Goal: Complete application form

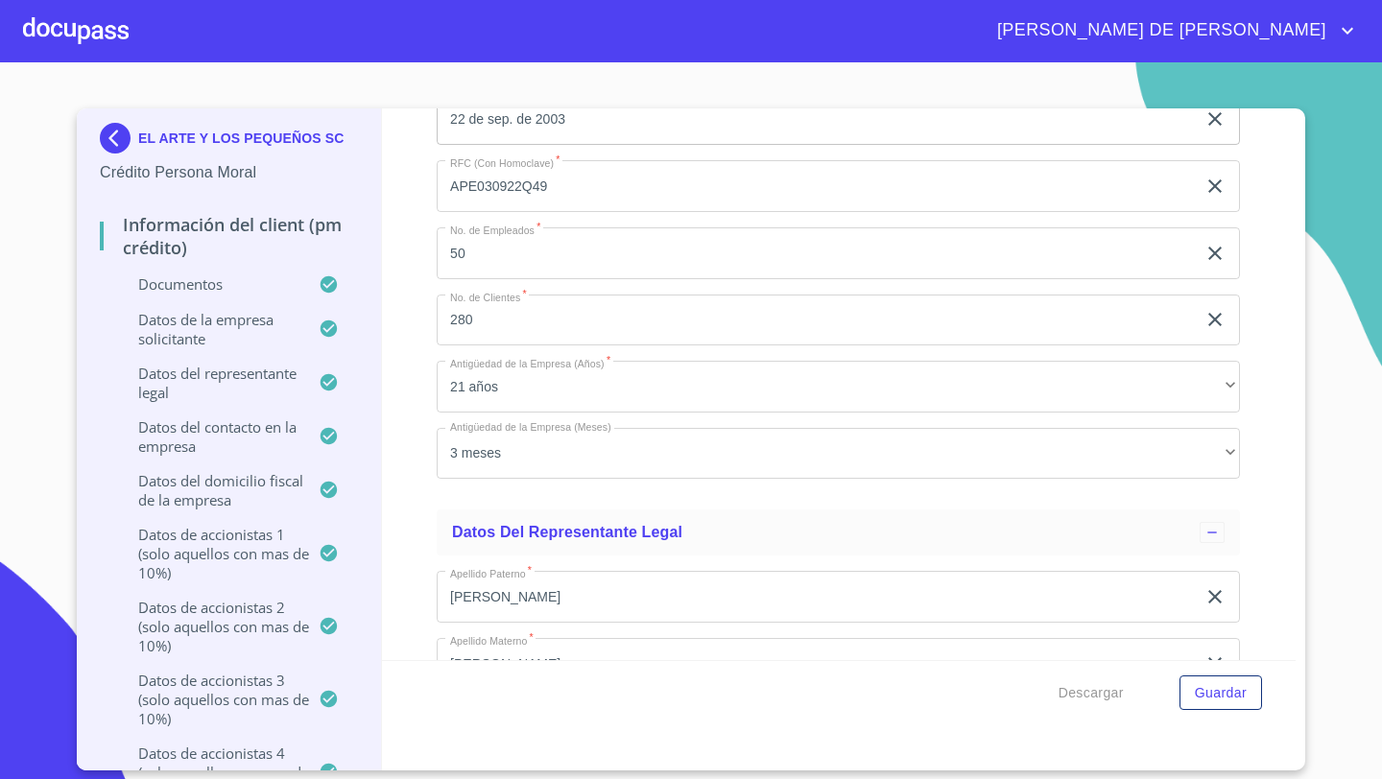
scroll to position [12970, 0]
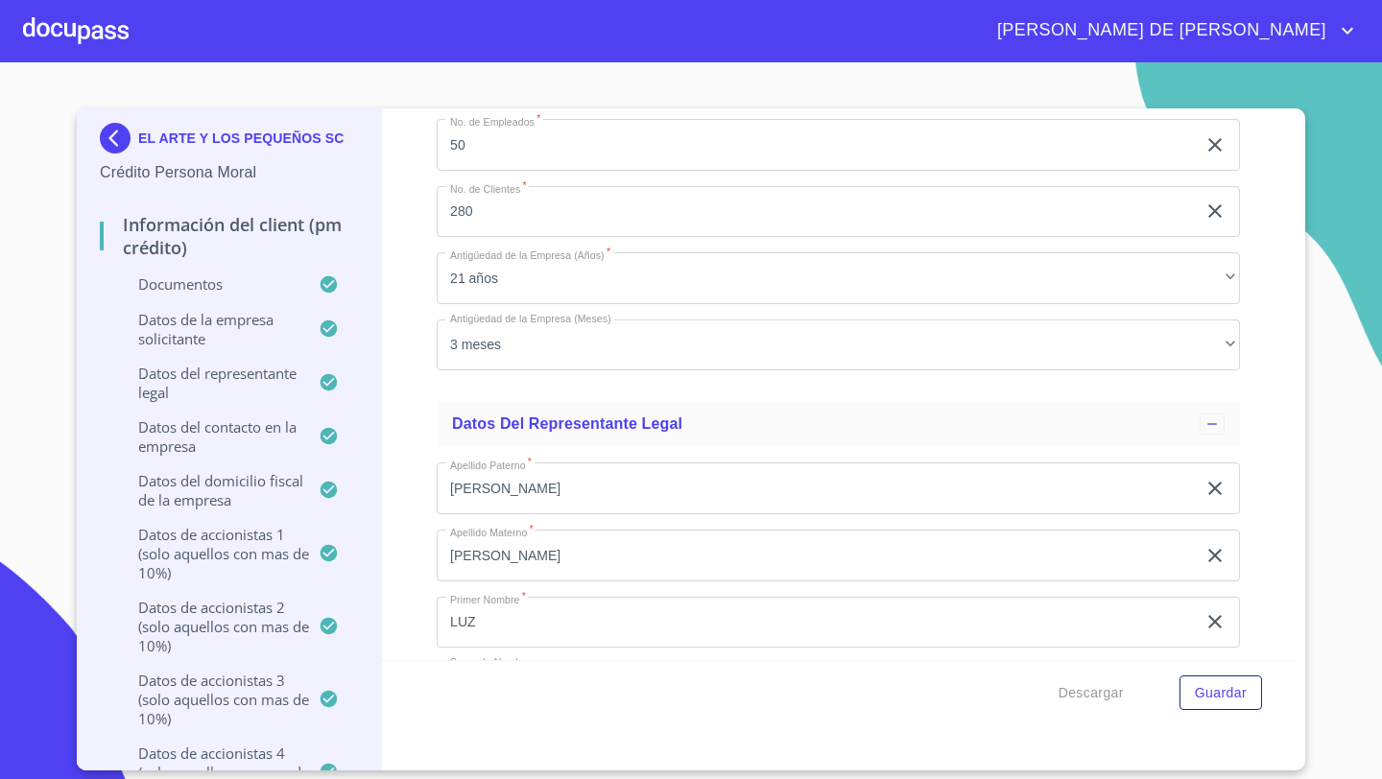
click at [107, 36] on div at bounding box center [76, 30] width 106 height 61
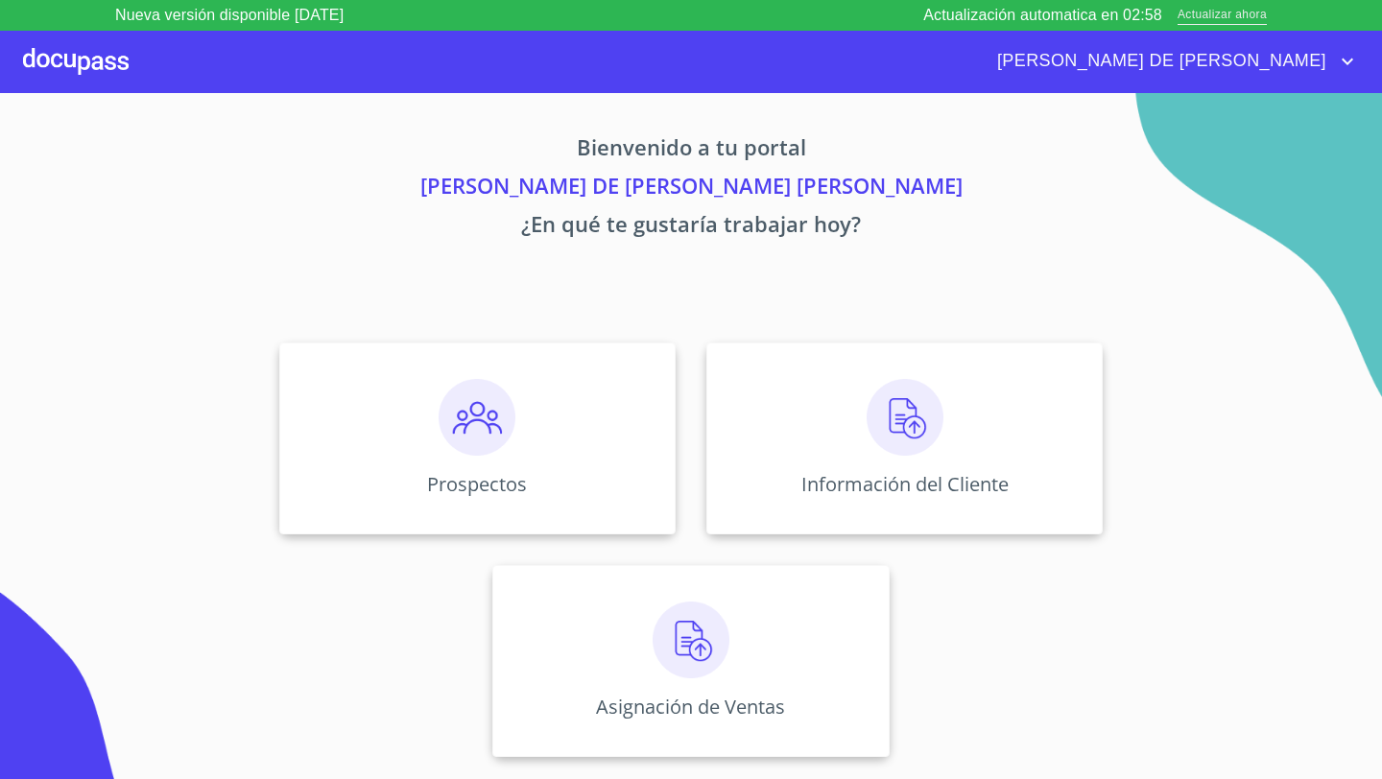
click at [1240, 21] on span "Actualizar ahora" at bounding box center [1222, 16] width 89 height 20
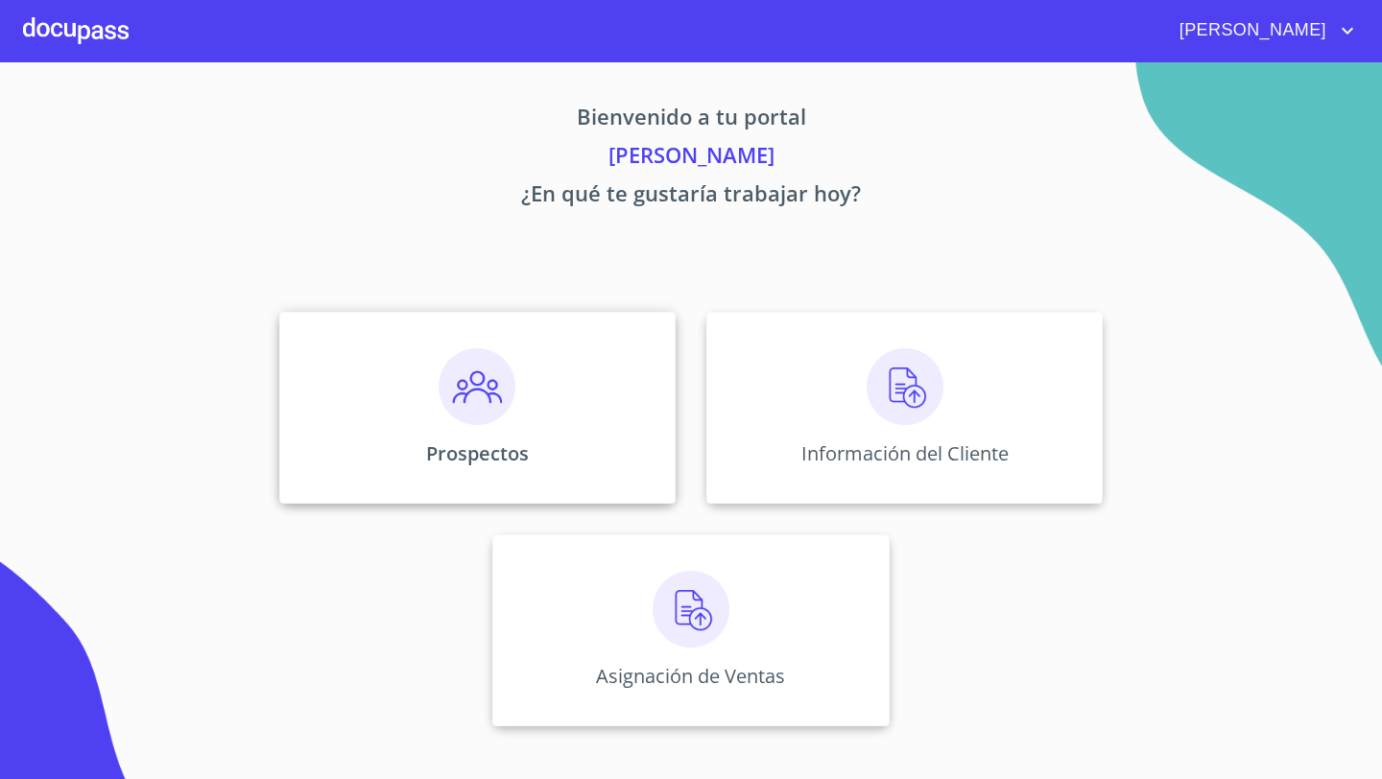
click at [513, 372] on img at bounding box center [477, 386] width 77 height 77
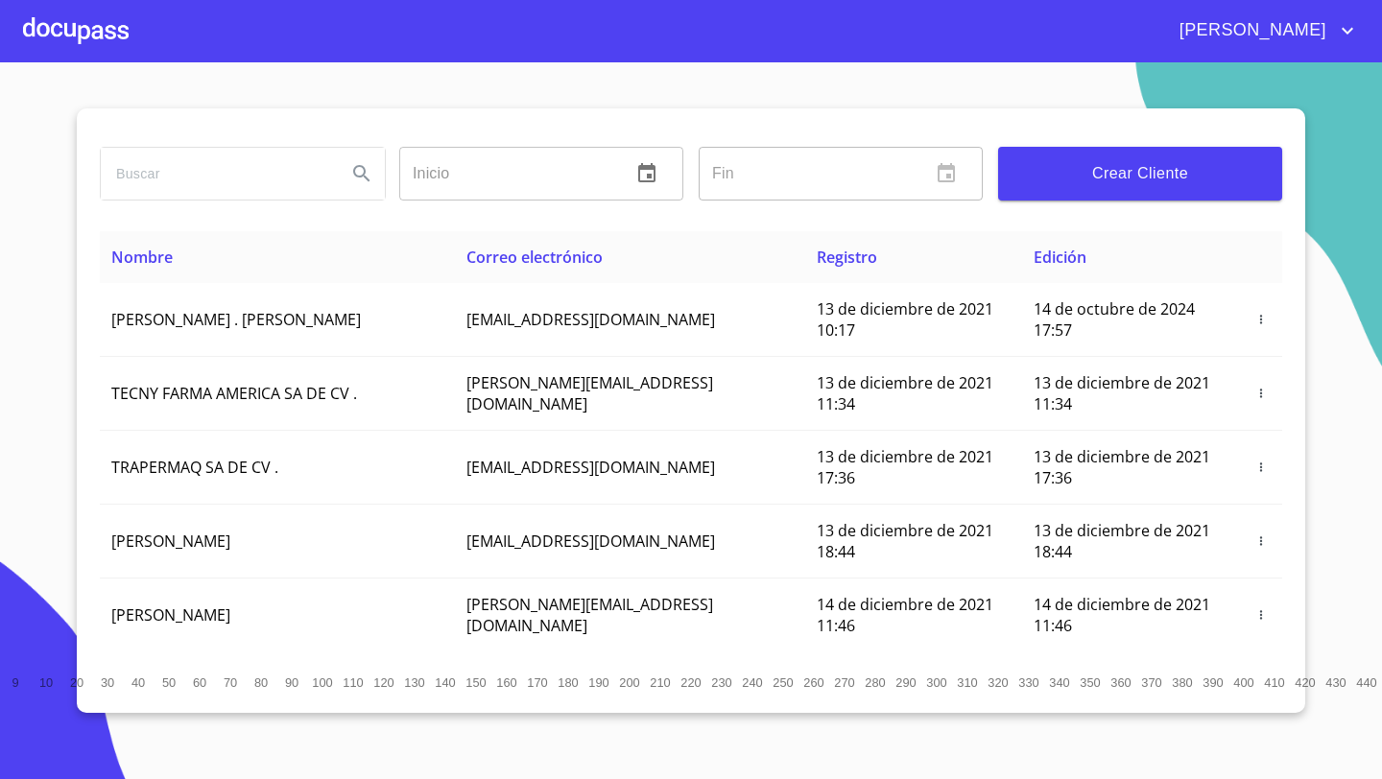
click at [1131, 175] on span "Crear Cliente" at bounding box center [1140, 173] width 253 height 27
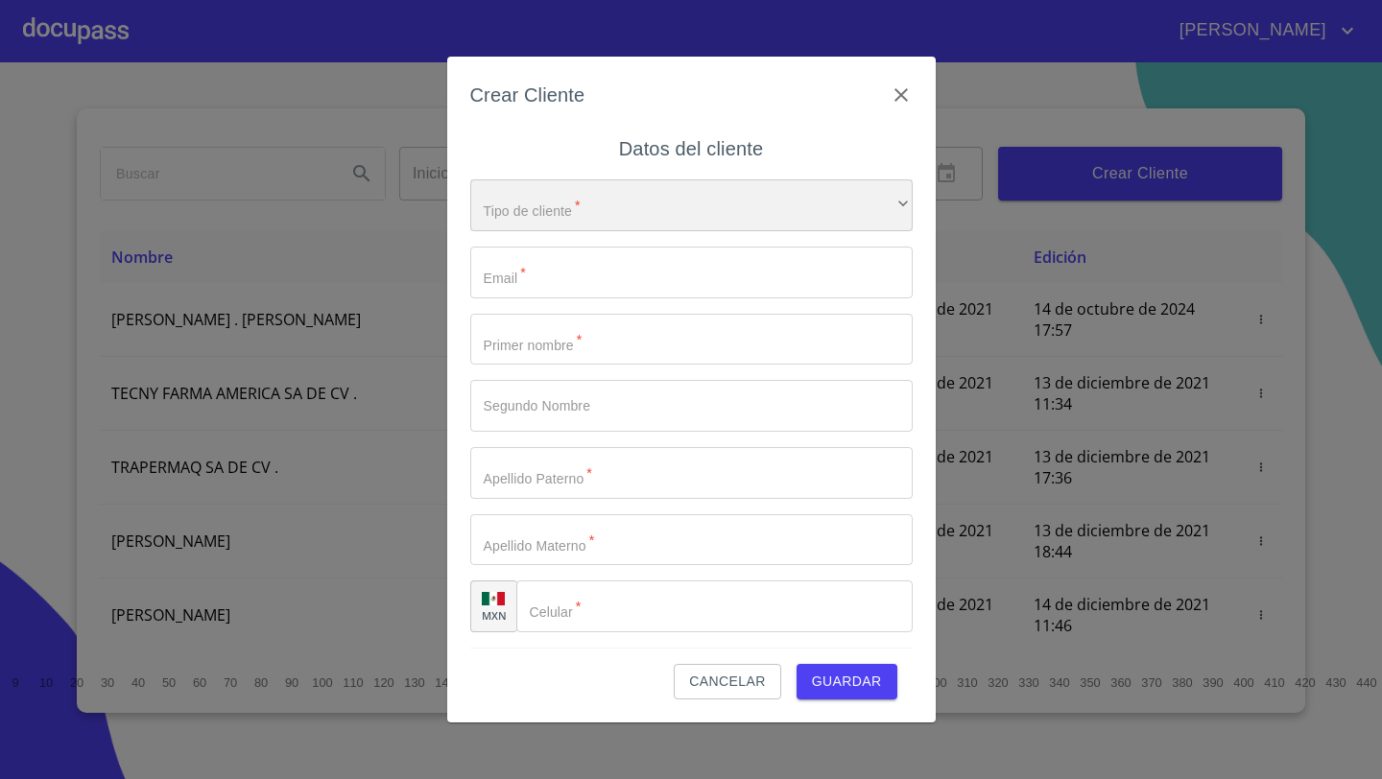
click at [632, 197] on div "​" at bounding box center [691, 205] width 442 height 52
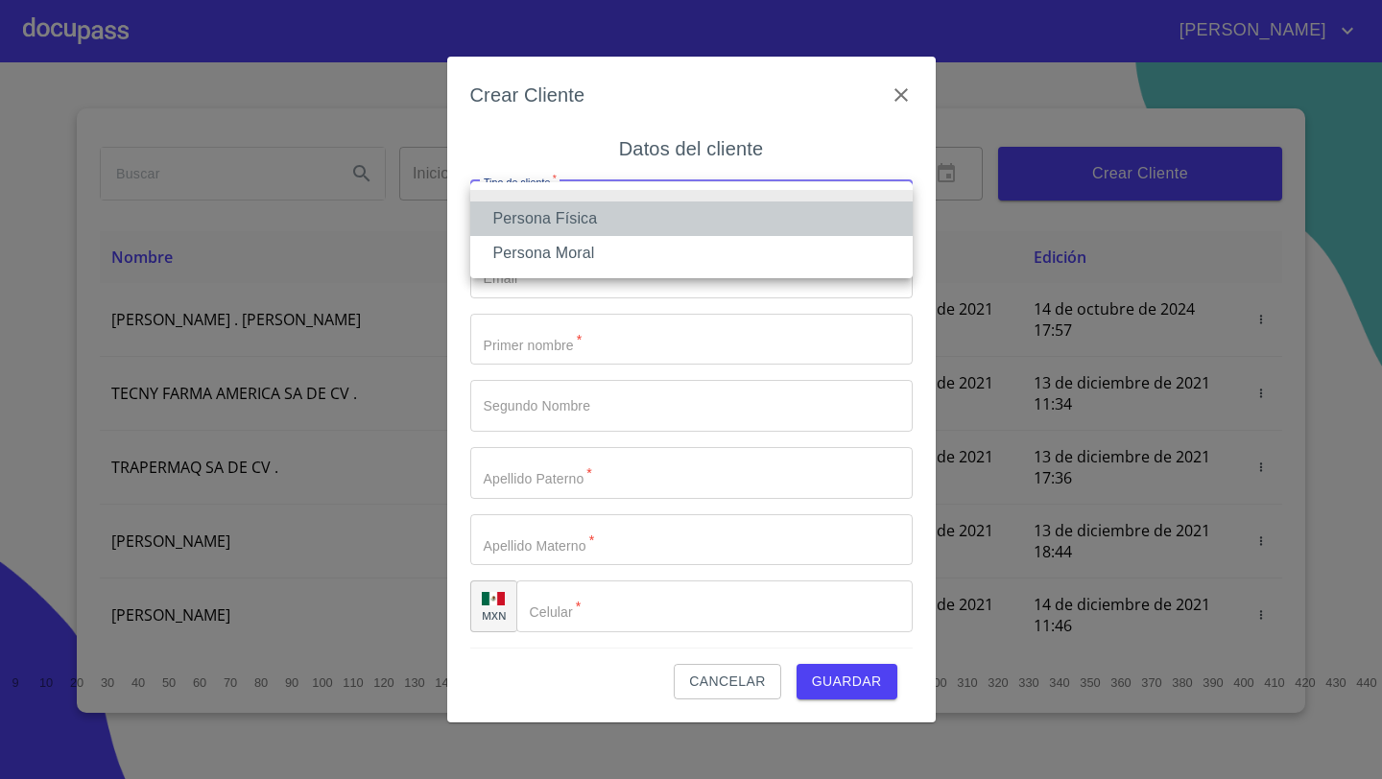
click at [609, 210] on li "Persona Física" at bounding box center [691, 219] width 442 height 35
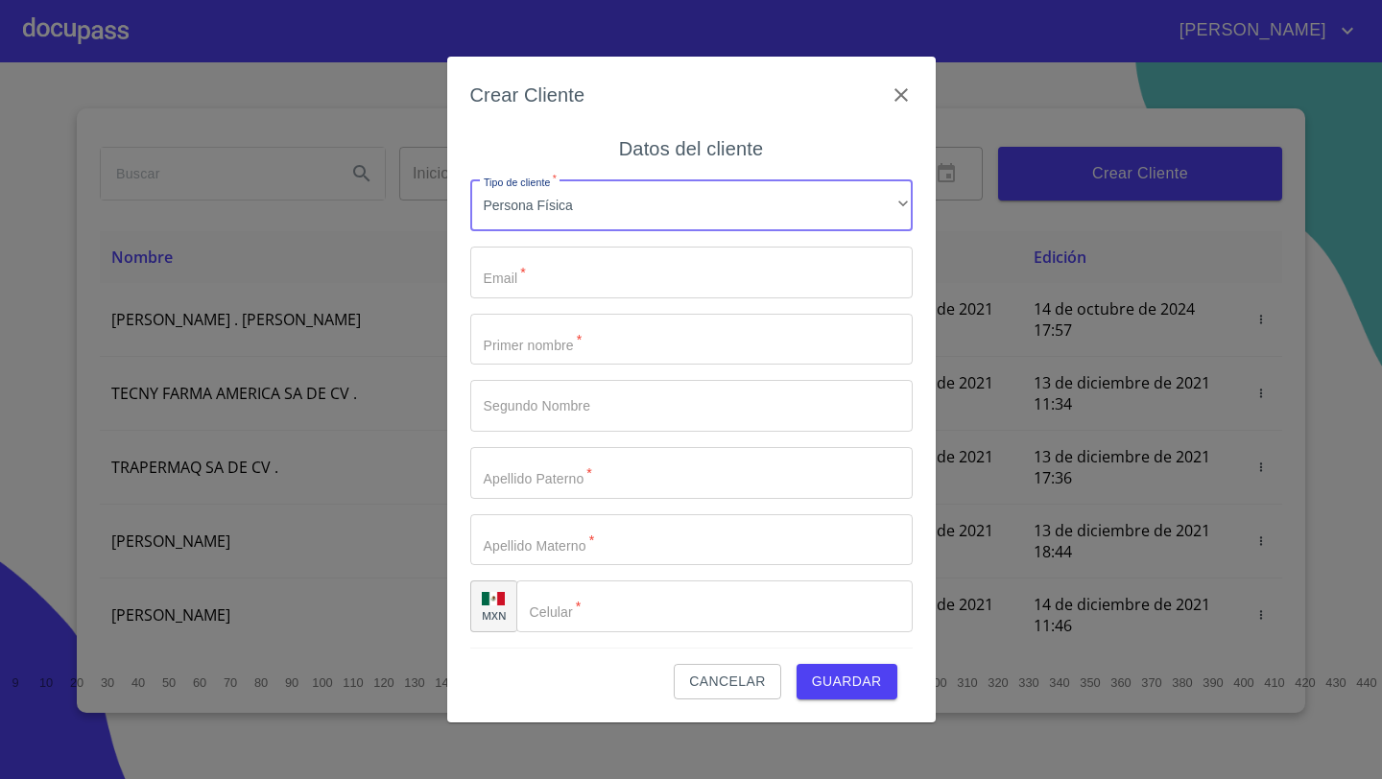
click at [562, 262] on input "Tipo de cliente   *" at bounding box center [691, 273] width 442 height 52
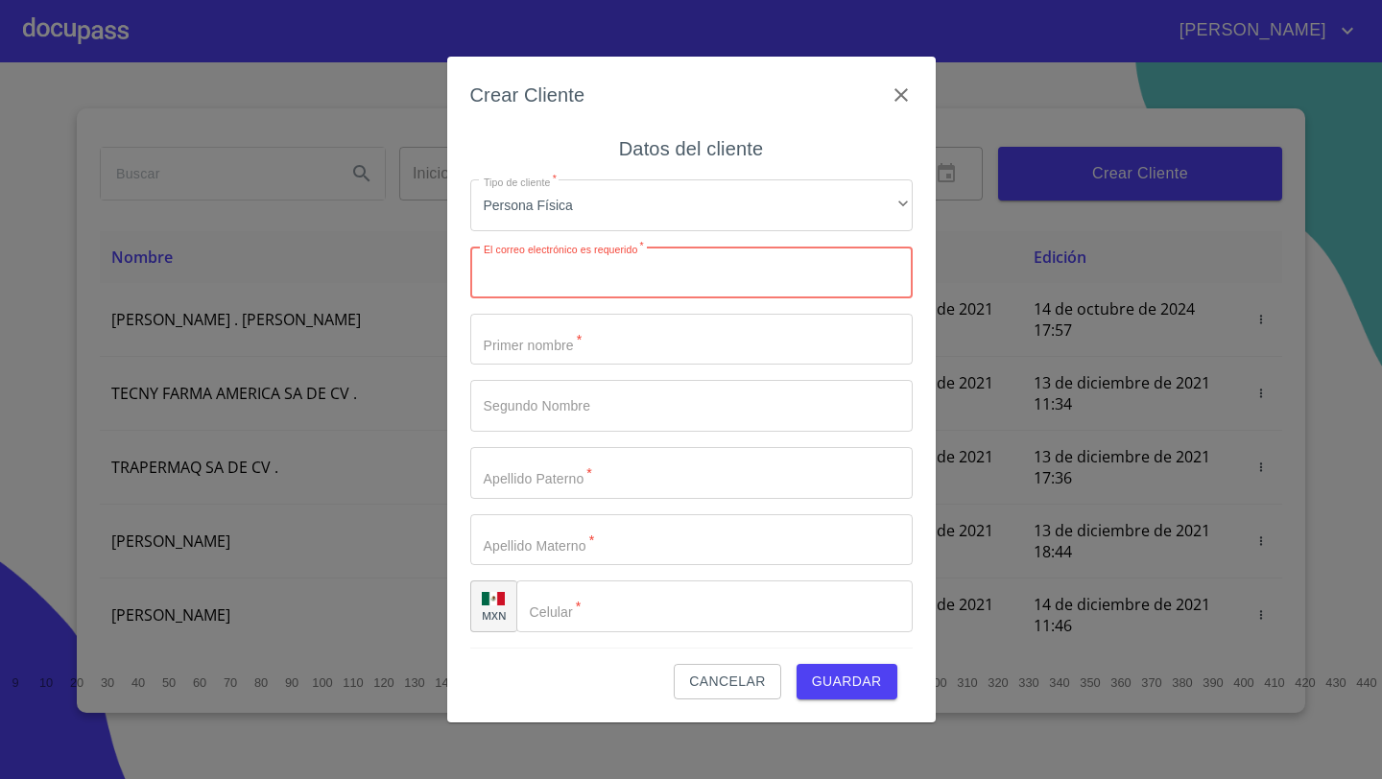
paste input "cecyrmtz86@gmail.com"
type input "cecyrmtz86@gmail.com"
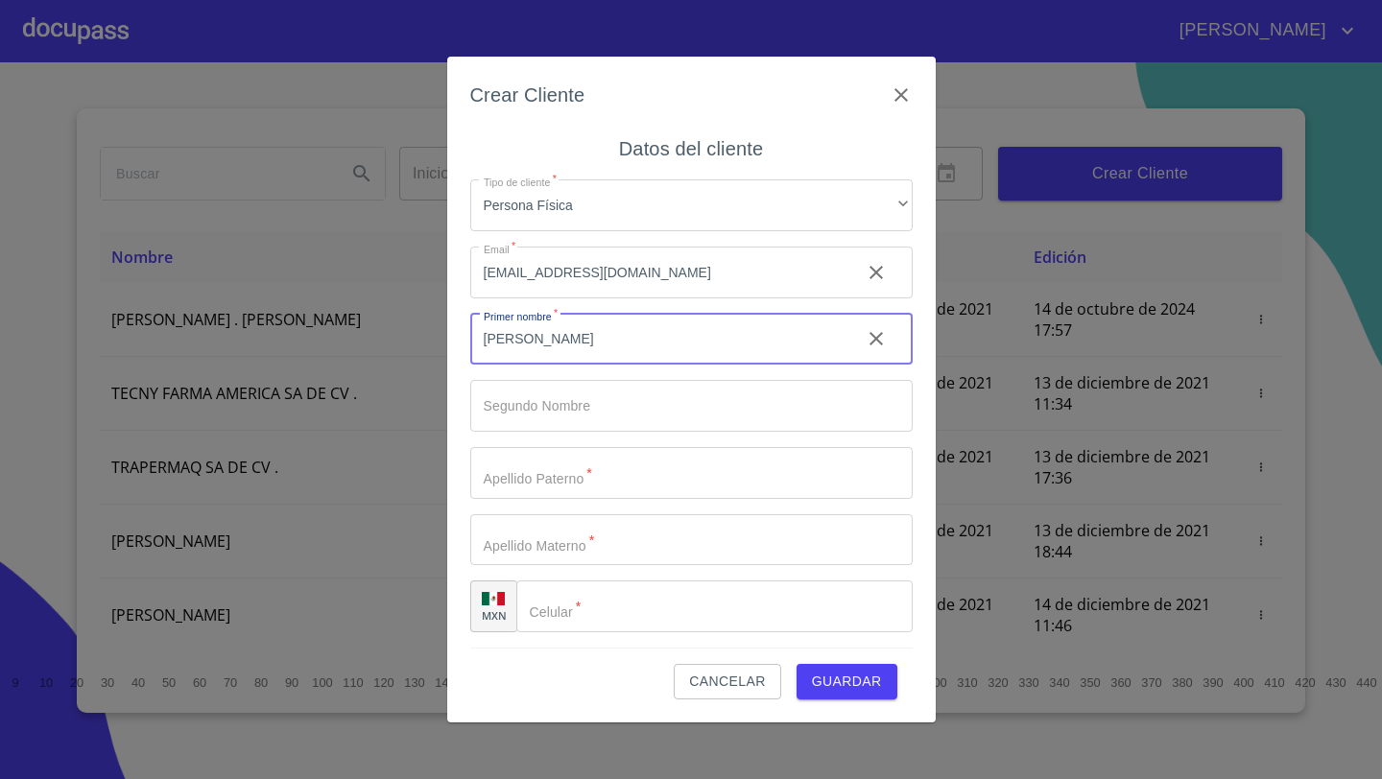
type input "CECILIA"
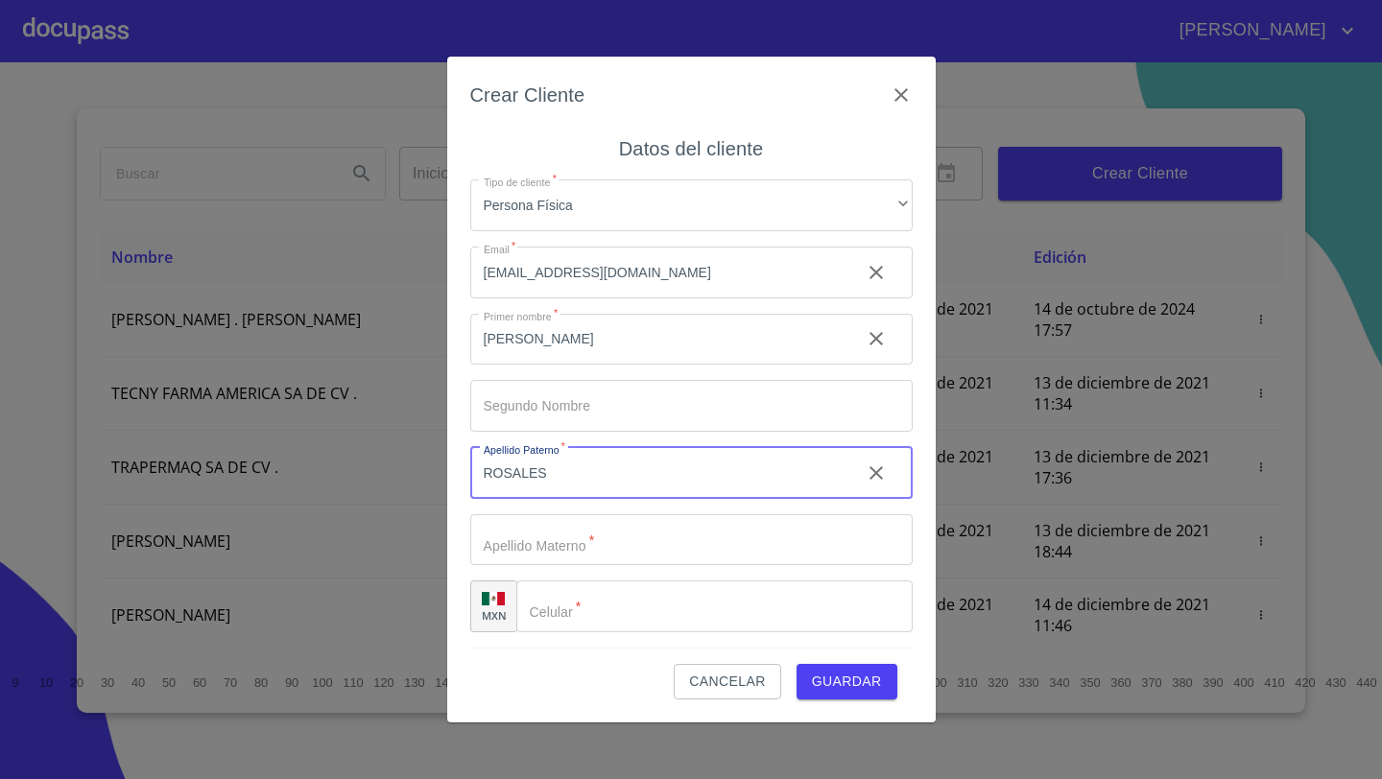
type input "ROSALES"
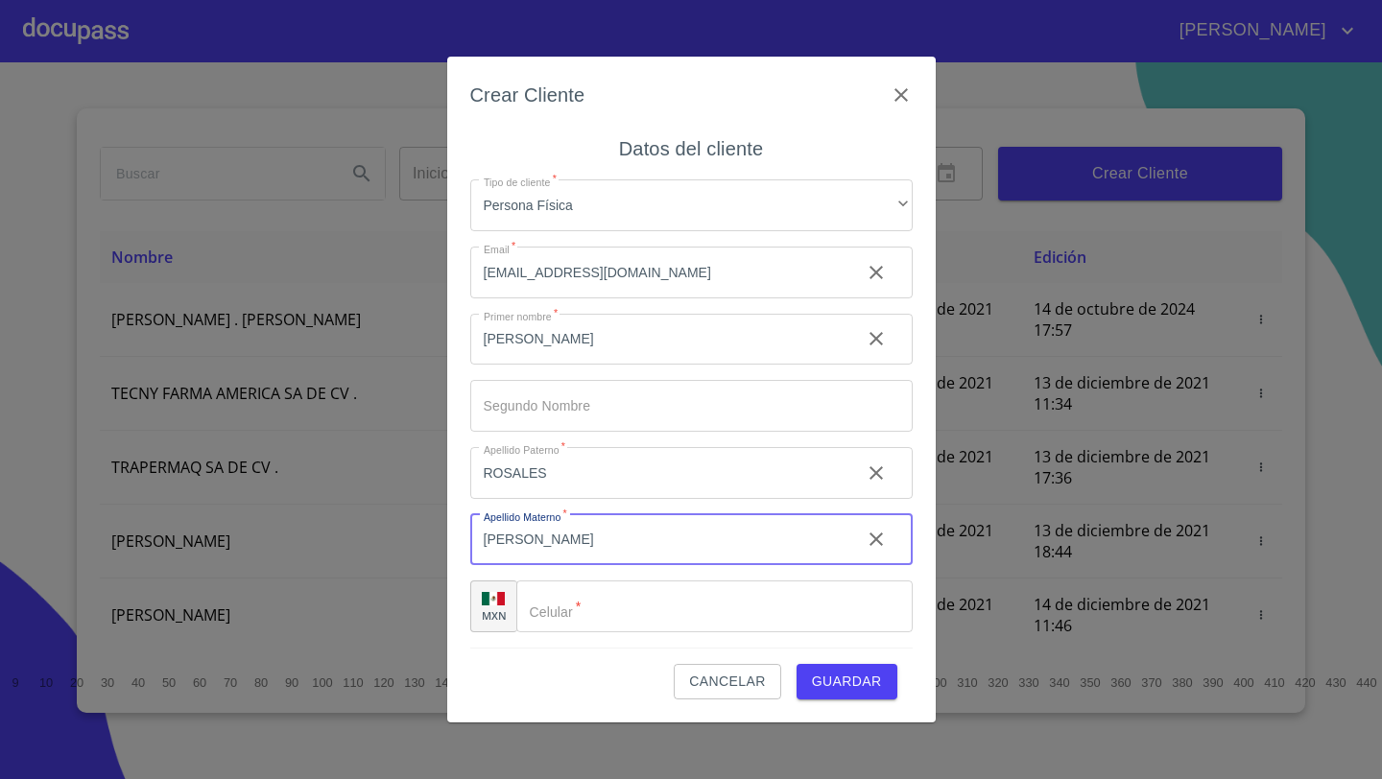
type input "MARTINEZ"
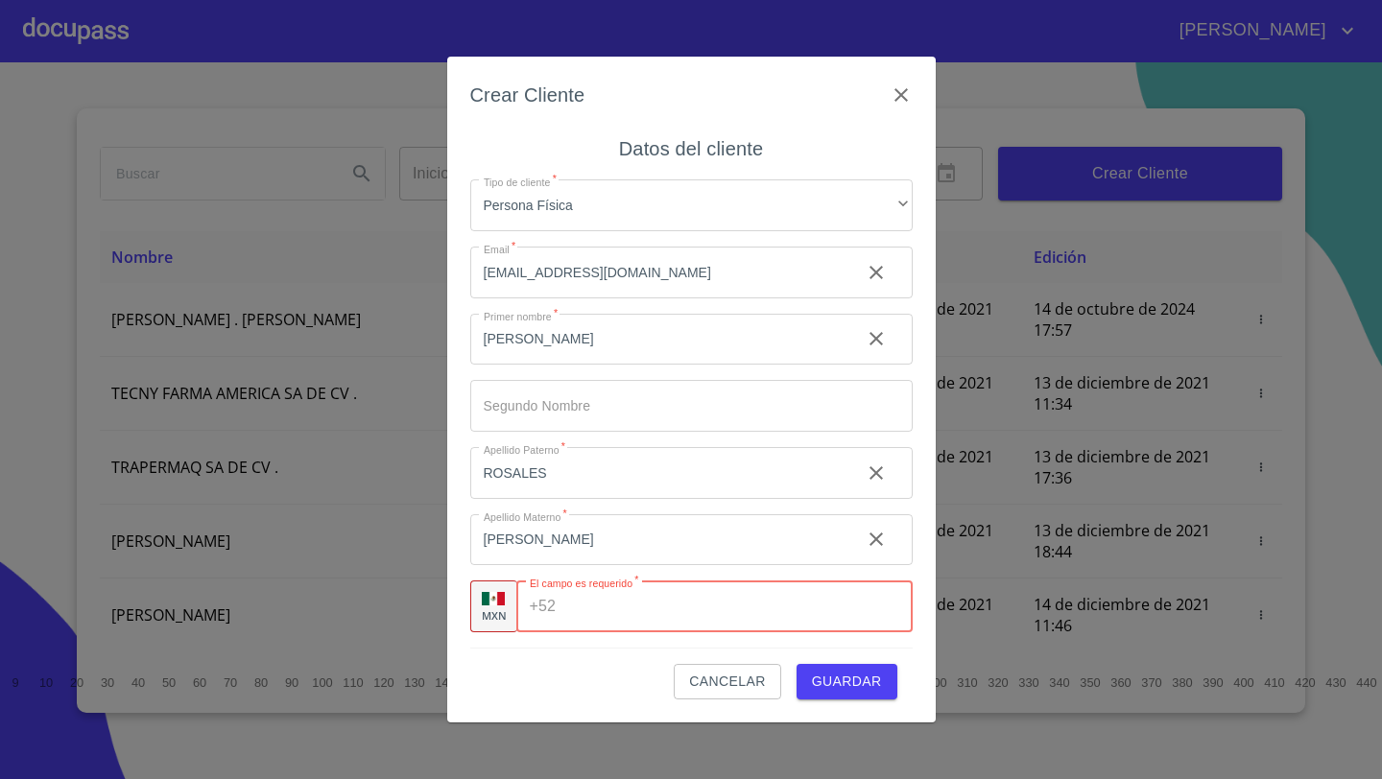
paste input "(33)11971821"
type input "(33)11971821"
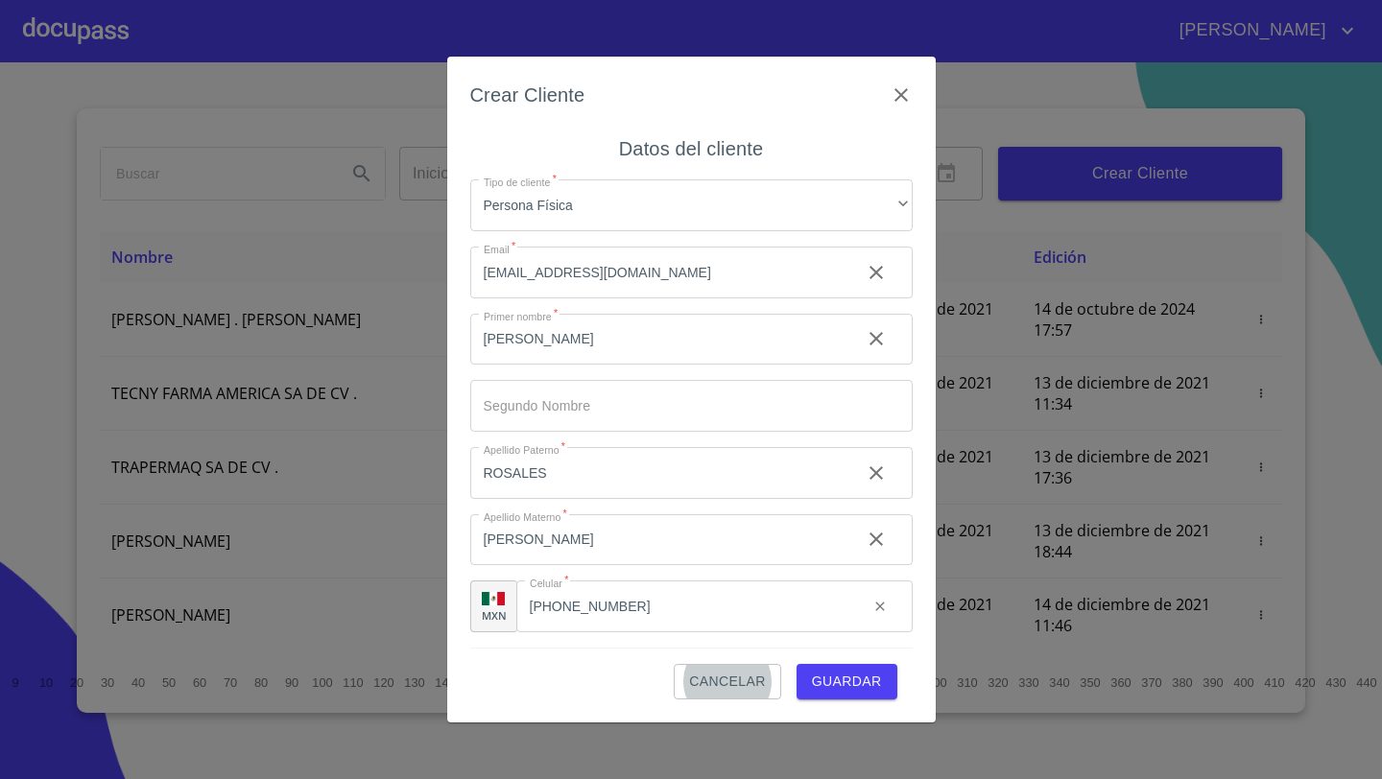
click at [869, 679] on span "Guardar" at bounding box center [847, 682] width 70 height 24
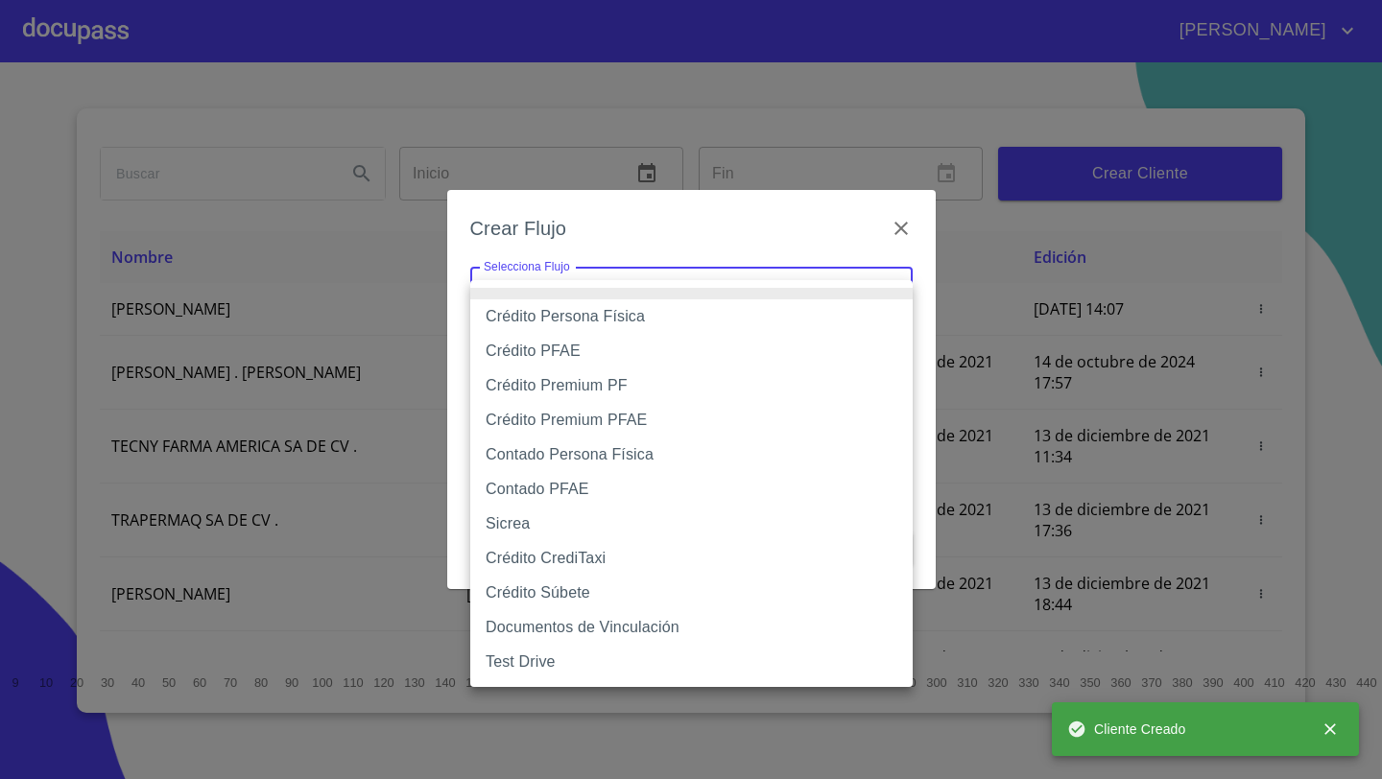
click at [677, 298] on body "JOSÉ DE JESÚS Inicio ​ Fin ​ Crear Cliente Nombre Correo electrónico Registro E…" at bounding box center [691, 389] width 1382 height 779
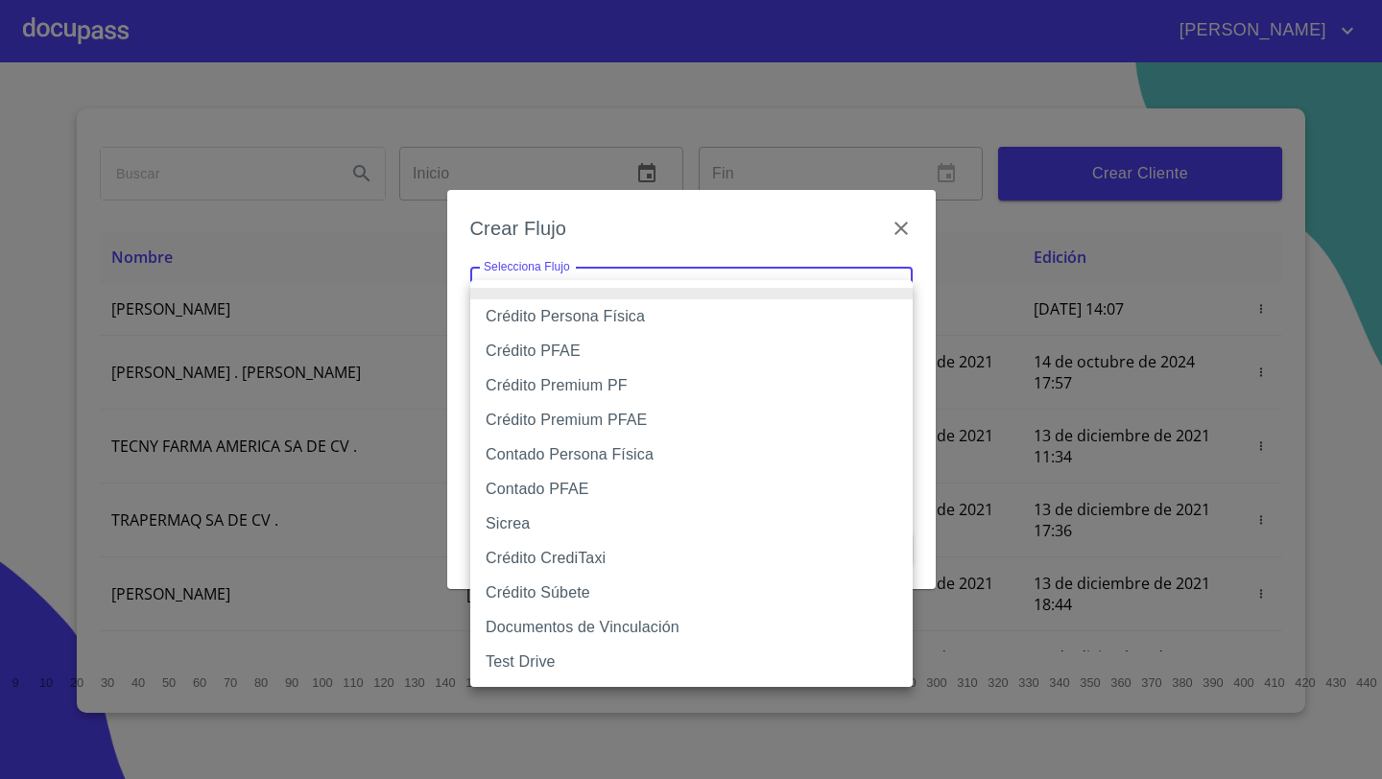
click at [609, 318] on li "Crédito Persona Física" at bounding box center [691, 316] width 442 height 35
type input "61b033e49b8c202ad5bb7912"
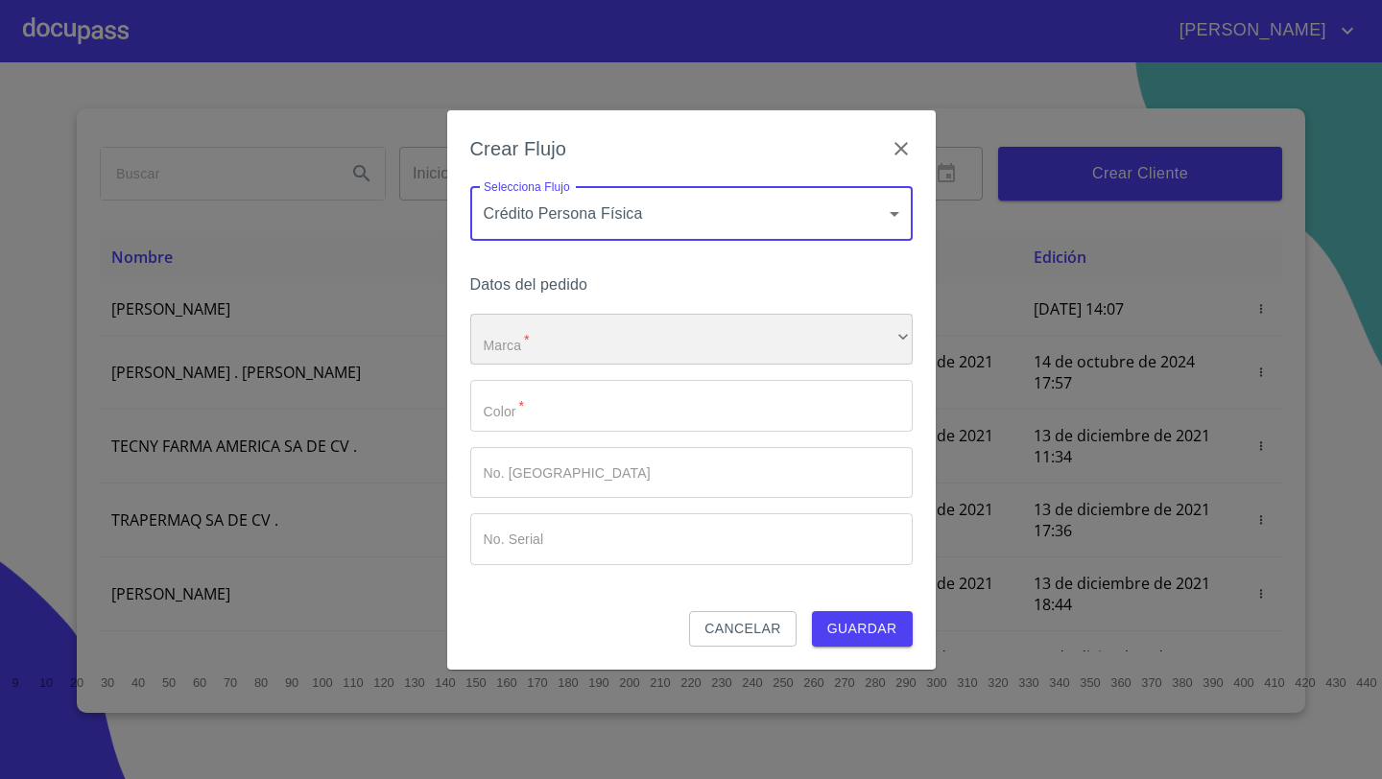
click at [550, 341] on div "​" at bounding box center [691, 340] width 442 height 52
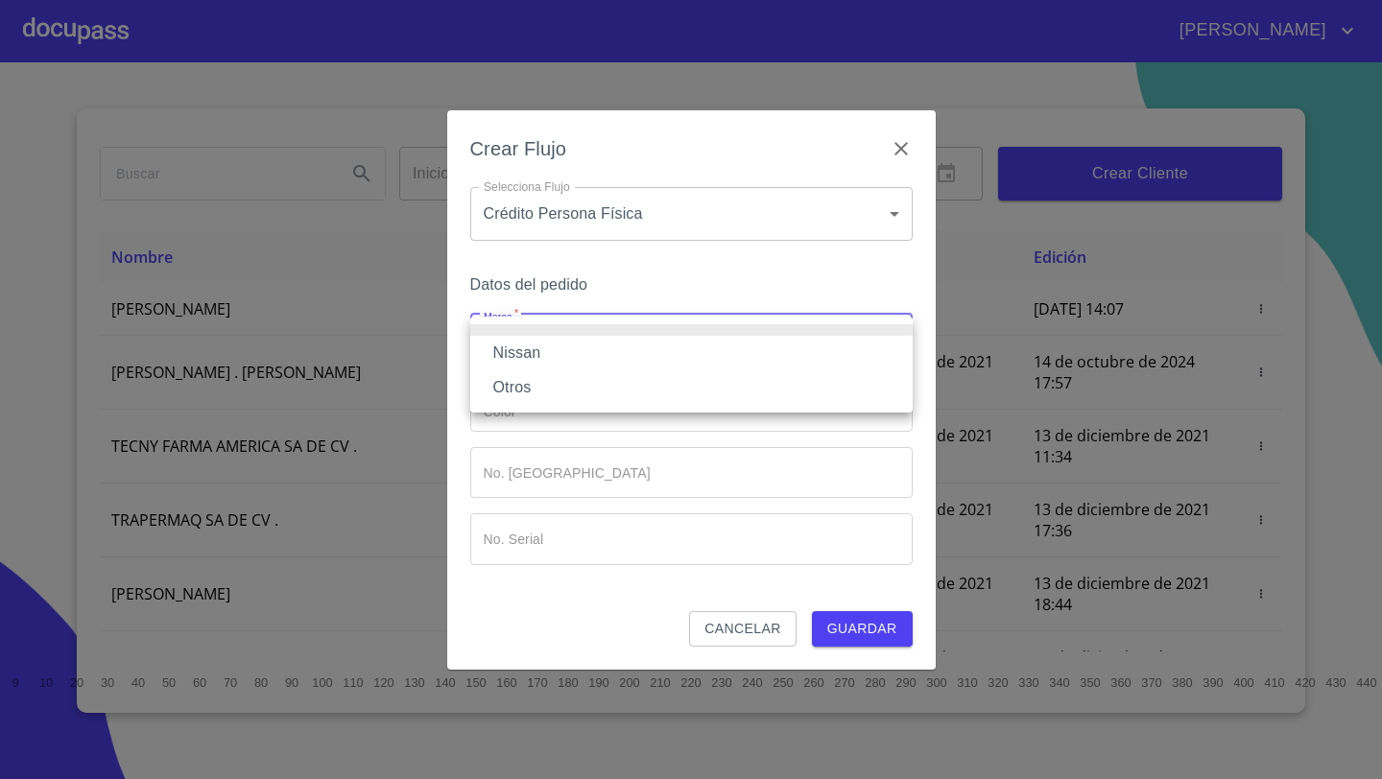
click at [537, 358] on li "Nissan" at bounding box center [691, 353] width 442 height 35
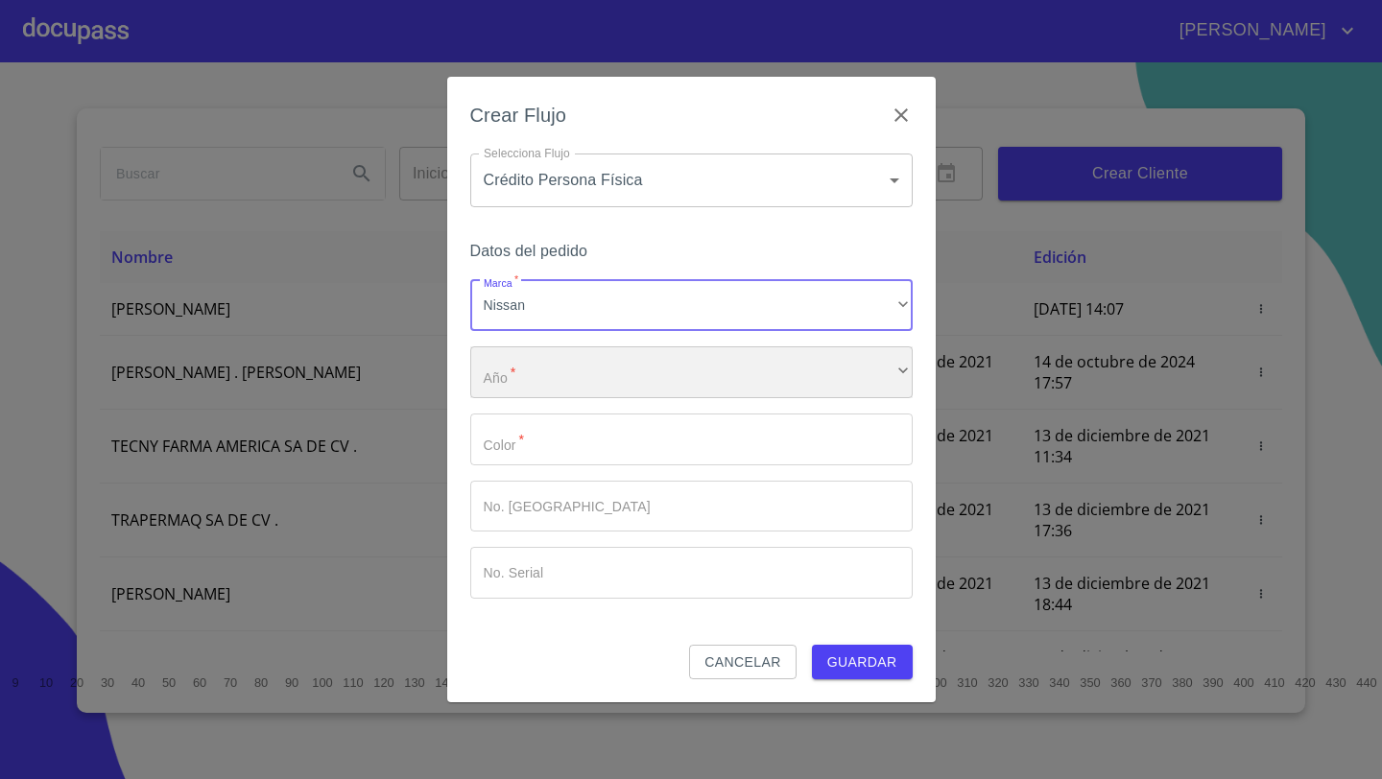
click at [571, 378] on div "​" at bounding box center [691, 372] width 442 height 52
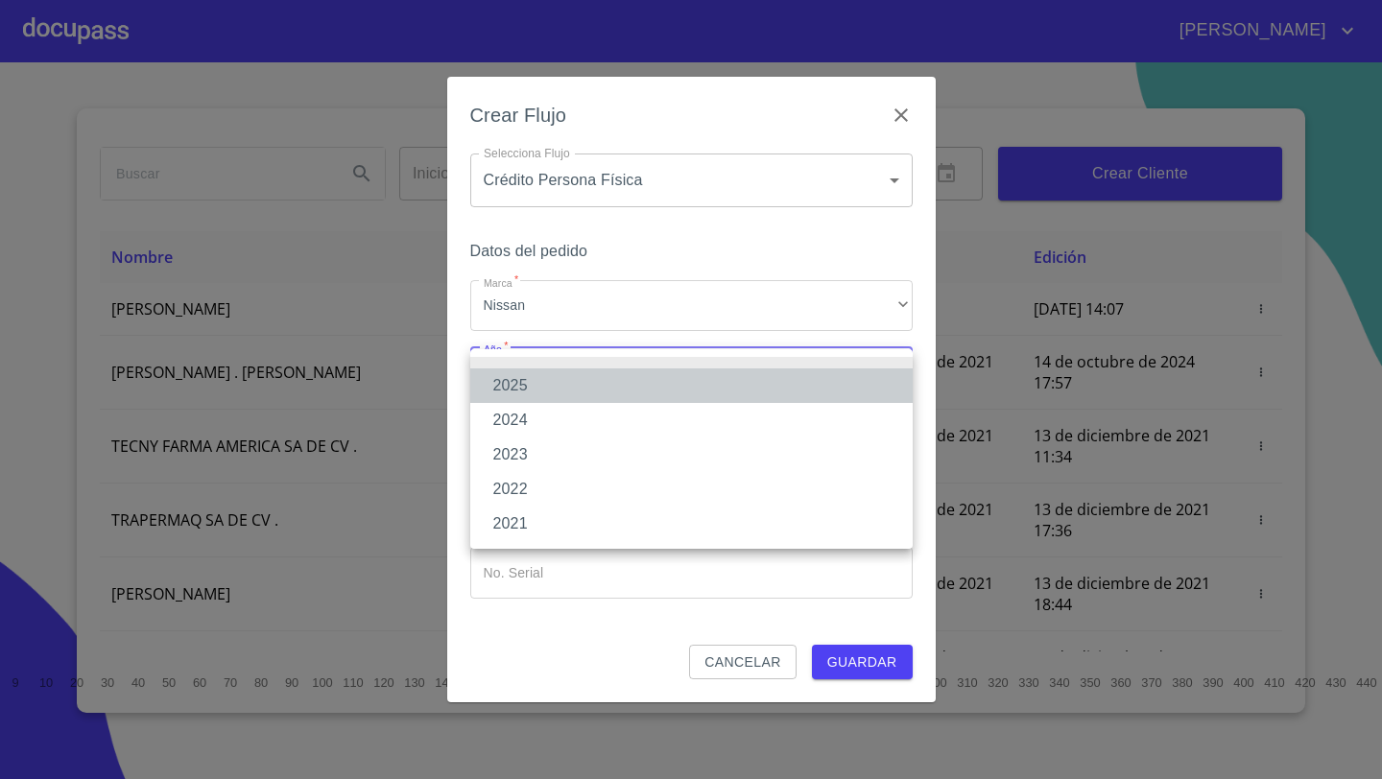
click at [522, 390] on li "2025" at bounding box center [691, 386] width 442 height 35
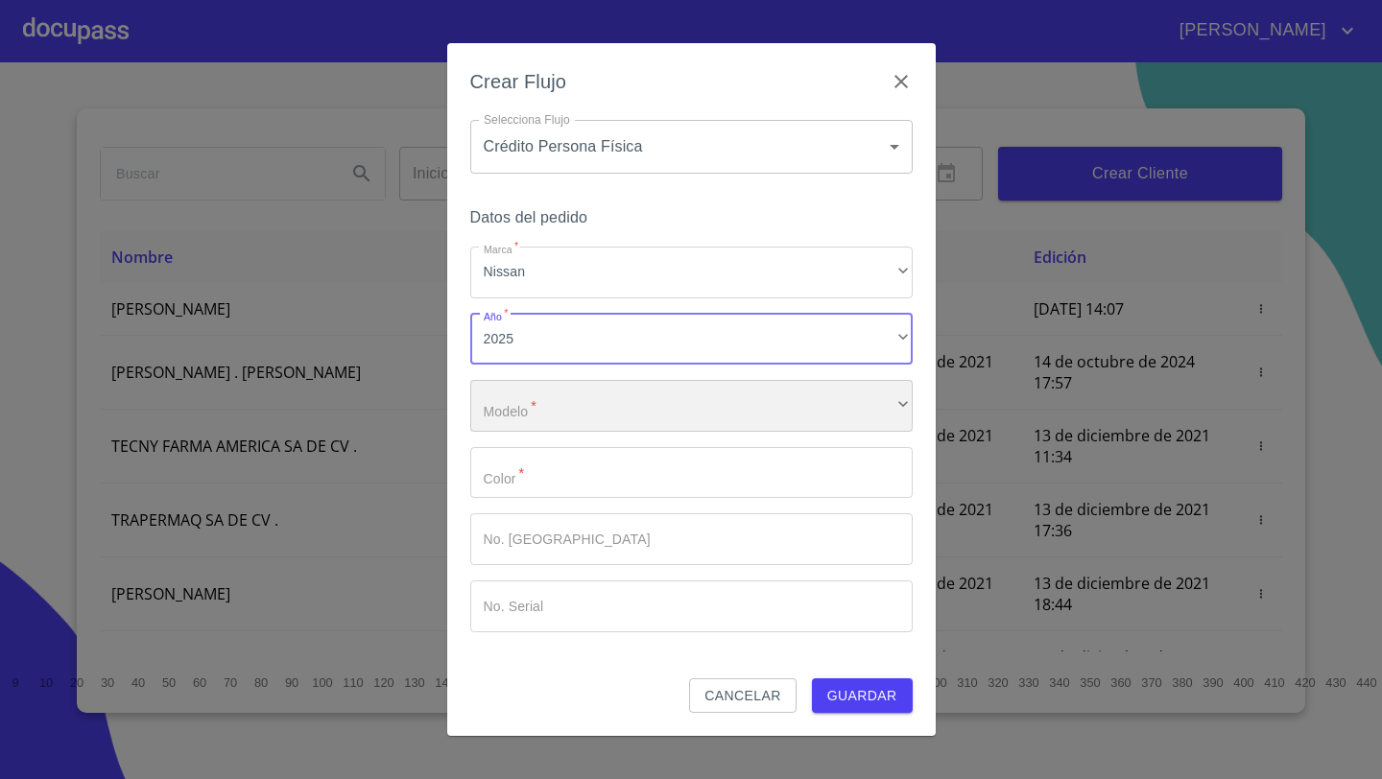
click at [545, 409] on div "​" at bounding box center [691, 406] width 442 height 52
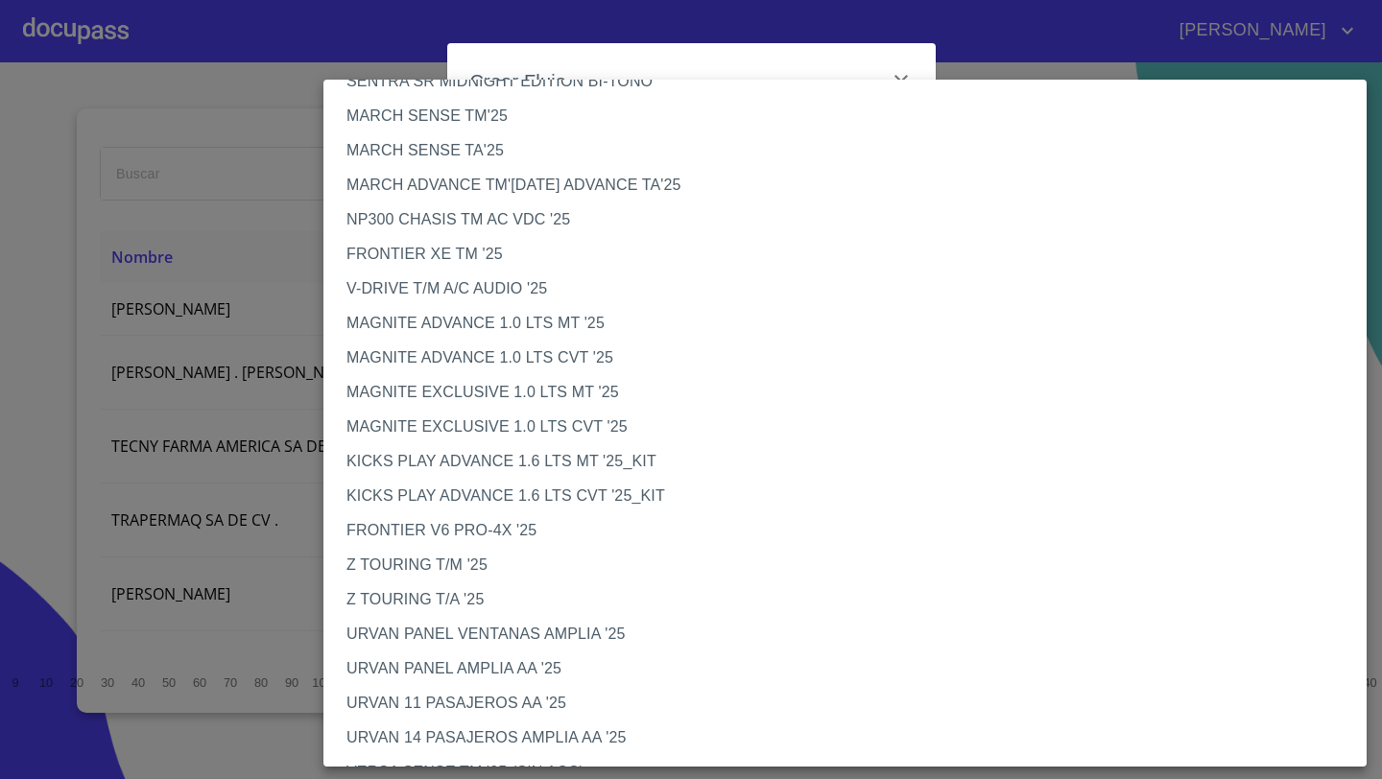
scroll to position [75, 0]
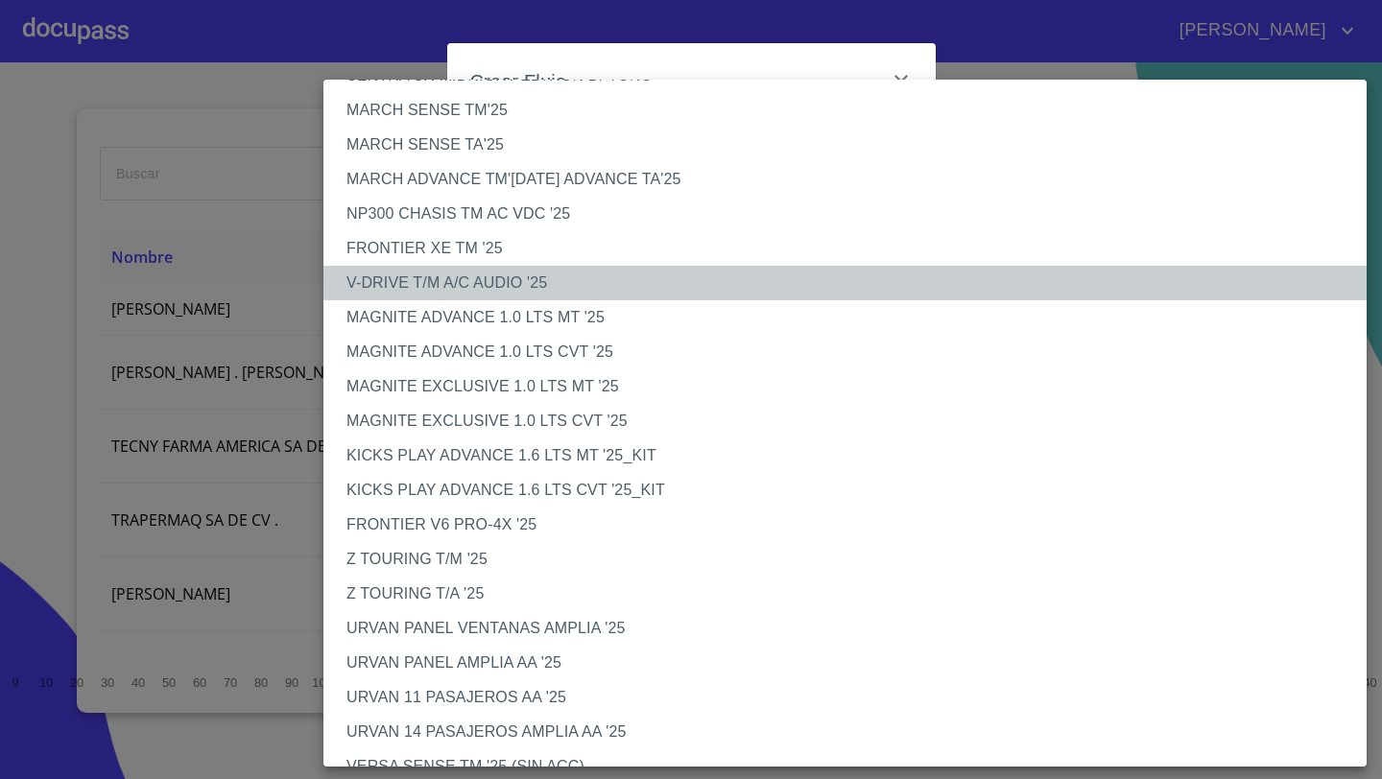
click at [427, 290] on li "V-DRIVE T/M A/C AUDIO '25" at bounding box center [844, 283] width 1043 height 35
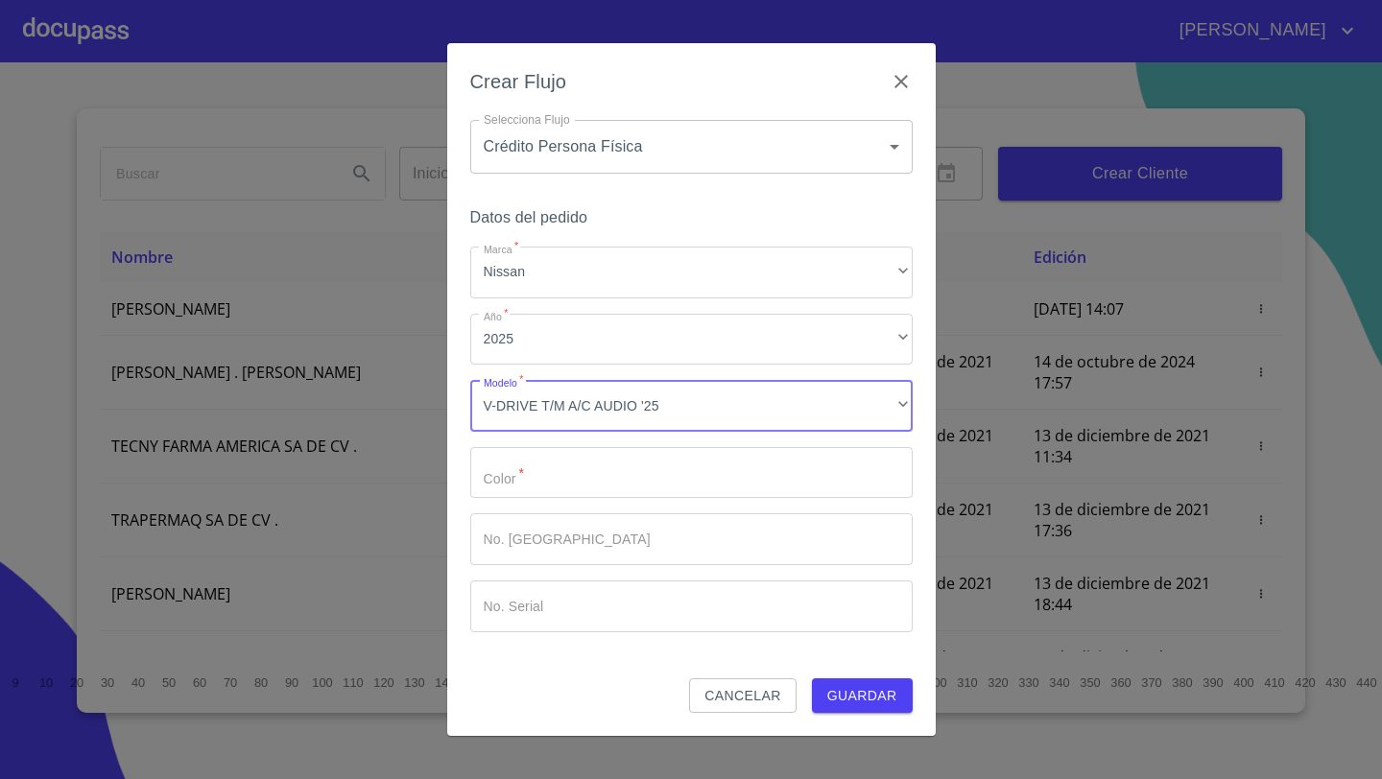
click at [507, 494] on input "Marca   *" at bounding box center [691, 473] width 442 height 52
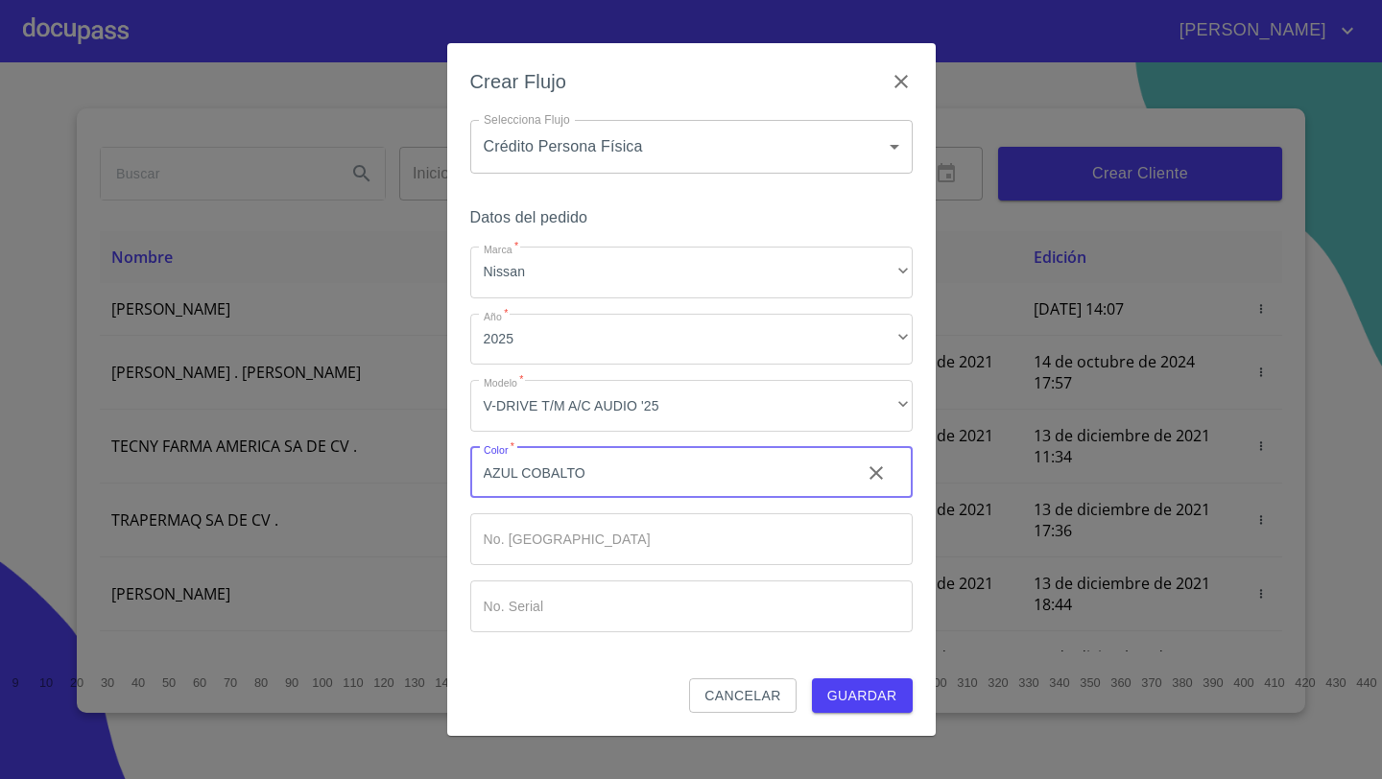
type input "AZUL COBALTO"
click at [865, 693] on span "Guardar" at bounding box center [862, 696] width 70 height 24
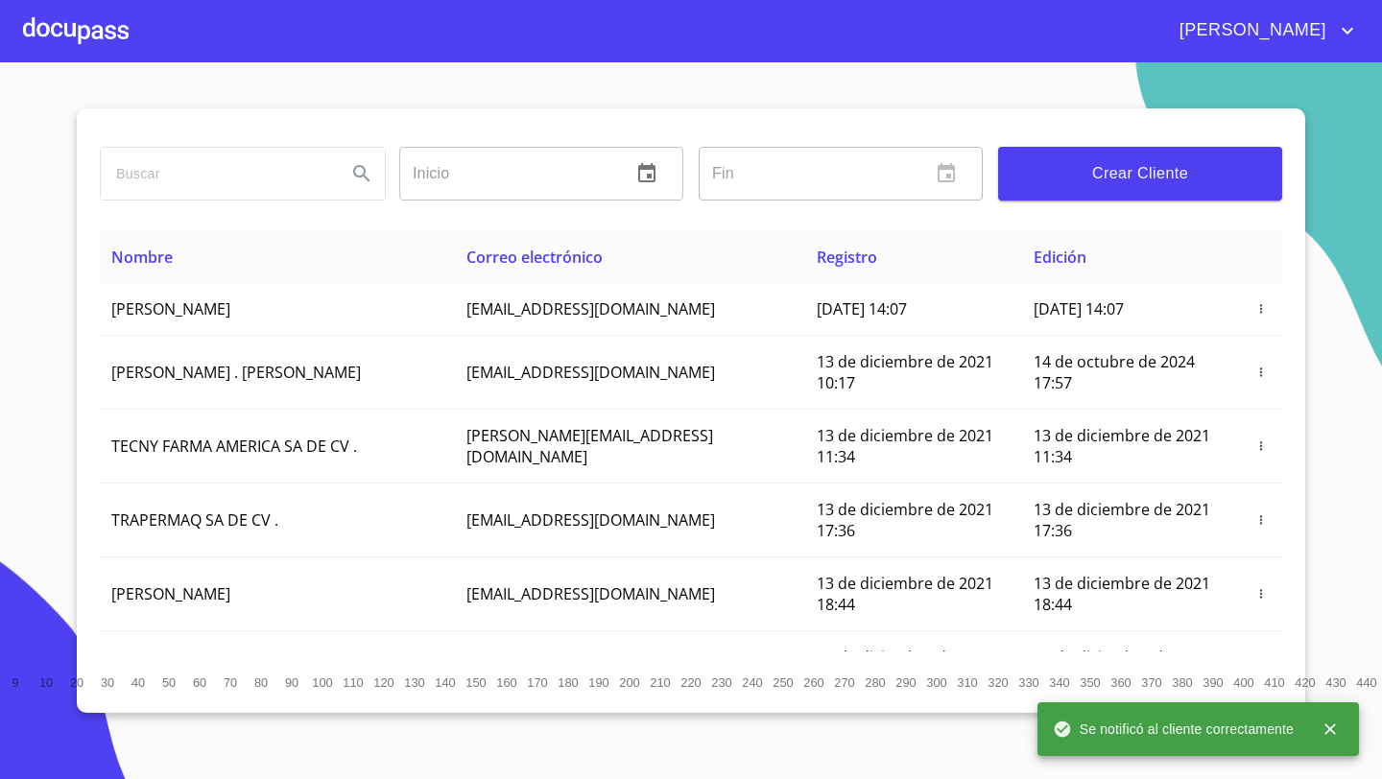
click at [87, 38] on div at bounding box center [76, 30] width 106 height 61
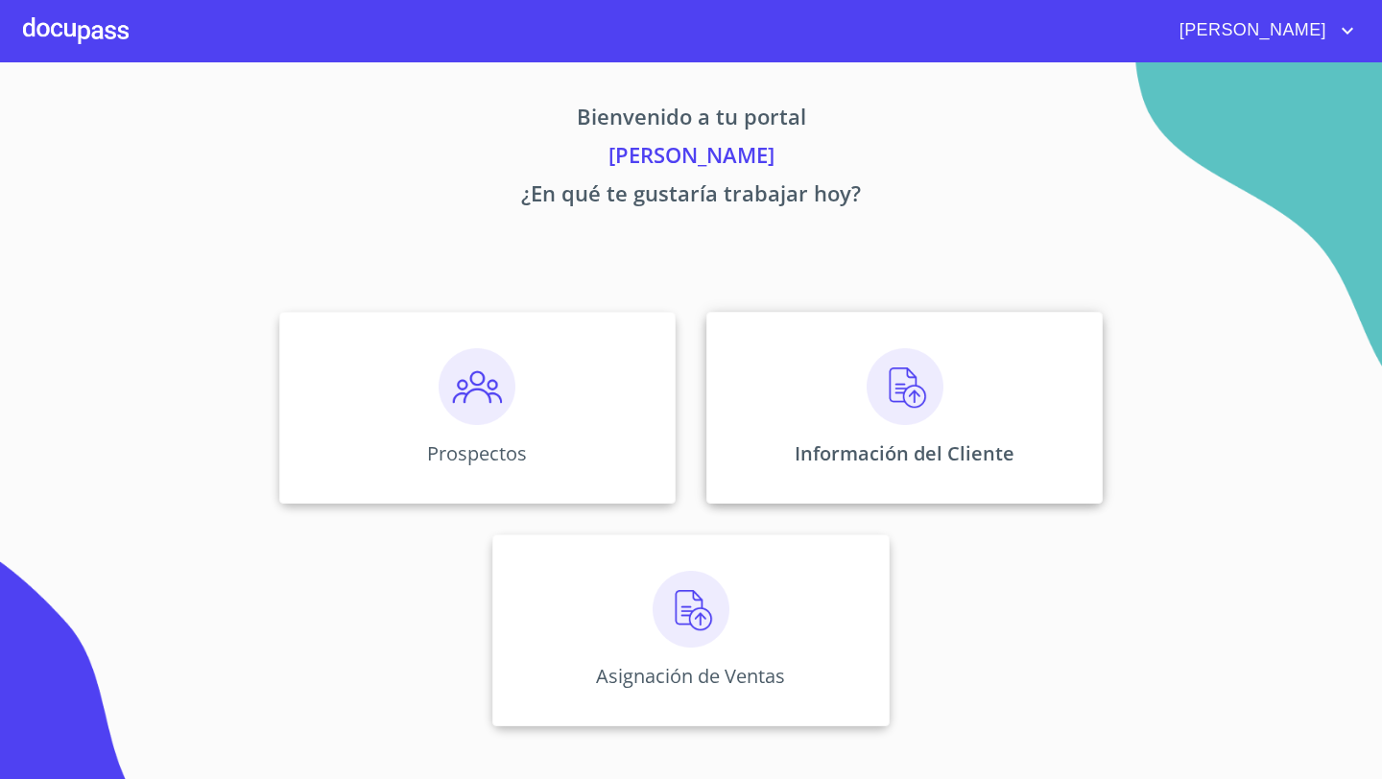
click at [860, 343] on div "Información del Cliente" at bounding box center [904, 408] width 396 height 192
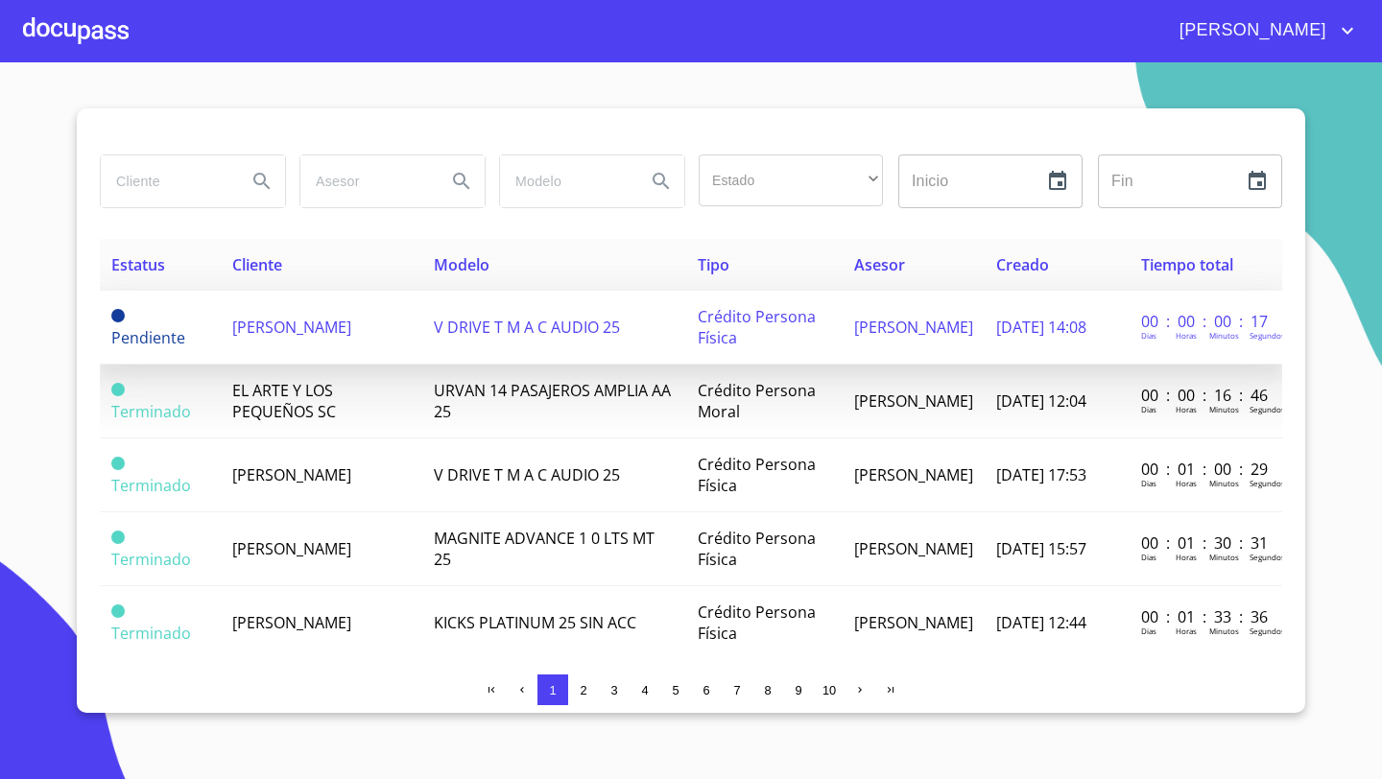
click at [255, 317] on span "CECILIA ROSALES MARTINEZ" at bounding box center [291, 327] width 119 height 21
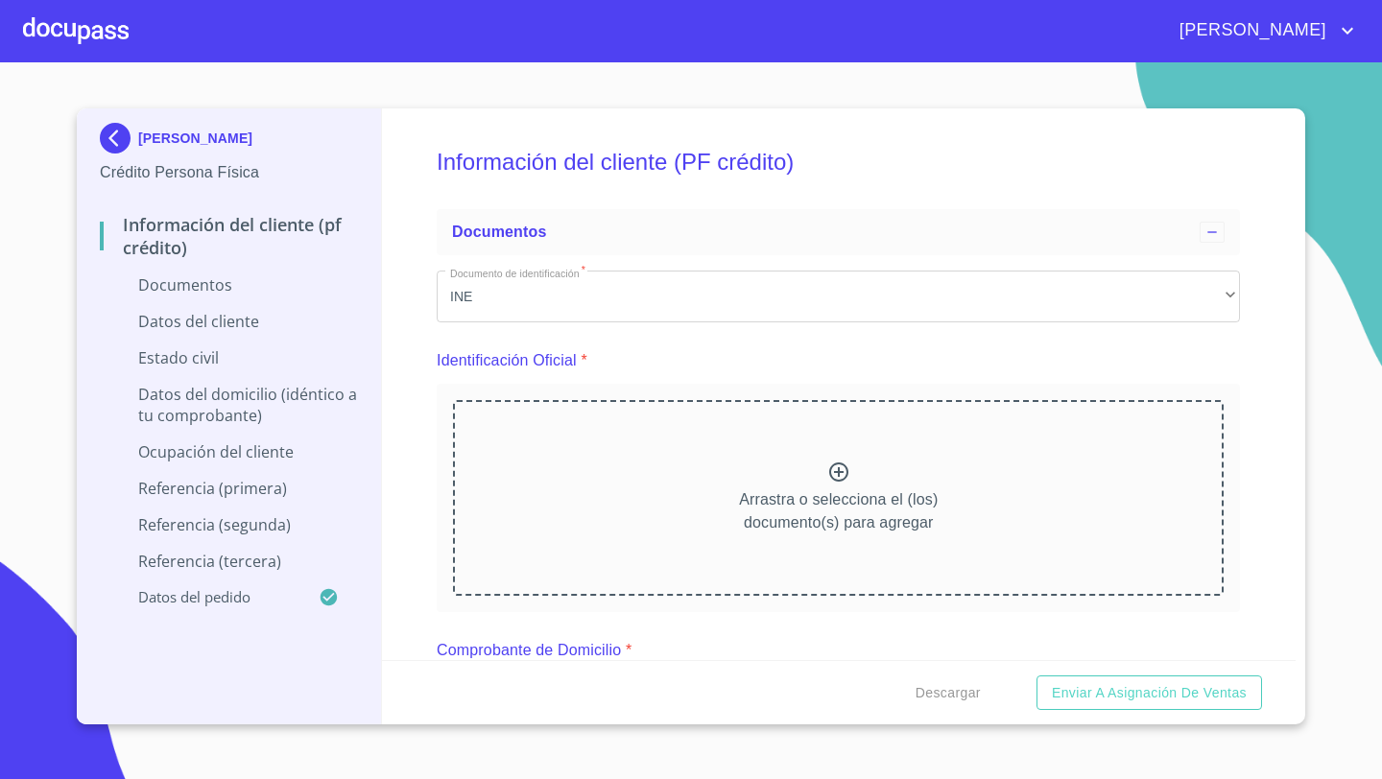
click at [578, 491] on div "Arrastra o selecciona el (los) documento(s) para agregar" at bounding box center [838, 498] width 771 height 196
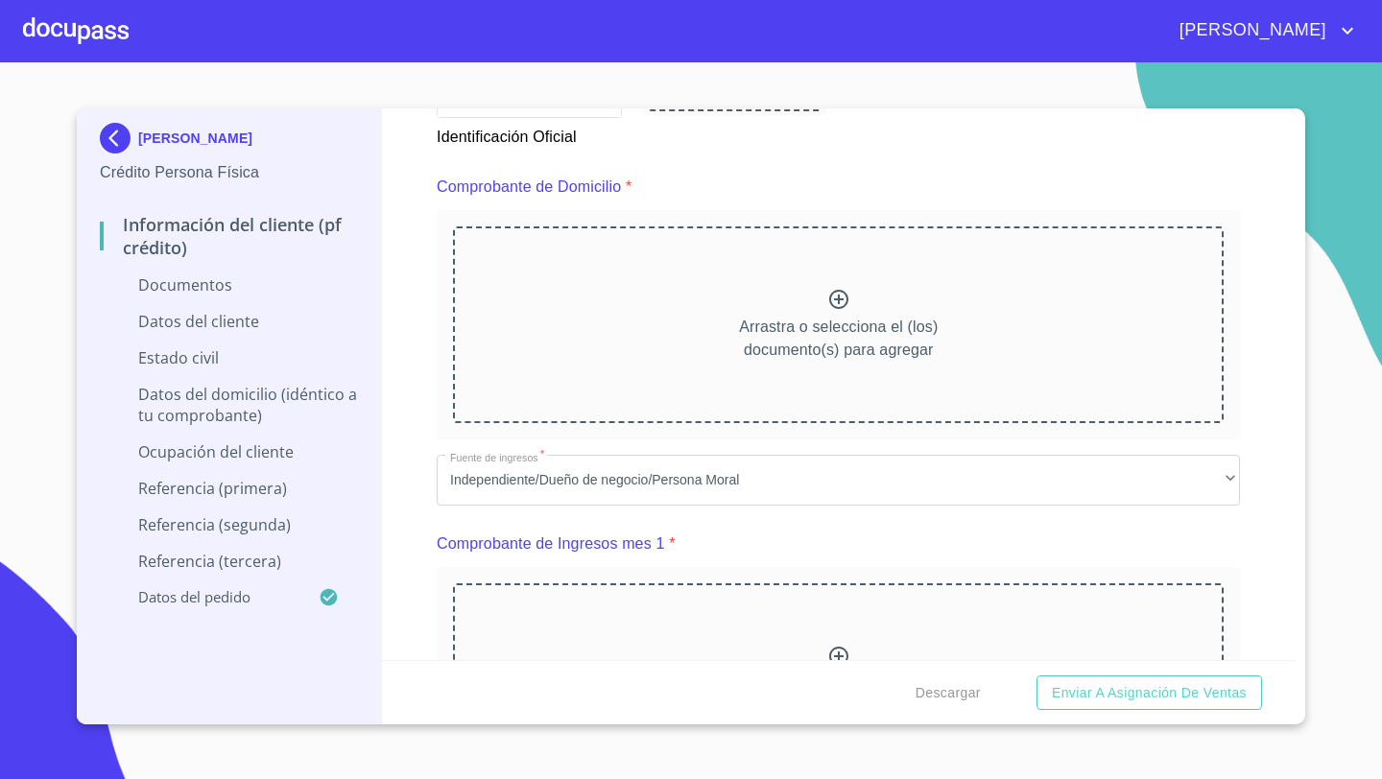
scroll to position [949, 0]
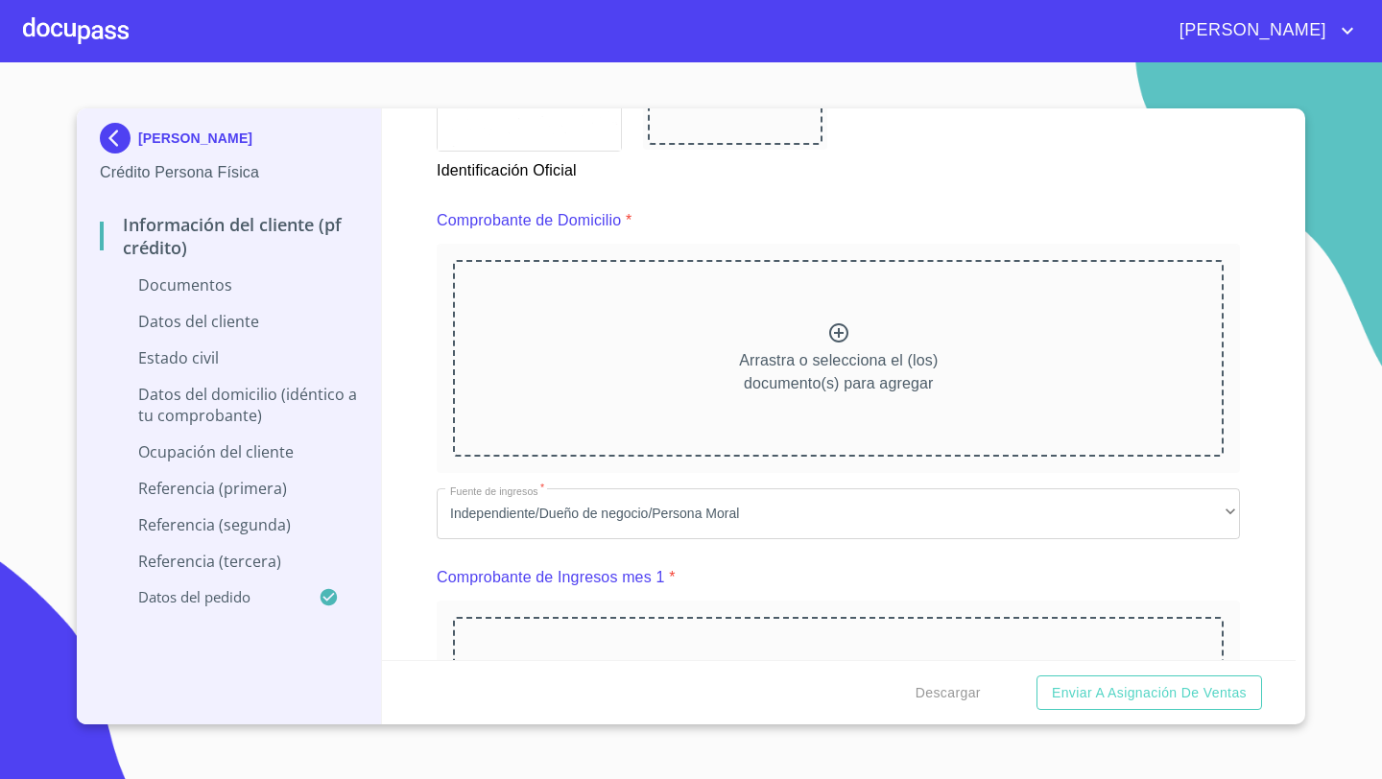
click at [831, 352] on p "Arrastra o selecciona el (los) documento(s) para agregar" at bounding box center [838, 372] width 199 height 46
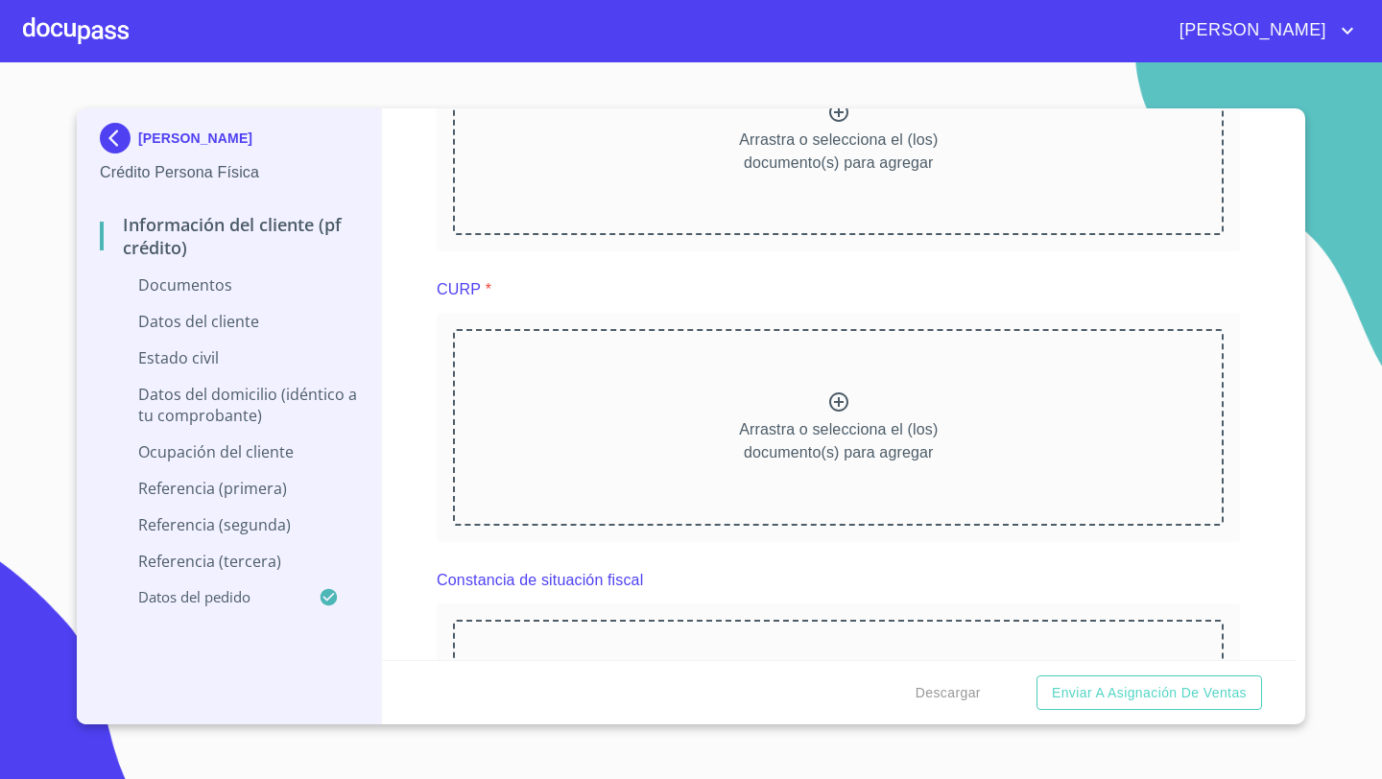
scroll to position [2749, 0]
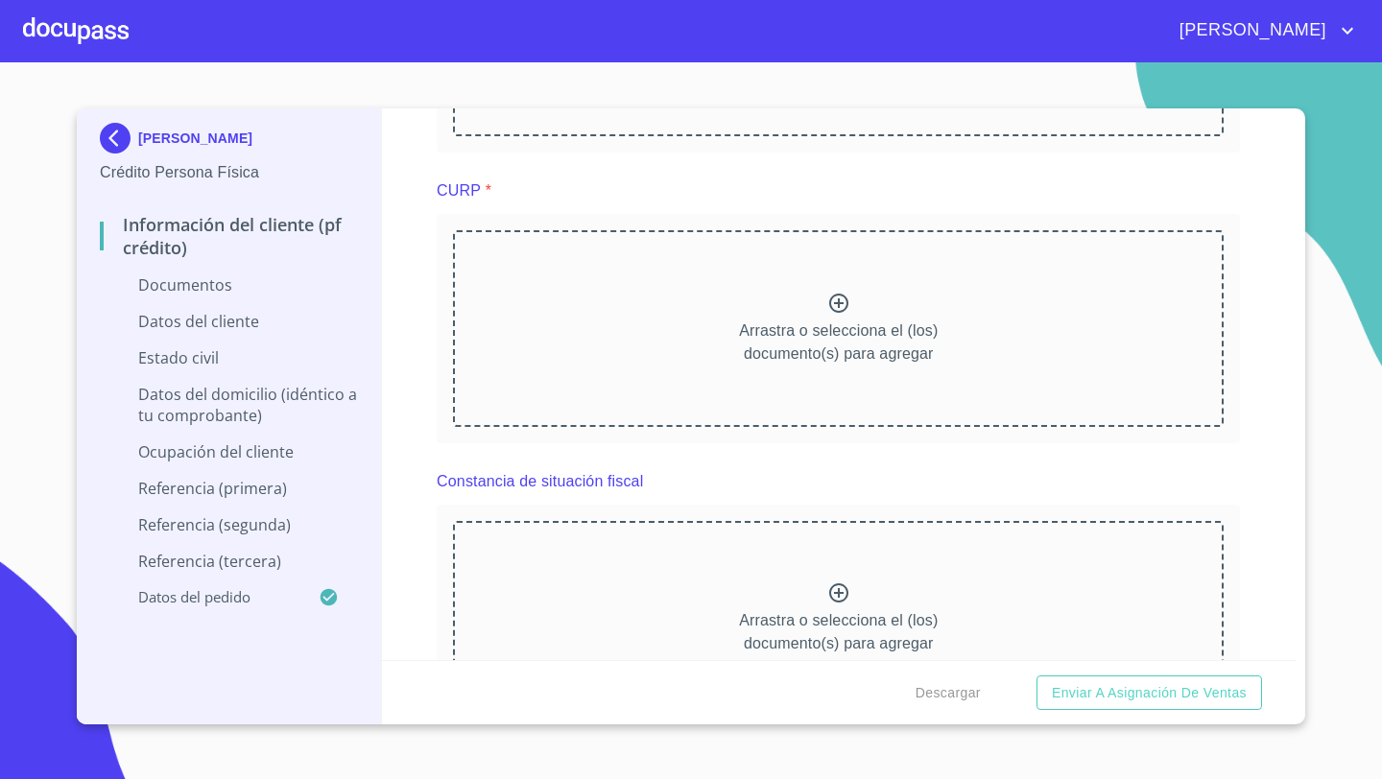
click at [768, 316] on div "Arrastra o selecciona el (los) documento(s) para agregar" at bounding box center [838, 328] width 771 height 196
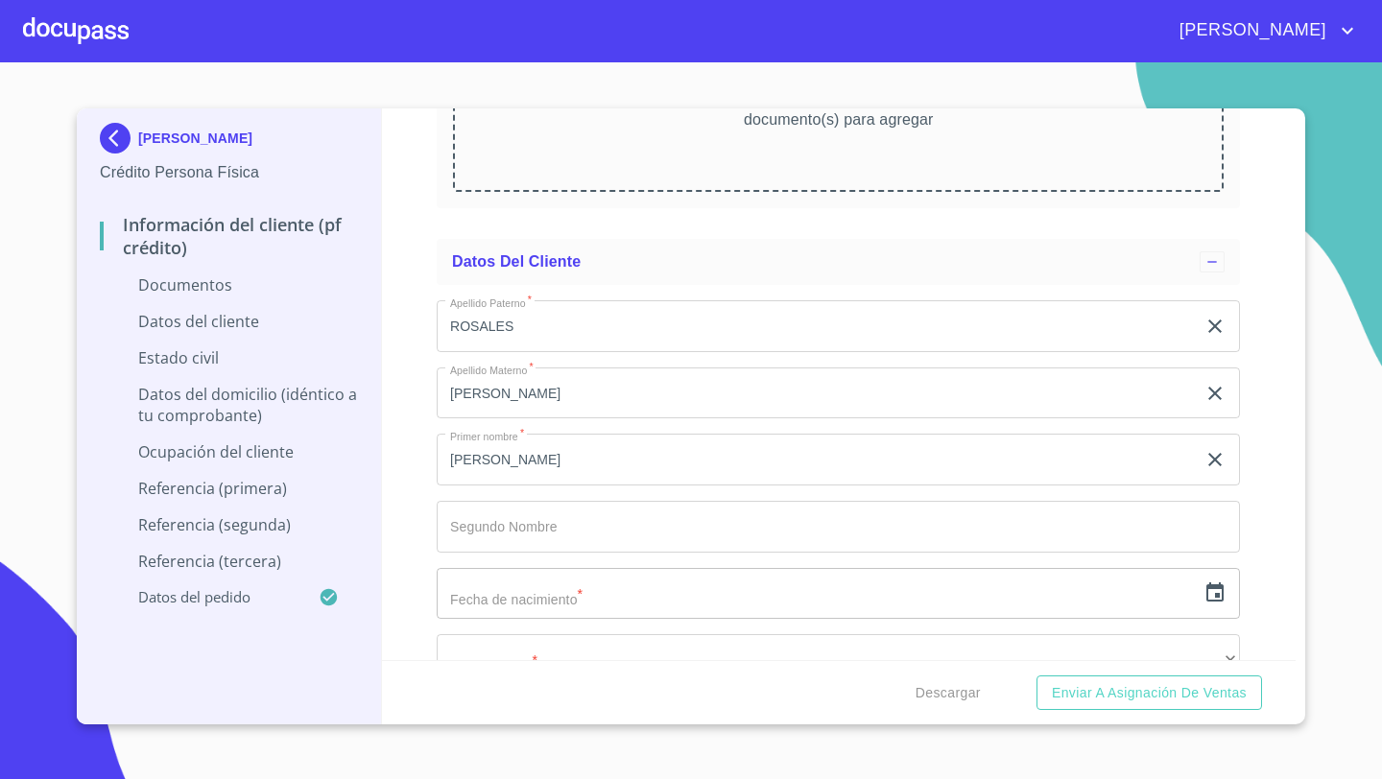
scroll to position [3947, 0]
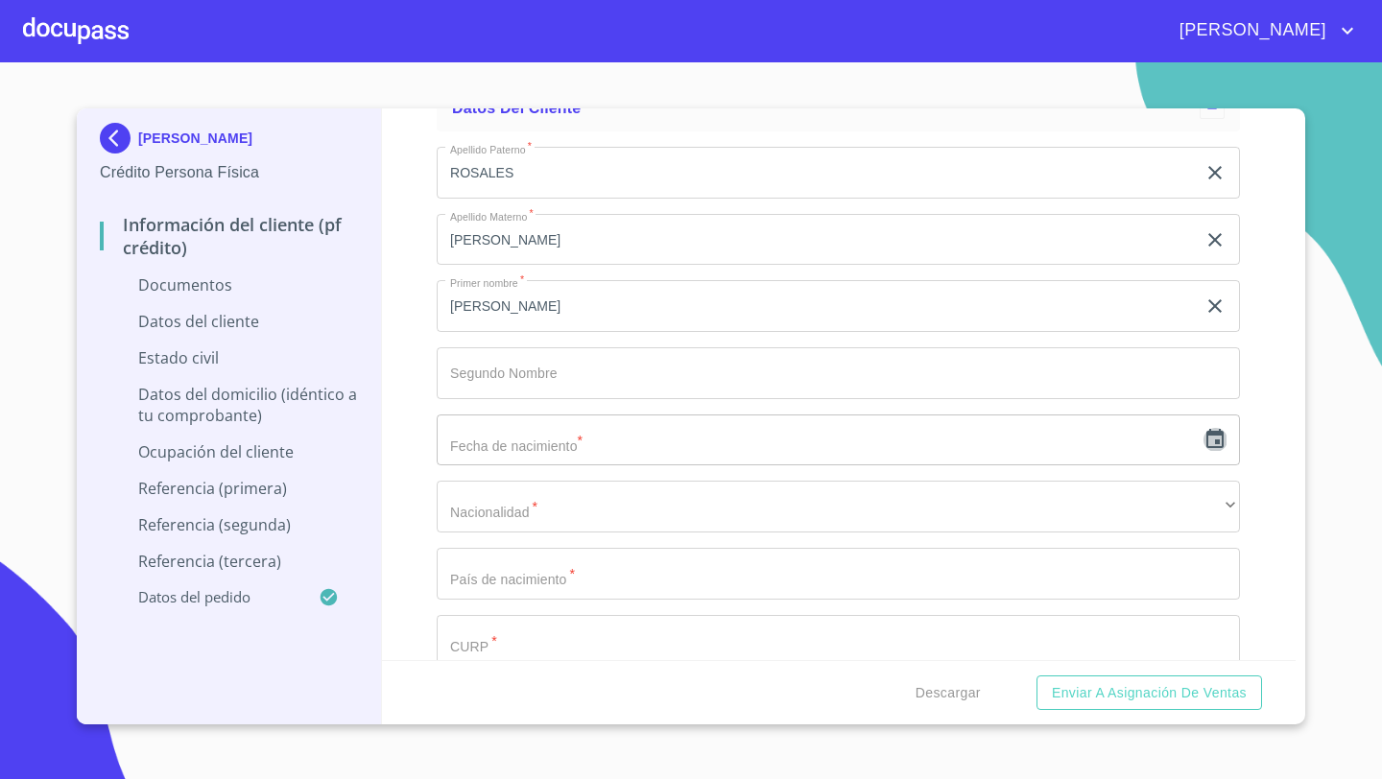
click at [1214, 442] on icon "button" at bounding box center [1215, 439] width 23 height 23
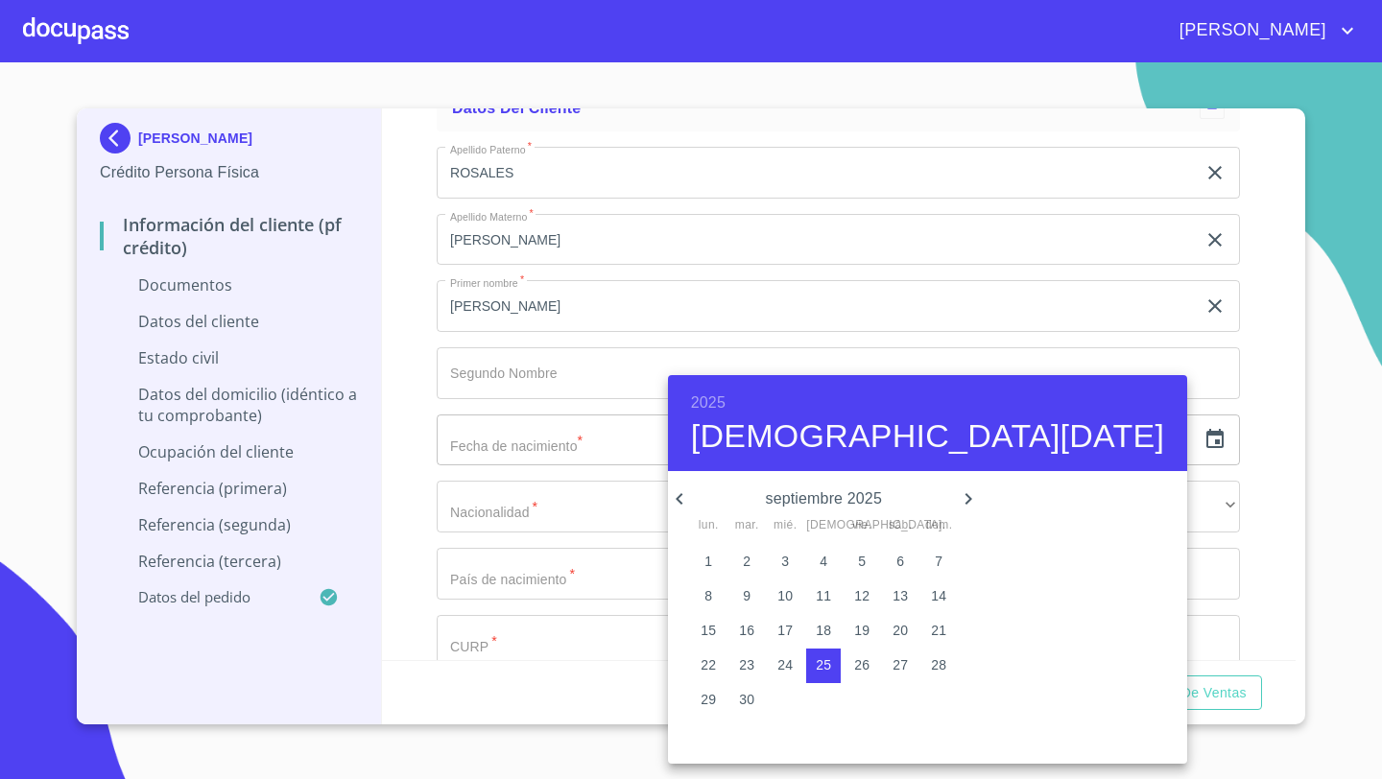
click at [715, 405] on h6 "2025" at bounding box center [708, 403] width 35 height 27
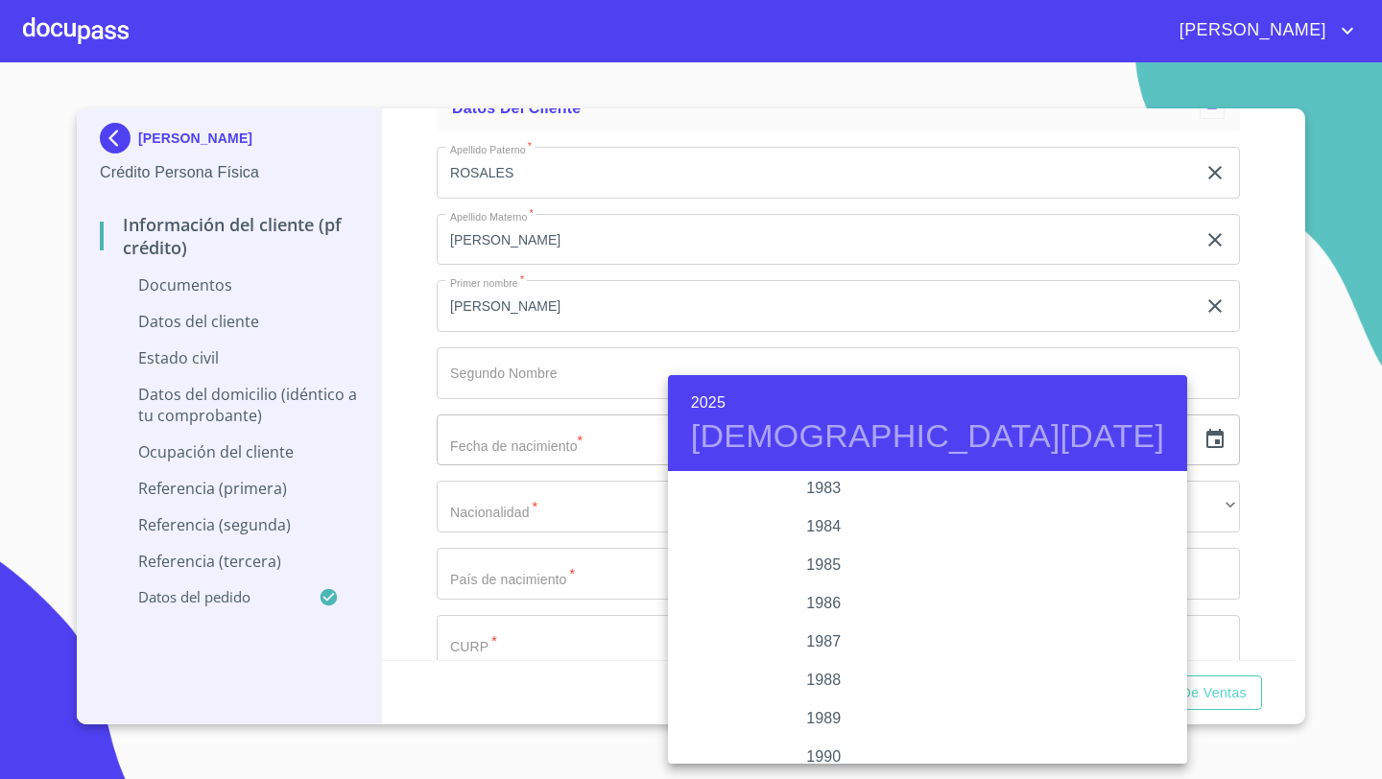
scroll to position [2219, 0]
click at [820, 579] on div "1985" at bounding box center [824, 578] width 312 height 38
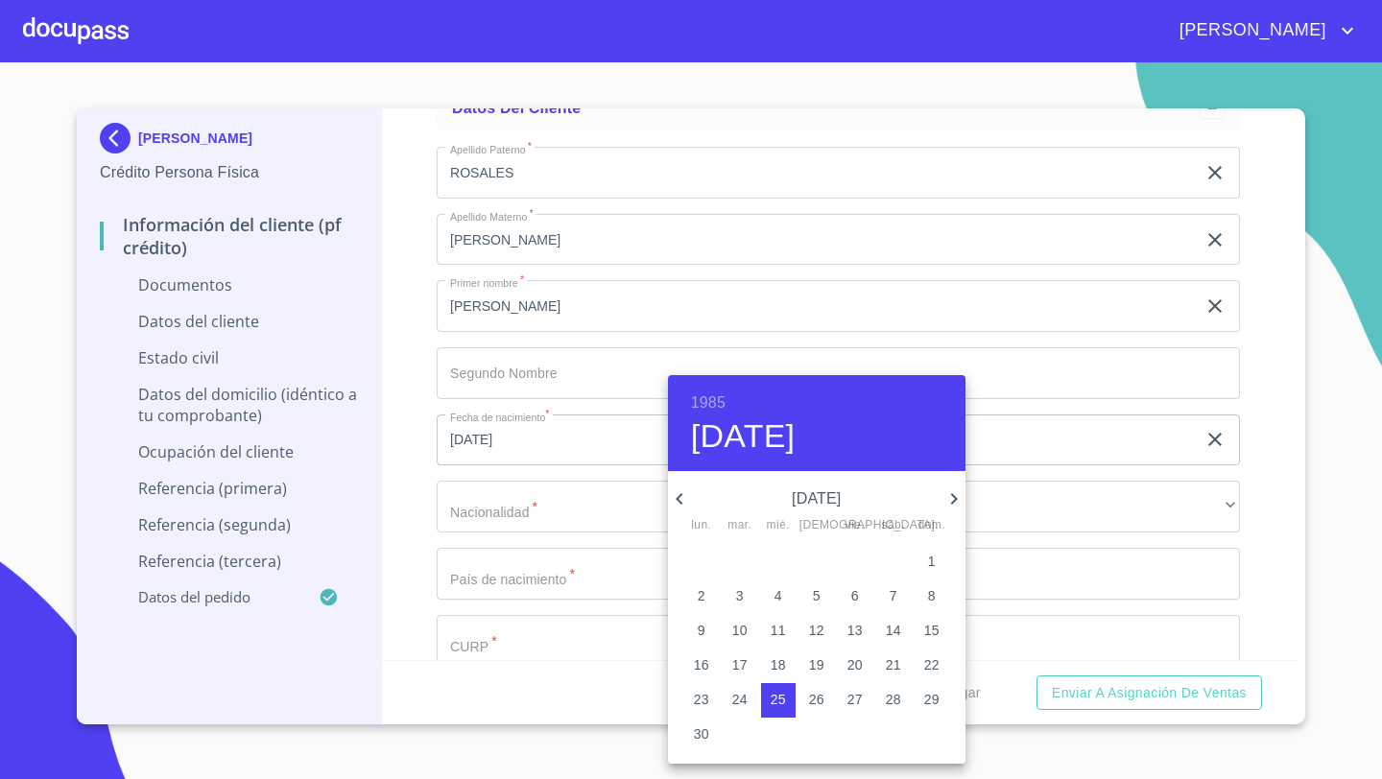
click at [685, 497] on icon "button" at bounding box center [679, 499] width 23 height 23
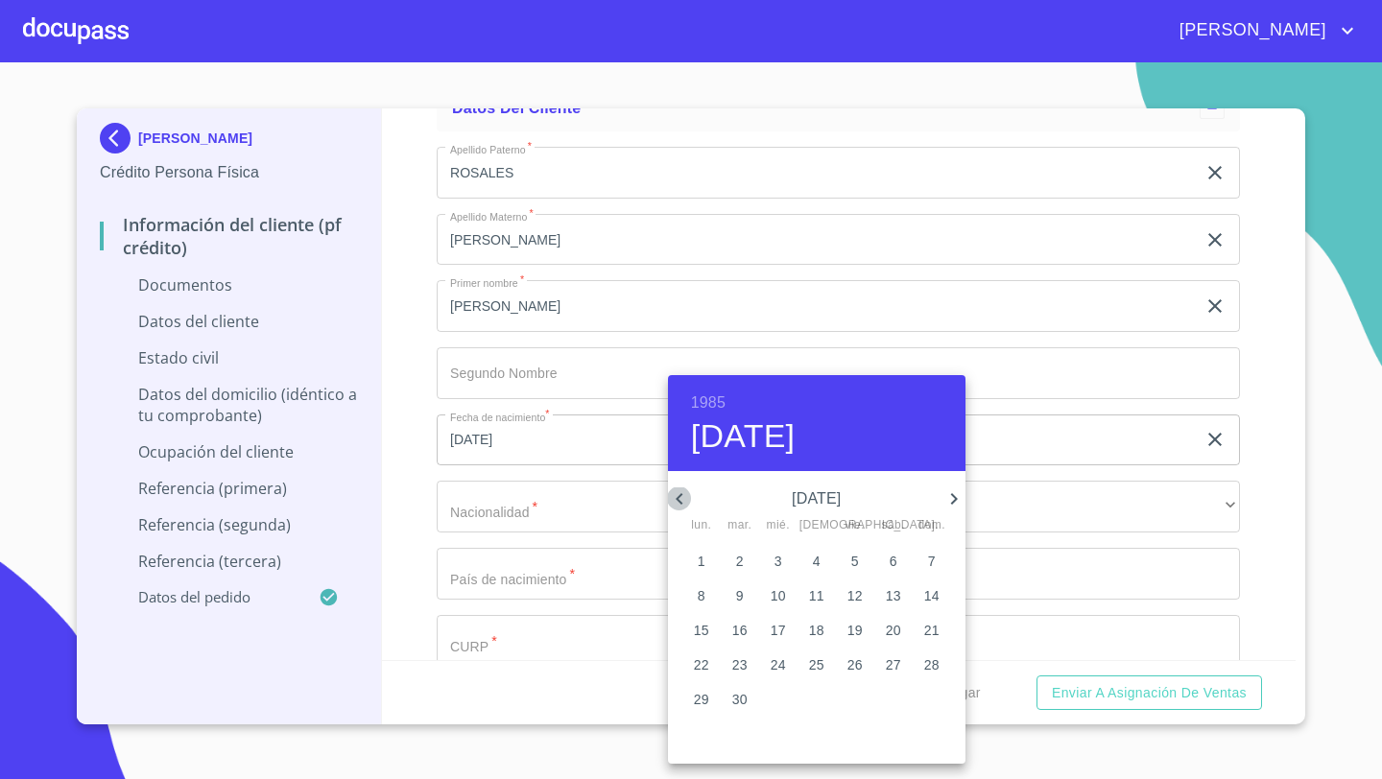
click at [685, 497] on icon "button" at bounding box center [679, 499] width 23 height 23
click at [776, 702] on p "30" at bounding box center [778, 699] width 15 height 19
click at [412, 442] on div at bounding box center [691, 389] width 1382 height 779
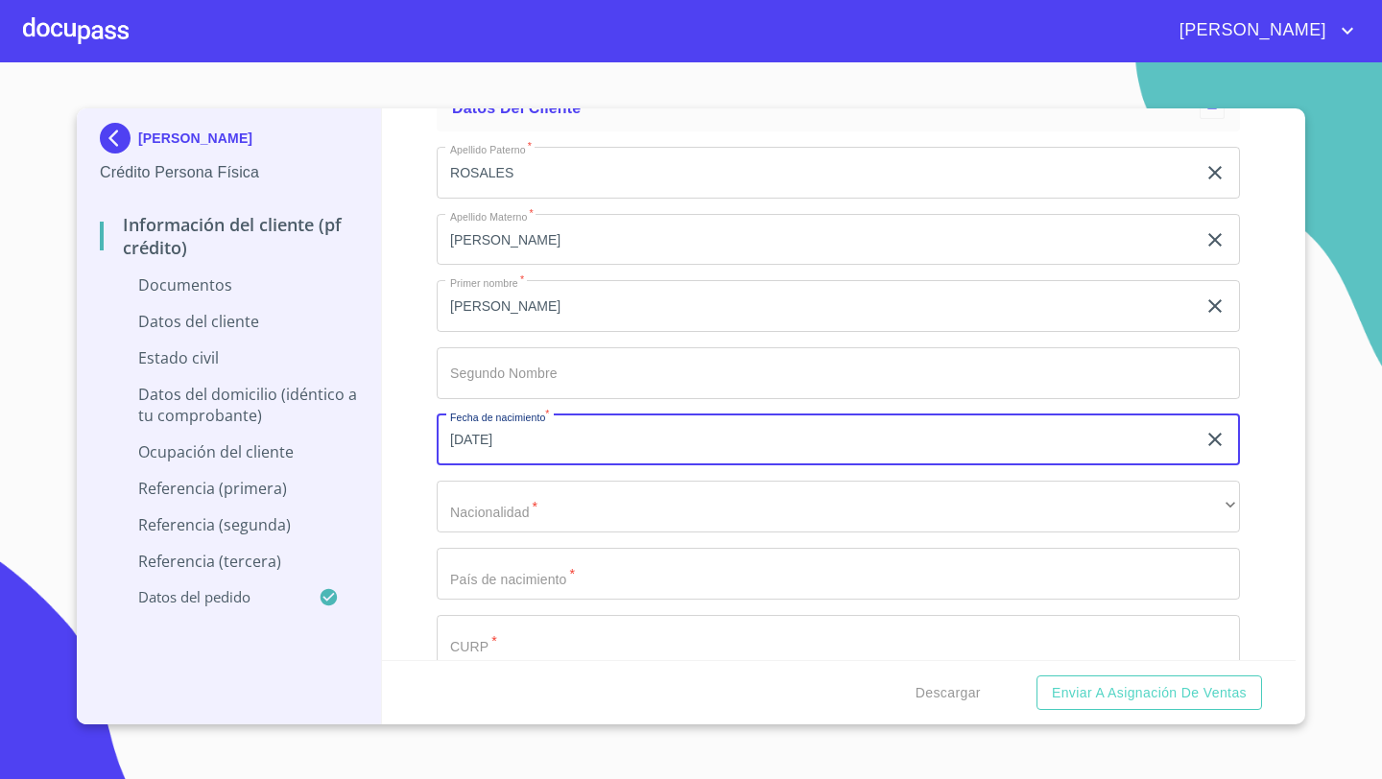
click at [465, 446] on input "30 de ene. de 1985" at bounding box center [820, 441] width 767 height 52
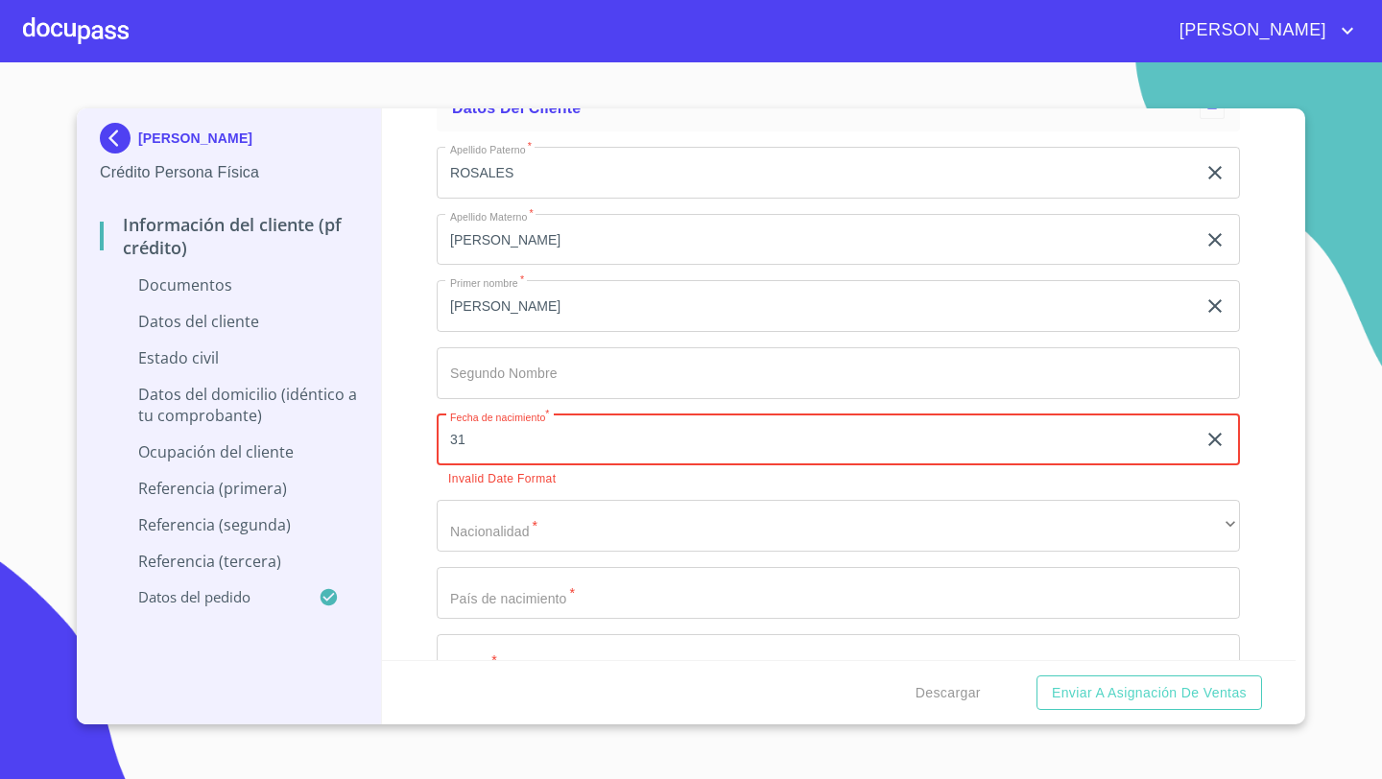
type input "31"
click at [1215, 442] on icon "button" at bounding box center [1215, 439] width 23 height 23
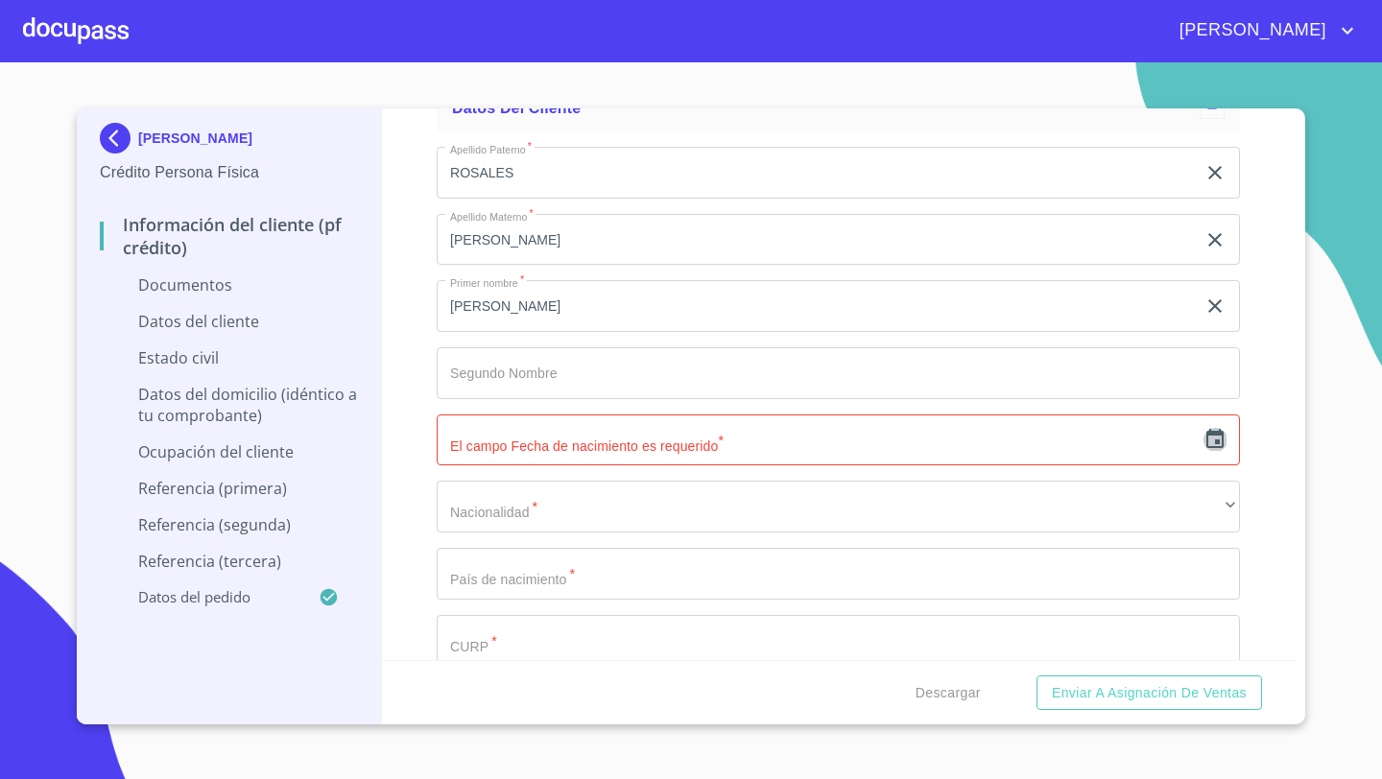
click at [1218, 441] on icon "button" at bounding box center [1214, 438] width 17 height 19
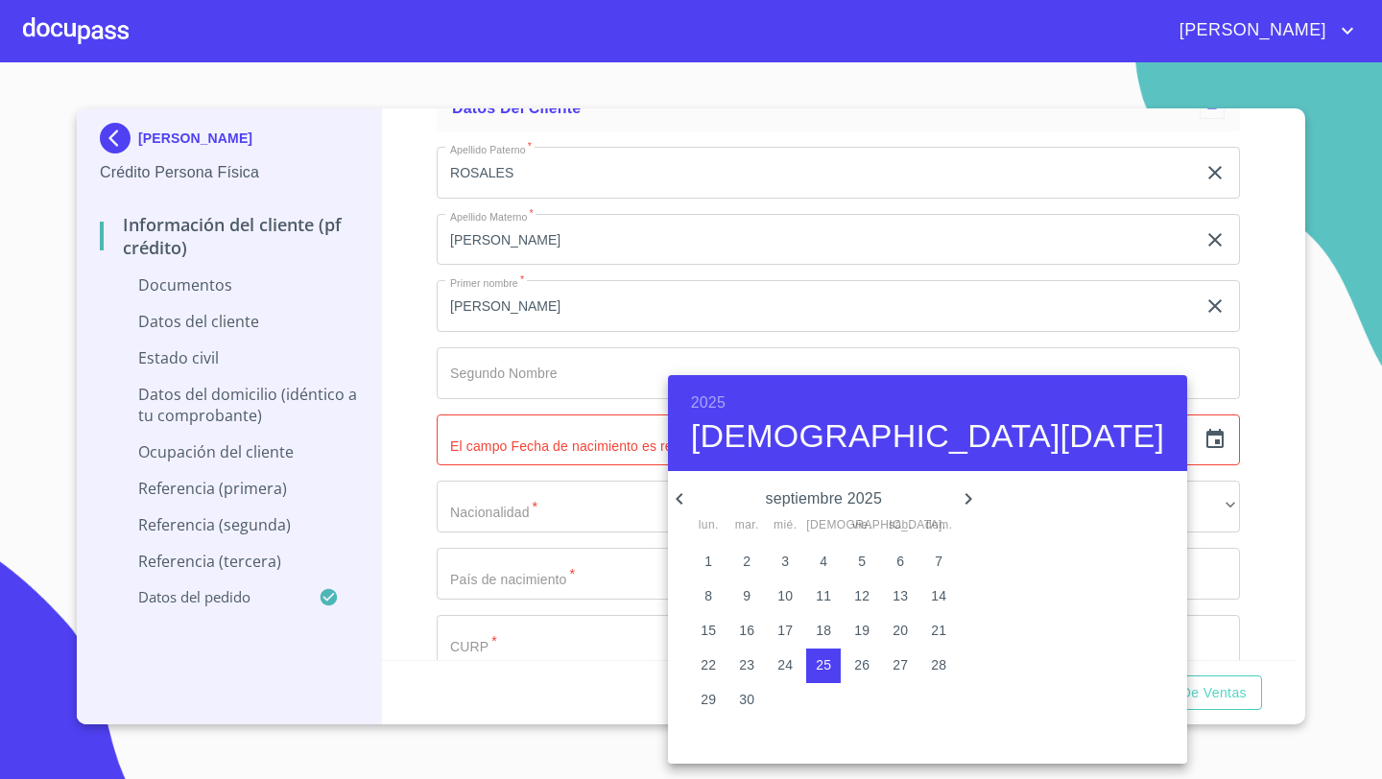
click at [701, 401] on h6 "2025" at bounding box center [708, 403] width 35 height 27
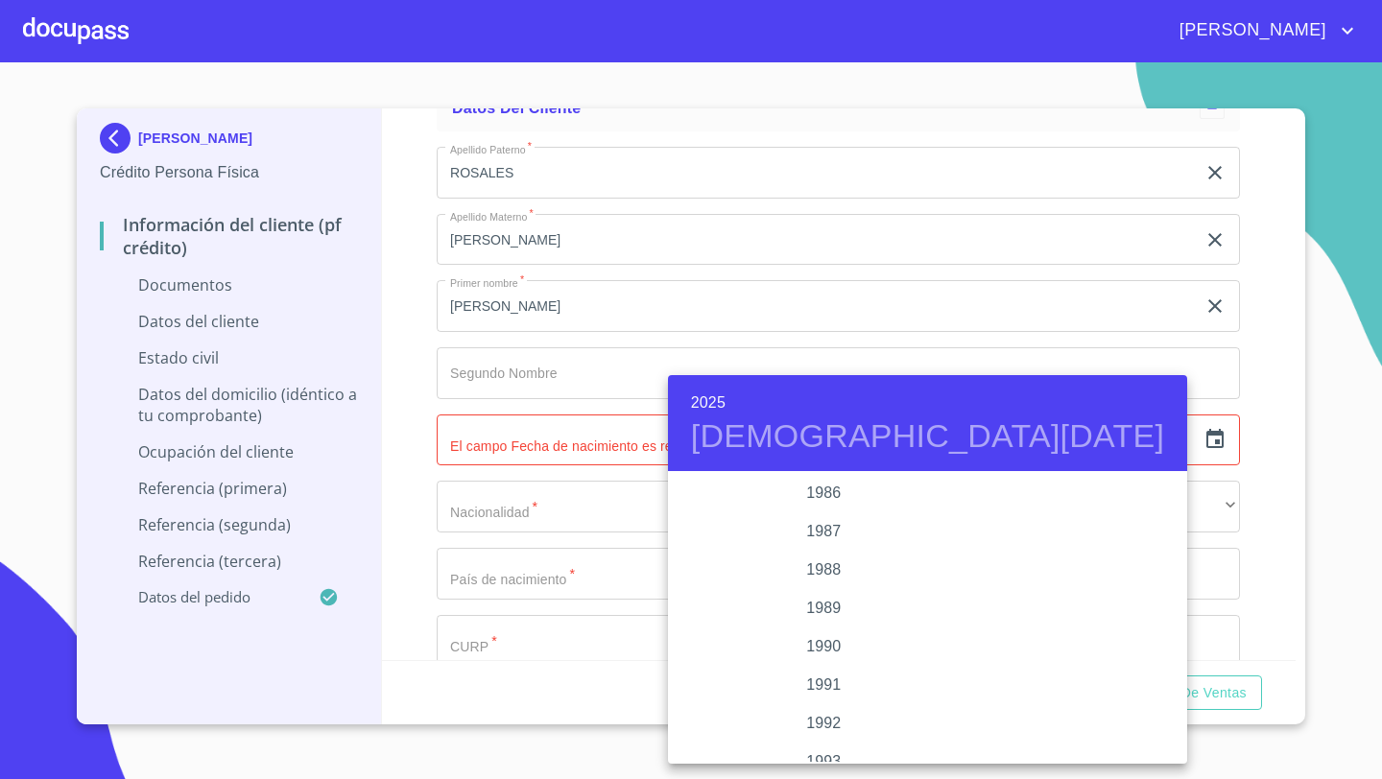
scroll to position [2302, 0]
click at [824, 496] on div "1985" at bounding box center [824, 495] width 312 height 38
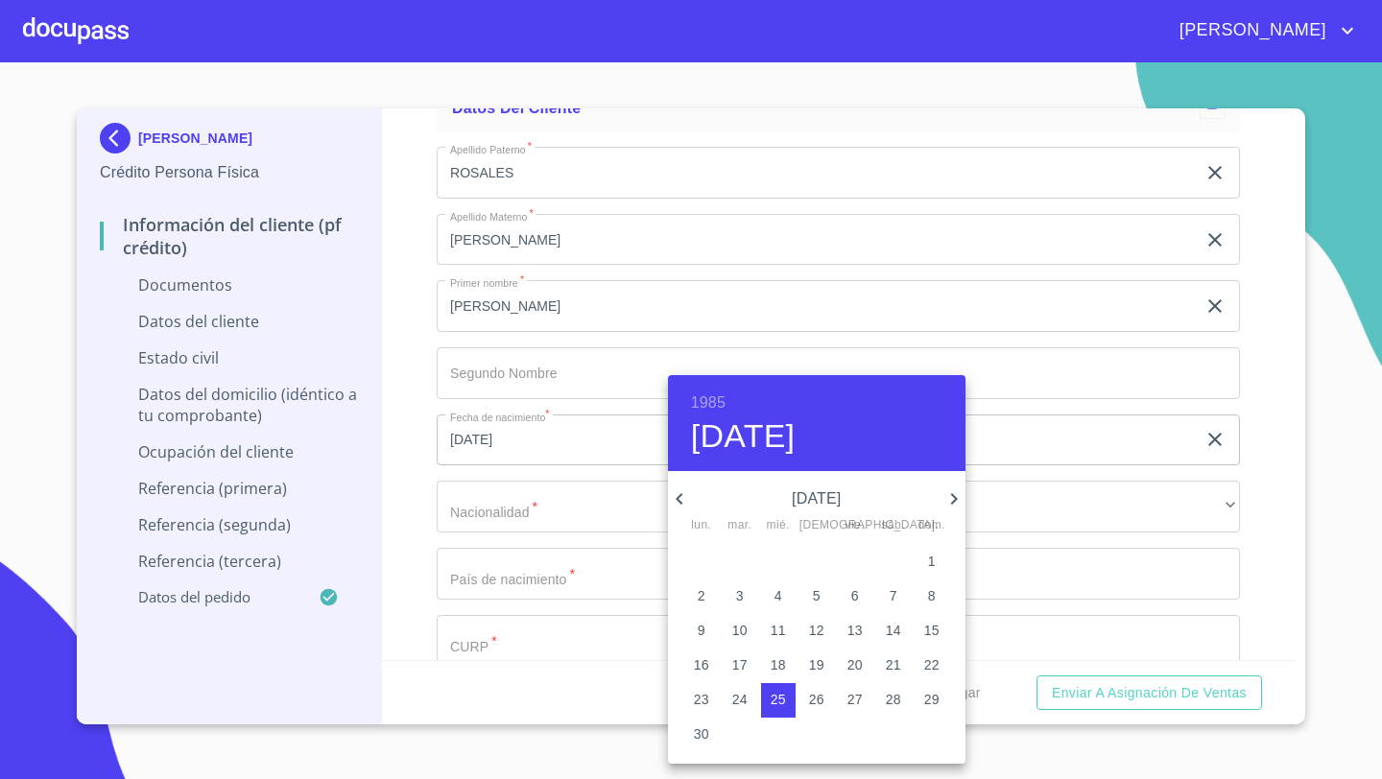
click at [684, 496] on icon "button" at bounding box center [679, 499] width 23 height 23
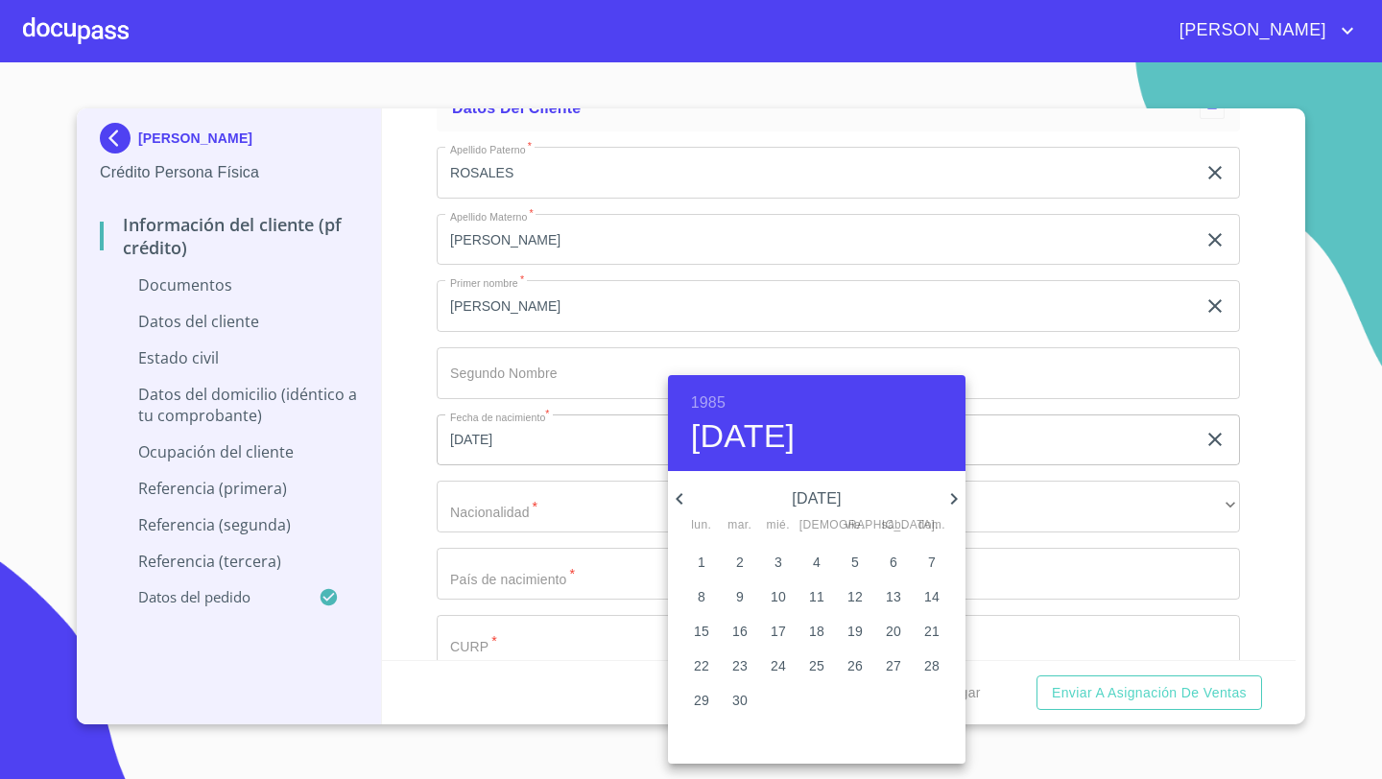
click at [684, 496] on icon "button" at bounding box center [679, 499] width 23 height 23
click at [683, 496] on icon "button" at bounding box center [679, 499] width 23 height 23
click at [819, 708] on p "31" at bounding box center [816, 699] width 15 height 19
type input "31 de ene. de 1985"
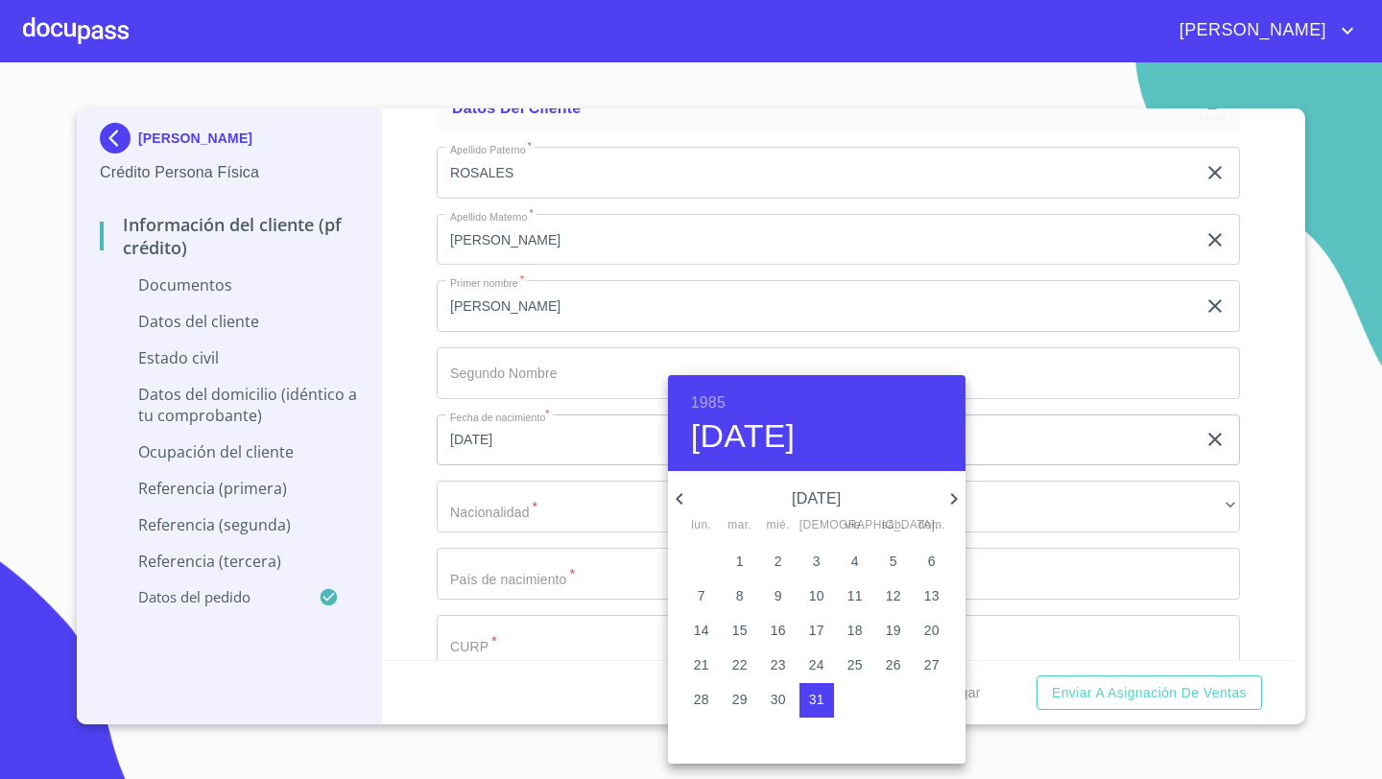
click at [427, 495] on div at bounding box center [691, 389] width 1382 height 779
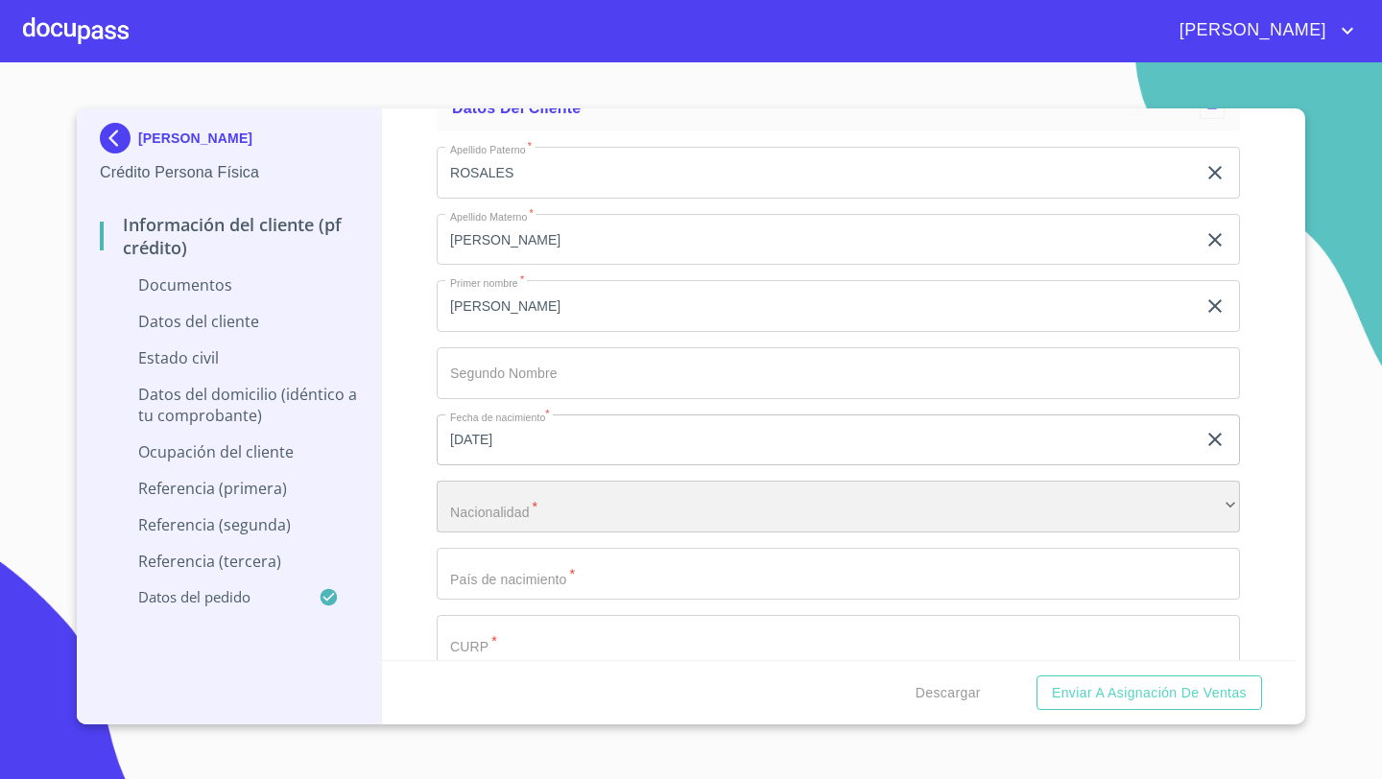
click at [479, 516] on div "​" at bounding box center [838, 507] width 803 height 52
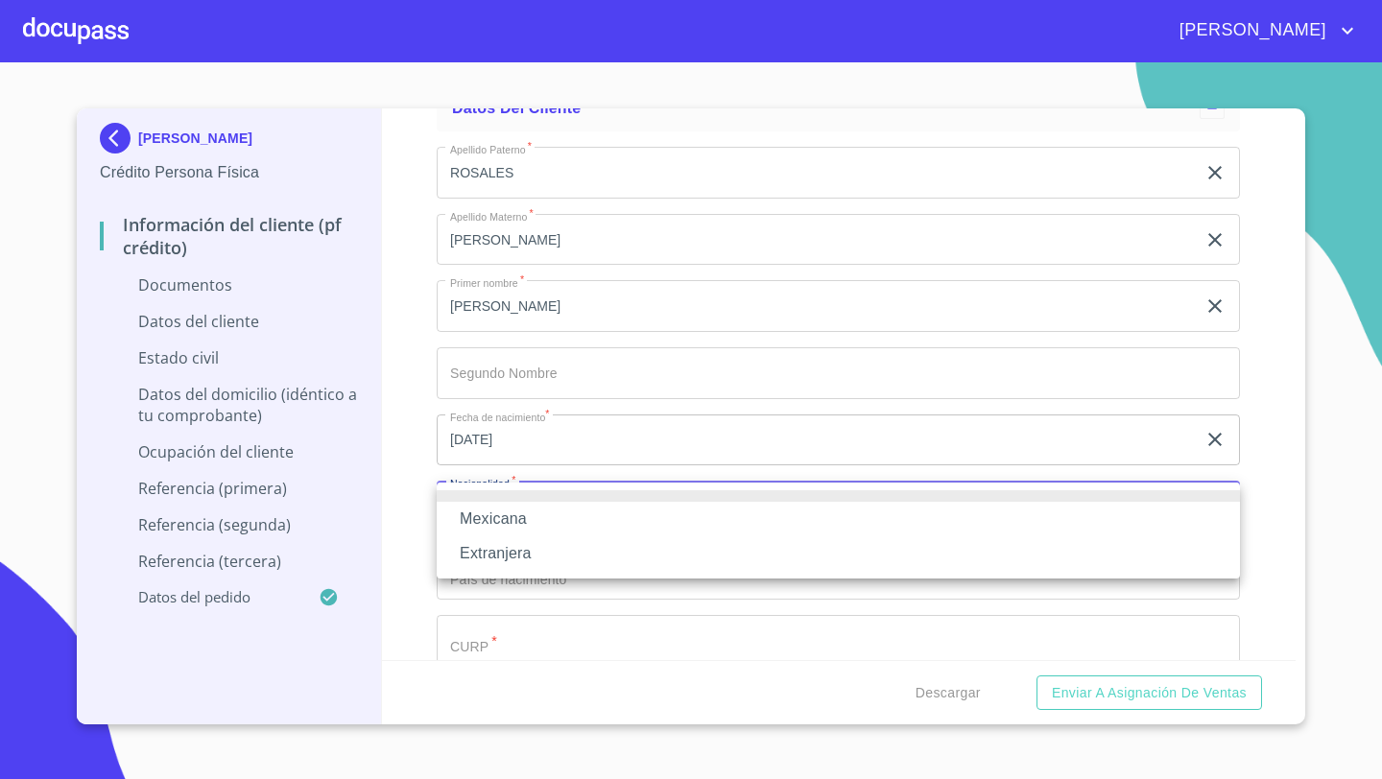
click at [472, 525] on li "Mexicana" at bounding box center [838, 519] width 803 height 35
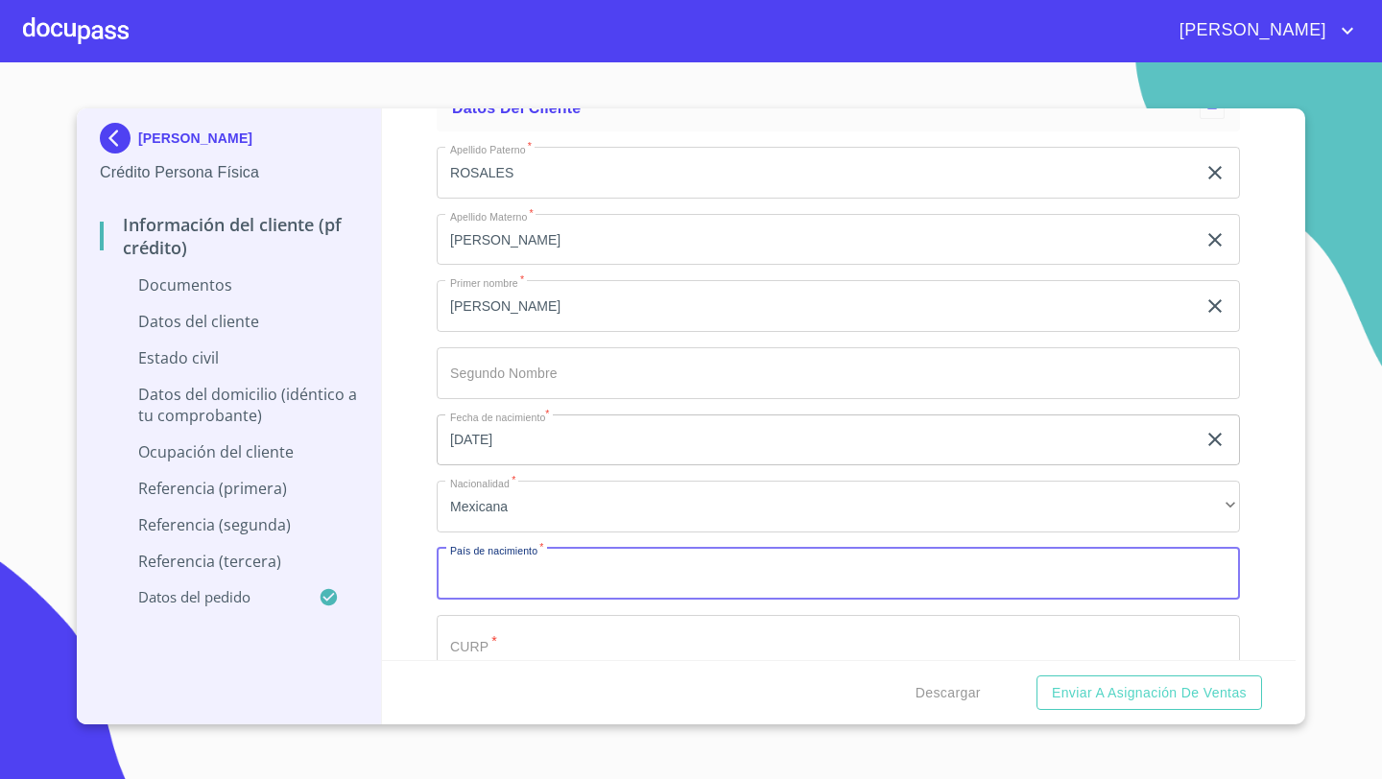
click at [483, 575] on input "Documento de identificación   *" at bounding box center [838, 574] width 803 height 52
type input "[GEOGRAPHIC_DATA]"
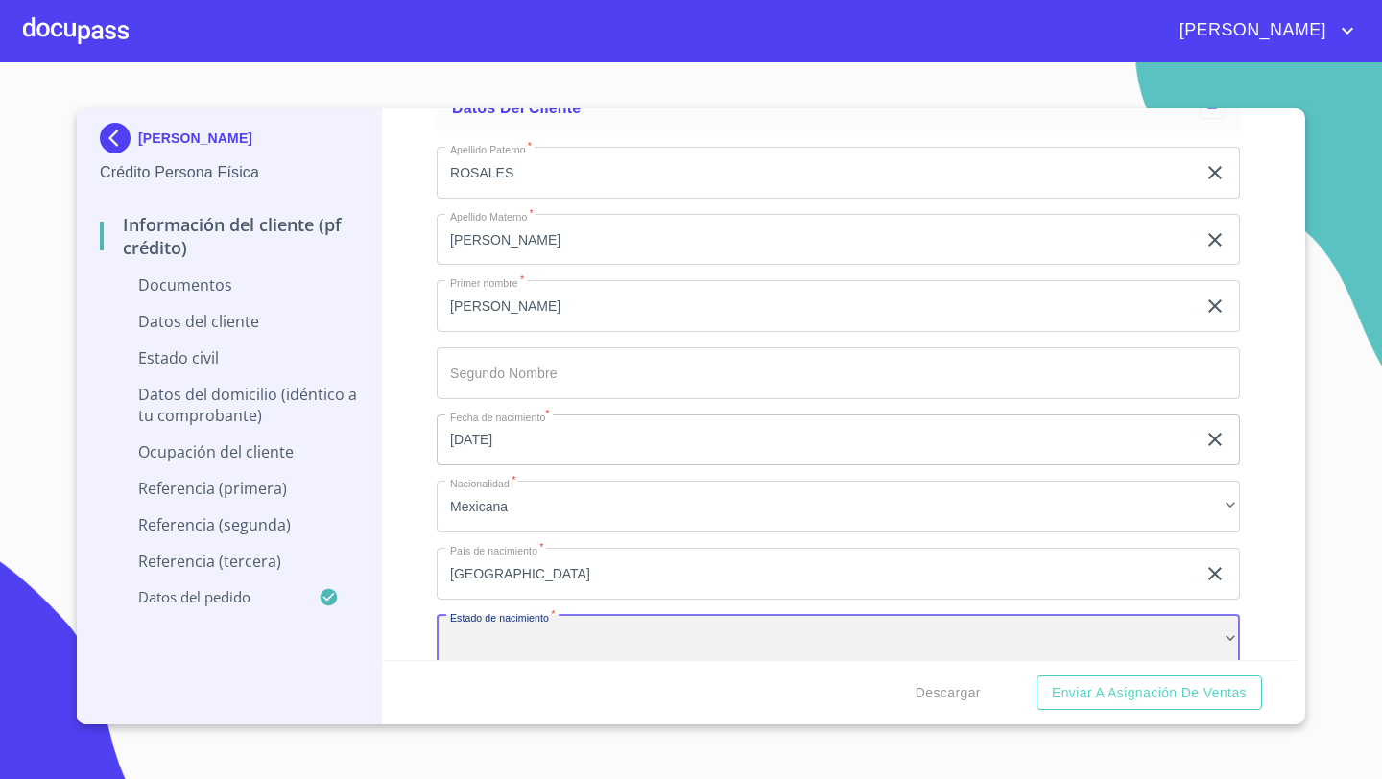
scroll to position [3951, 0]
click at [485, 643] on div "​" at bounding box center [838, 636] width 803 height 52
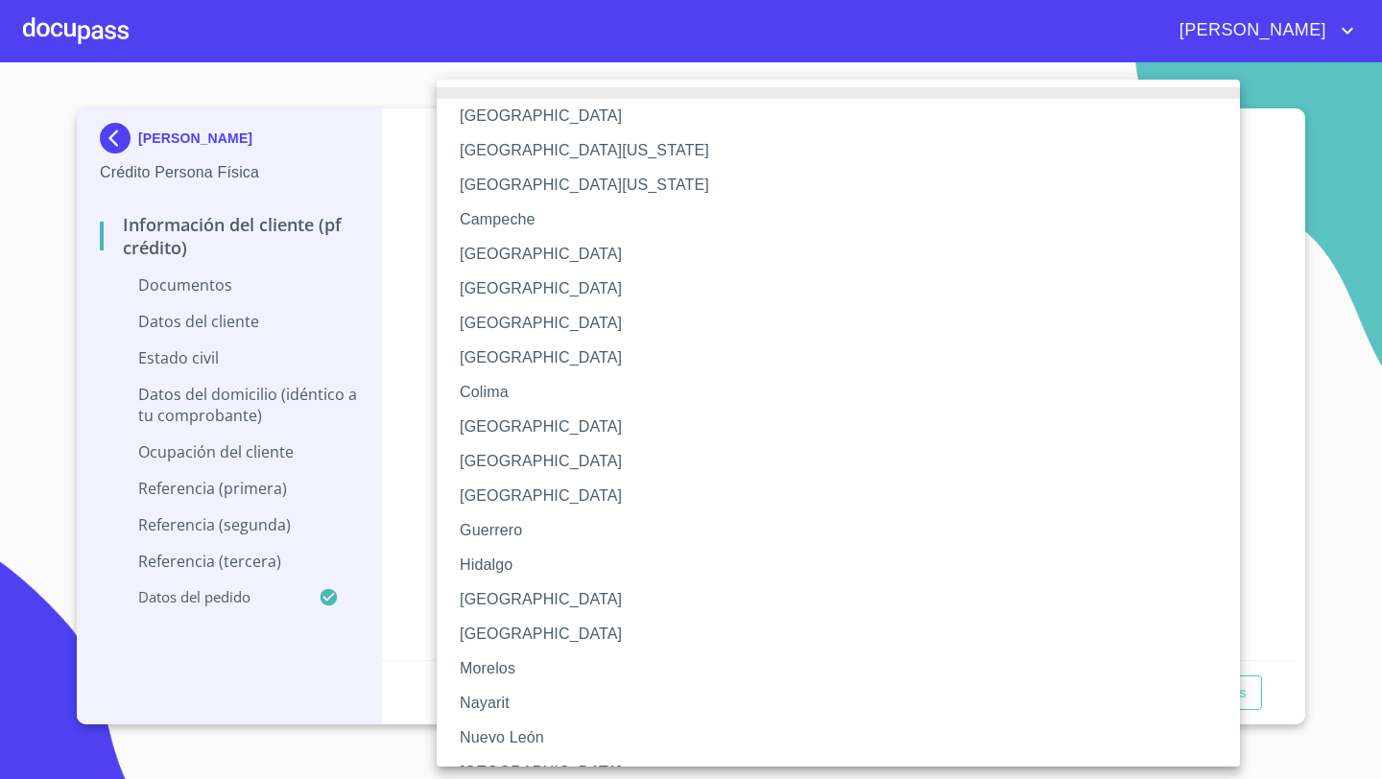
click at [480, 598] on li "[GEOGRAPHIC_DATA]" at bounding box center [838, 600] width 803 height 35
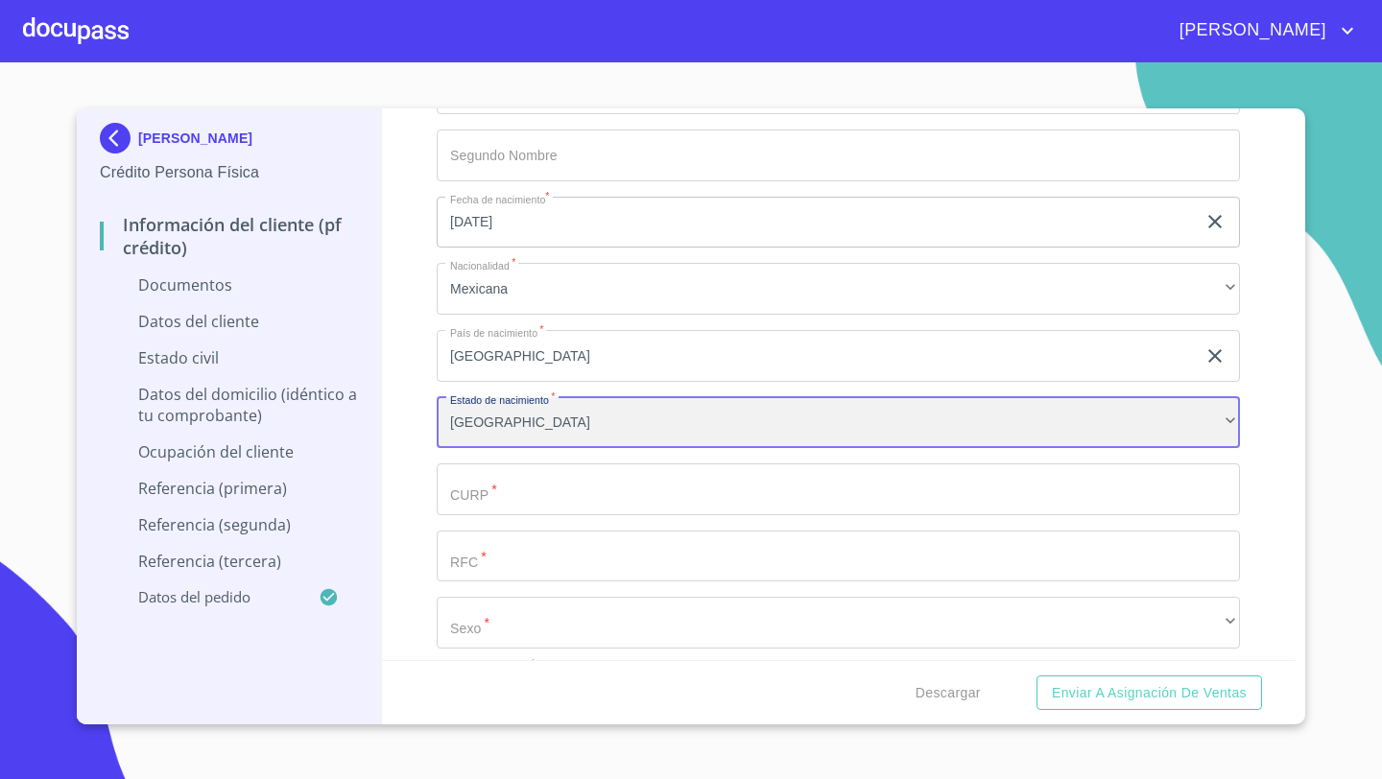
scroll to position [4260, 0]
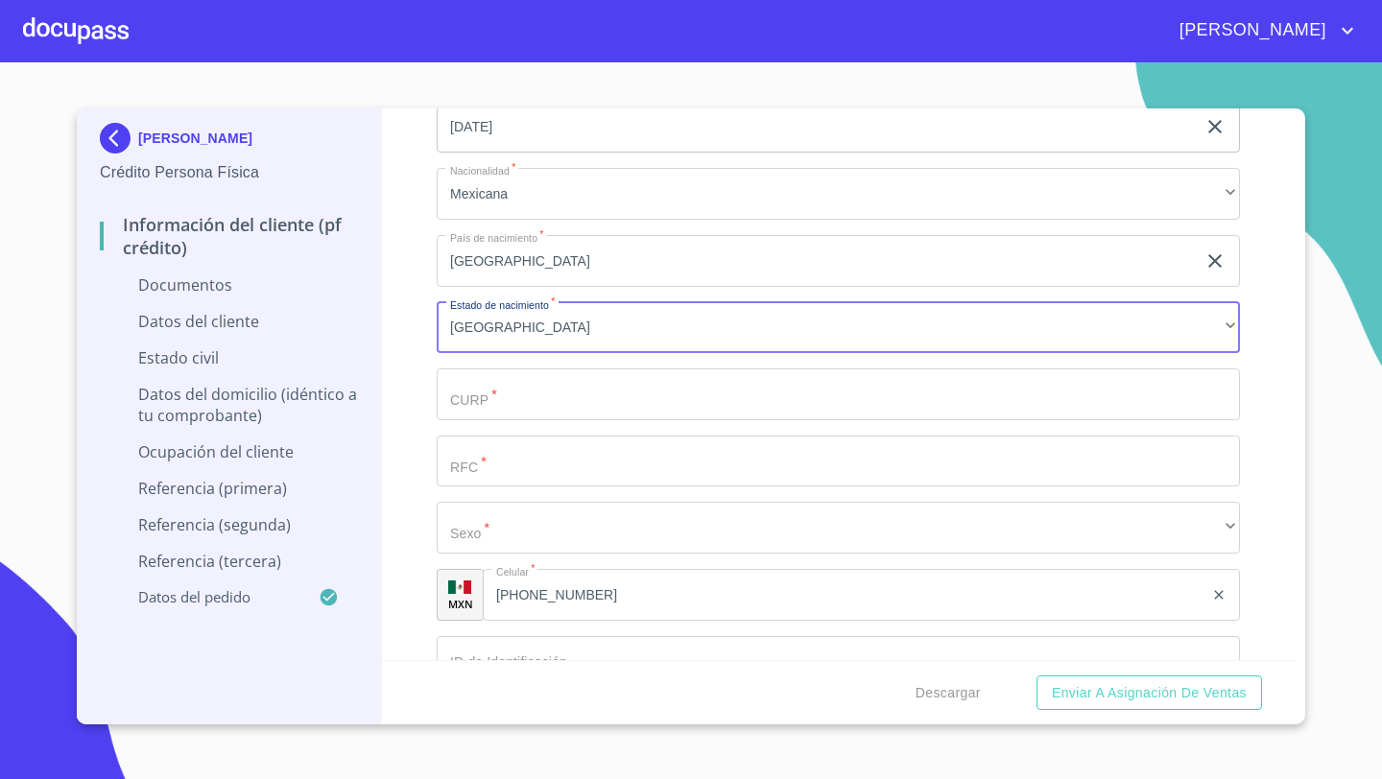
click at [490, 394] on input "Documento de identificación   *" at bounding box center [838, 395] width 803 height 52
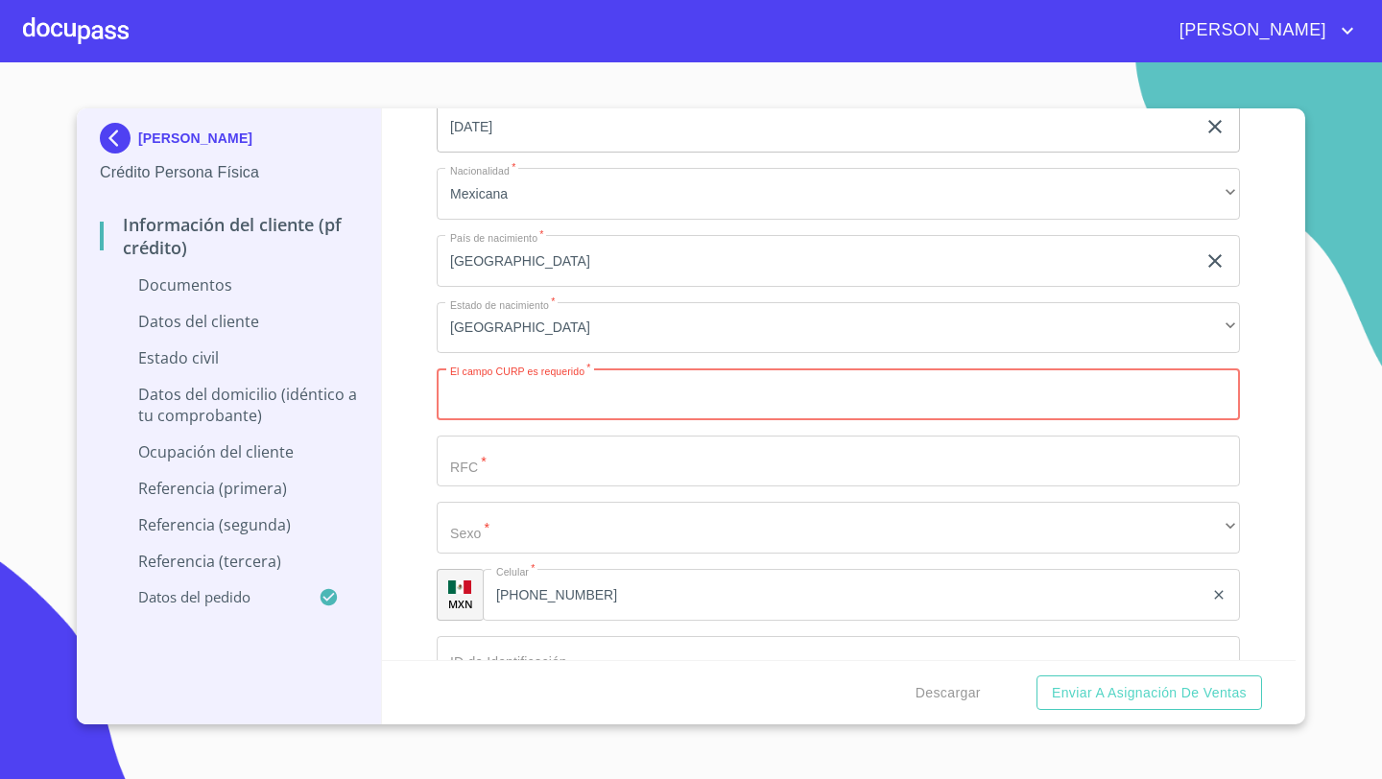
paste input "ROMC850131MJCSRC08"
type input "ROMC850131MJCSRC08"
click at [482, 465] on input "Documento de identificación   *" at bounding box center [838, 462] width 803 height 52
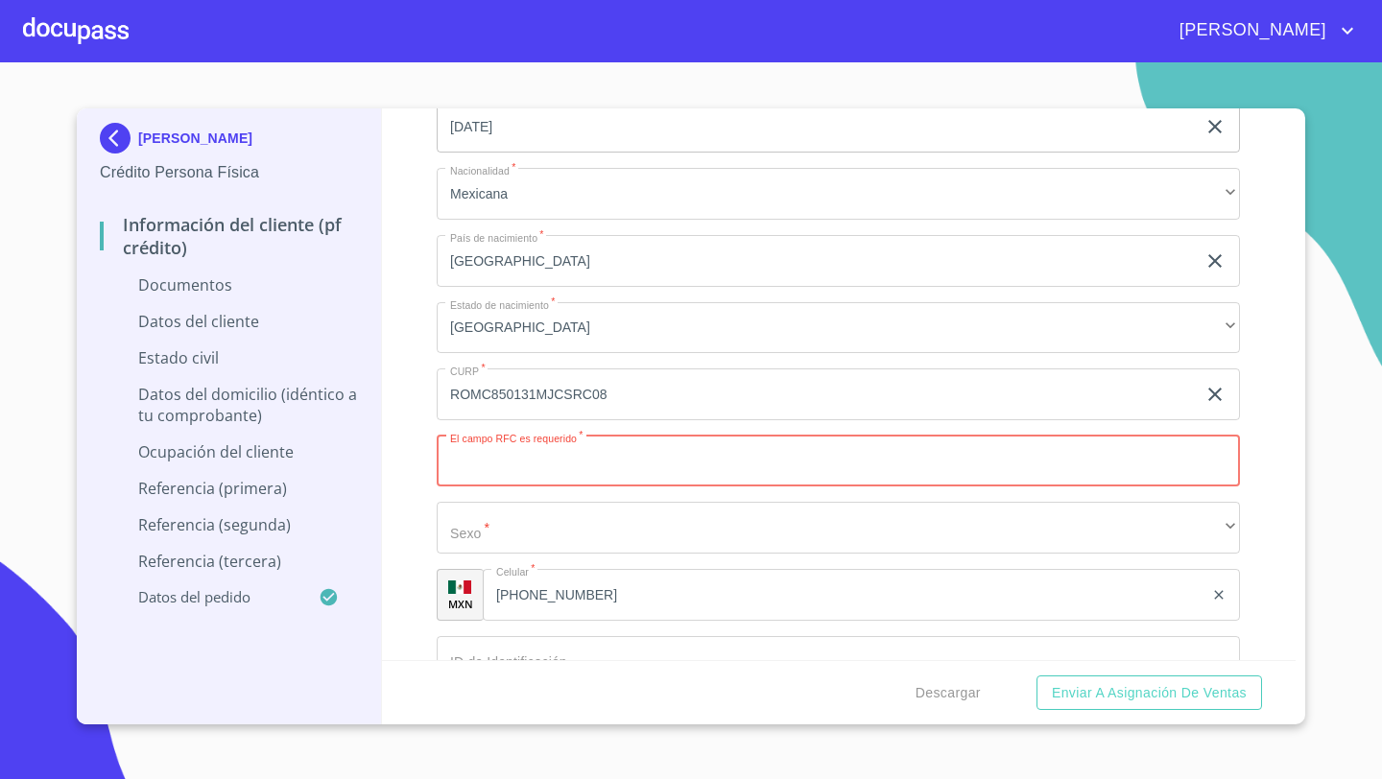
paste input "ROMC850131"
type input "ROMC8501318XA"
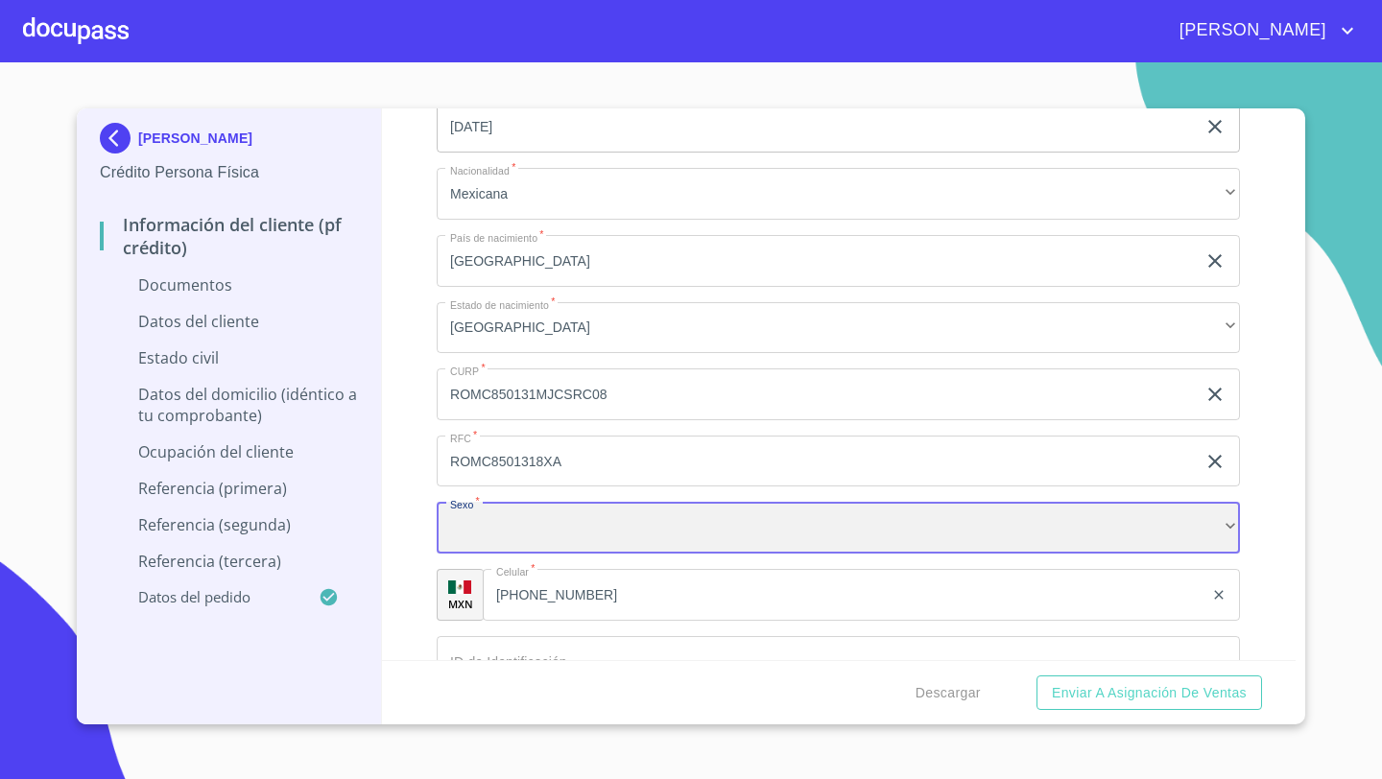
click at [471, 528] on div "​" at bounding box center [838, 528] width 803 height 52
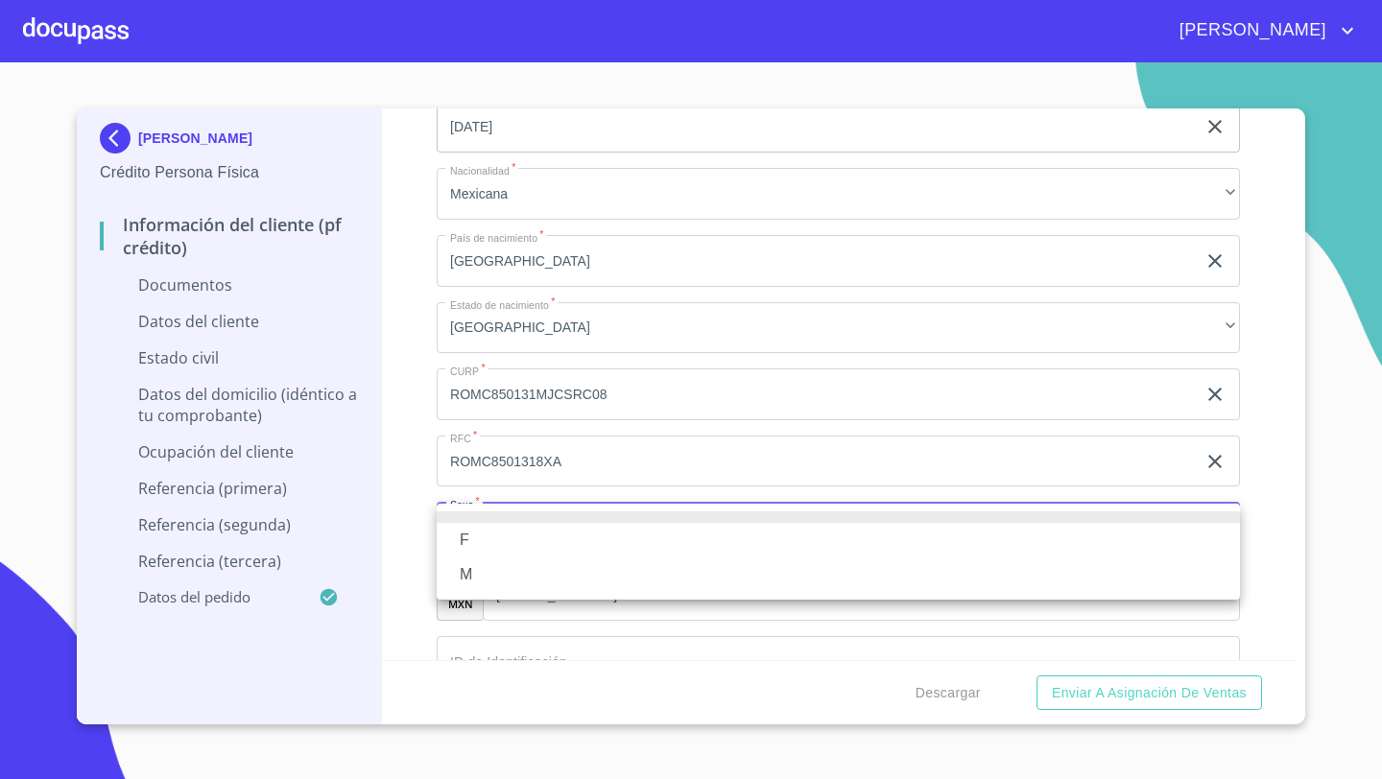
click at [469, 540] on li "F" at bounding box center [838, 540] width 803 height 35
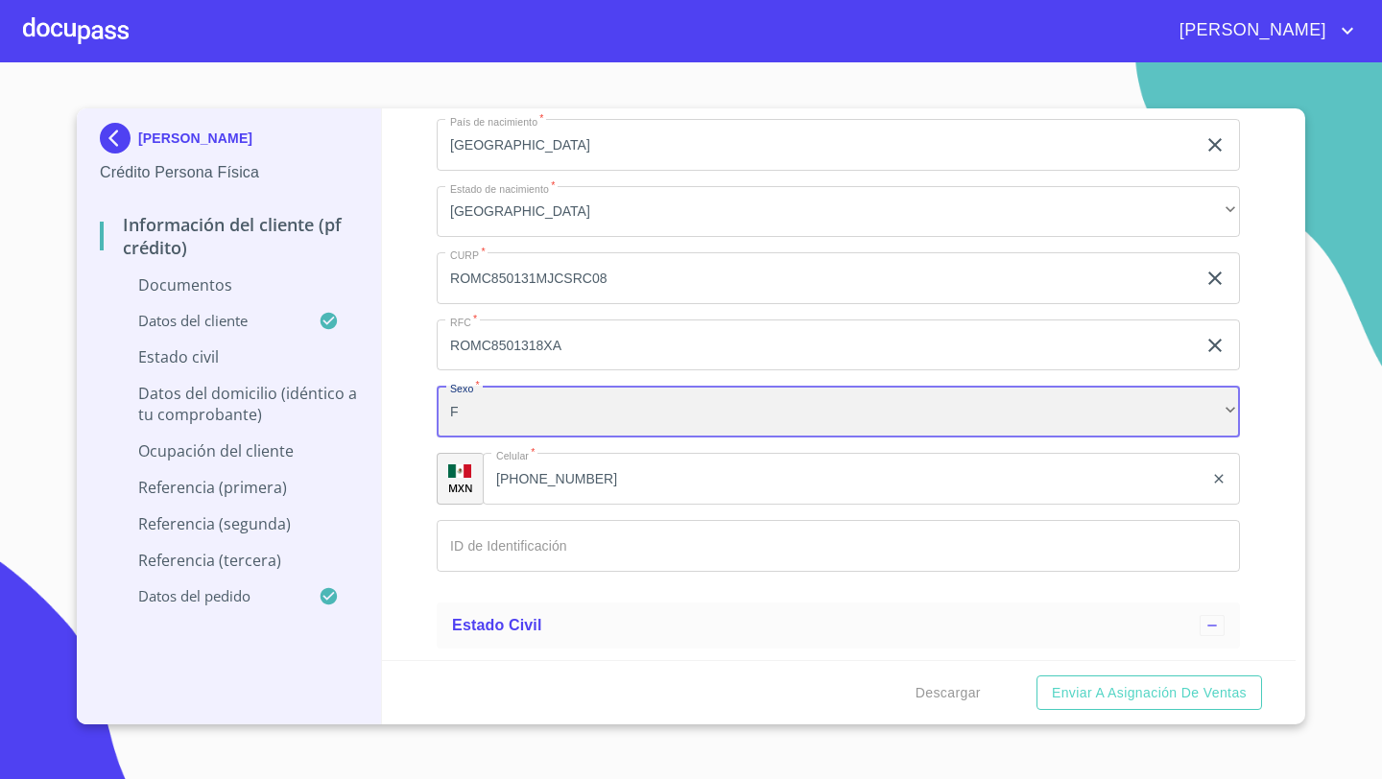
scroll to position [4407, 0]
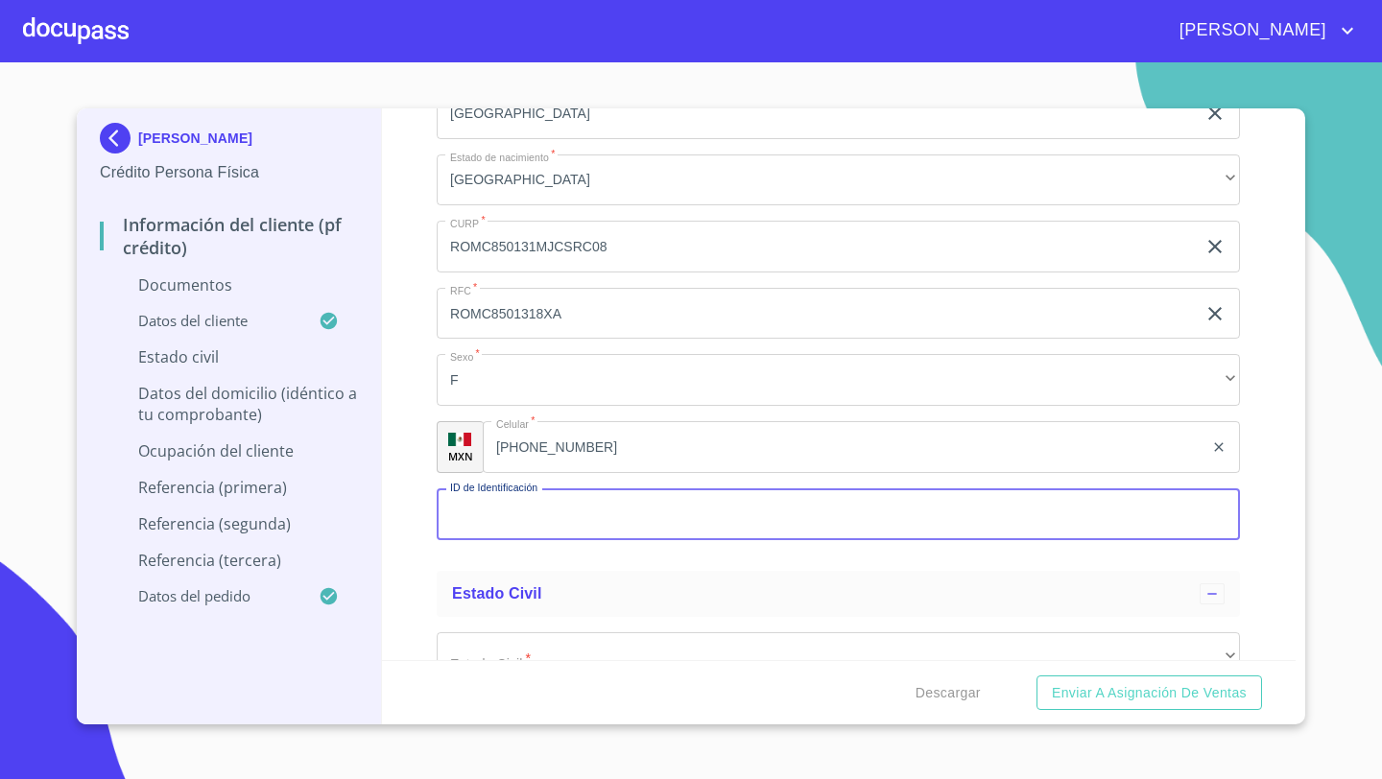
click at [470, 521] on input "Documento de identificación   *" at bounding box center [838, 515] width 803 height 52
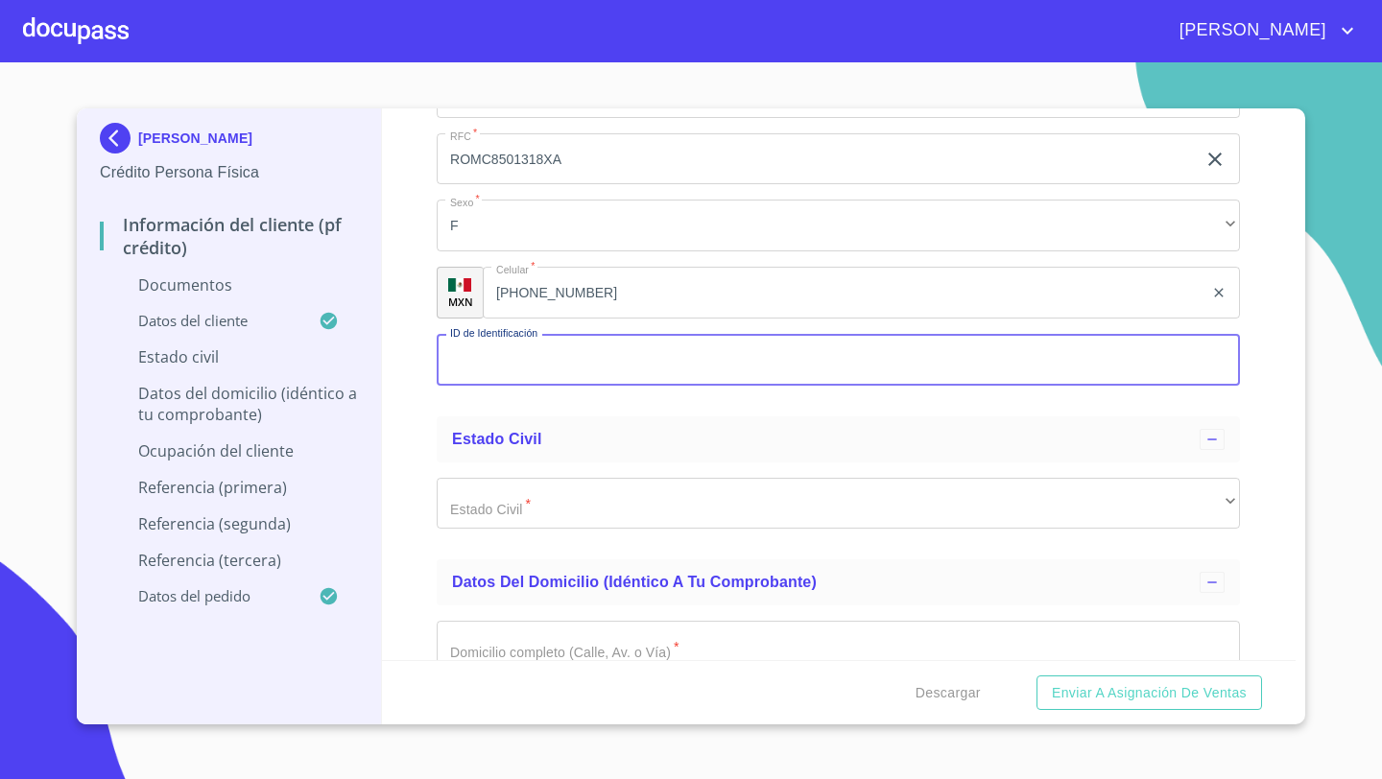
scroll to position [4590, 0]
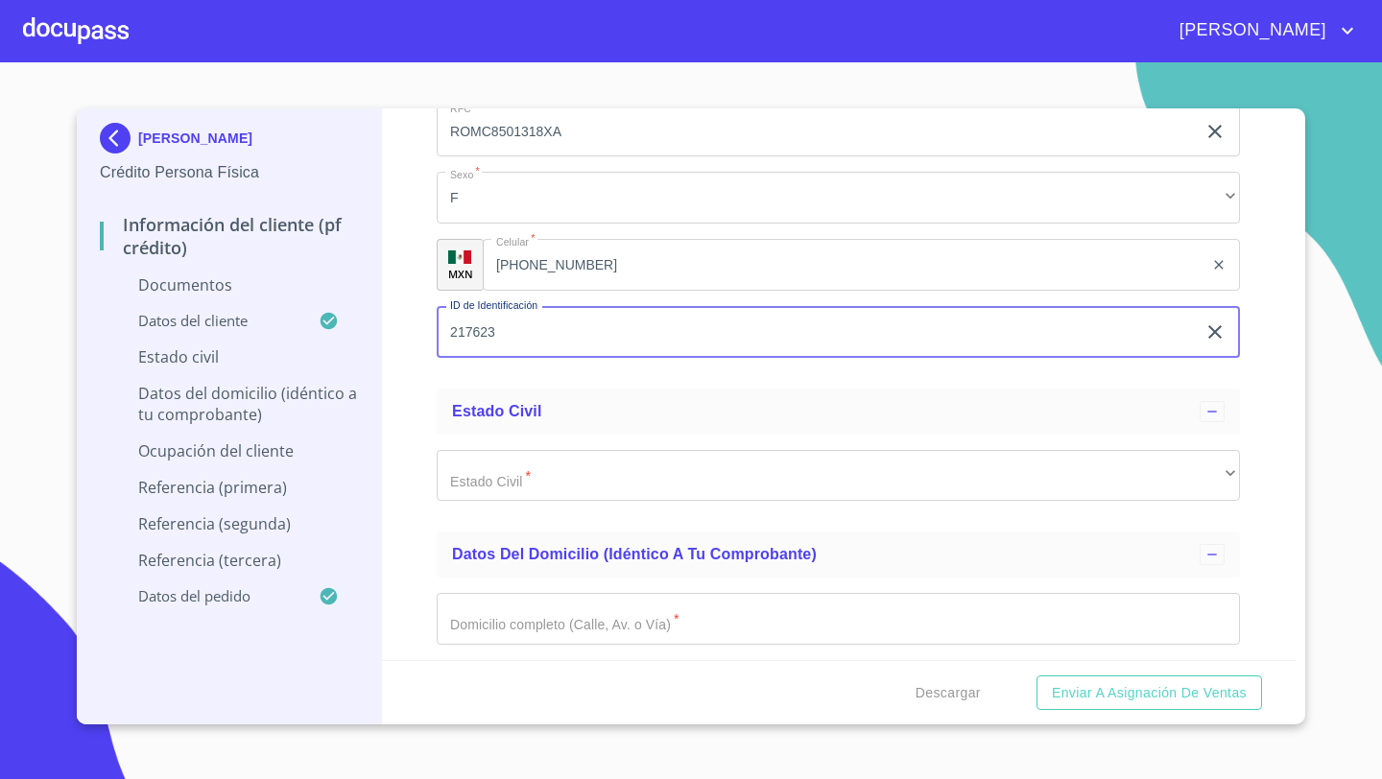
click at [507, 338] on input "217623" at bounding box center [816, 332] width 759 height 52
type input "2176236638"
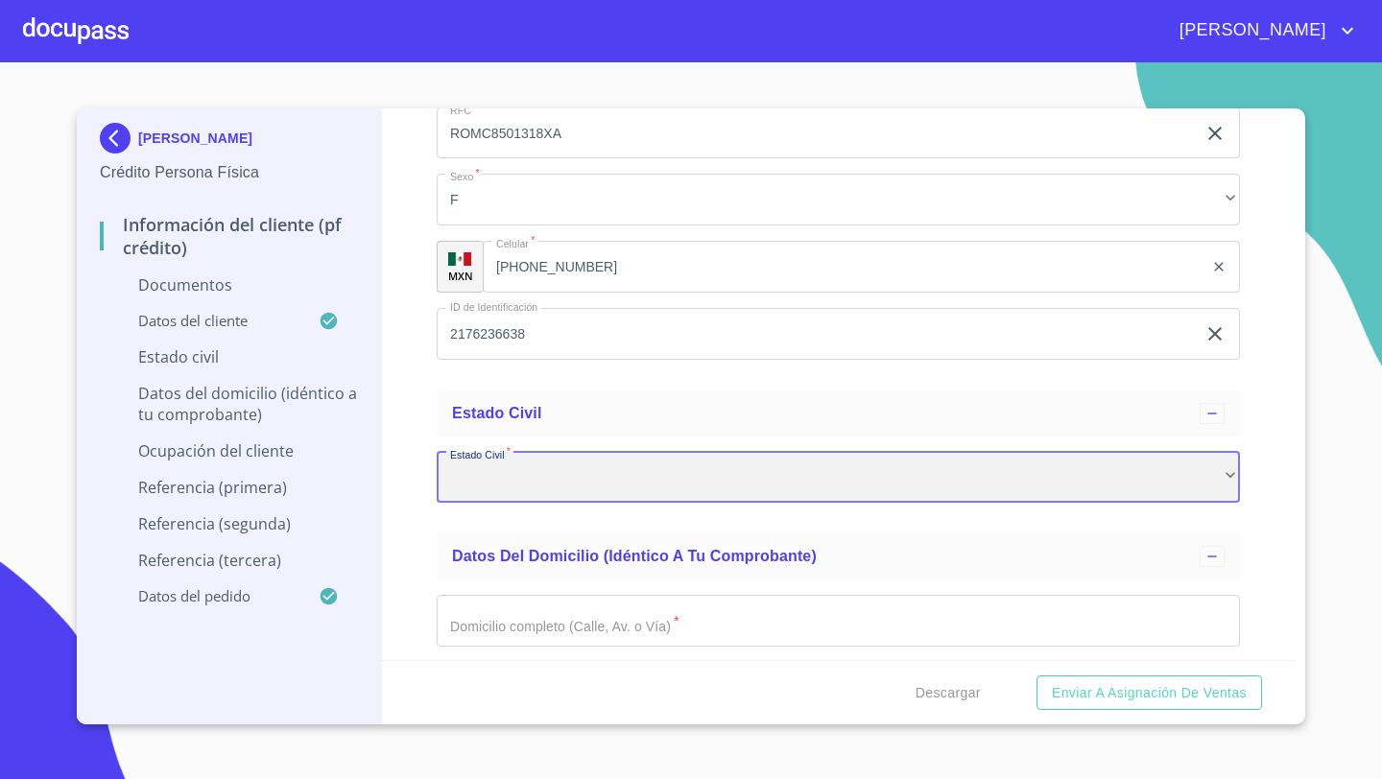
click at [482, 460] on div "​" at bounding box center [838, 478] width 803 height 52
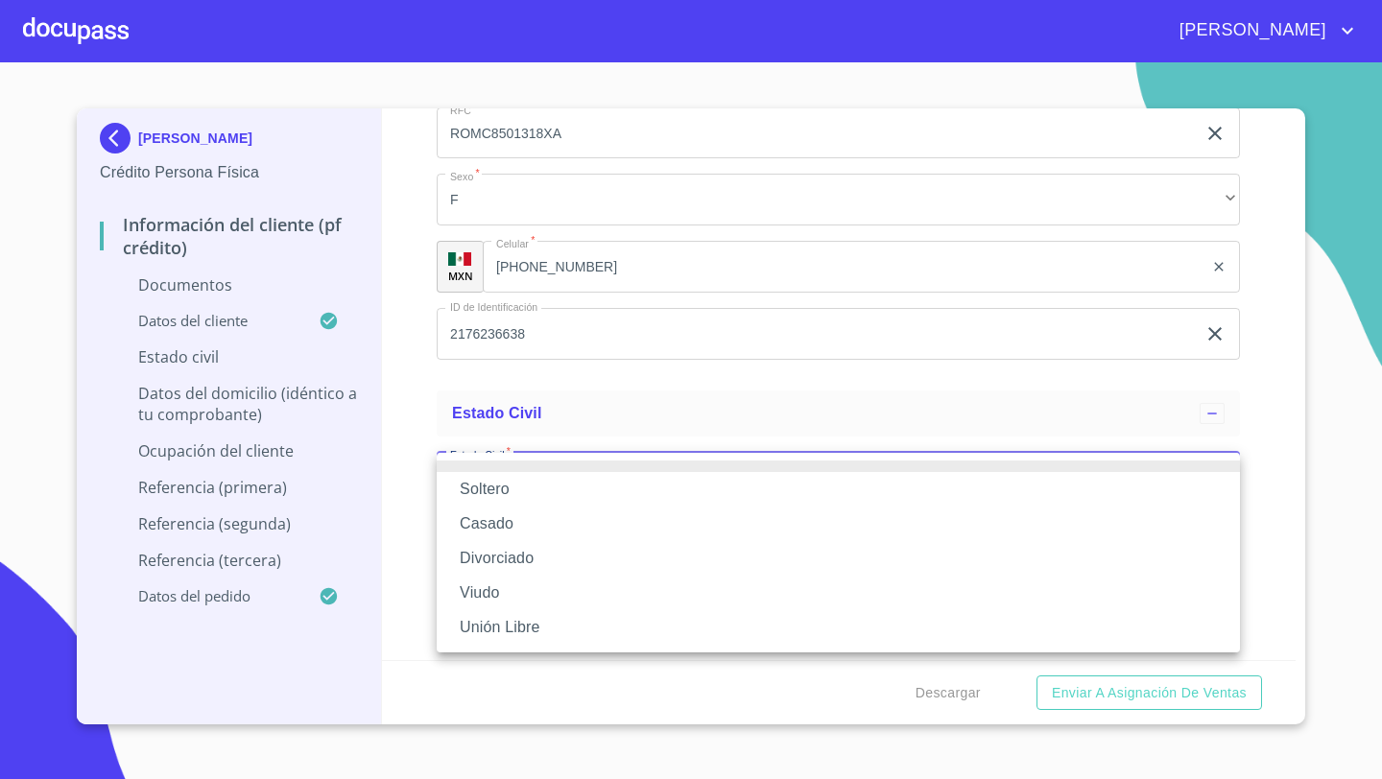
click at [482, 494] on li "Soltero" at bounding box center [838, 489] width 803 height 35
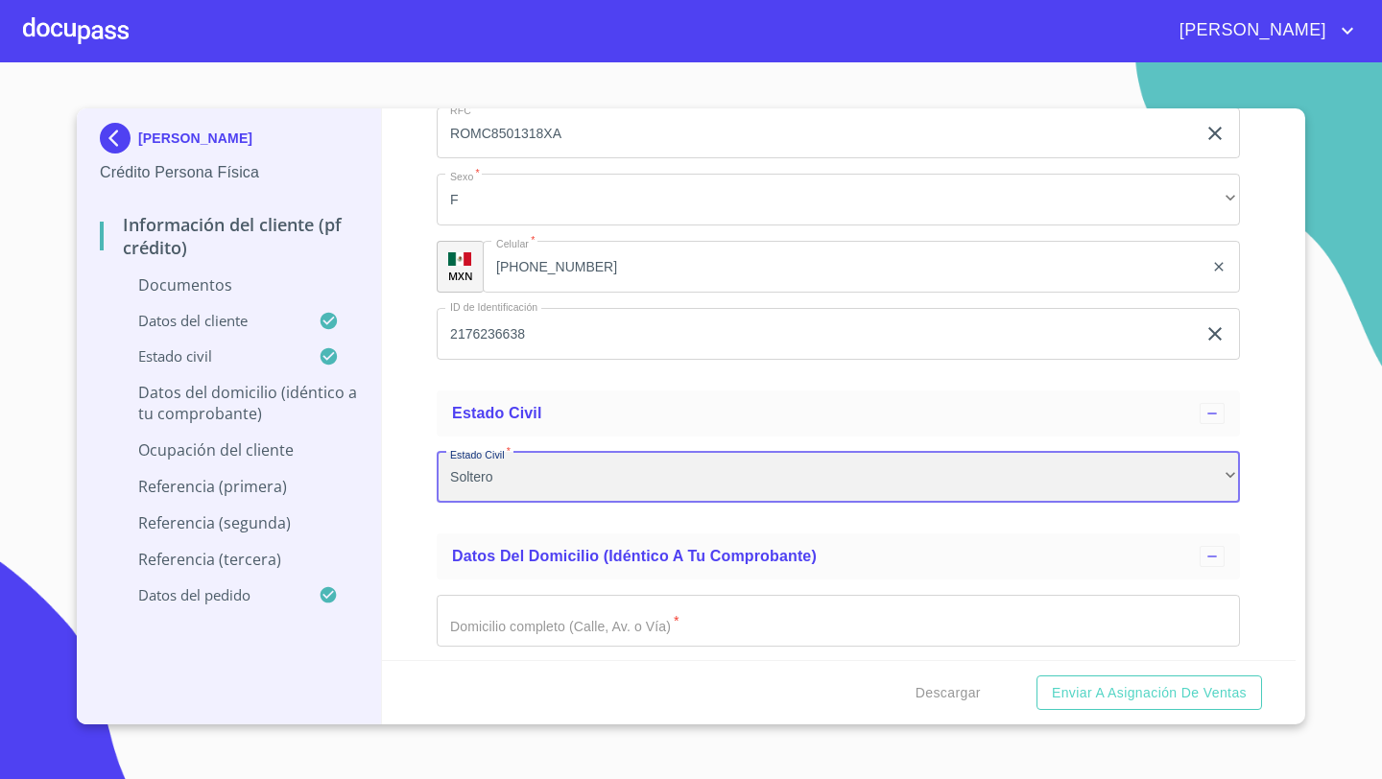
click at [482, 472] on div "Soltero" at bounding box center [838, 478] width 803 height 52
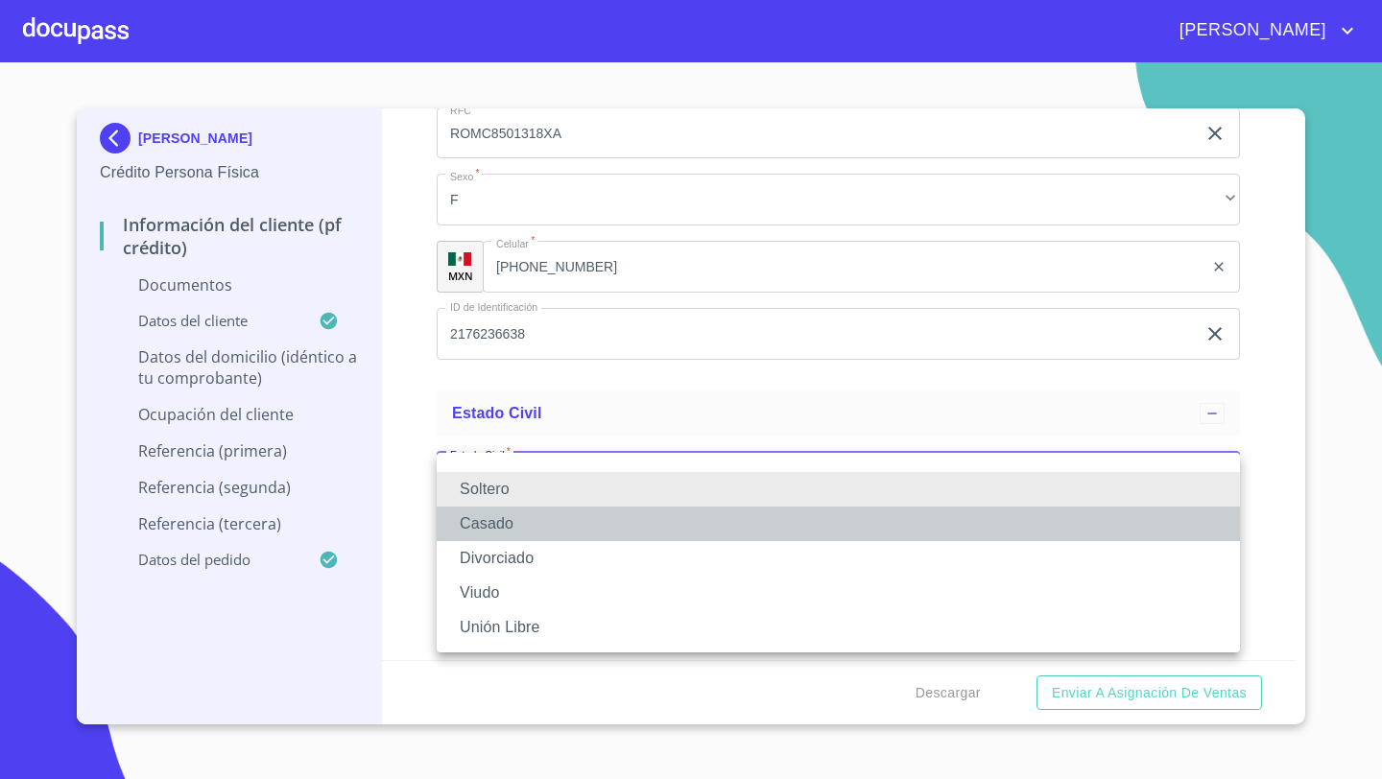
click at [477, 520] on li "Casado" at bounding box center [838, 524] width 803 height 35
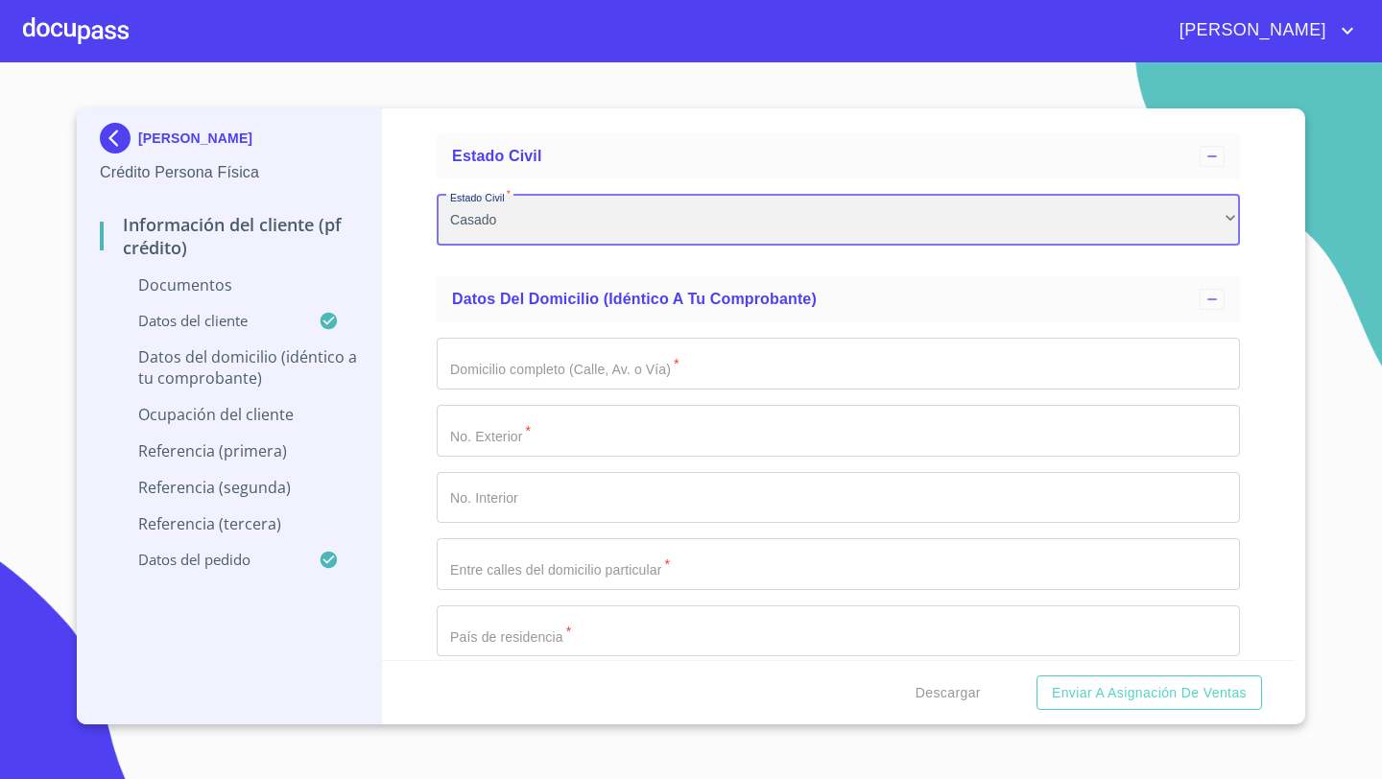
scroll to position [4860, 0]
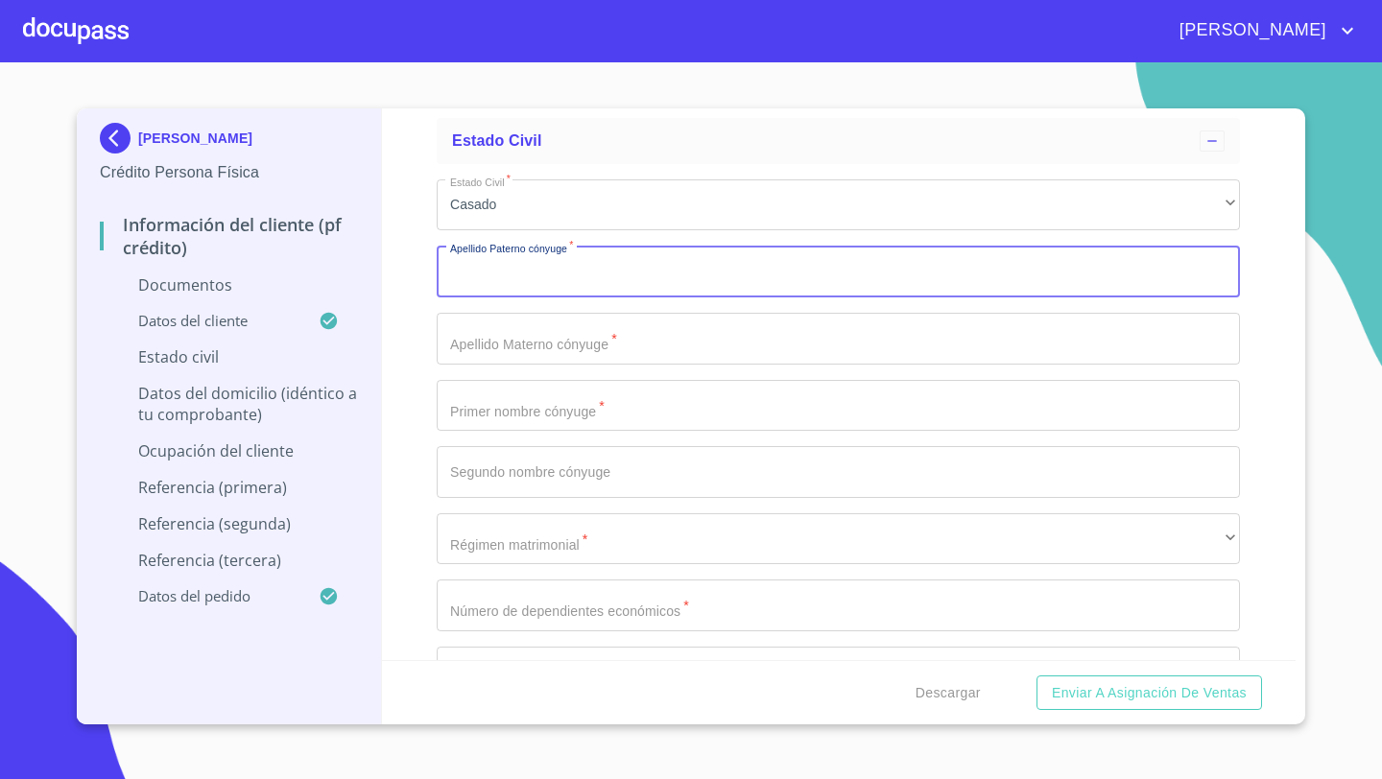
click at [484, 287] on input "Documento de identificación   *" at bounding box center [838, 272] width 803 height 52
type input "VALDOVINOS"
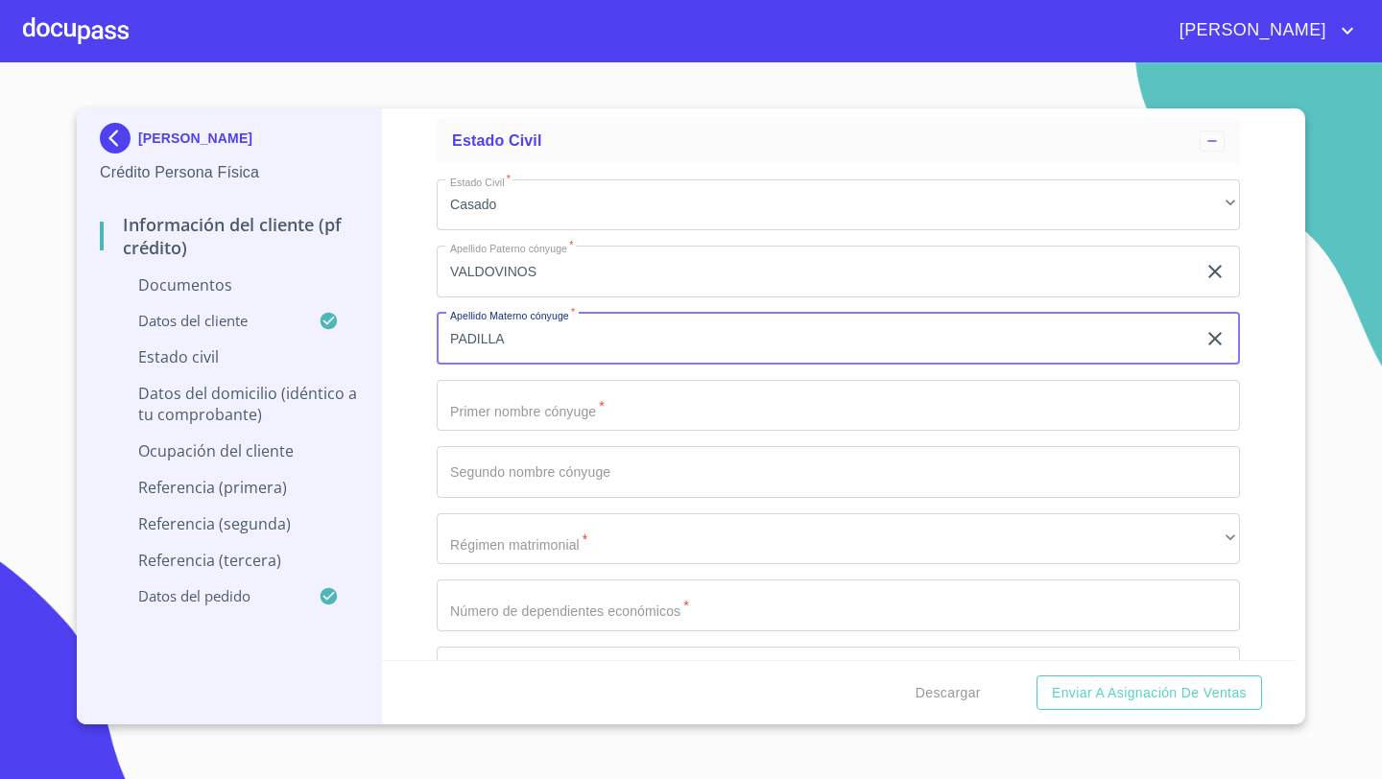
type input "PADILLA"
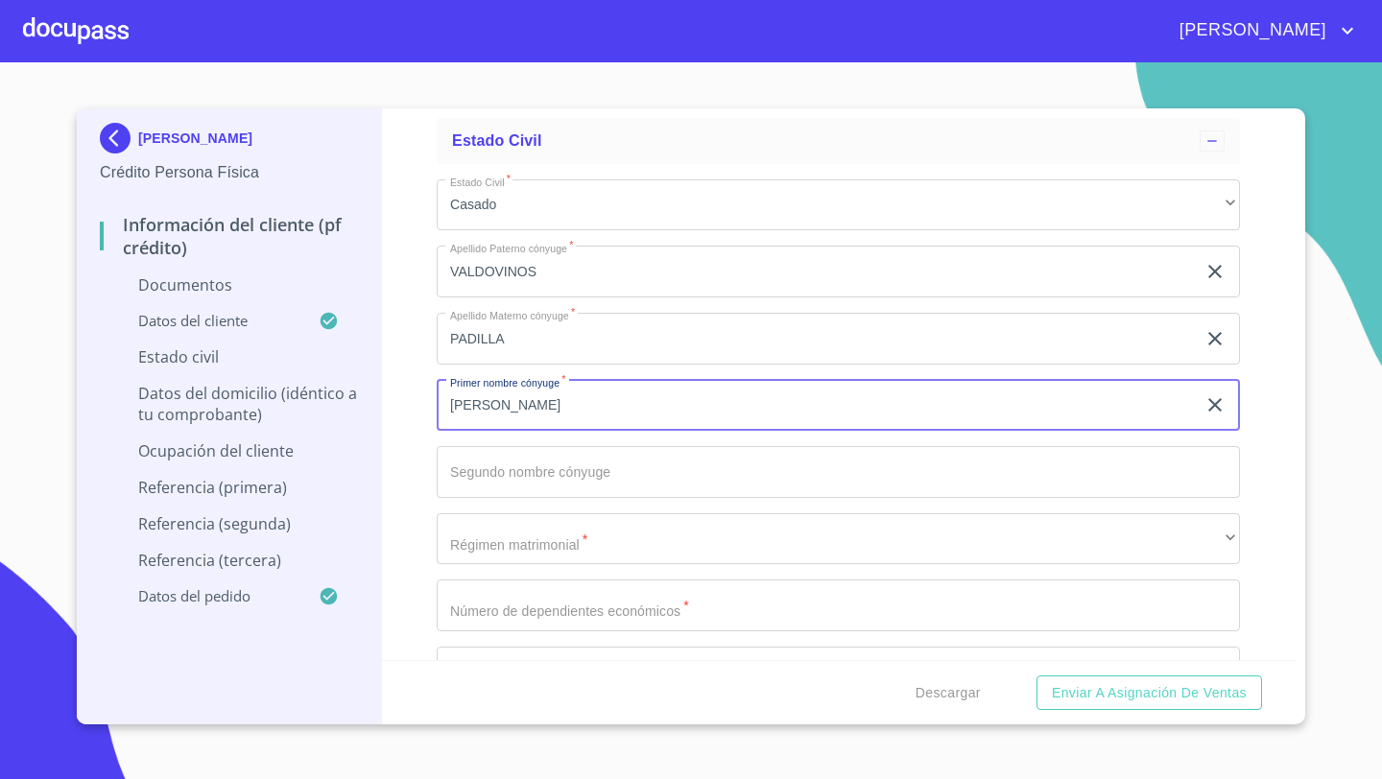
type input "LUIS"
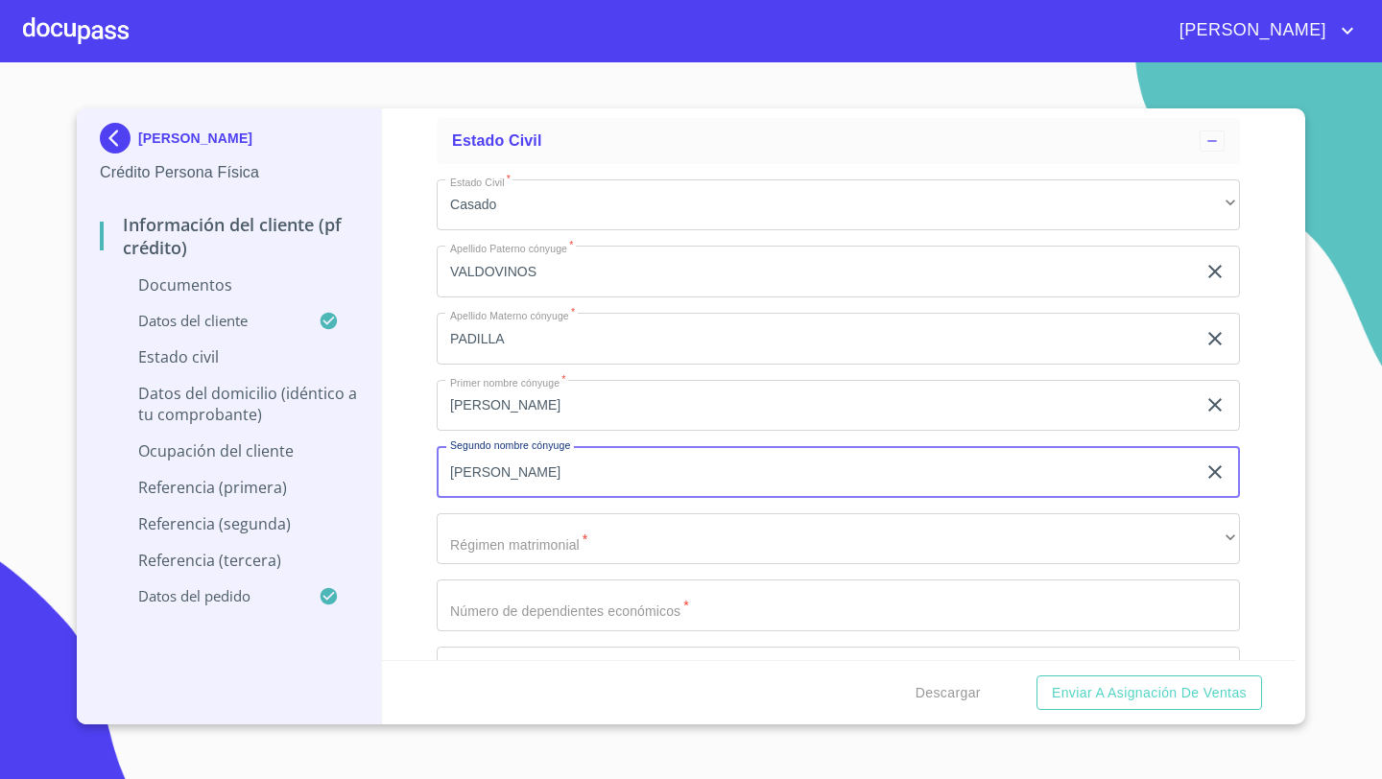
type input "ANTONIO"
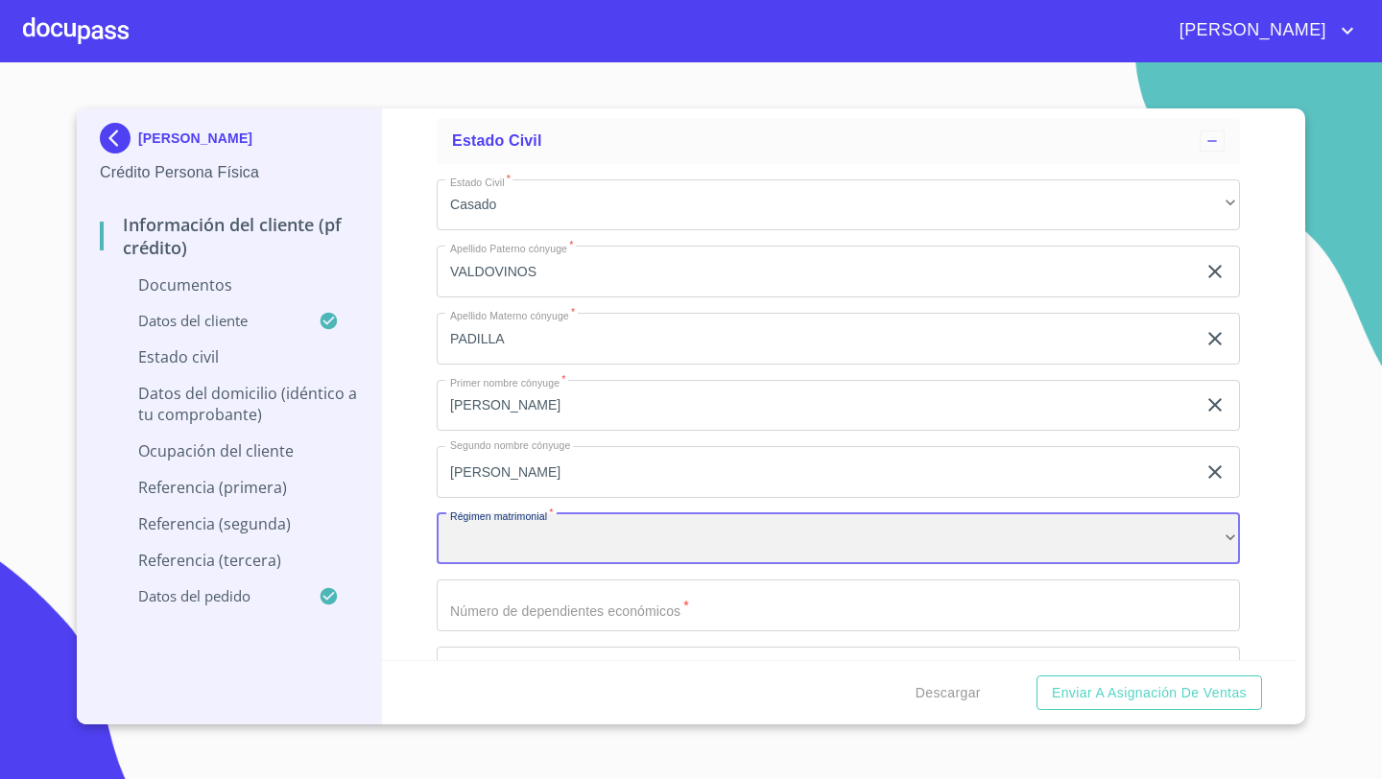
click at [504, 533] on div "​" at bounding box center [838, 539] width 803 height 52
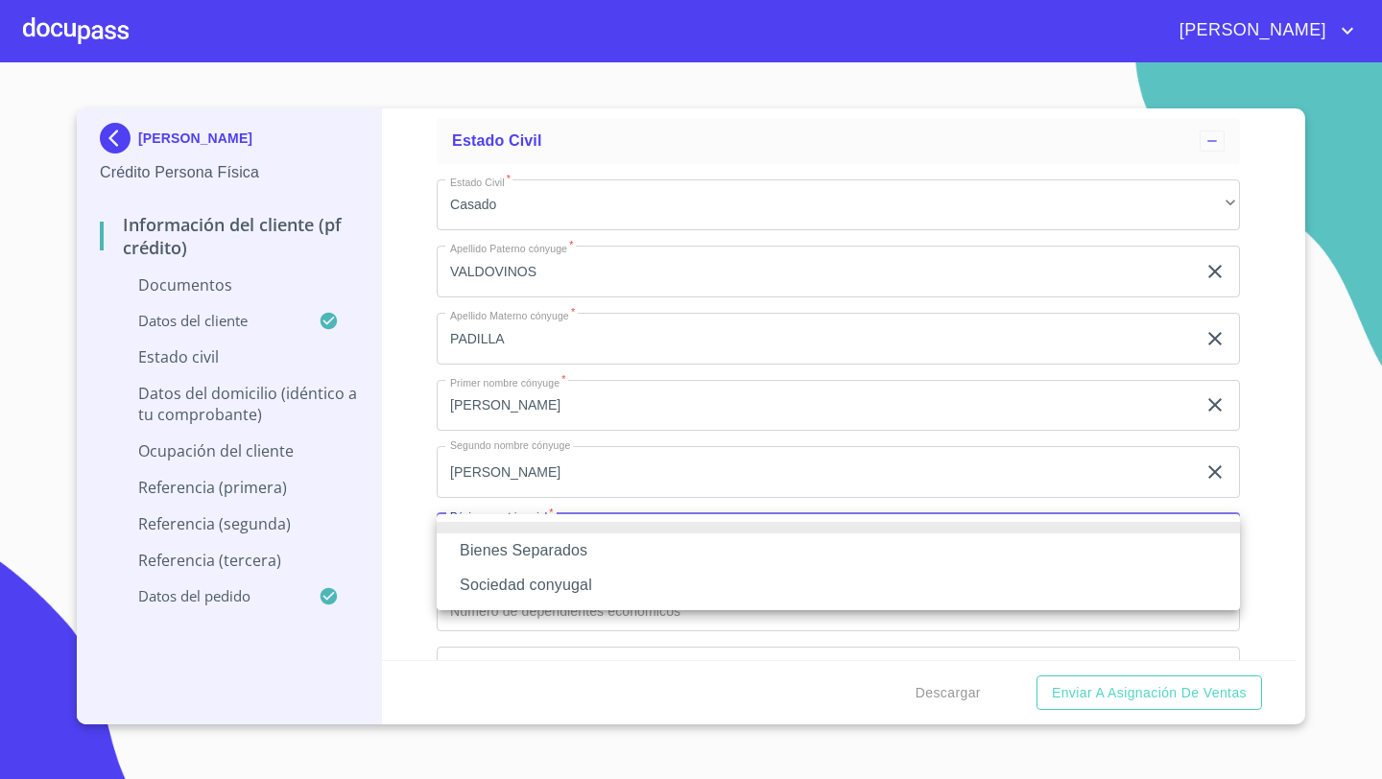
click at [516, 590] on li "Sociedad conyugal" at bounding box center [838, 585] width 803 height 35
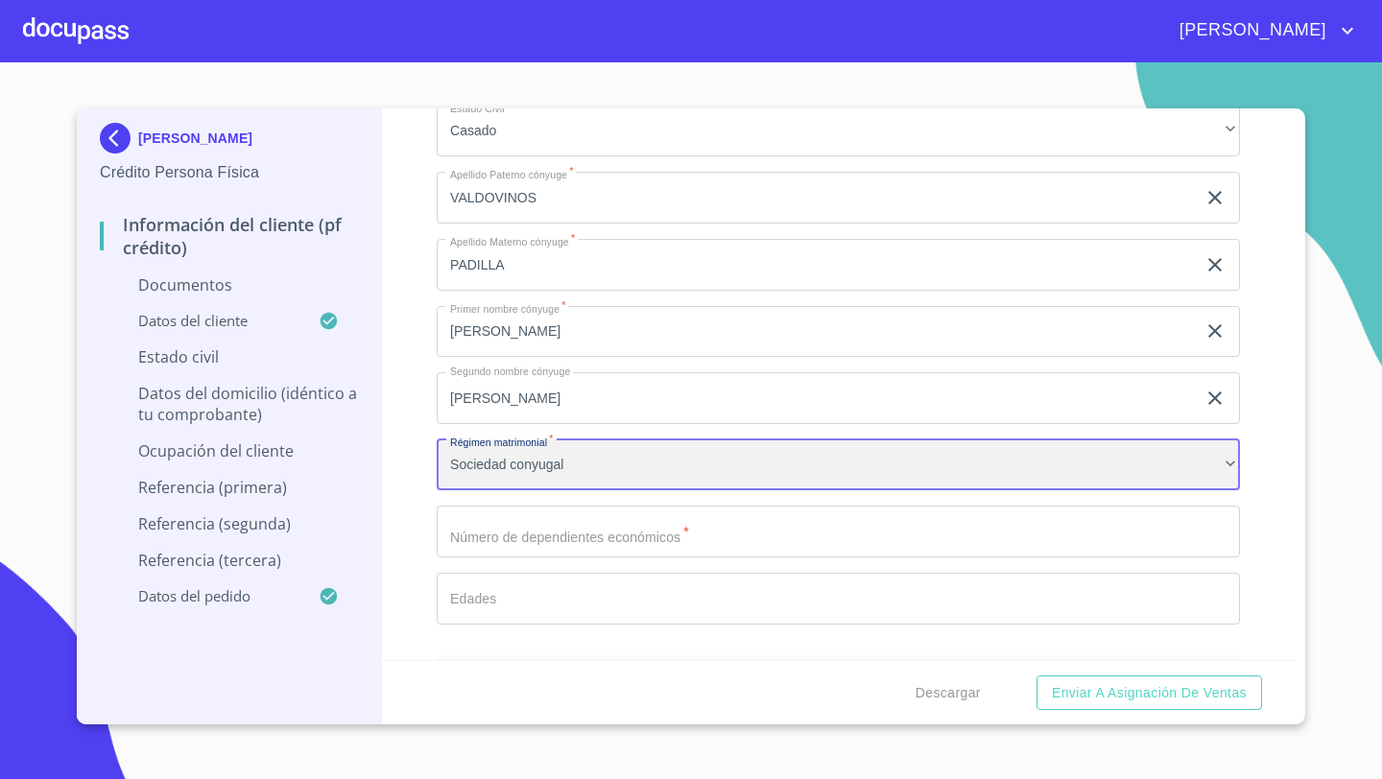
scroll to position [4998, 0]
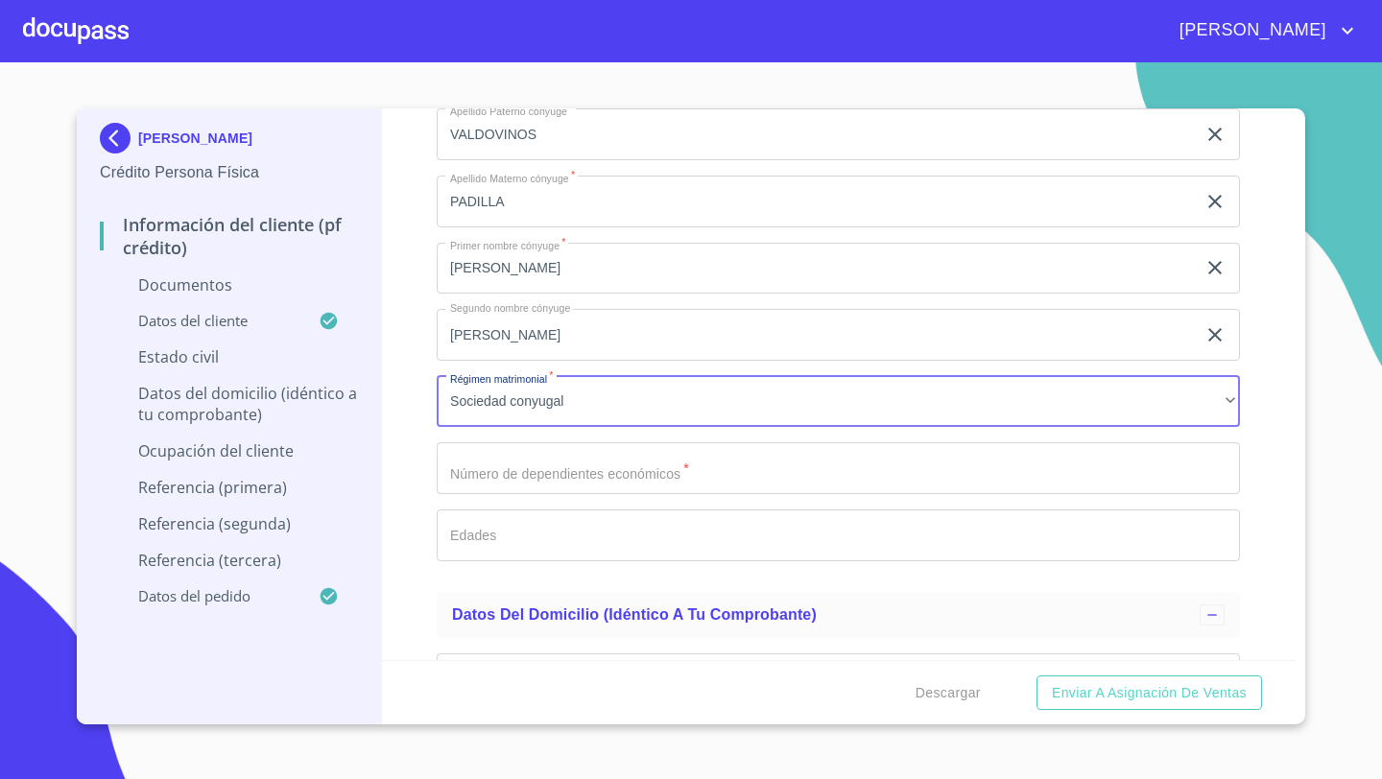
click at [476, 462] on input "Documento de identificación   *" at bounding box center [838, 468] width 803 height 52
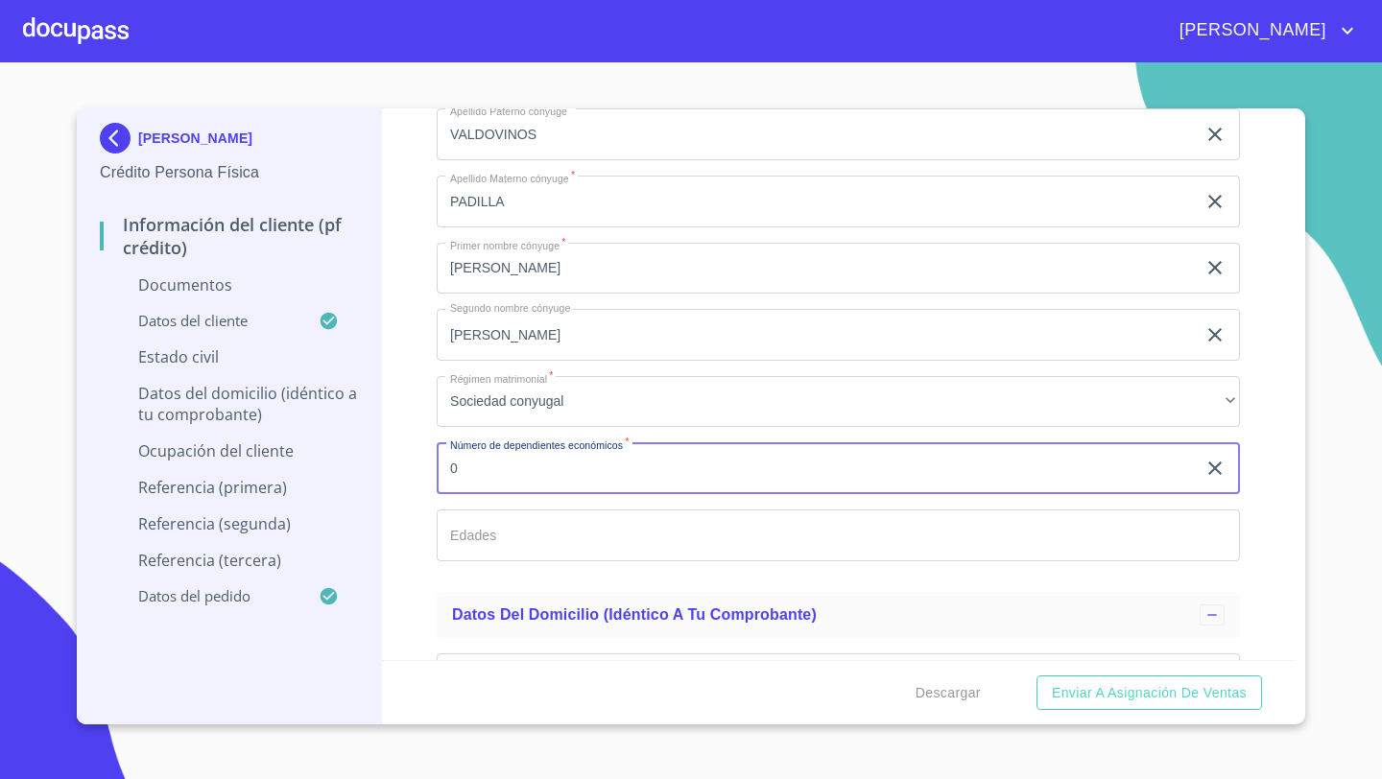
type input "0"
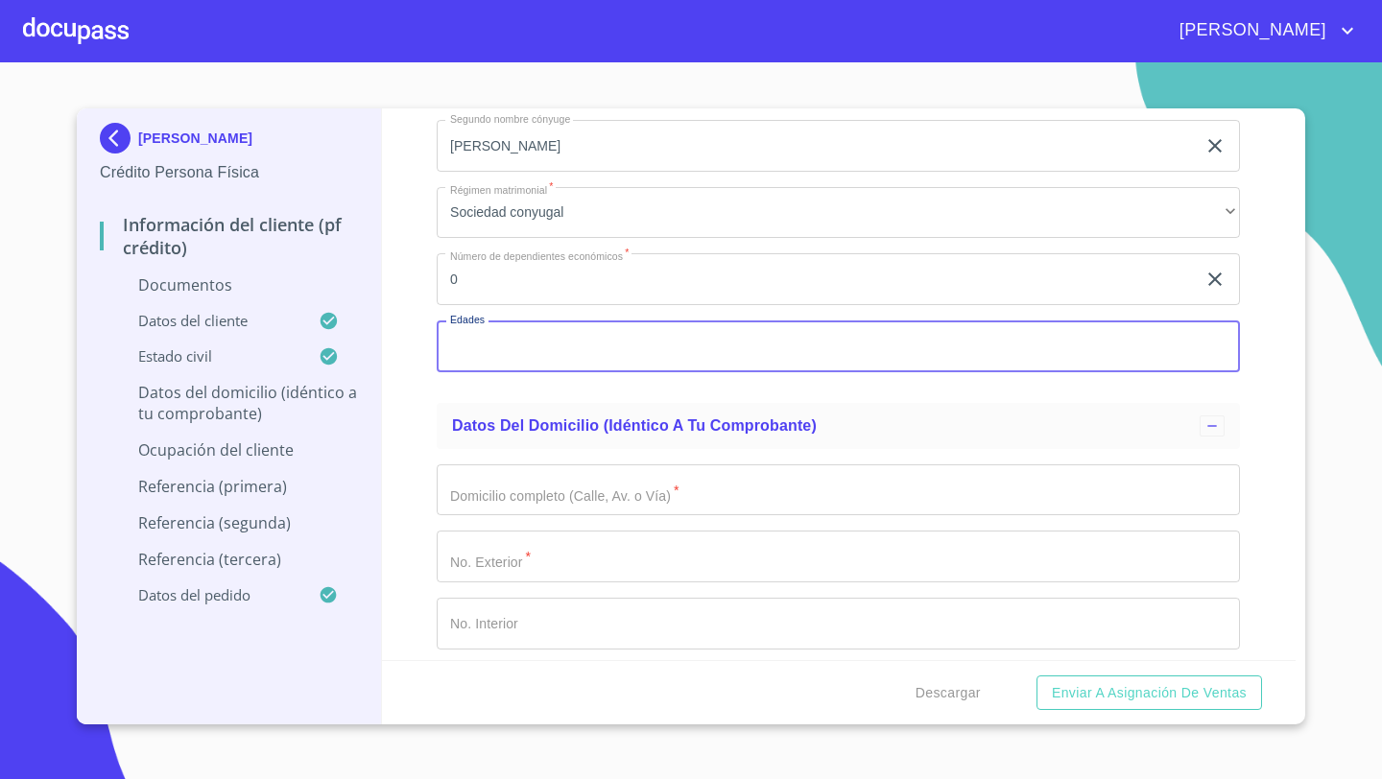
scroll to position [5190, 0]
drag, startPoint x: 492, startPoint y: 484, endPoint x: 445, endPoint y: 77, distance: 409.7
click at [492, 484] on input "Documento de identificación   *" at bounding box center [838, 488] width 803 height 52
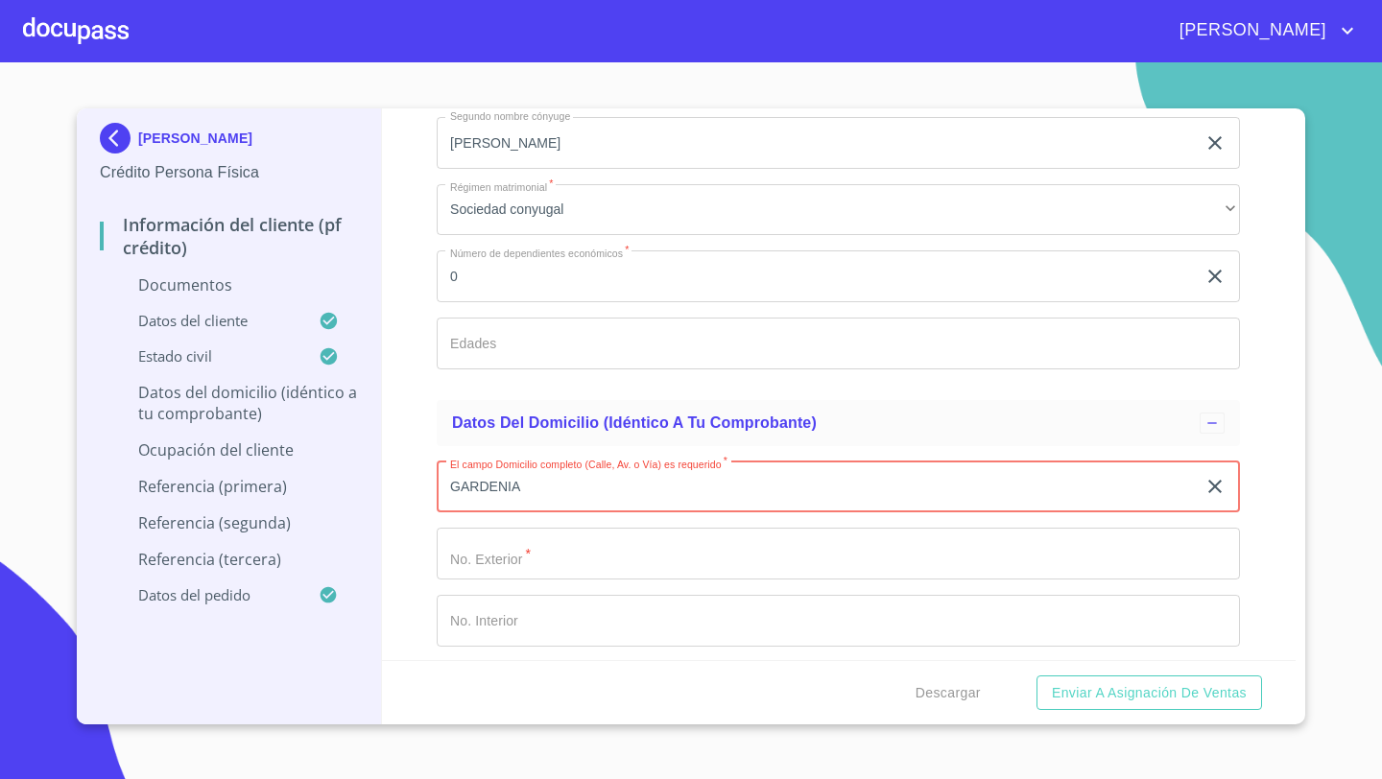
type input "GARDENIA"
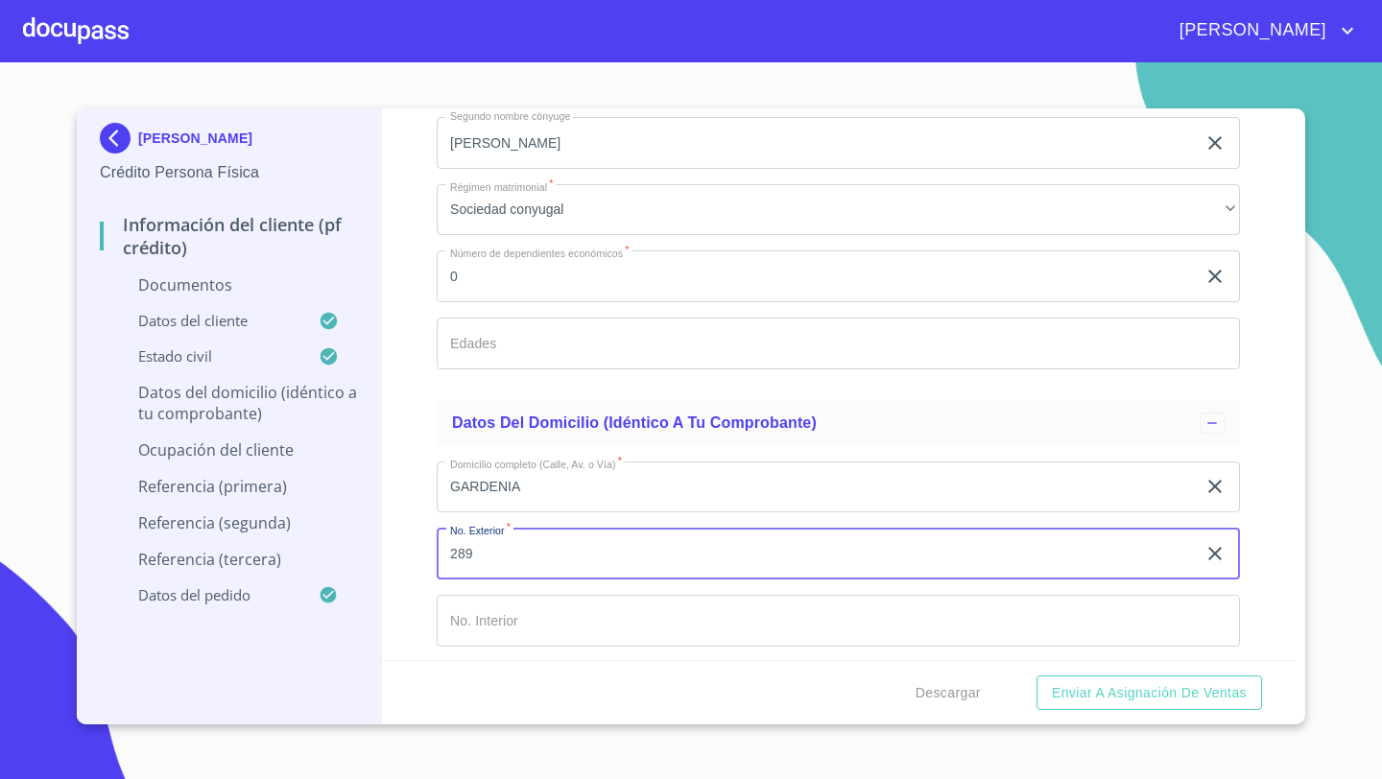
type input "289"
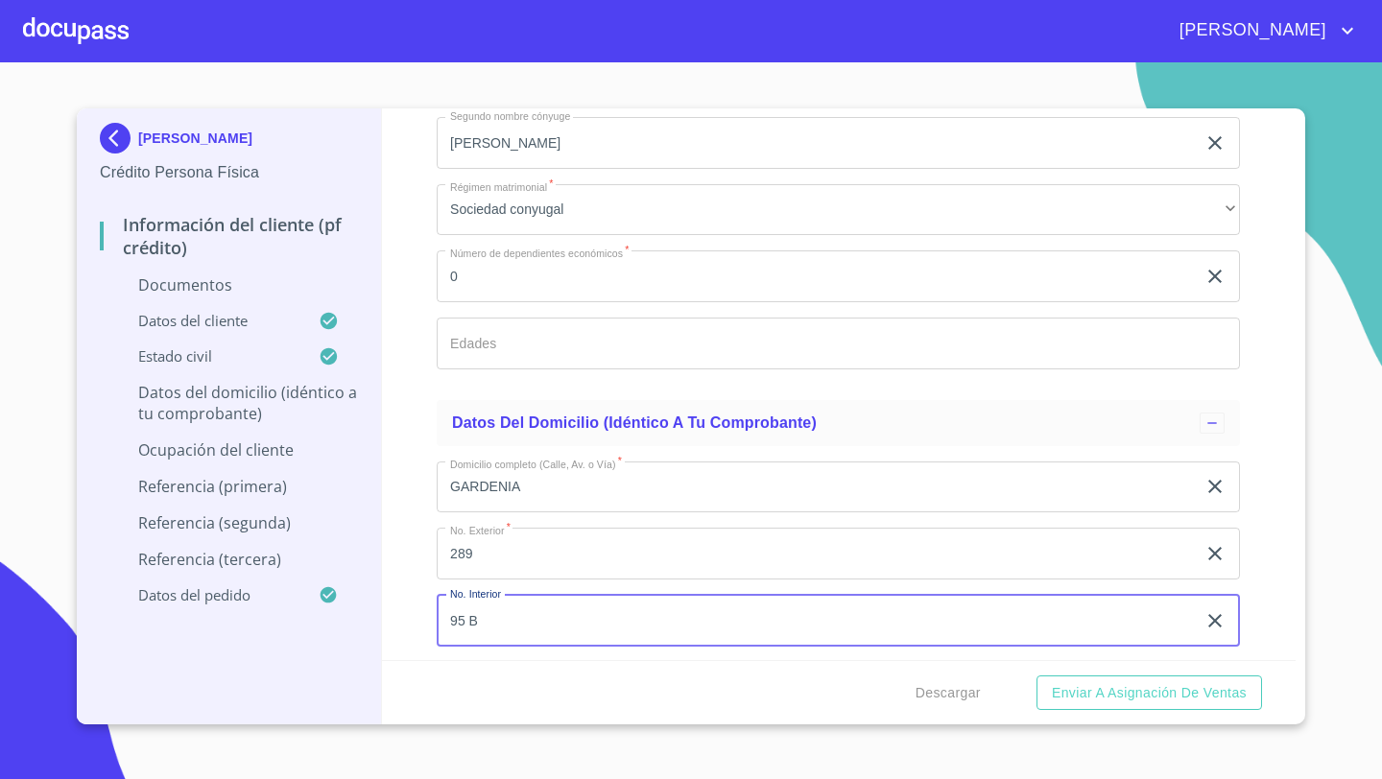
type input "95 B"
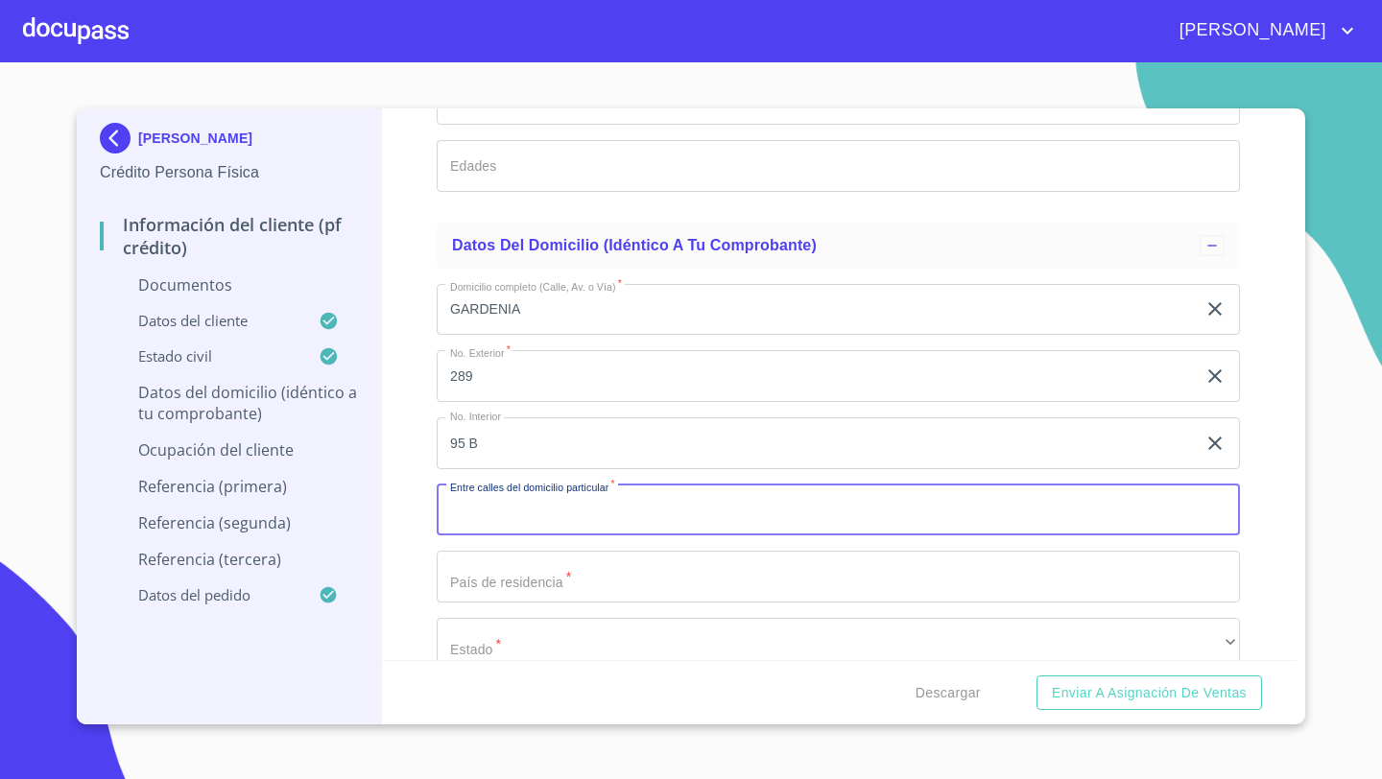
scroll to position [5371, 0]
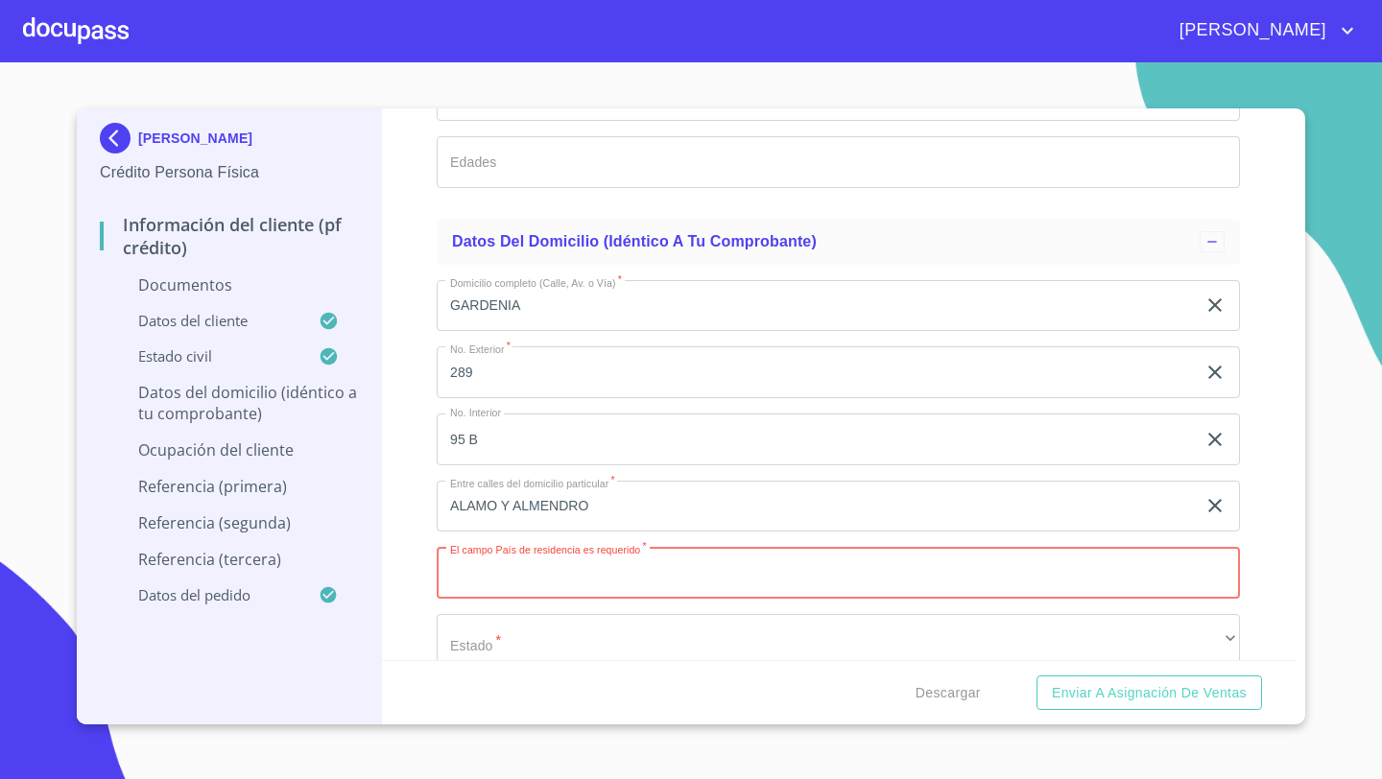
click at [601, 506] on input "ALAMO Y ALMENDRO" at bounding box center [816, 507] width 759 height 52
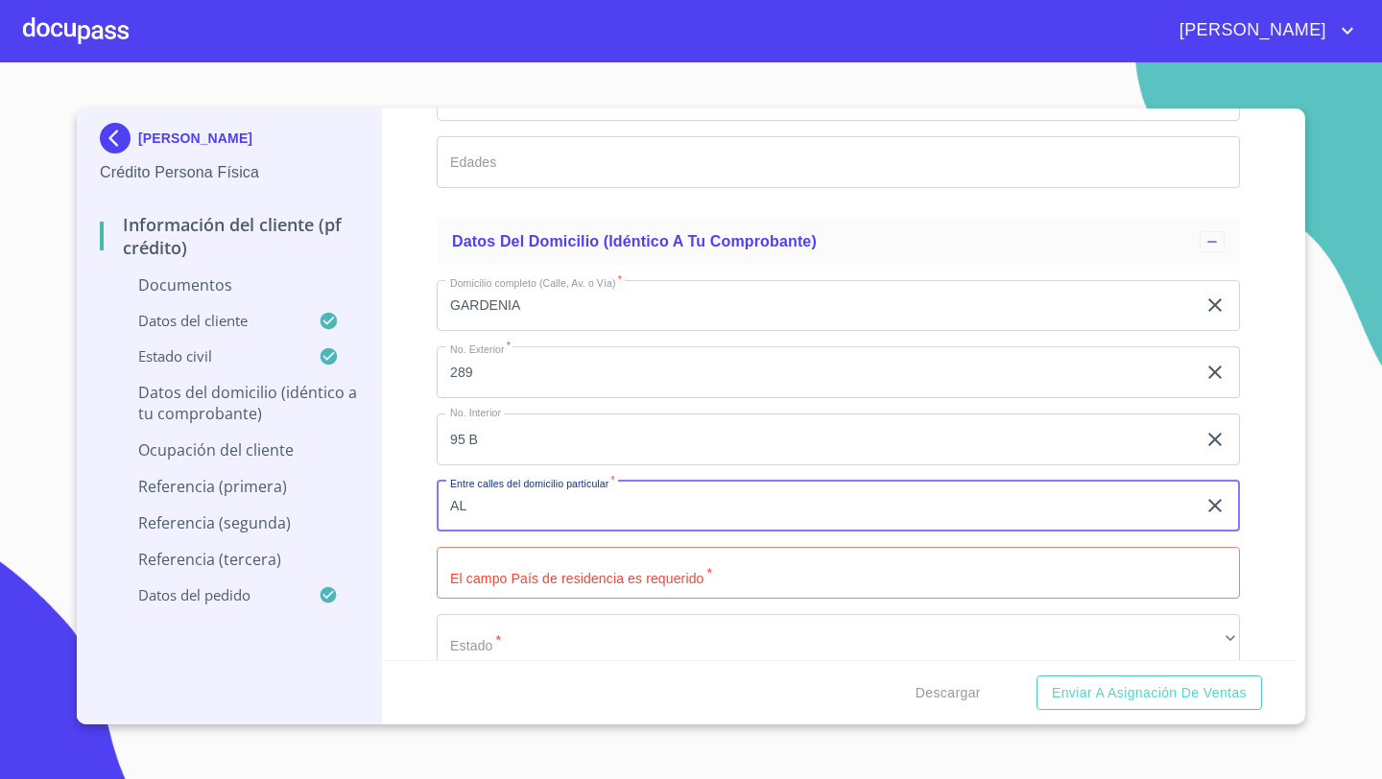
type input "A"
type input "CEDRO Y GARDENIA"
click at [472, 600] on div "Domicilio completo (Calle, Av. o Vía)   * GARDENIA ​ No. Exterior   * 289 ​ No…" at bounding box center [838, 640] width 803 height 751
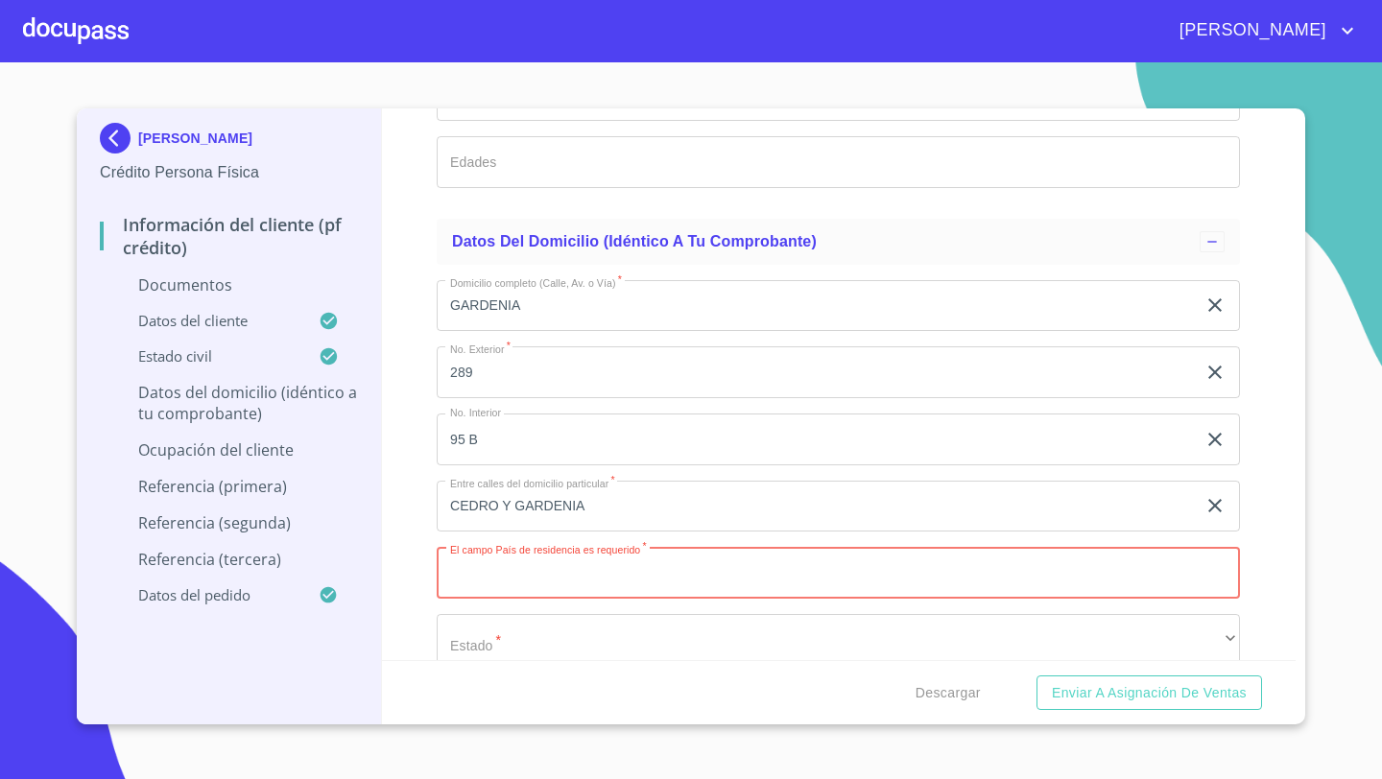
click at [475, 572] on input "Documento de identificación   *" at bounding box center [838, 573] width 803 height 52
type input "[GEOGRAPHIC_DATA]"
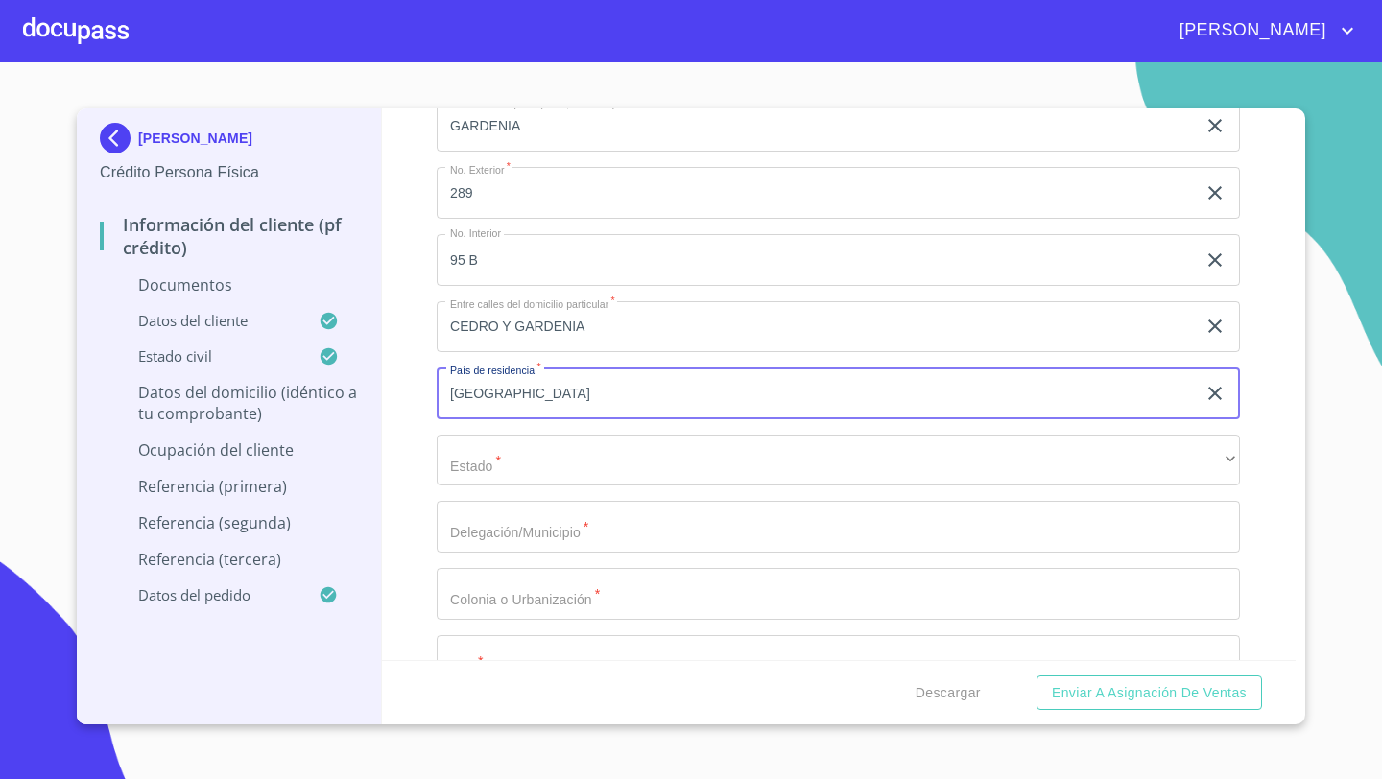
scroll to position [5566, 0]
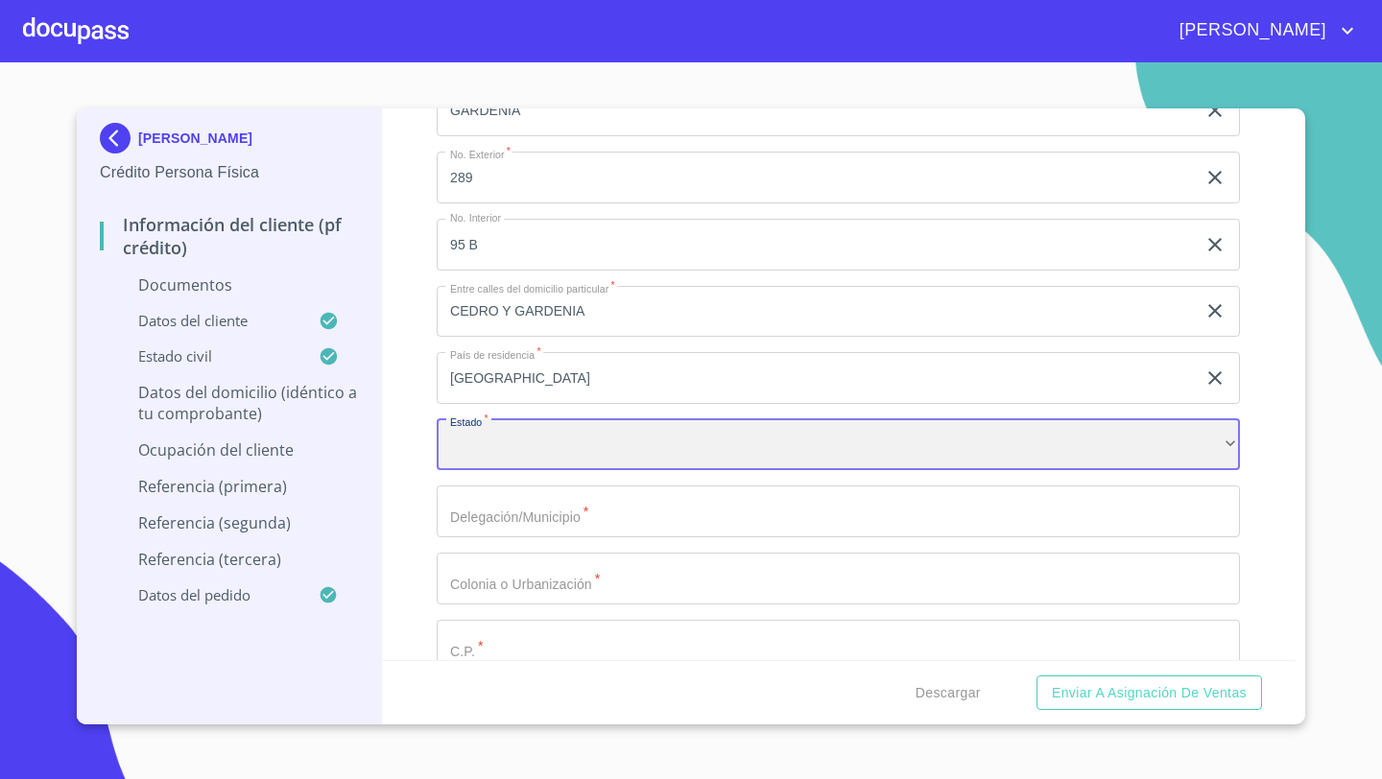
click at [485, 443] on div "​" at bounding box center [838, 445] width 803 height 52
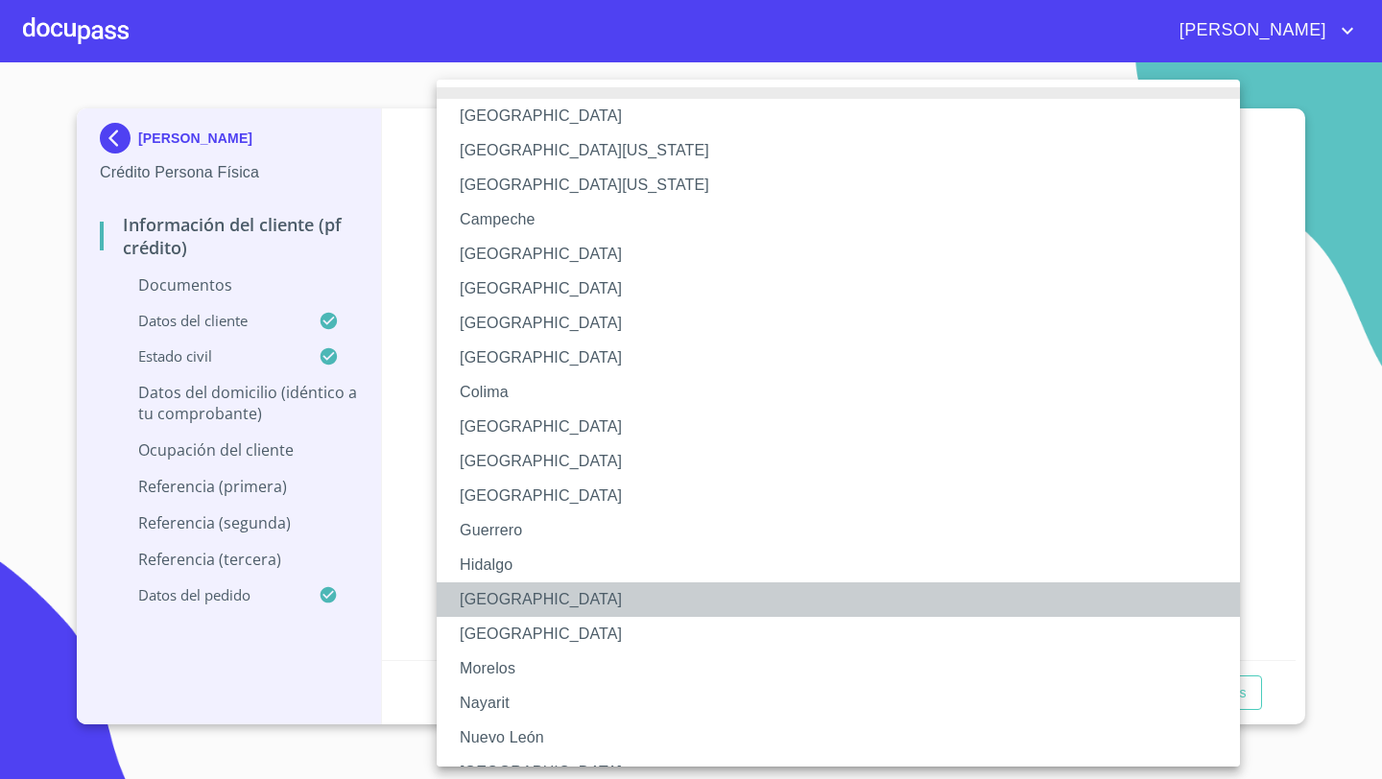
click at [497, 598] on li "[GEOGRAPHIC_DATA]" at bounding box center [838, 600] width 803 height 35
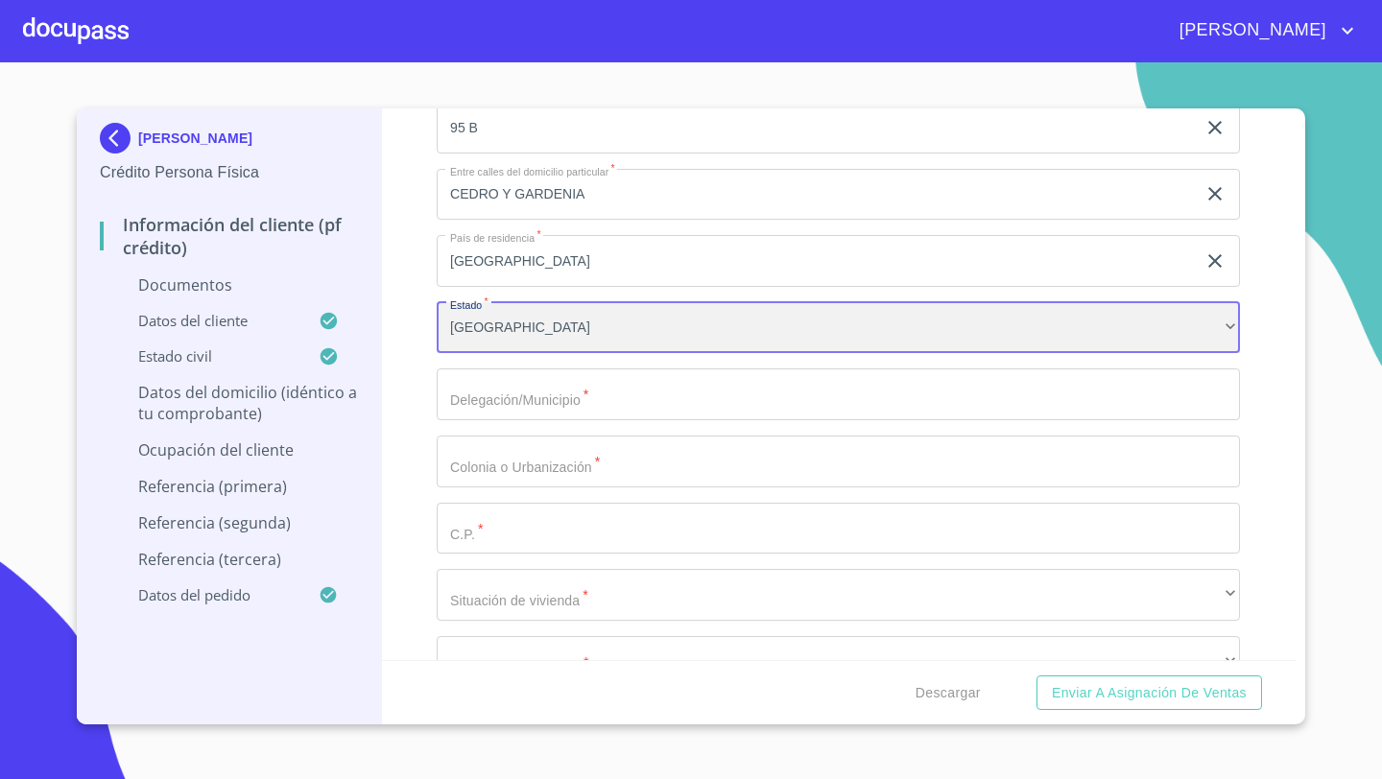
scroll to position [5705, 0]
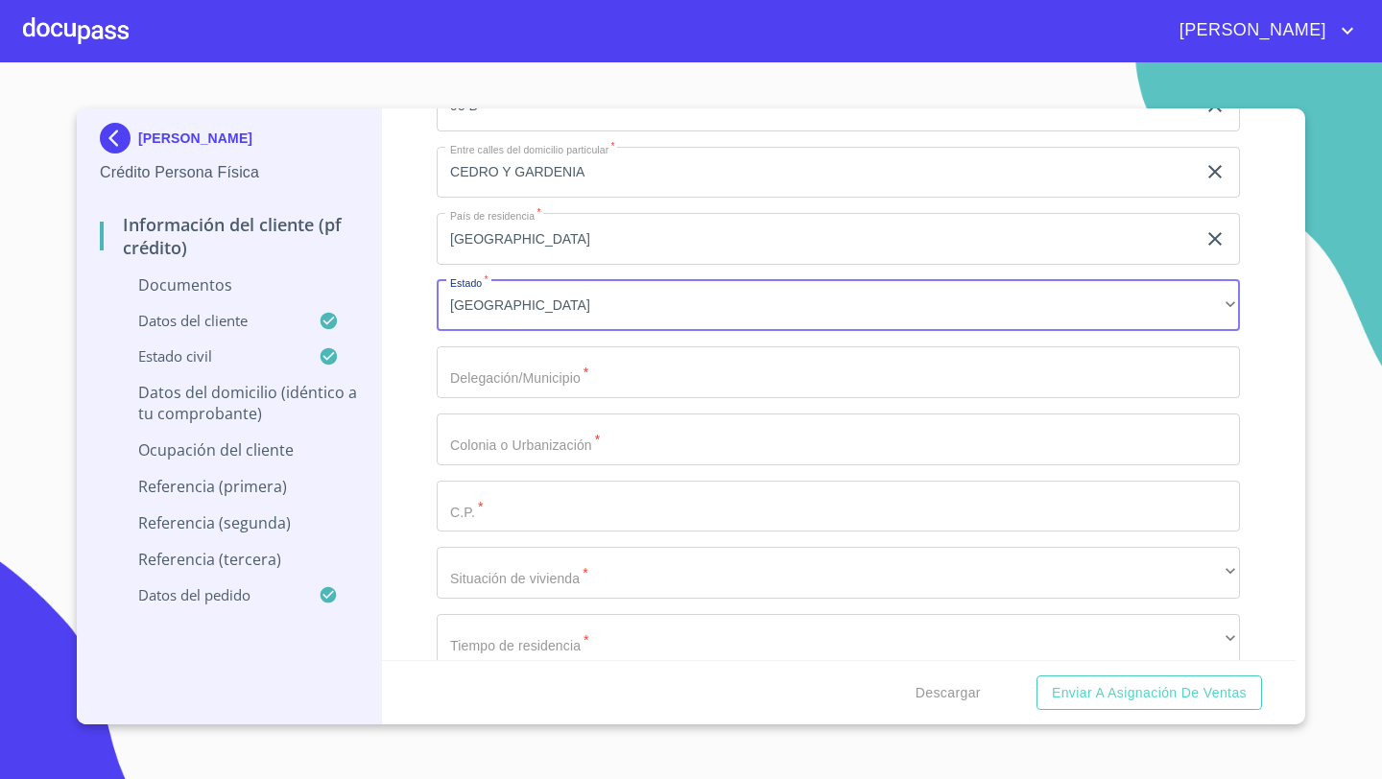
click at [484, 388] on input "Documento de identificación   *" at bounding box center [838, 372] width 803 height 52
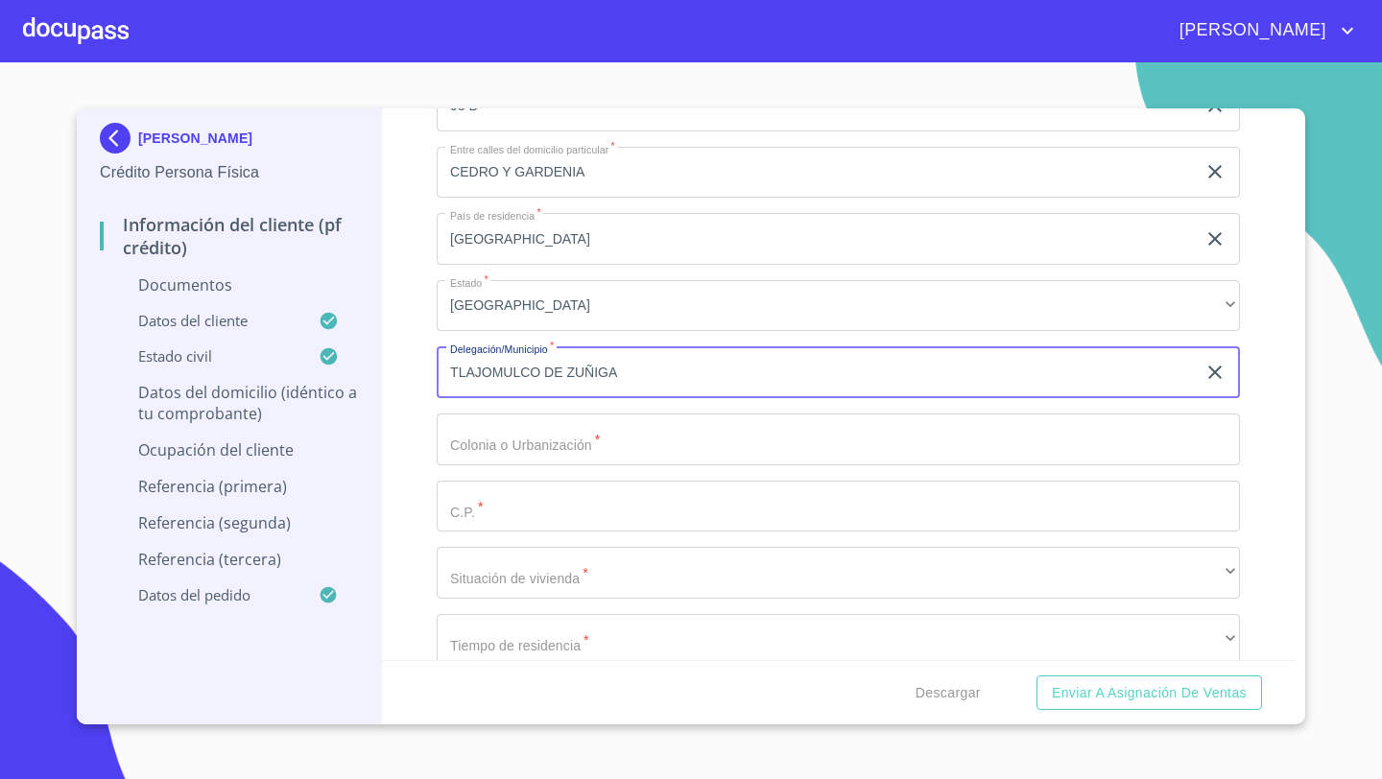
type input "TLAJOMULCO DE ZUÑIGA"
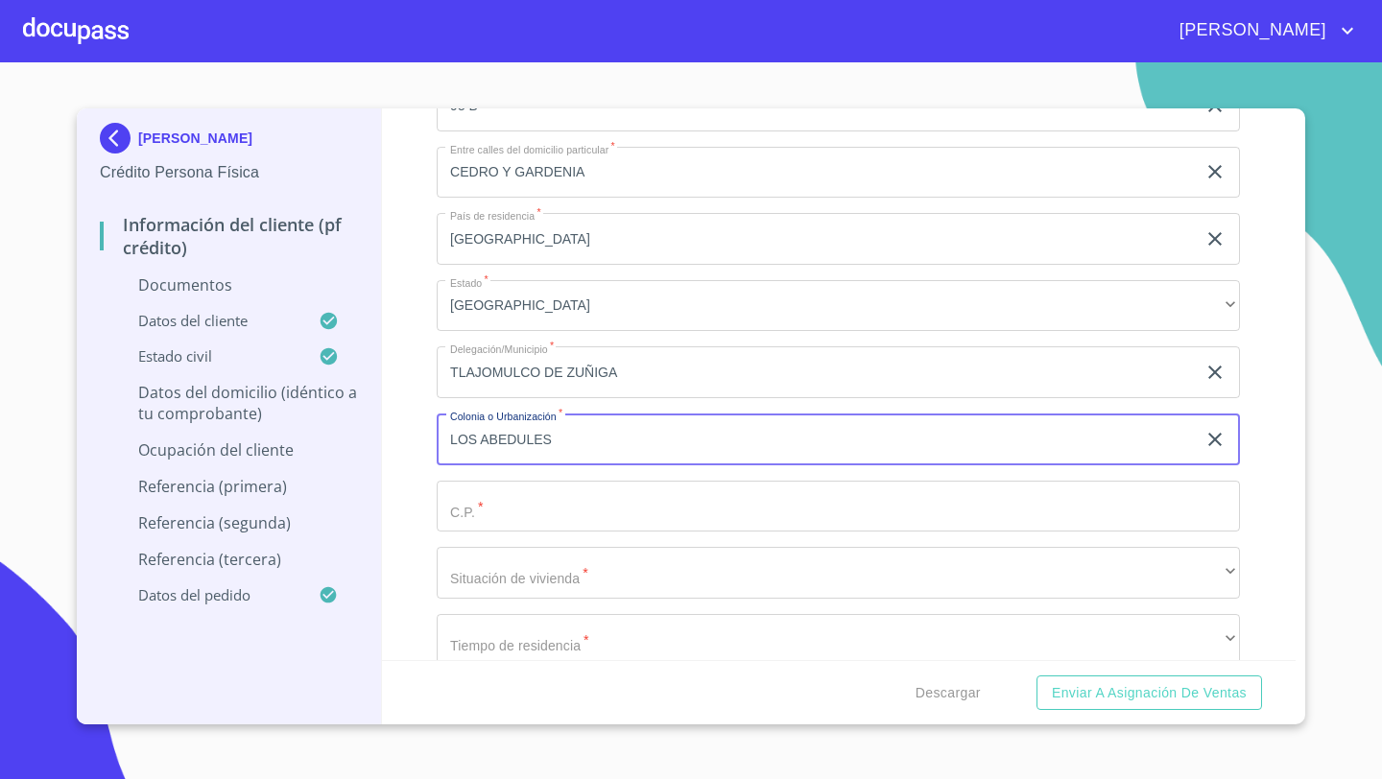
type input "LOS ABEDULES"
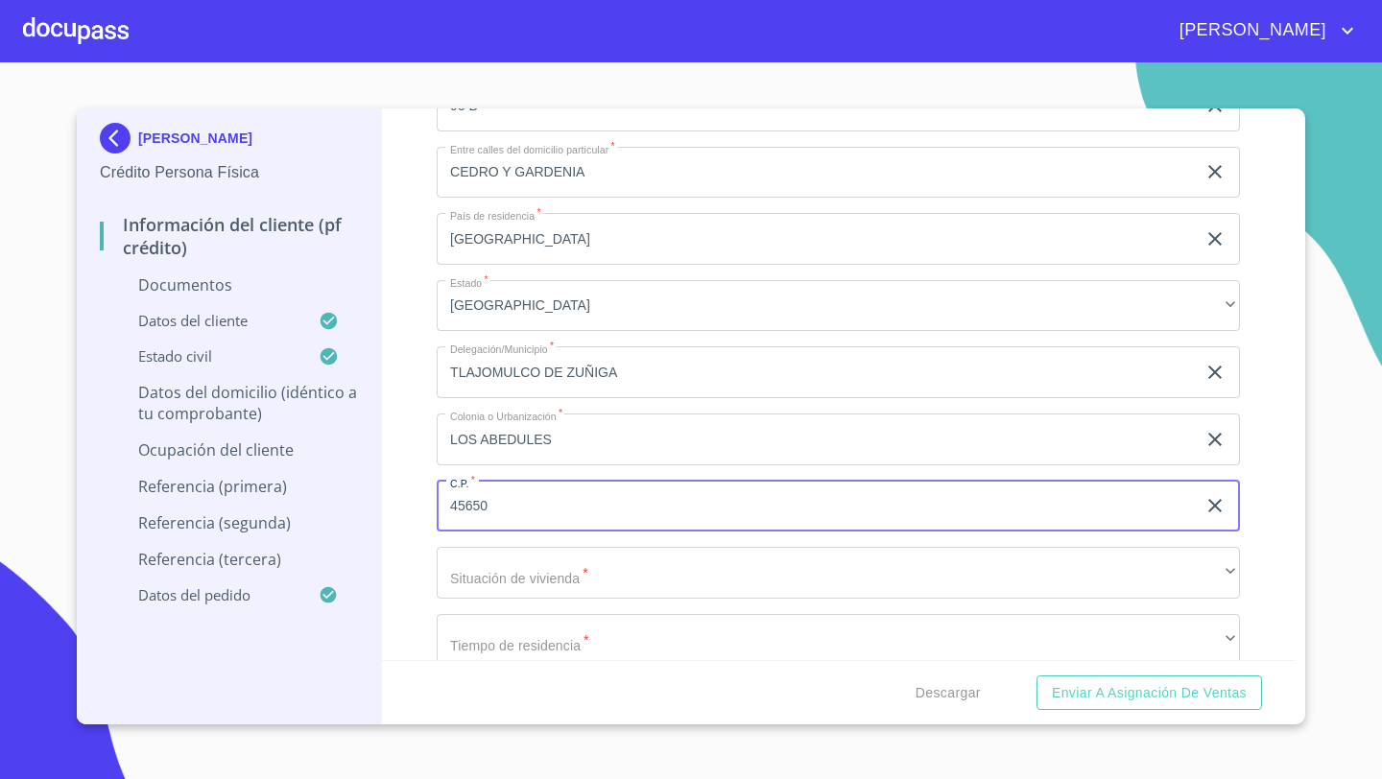
type input "45650"
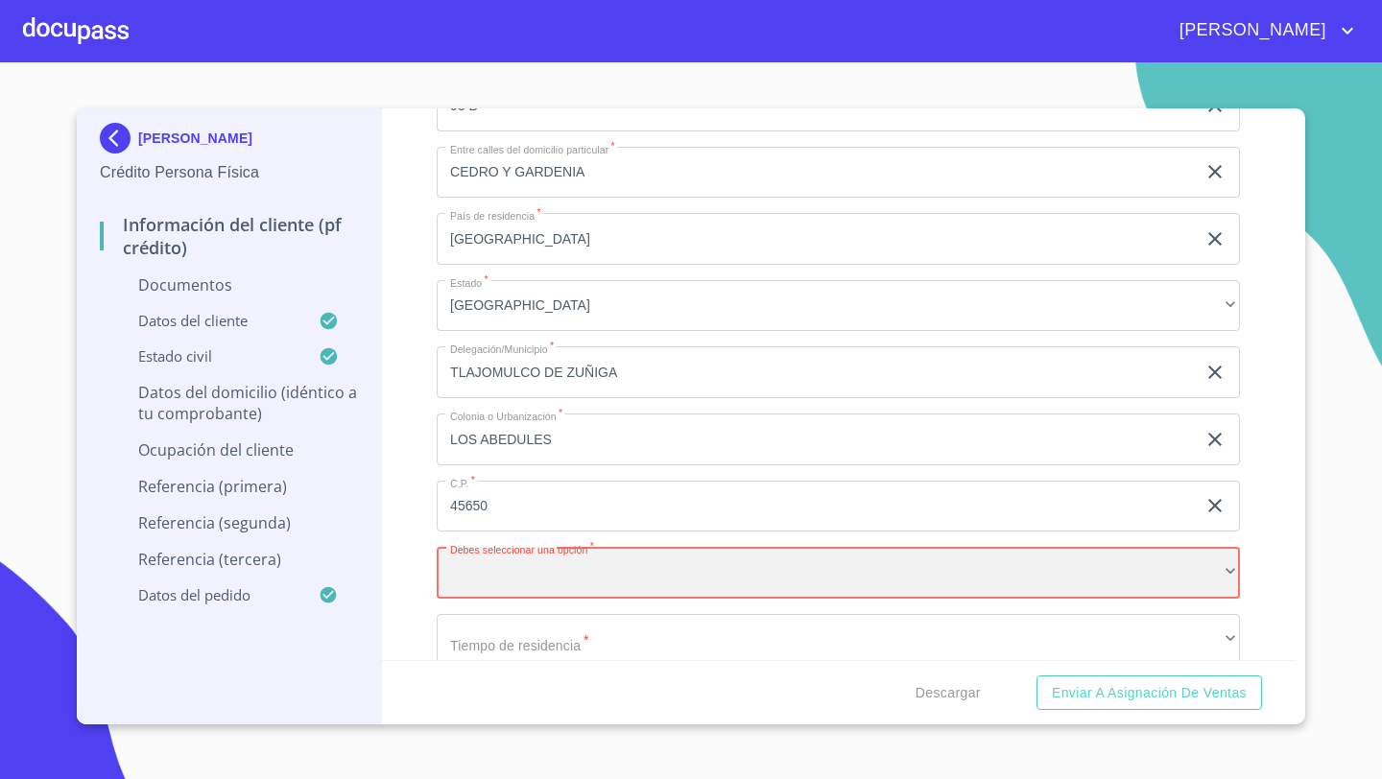
click at [470, 582] on div "​" at bounding box center [838, 573] width 803 height 52
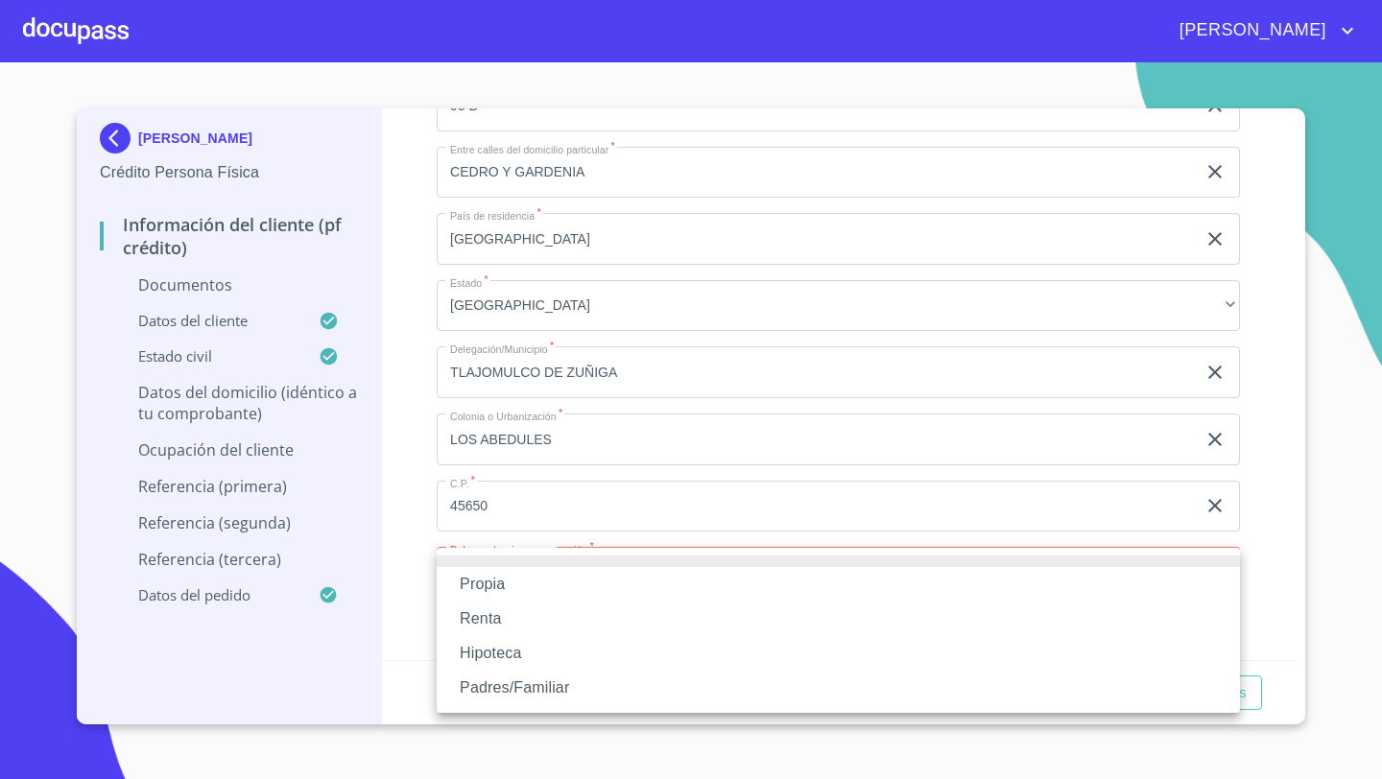
click at [494, 585] on li "Propia" at bounding box center [838, 584] width 803 height 35
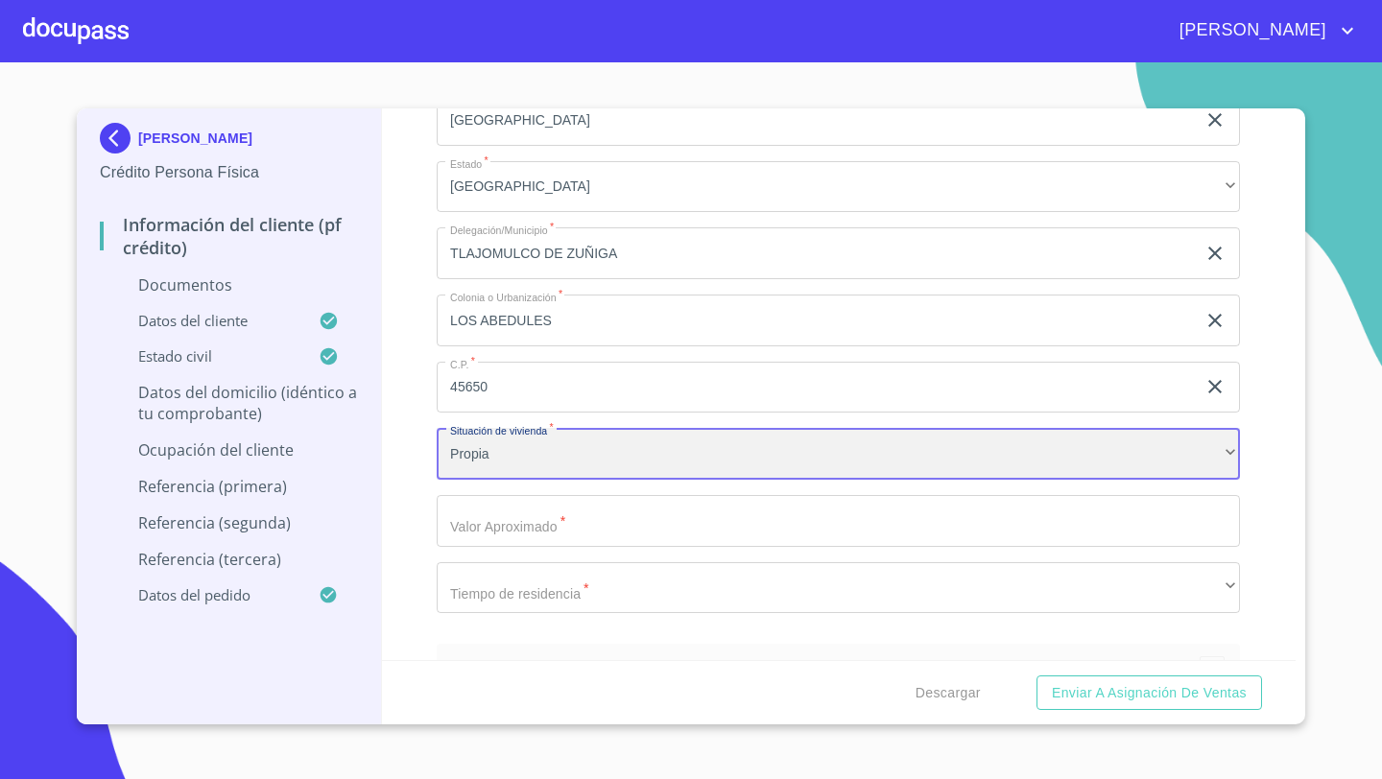
scroll to position [5919, 0]
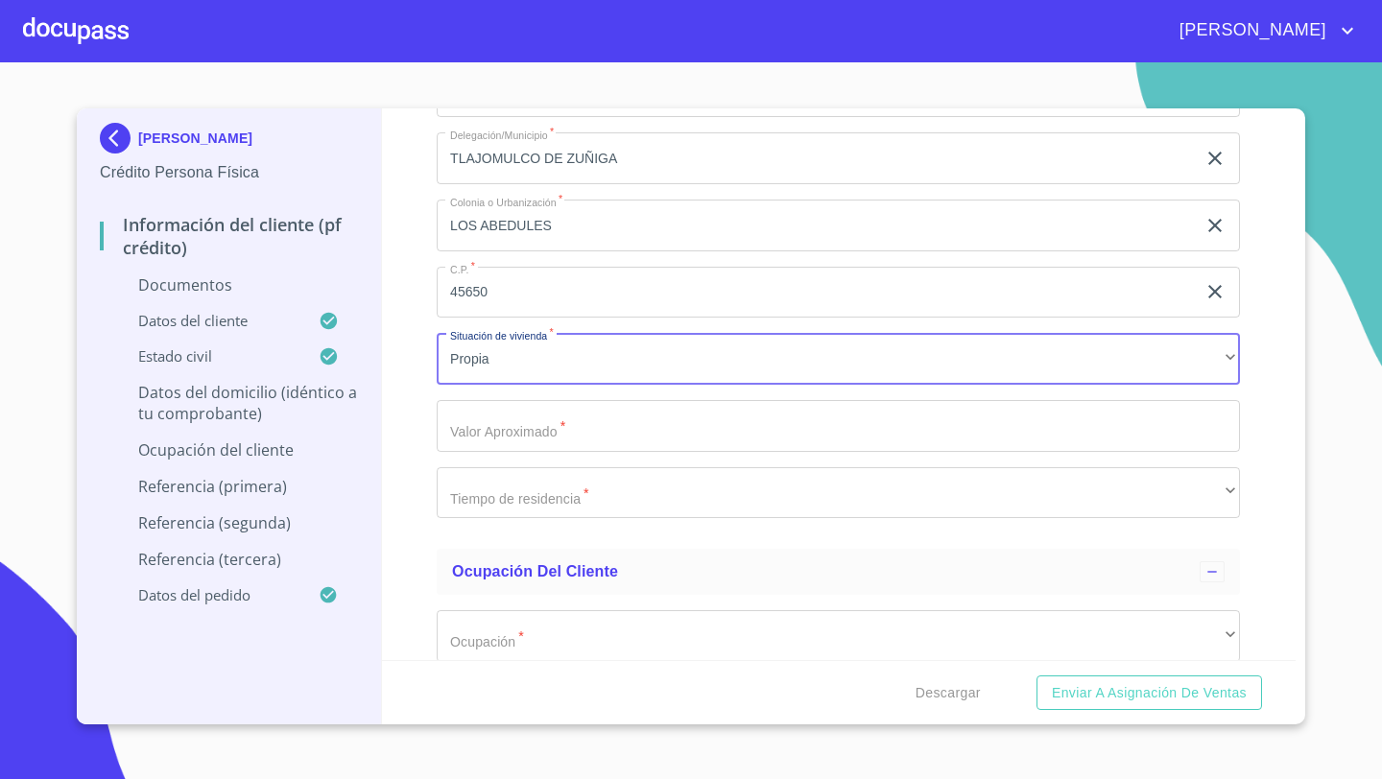
click at [470, 436] on input "Documento de identificación   *" at bounding box center [838, 426] width 803 height 52
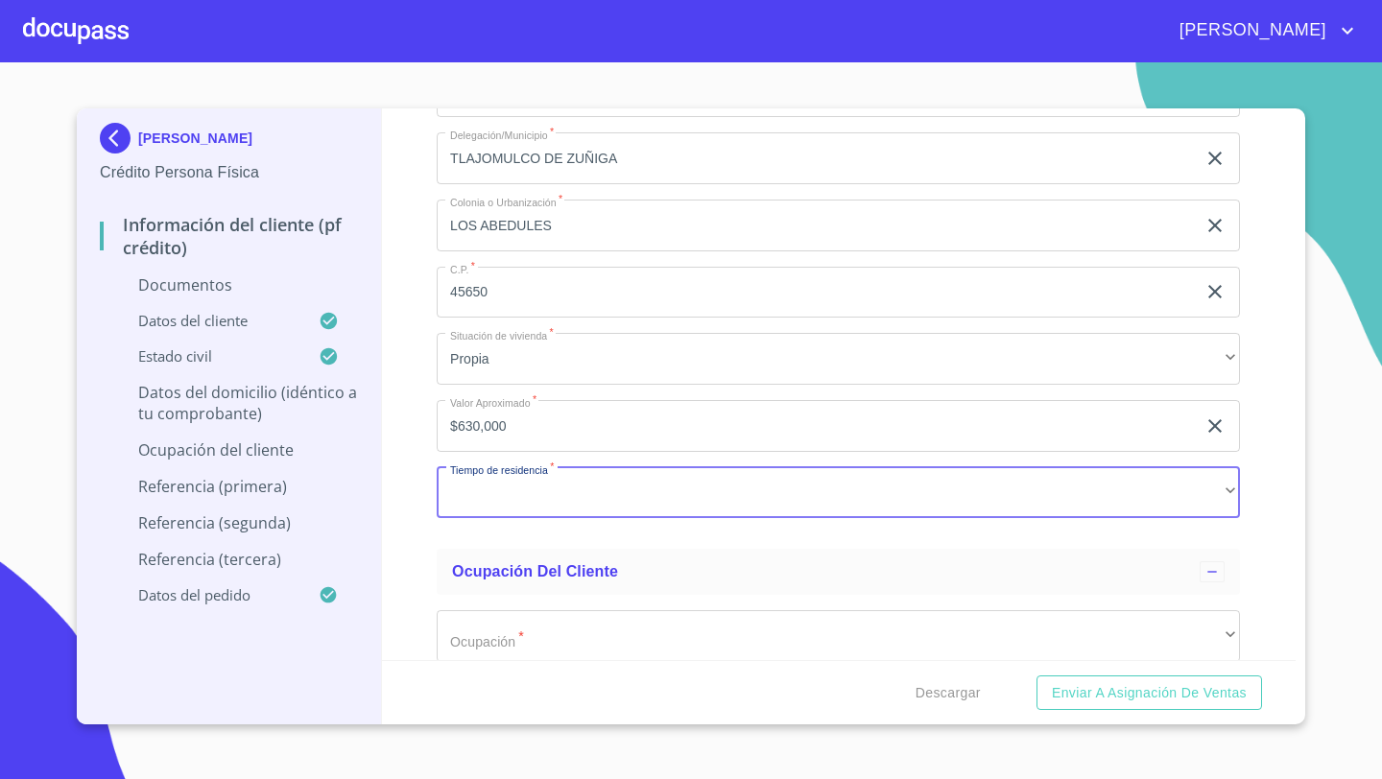
click at [513, 435] on input "$630,000" at bounding box center [816, 426] width 759 height 52
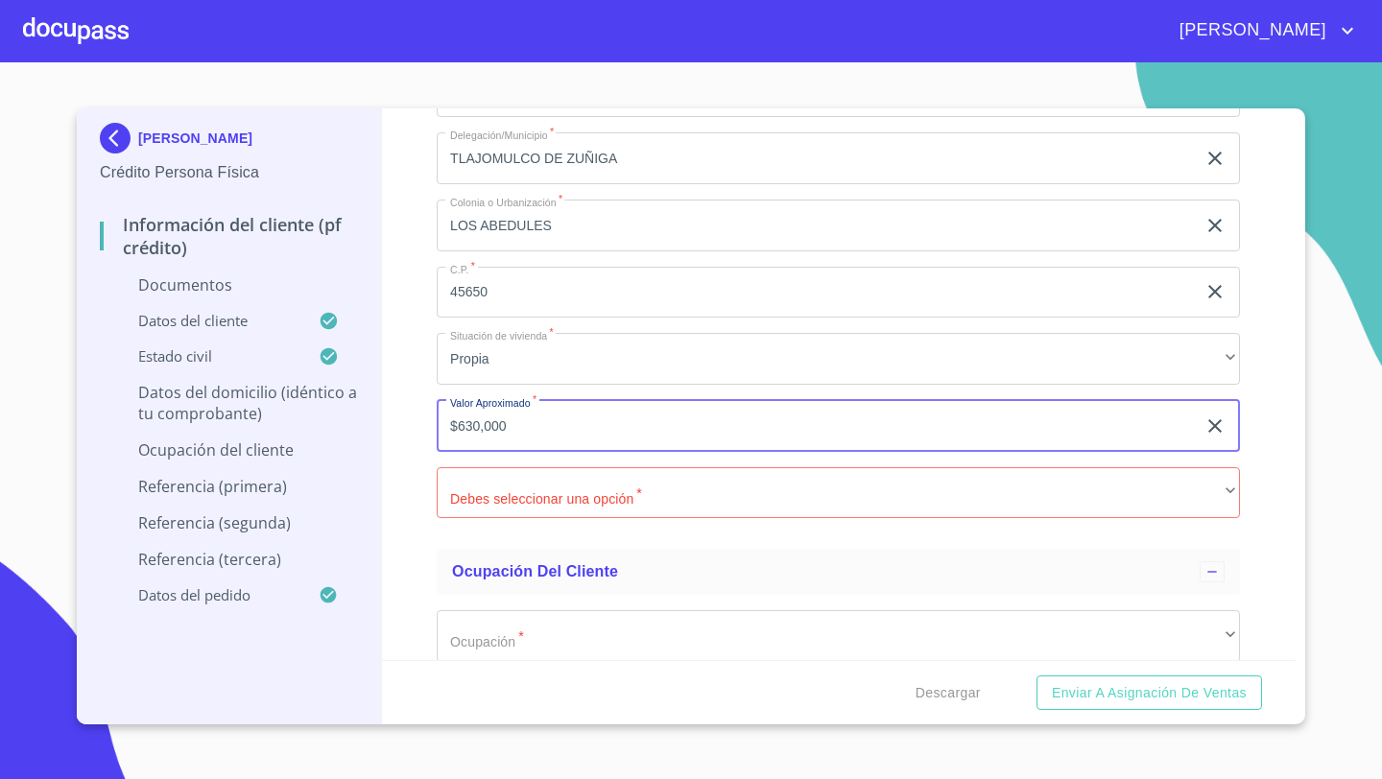
click at [513, 435] on input "$630,000" at bounding box center [816, 426] width 759 height 52
type input "$850,000"
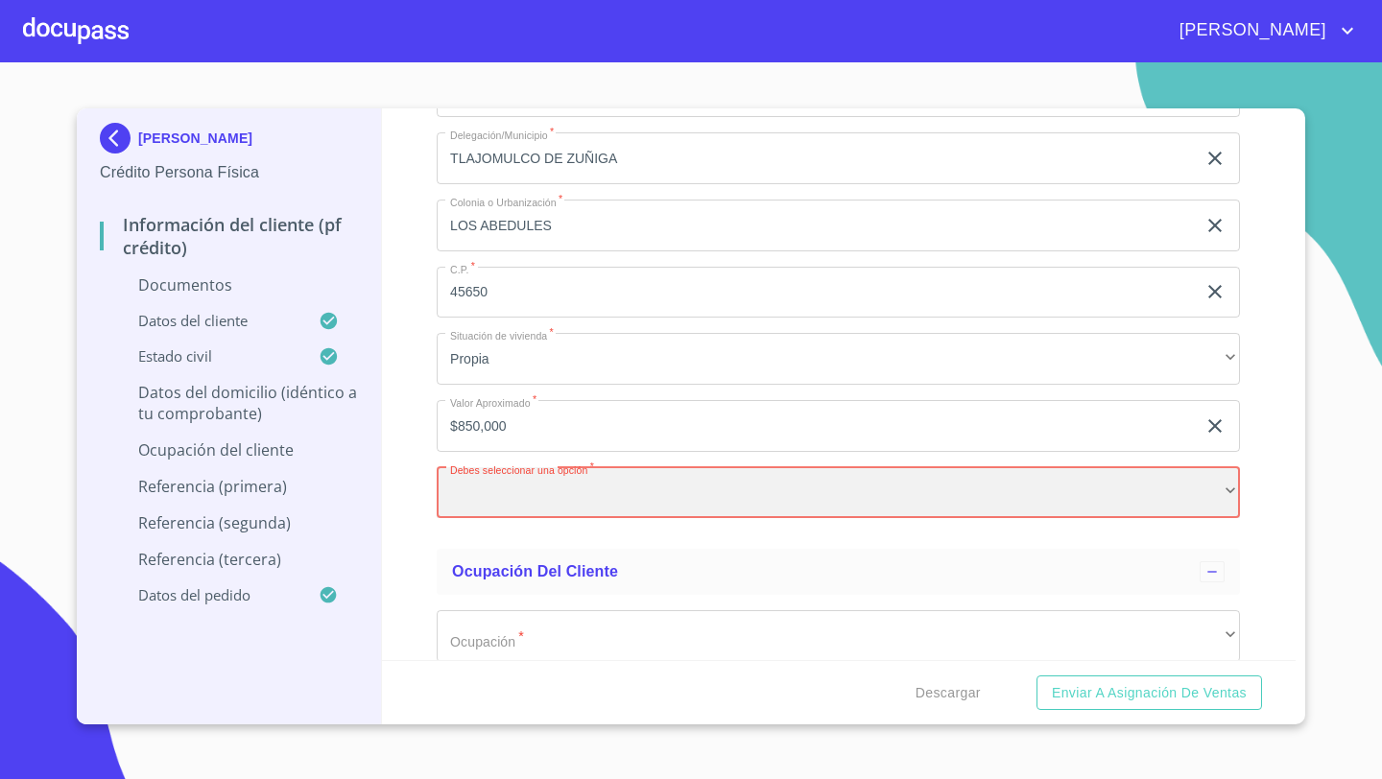
click at [458, 482] on div "​" at bounding box center [838, 493] width 803 height 52
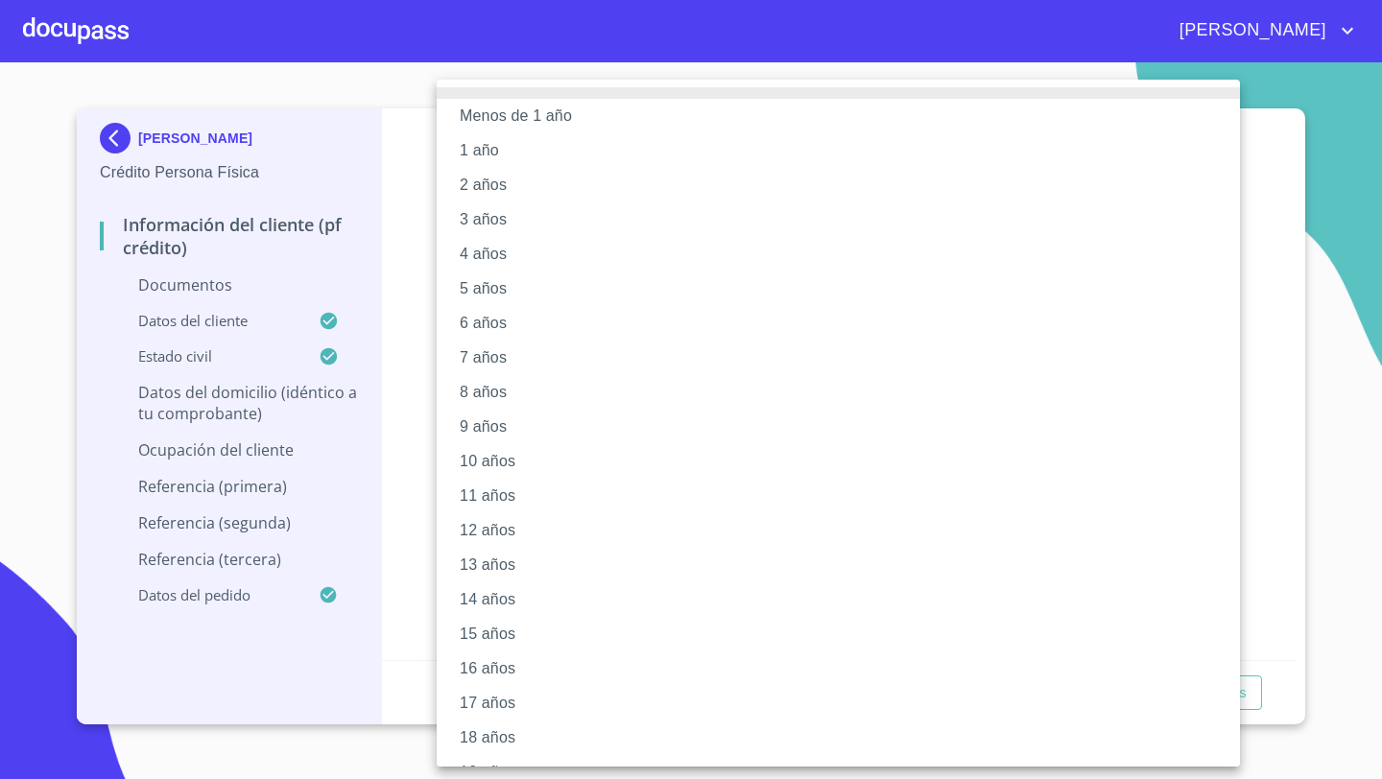
click at [497, 292] on li "5 años" at bounding box center [838, 289] width 803 height 35
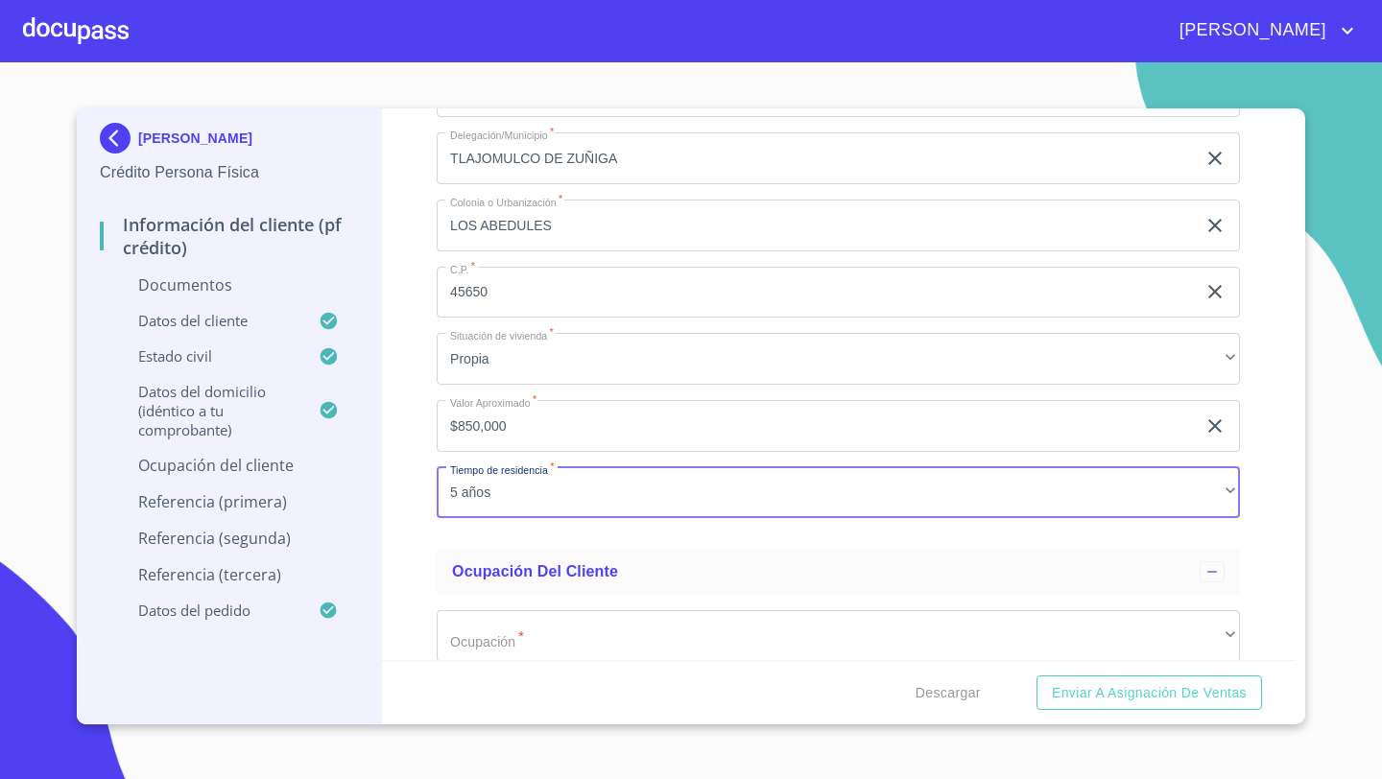
click at [830, 516] on div "Domicilio completo (Calle, Av. o Vía)   * GARDENIA ​ No. Exterior   * 289 ​ No…" at bounding box center [838, 126] width 803 height 818
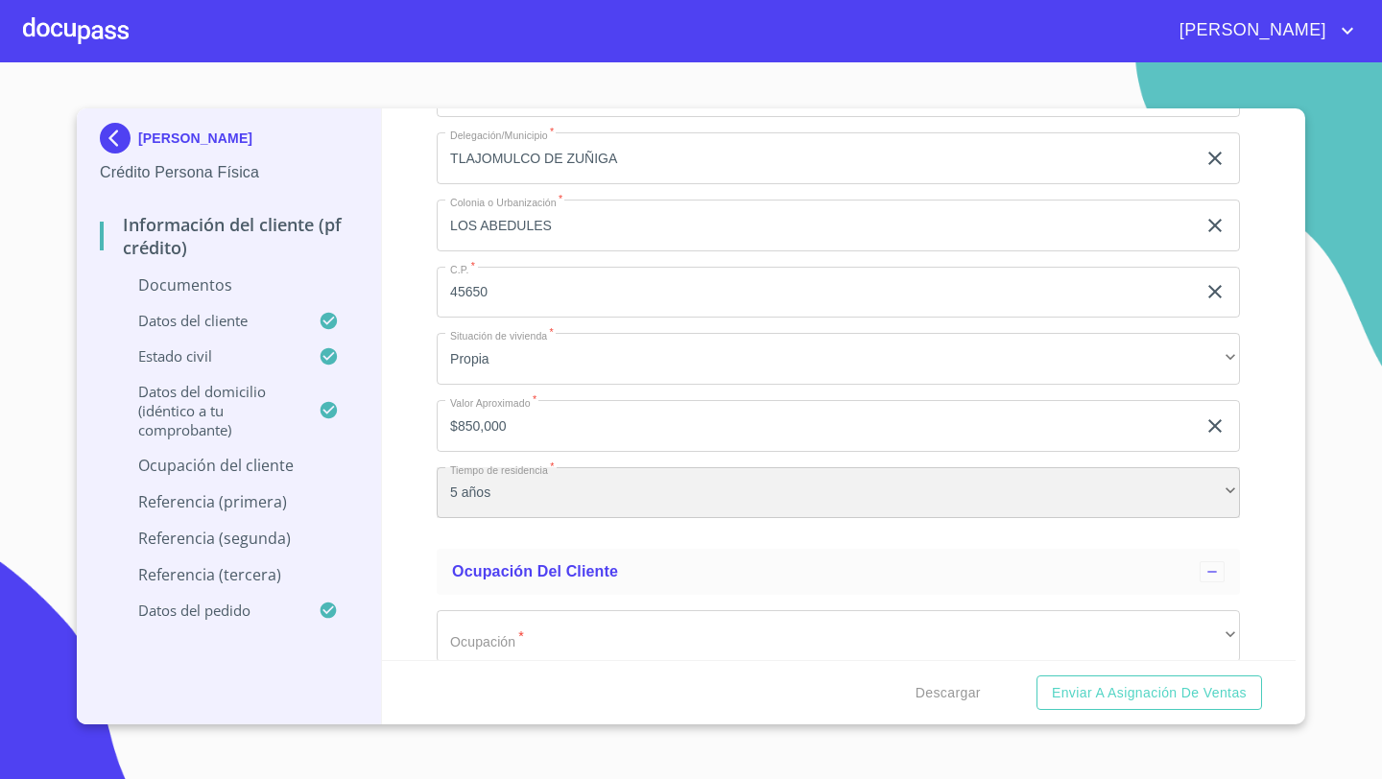
click at [575, 488] on div "5 años" at bounding box center [838, 493] width 803 height 52
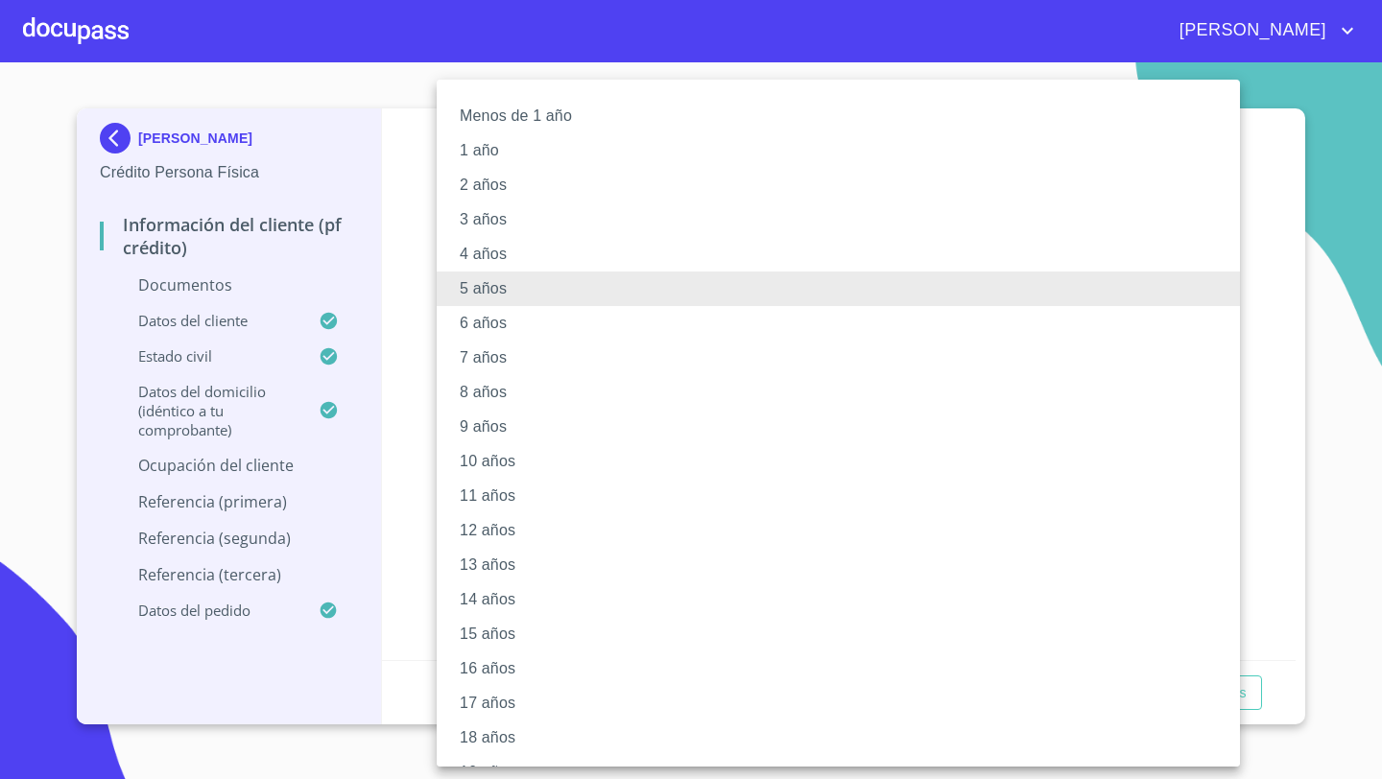
click at [488, 258] on li "4 años" at bounding box center [838, 254] width 803 height 35
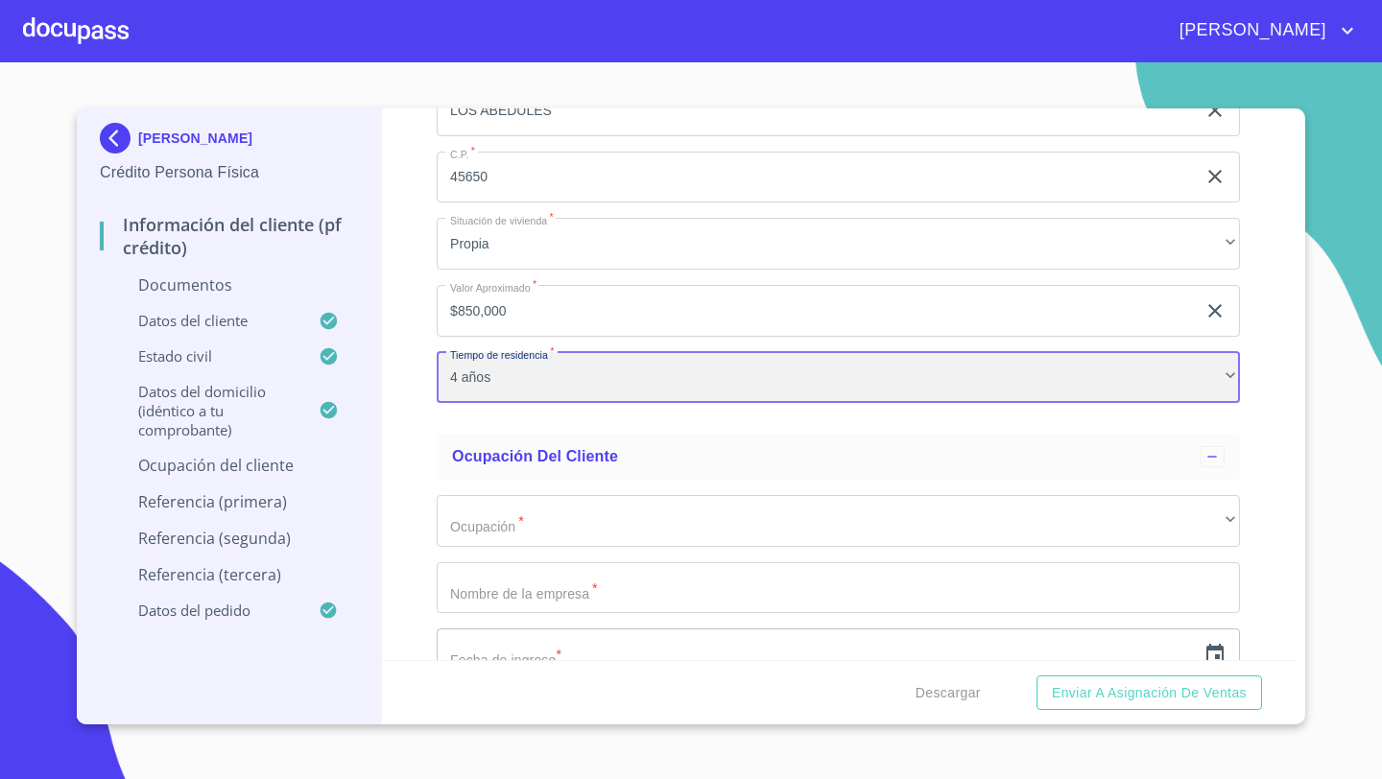
scroll to position [6086, 0]
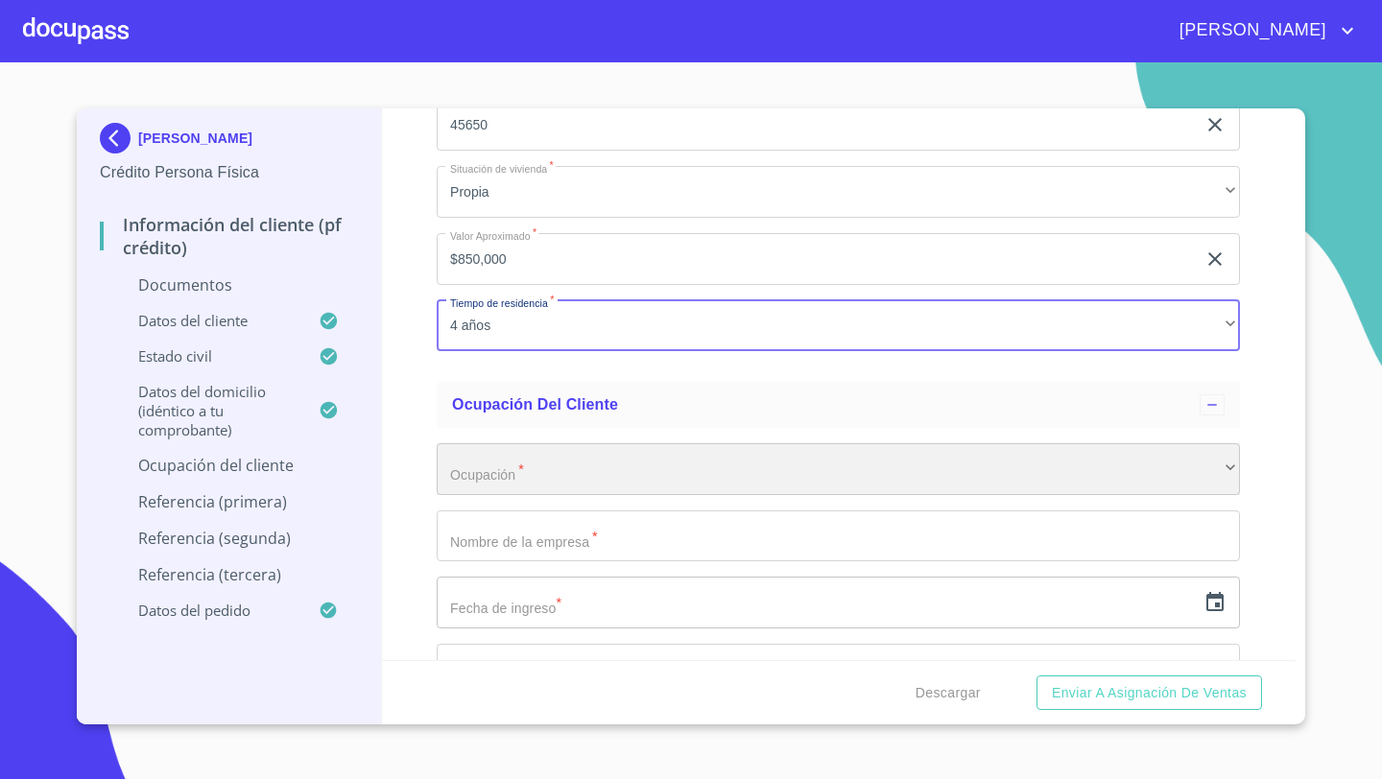
click at [475, 481] on div "​" at bounding box center [838, 469] width 803 height 52
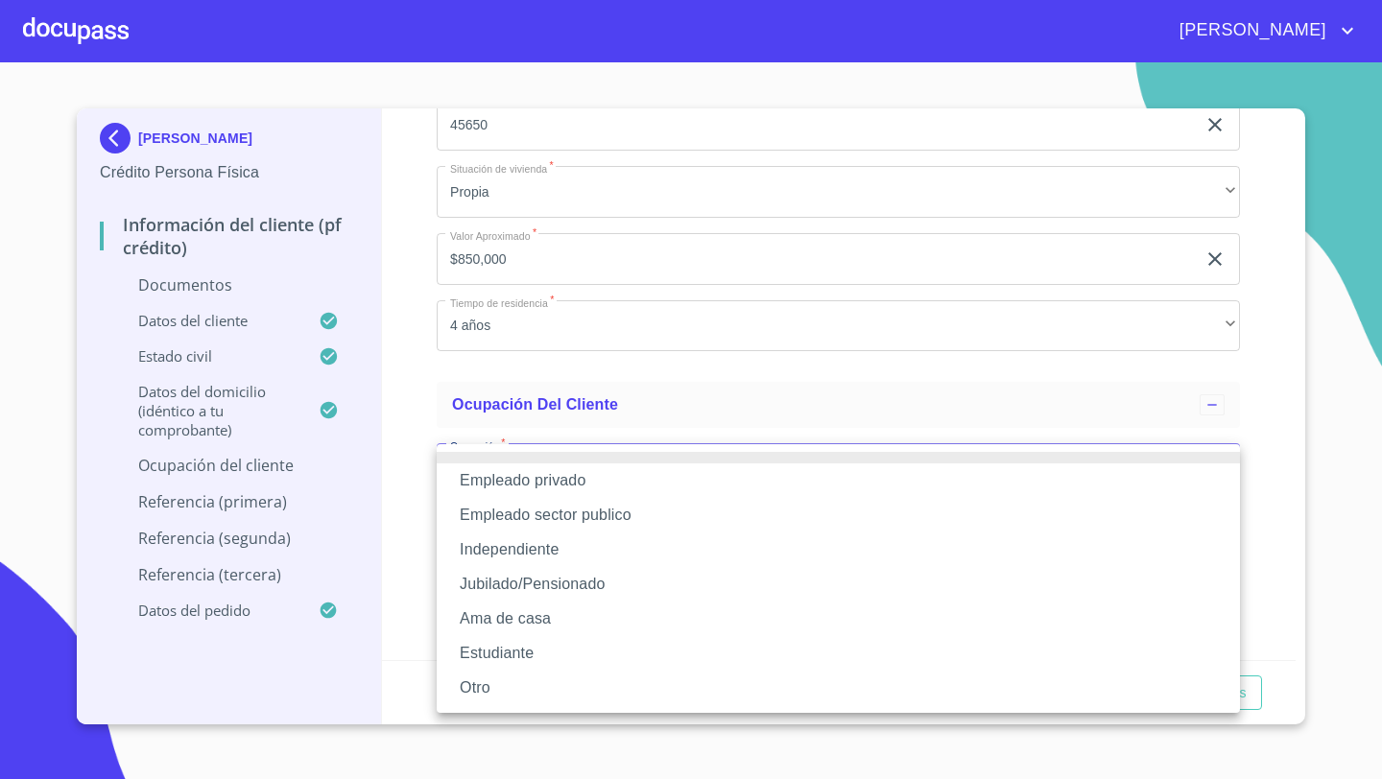
click at [485, 481] on li "Empleado privado" at bounding box center [838, 481] width 803 height 35
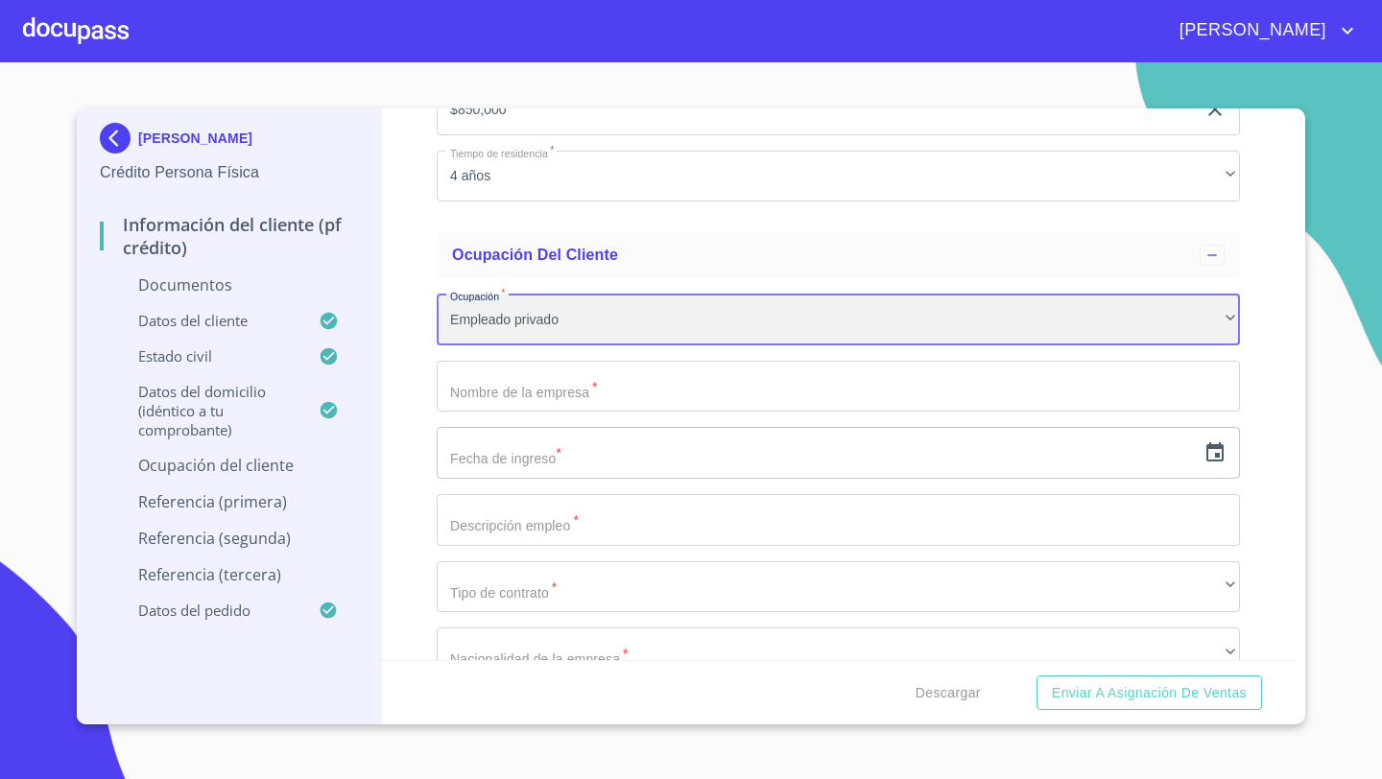
scroll to position [6256, 0]
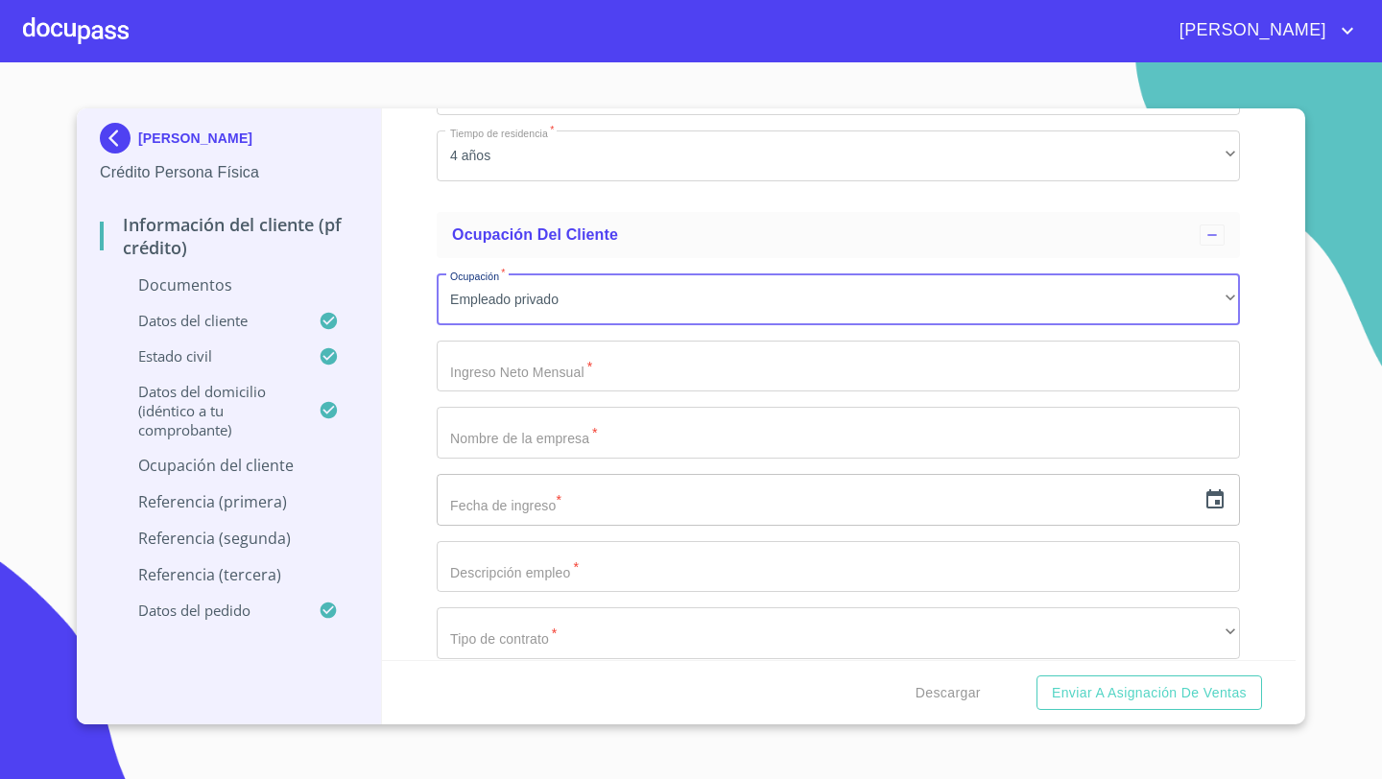
click at [504, 368] on input "Documento de identificación   *" at bounding box center [838, 367] width 803 height 52
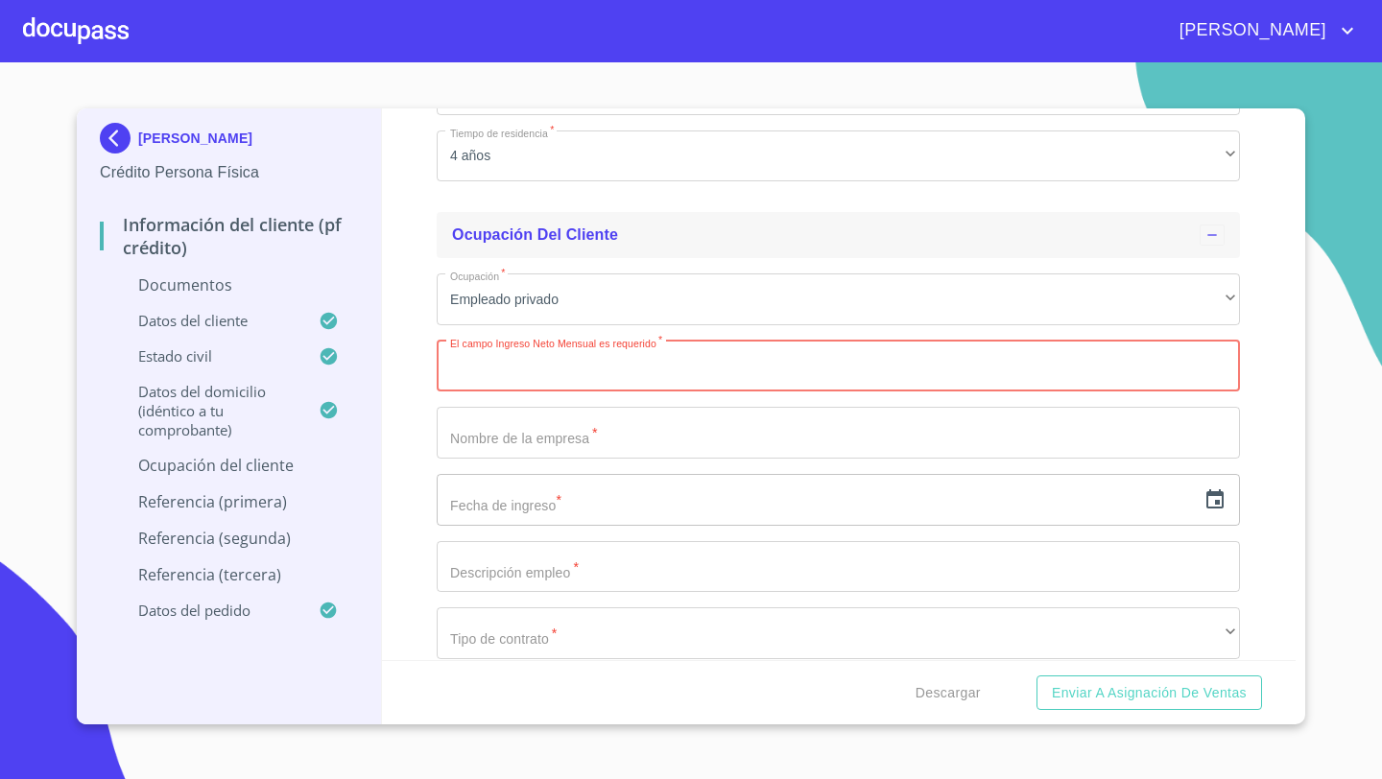
type input "1"
type input "30000"
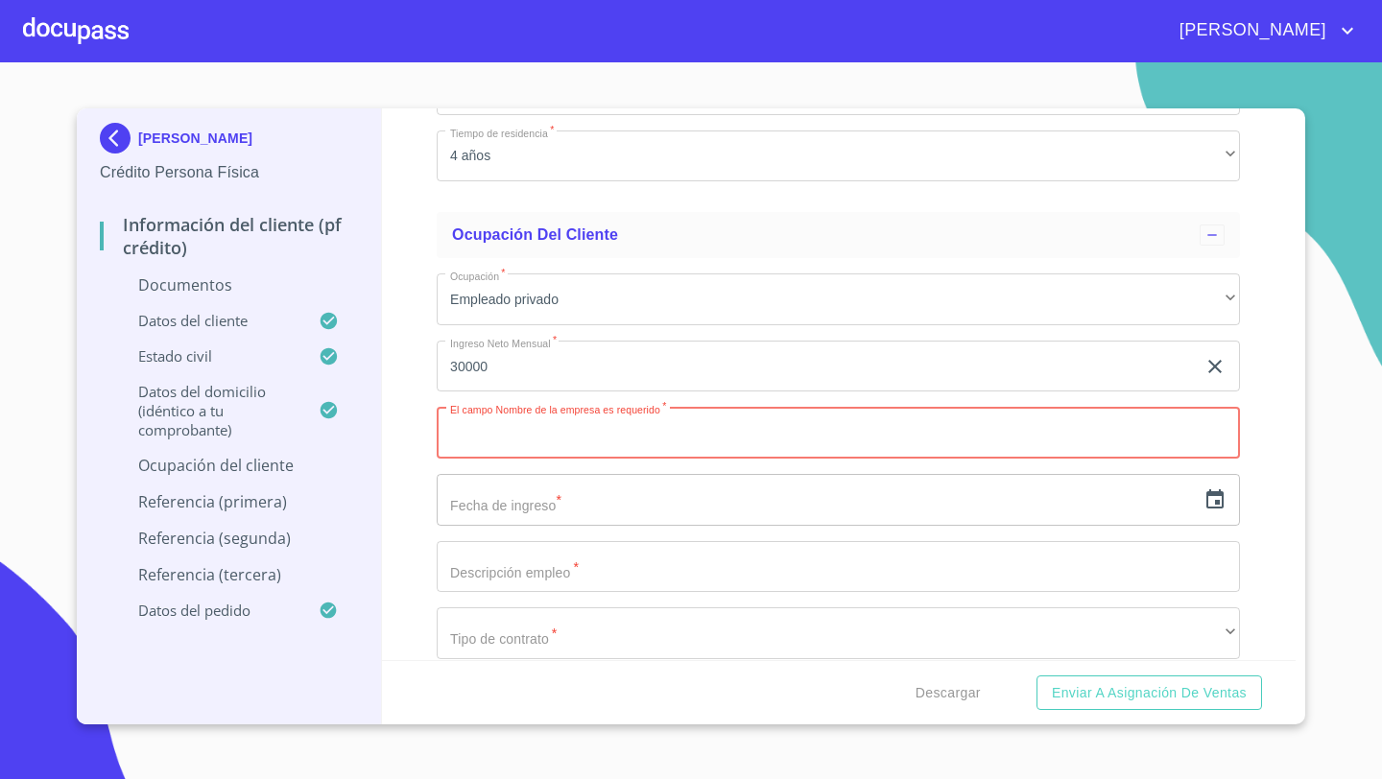
paste input "COSTCO DE MEXICO SA DE CV"
type input "COSTCO DE MEXICO SA DE CV"
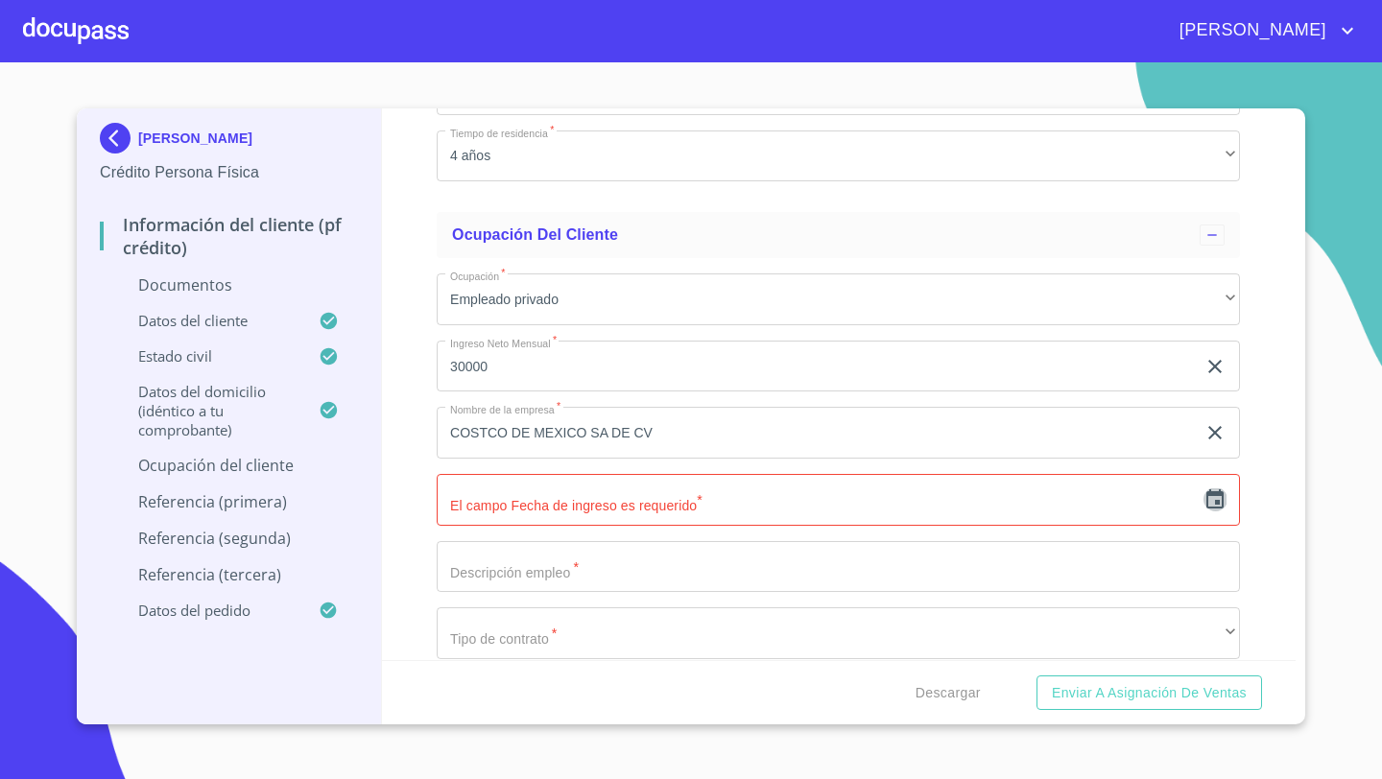
click at [1220, 502] on icon "button" at bounding box center [1215, 500] width 23 height 23
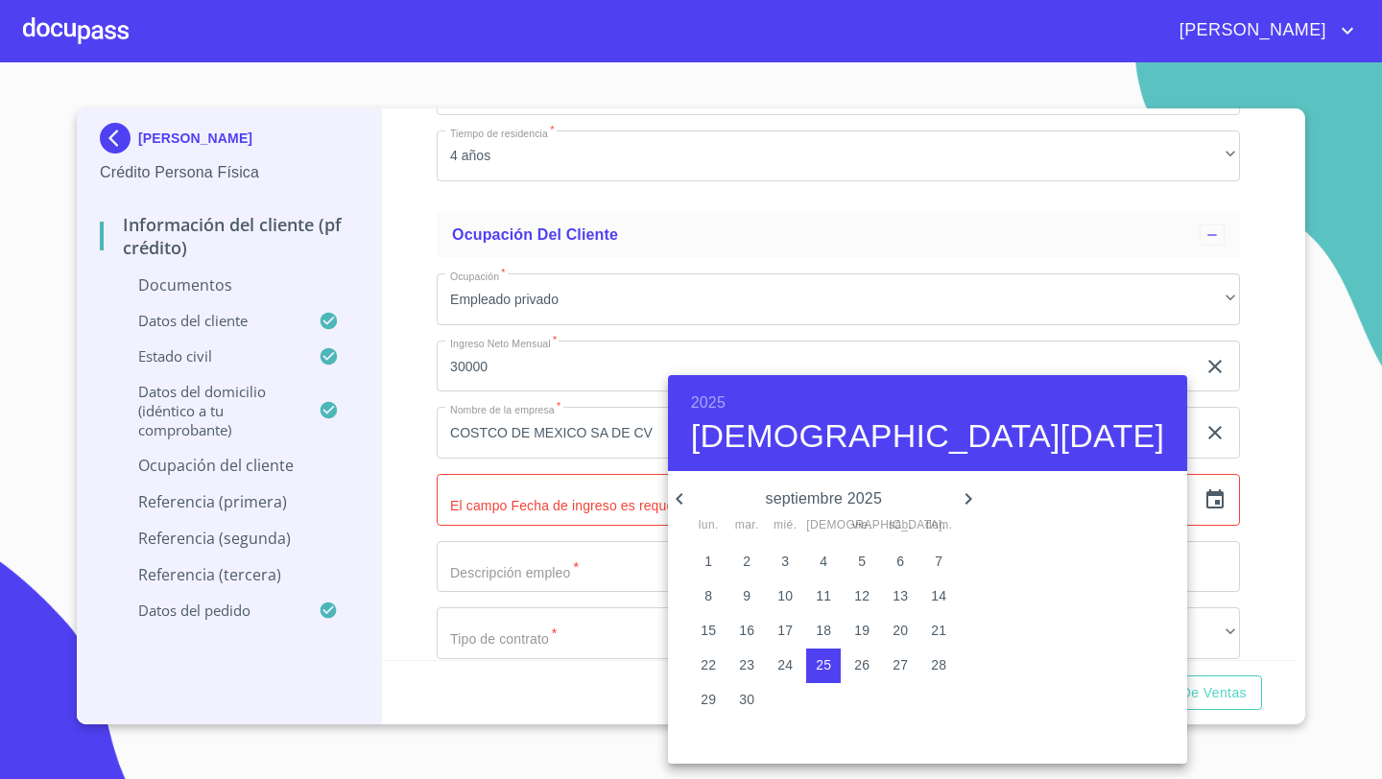
click at [702, 408] on h6 "2025" at bounding box center [708, 403] width 35 height 27
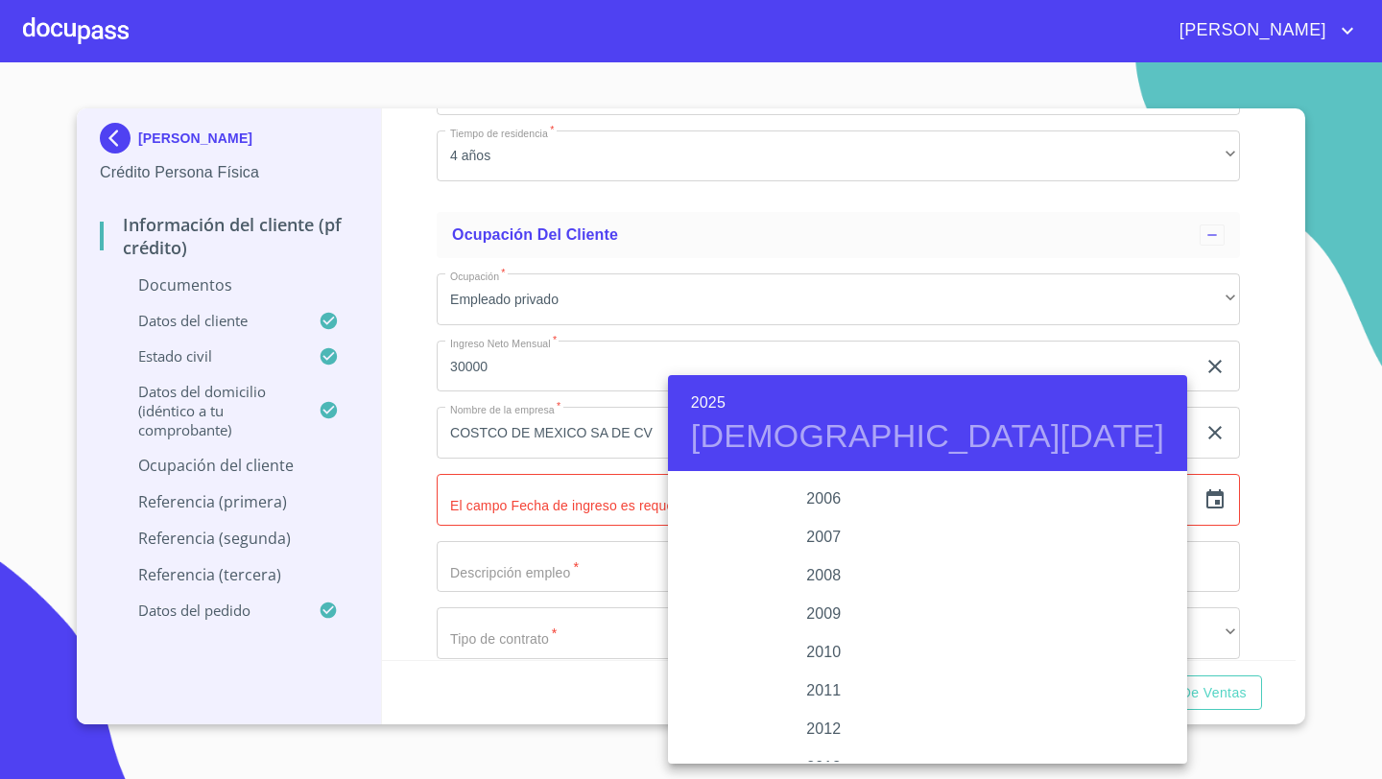
scroll to position [3109, 0]
click at [816, 609] on div "2009" at bounding box center [824, 609] width 312 height 38
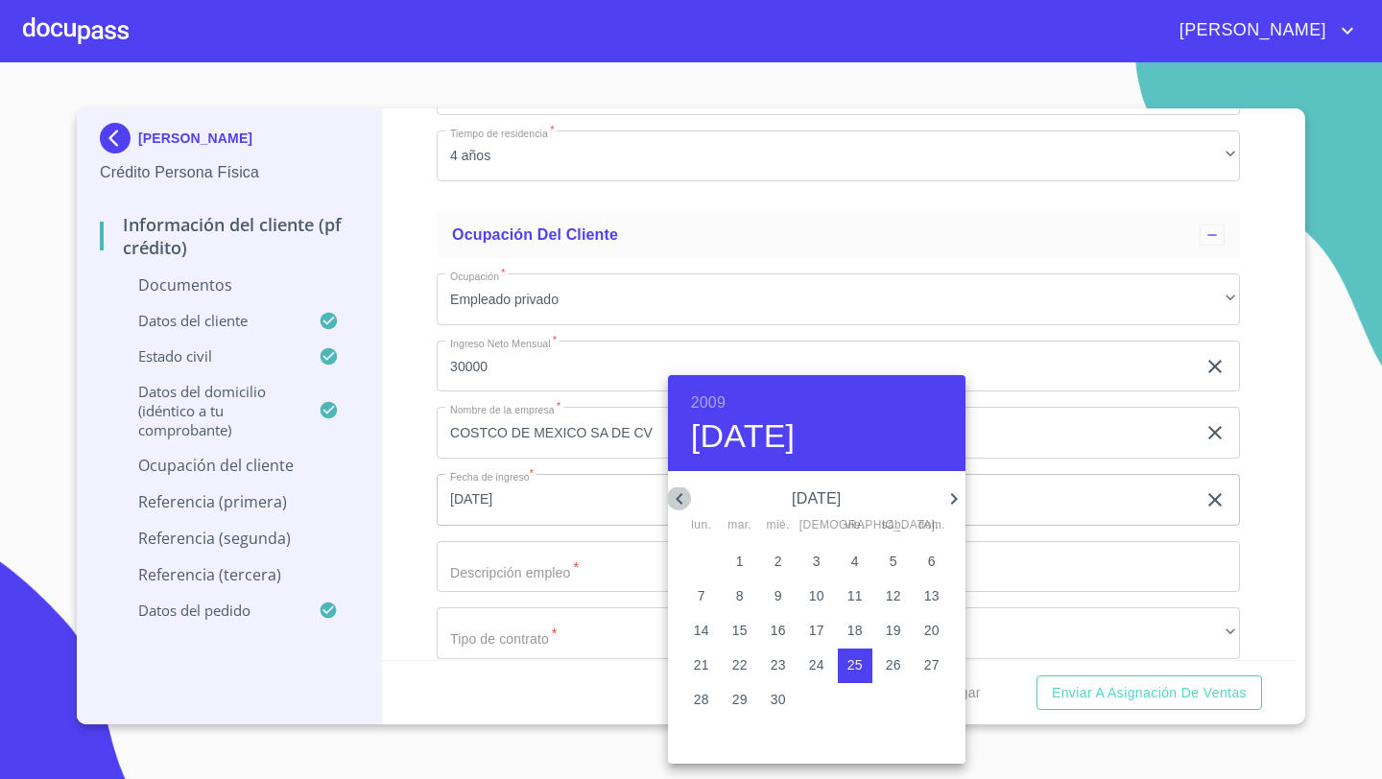
click at [678, 497] on icon "button" at bounding box center [679, 499] width 7 height 12
click at [679, 496] on icon "button" at bounding box center [679, 499] width 7 height 12
click at [703, 662] on p "20" at bounding box center [701, 665] width 15 height 19
type input "20 de jul. de 2009"
click at [457, 570] on div at bounding box center [691, 389] width 1382 height 779
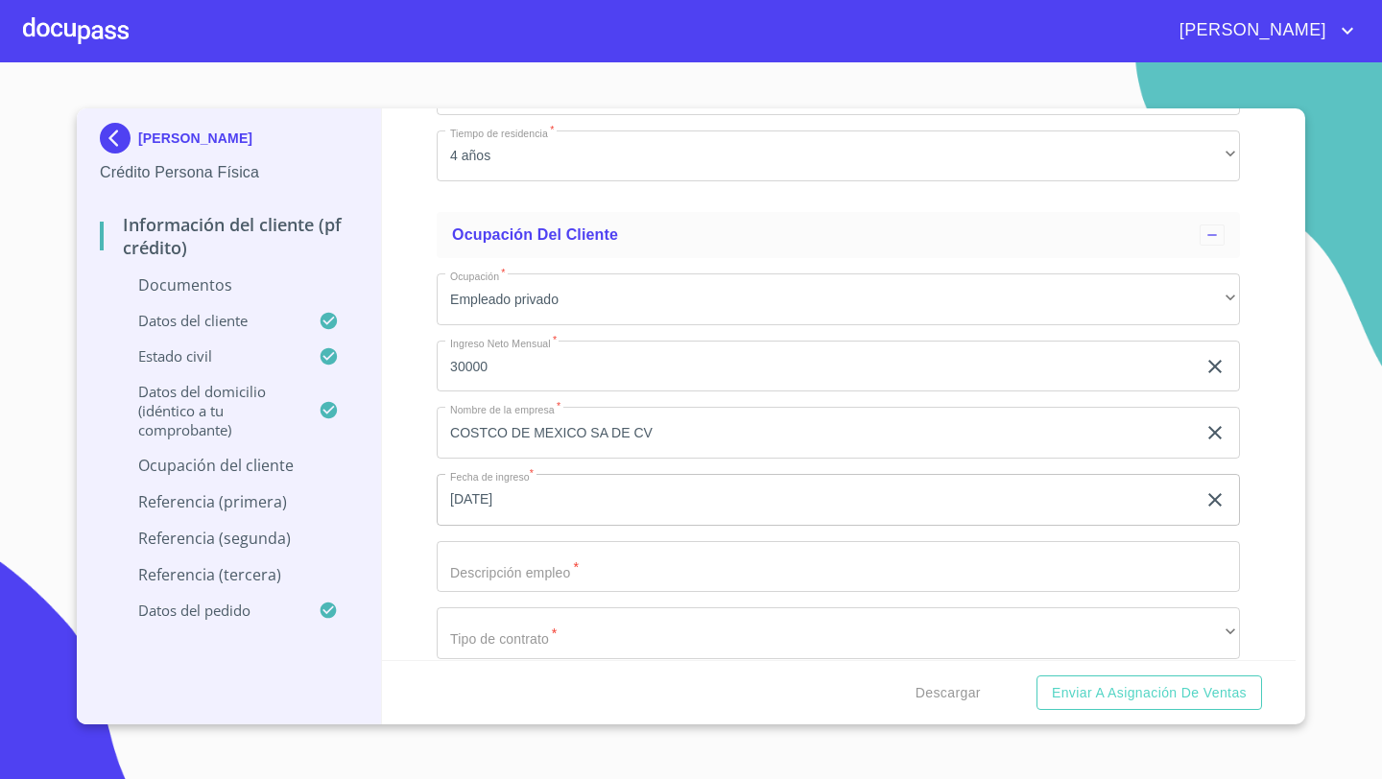
click at [457, 570] on input "Documento de identificación   *" at bounding box center [838, 567] width 803 height 52
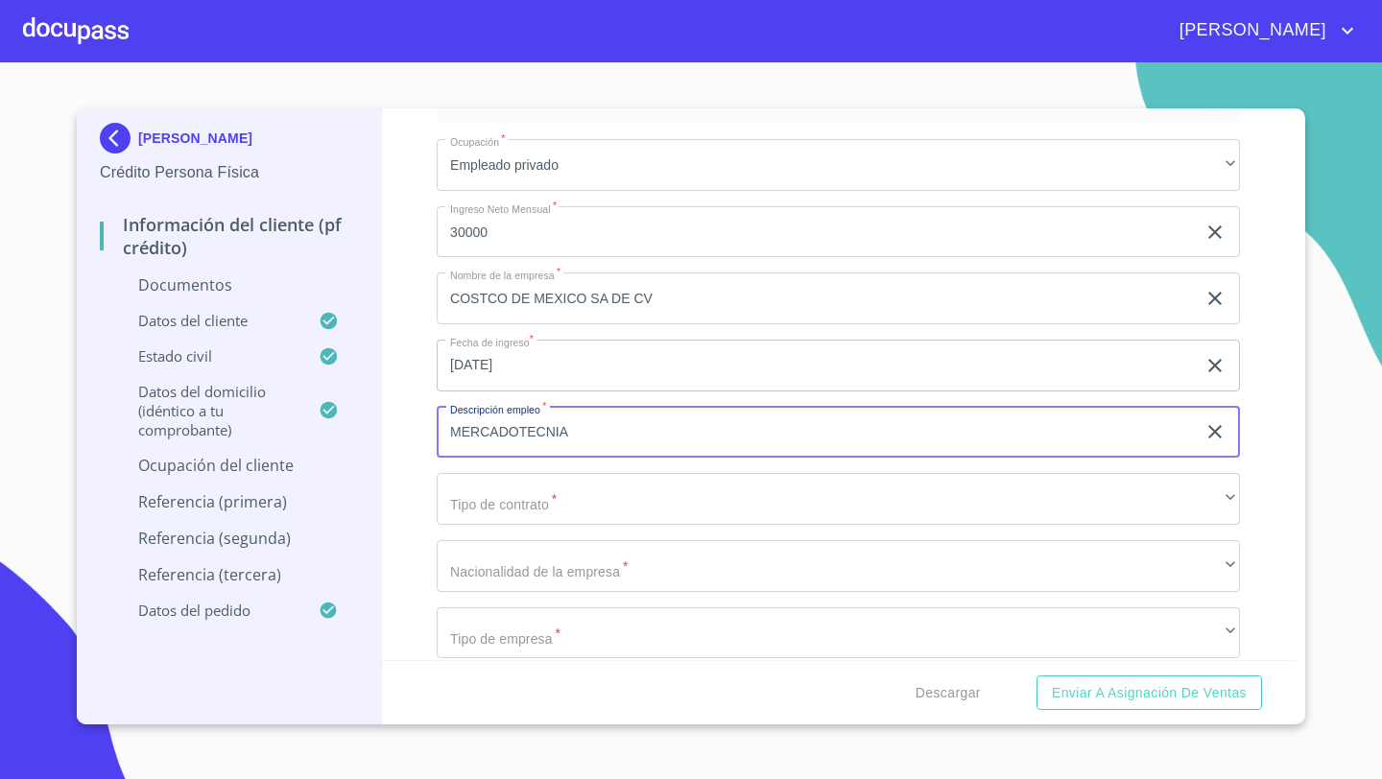
scroll to position [6438, 0]
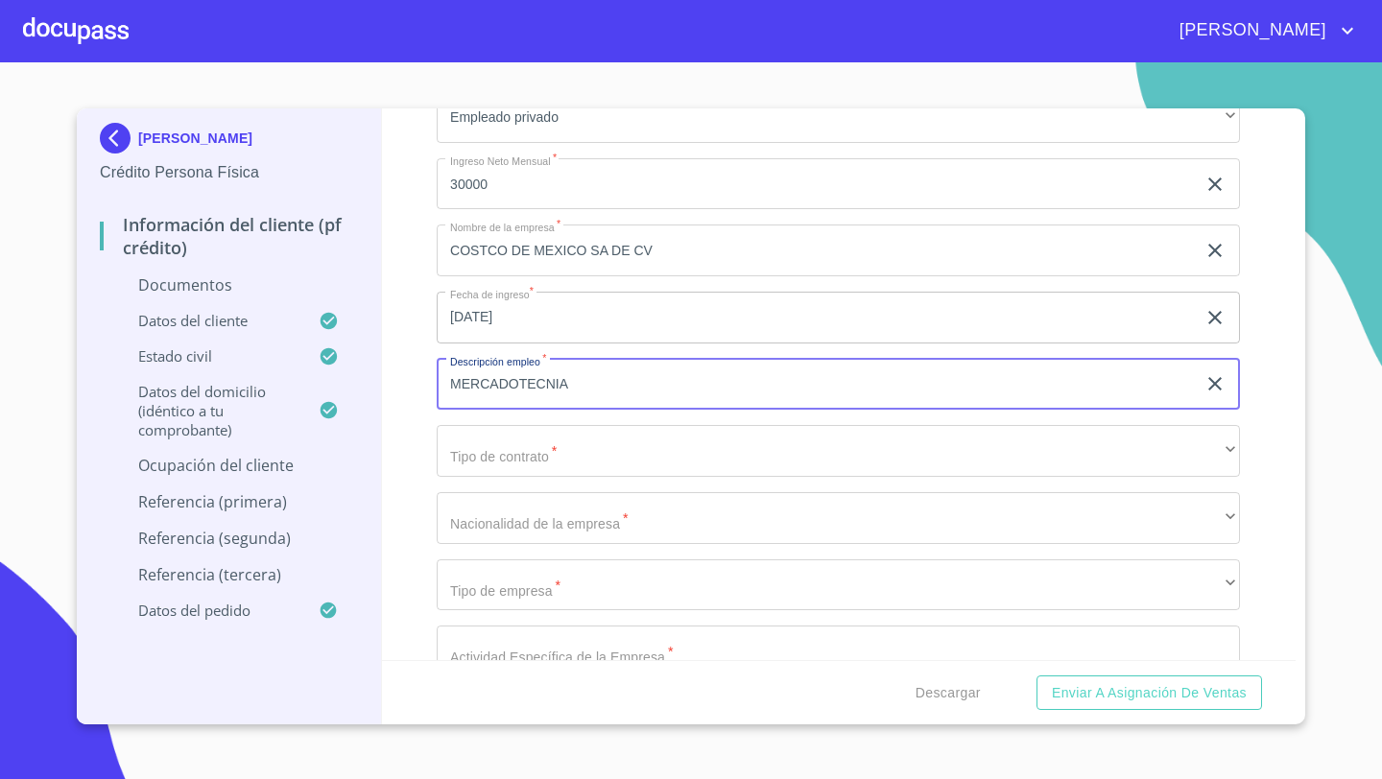
type input "MERCADOTECNIA"
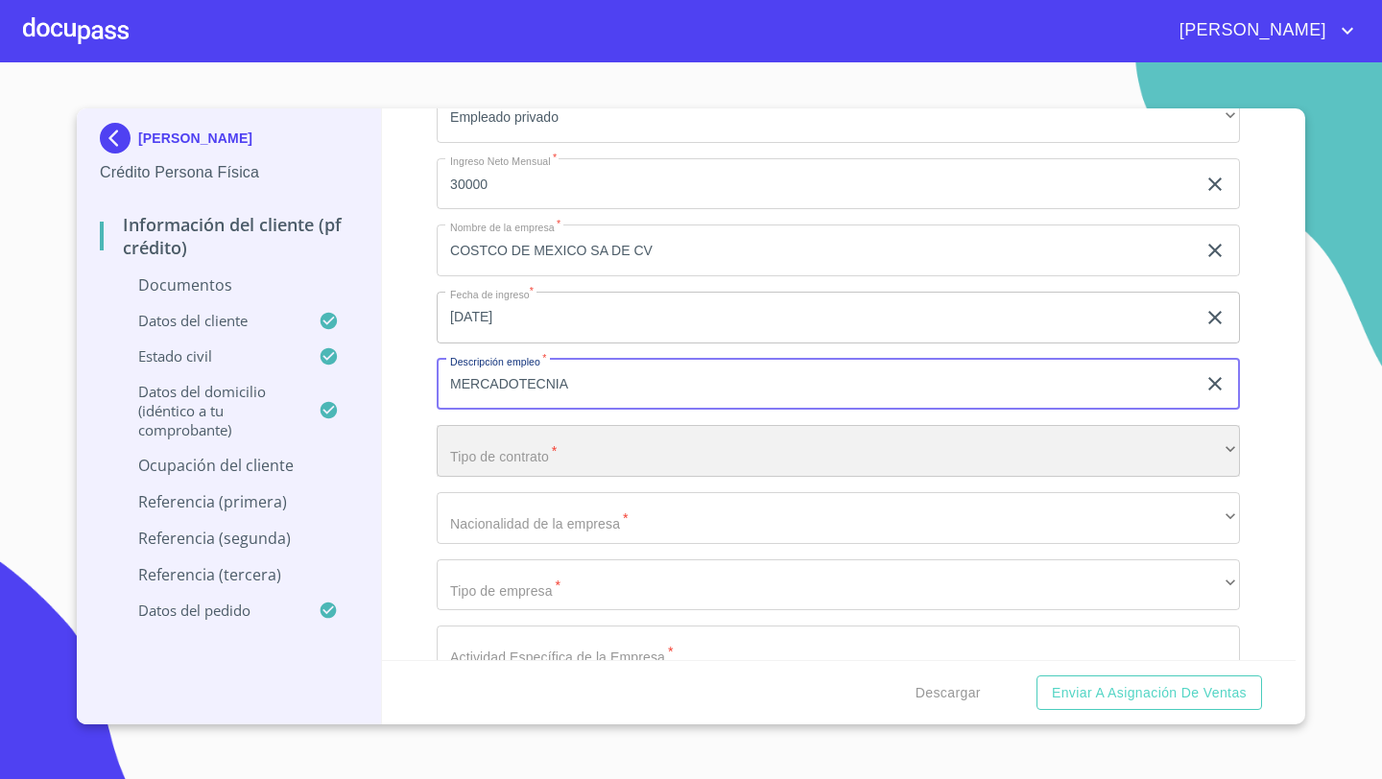
click at [488, 450] on div "​" at bounding box center [838, 451] width 803 height 52
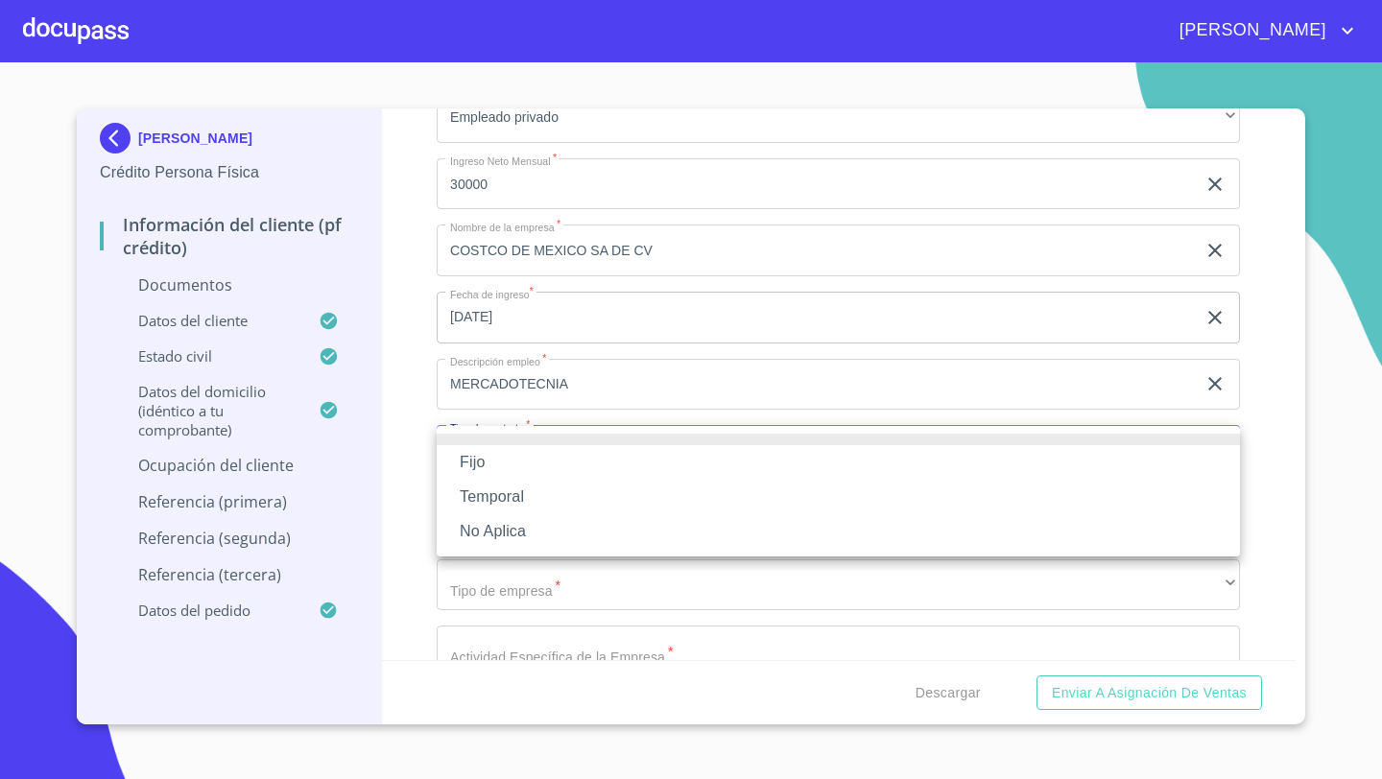
click at [480, 464] on li "Fijo" at bounding box center [838, 462] width 803 height 35
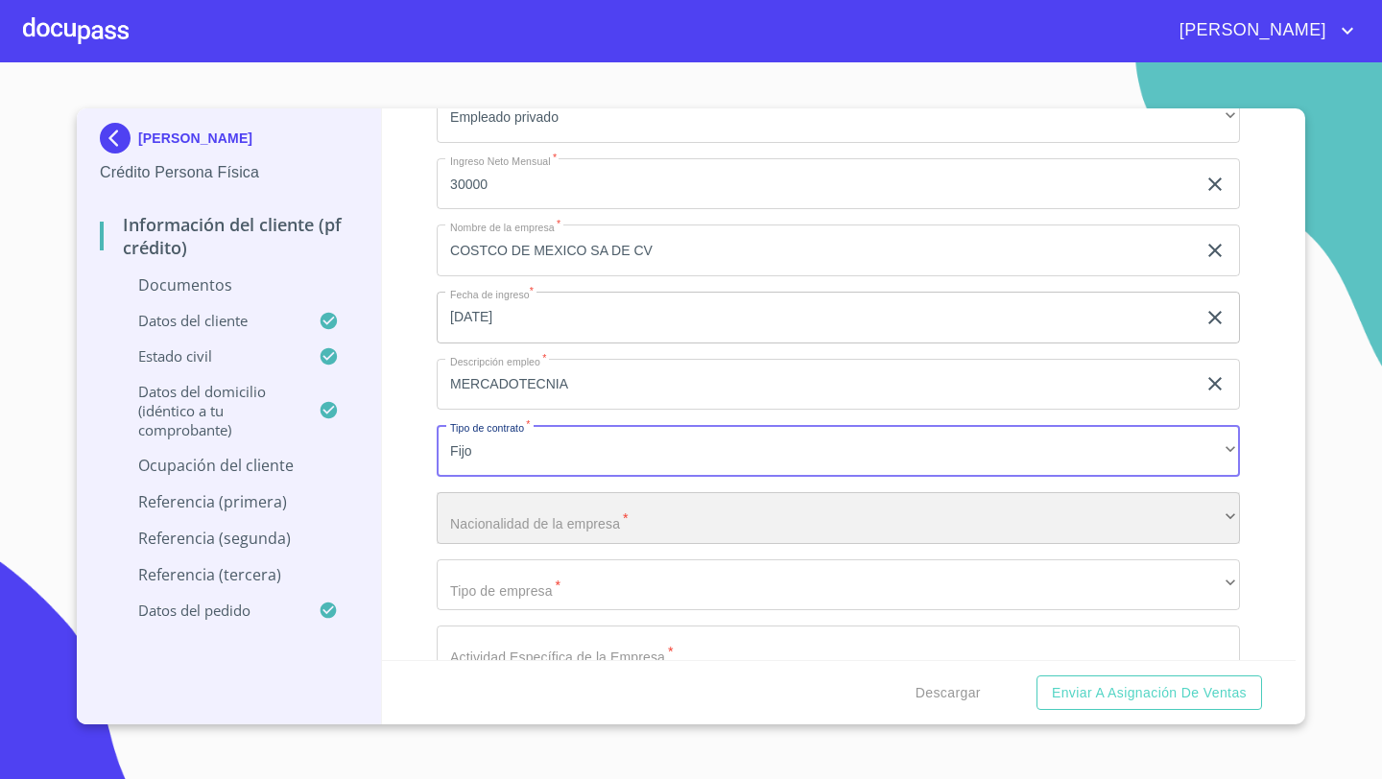
click at [471, 503] on div "​" at bounding box center [838, 518] width 803 height 52
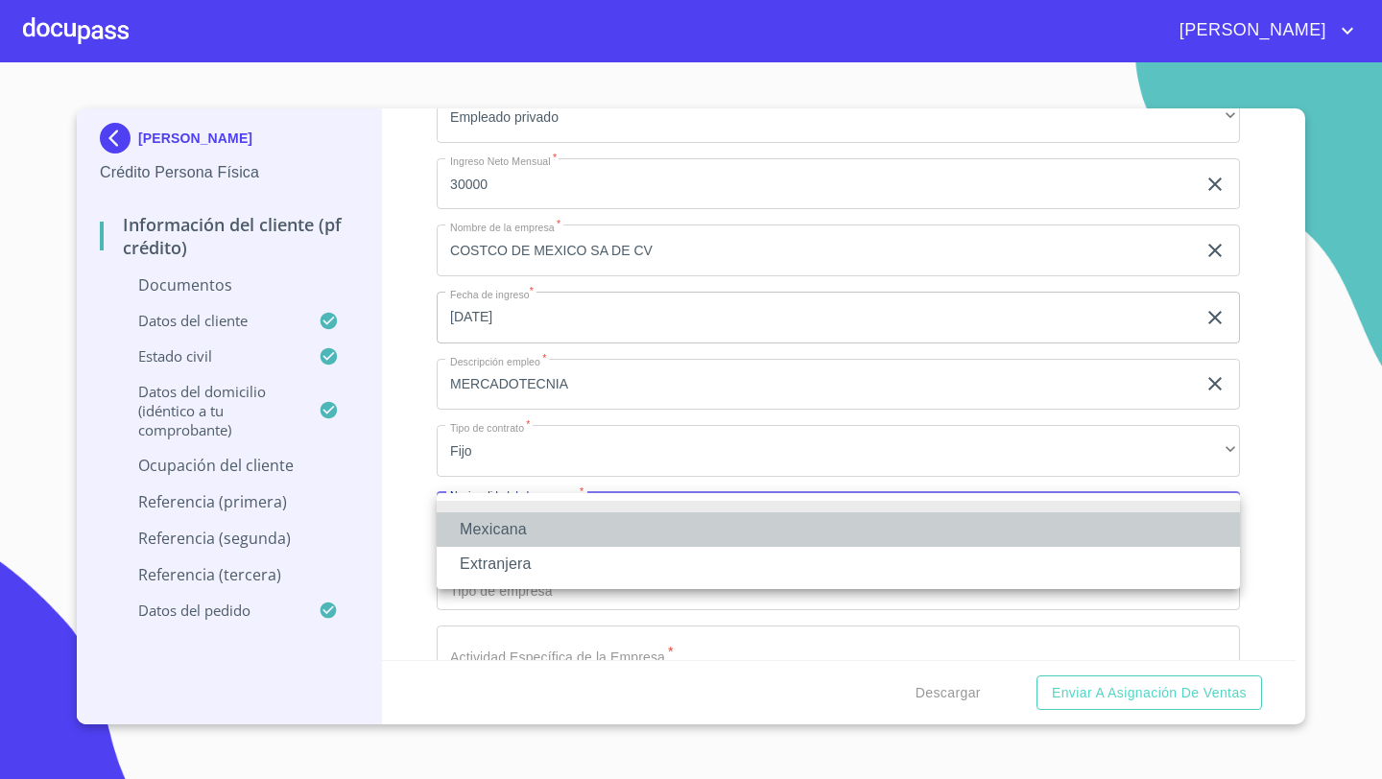
click at [482, 522] on li "Mexicana" at bounding box center [838, 530] width 803 height 35
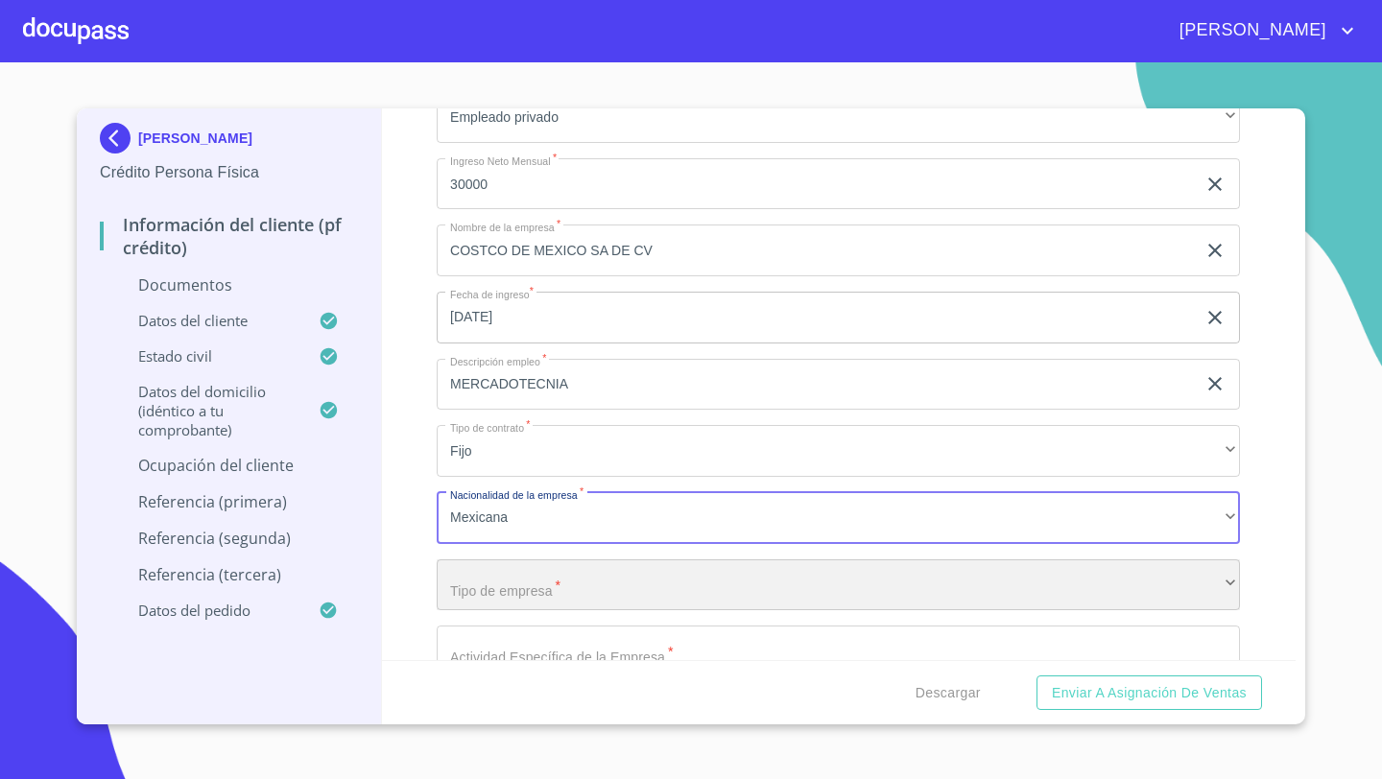
click at [469, 578] on div "​" at bounding box center [838, 586] width 803 height 52
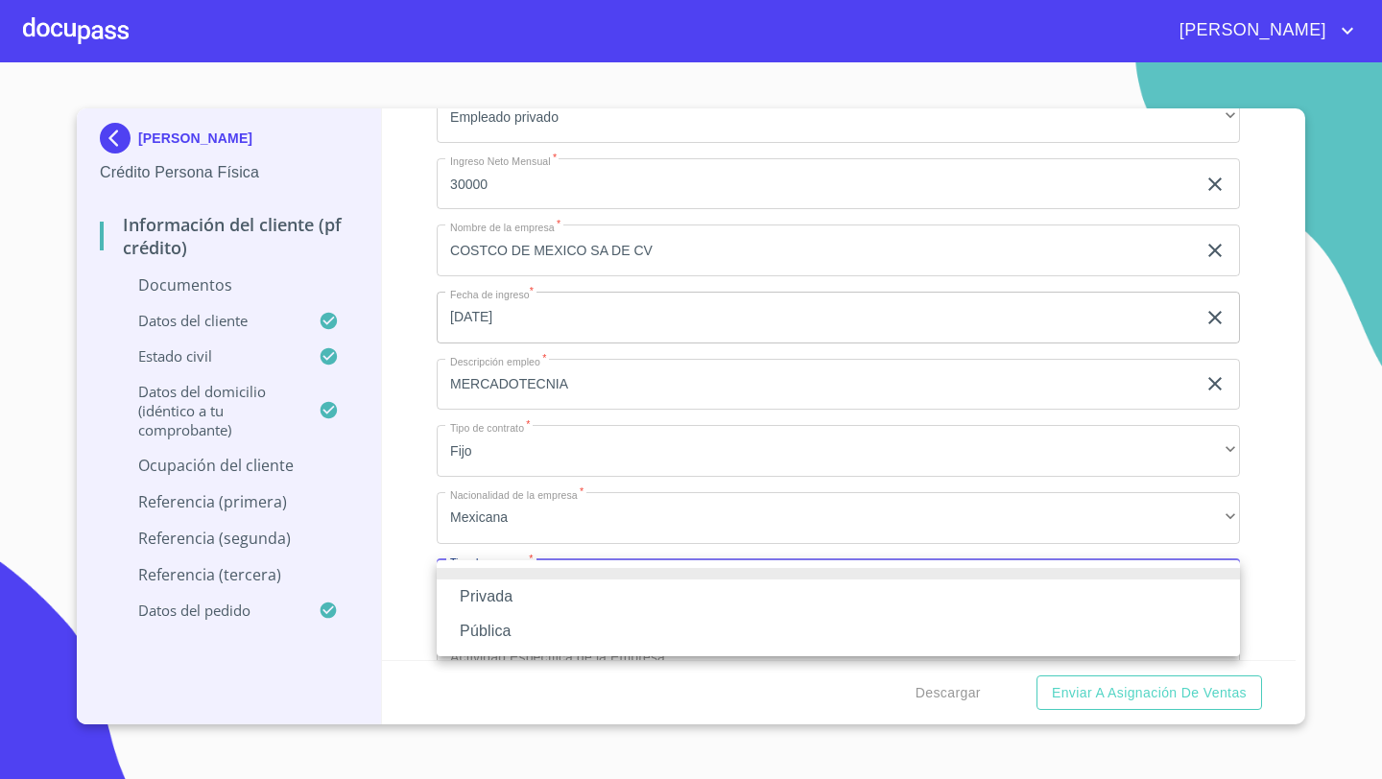
click at [487, 513] on div at bounding box center [691, 389] width 1382 height 779
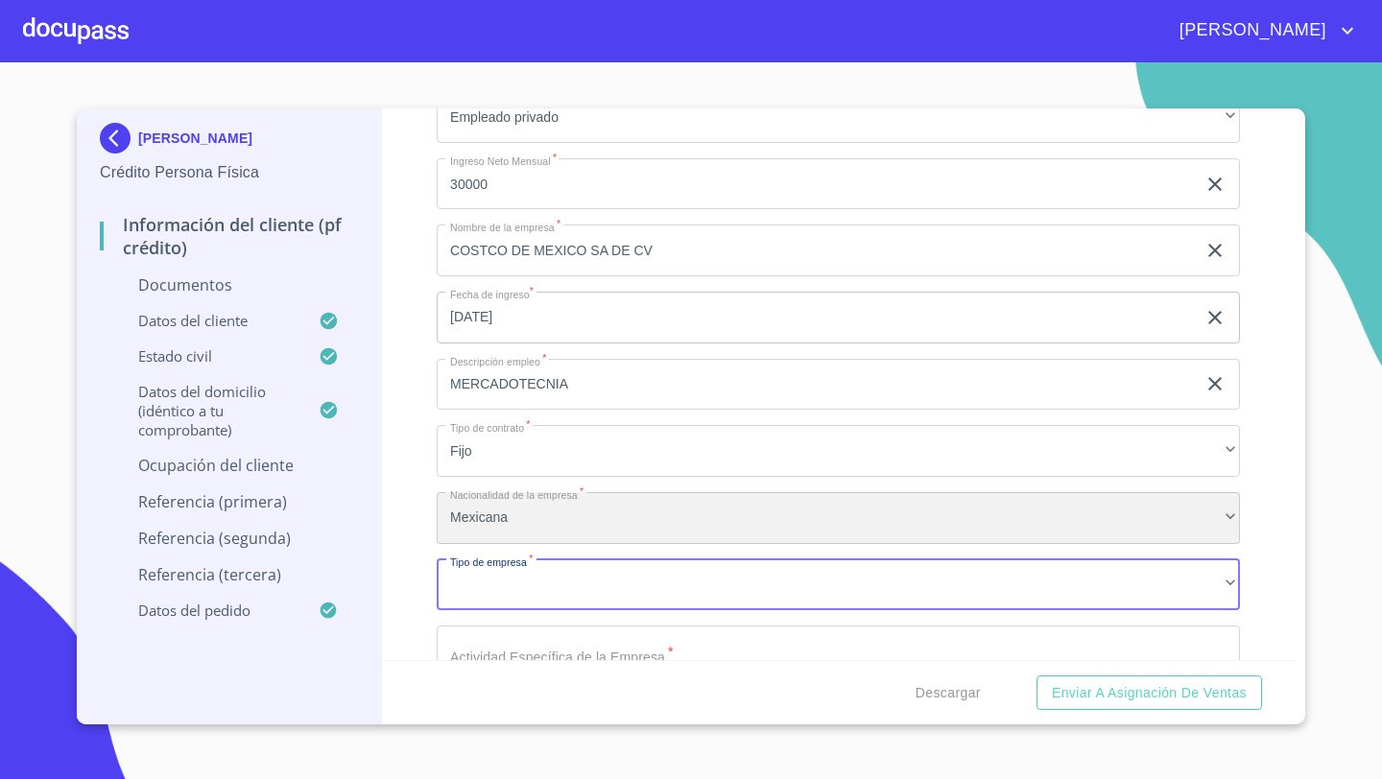
click at [487, 513] on div "Mexicana" at bounding box center [838, 518] width 803 height 52
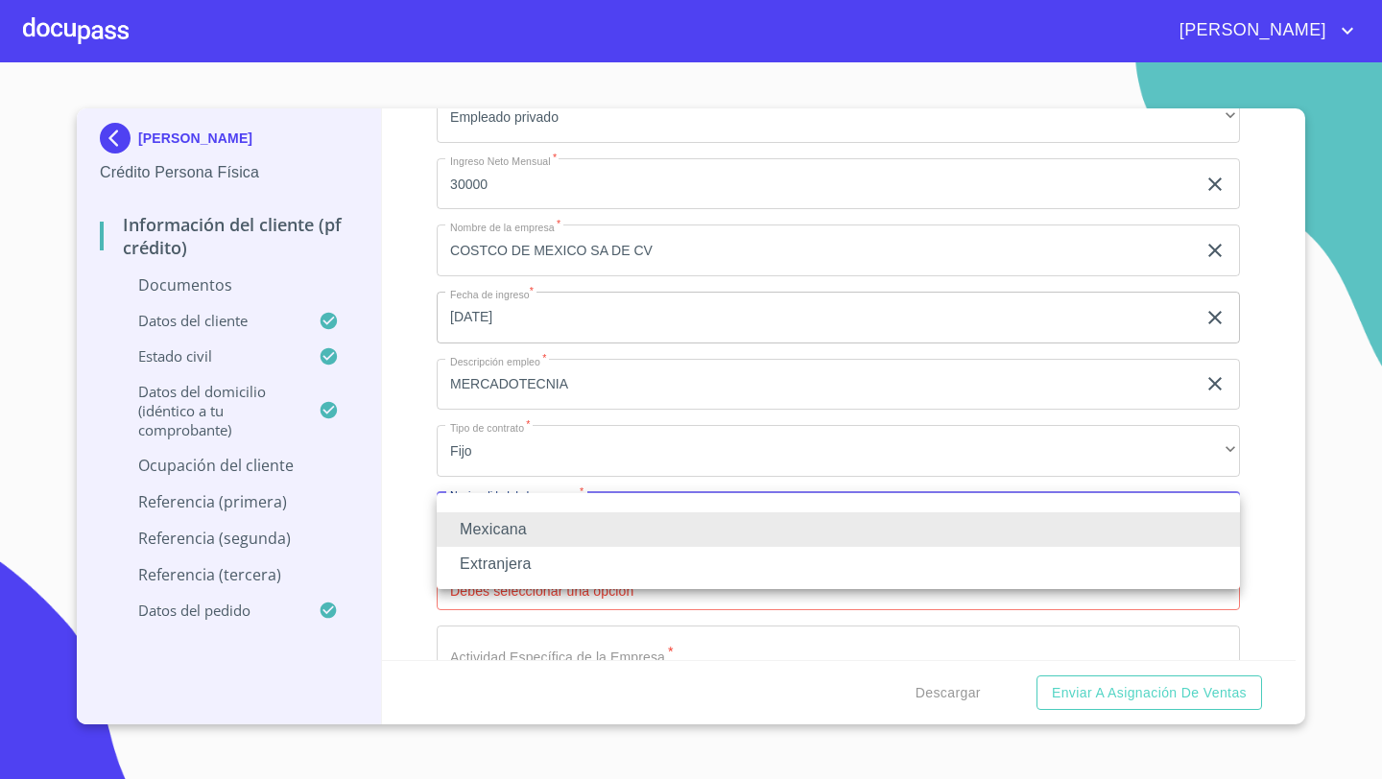
click at [490, 555] on li "Extranjera" at bounding box center [838, 564] width 803 height 35
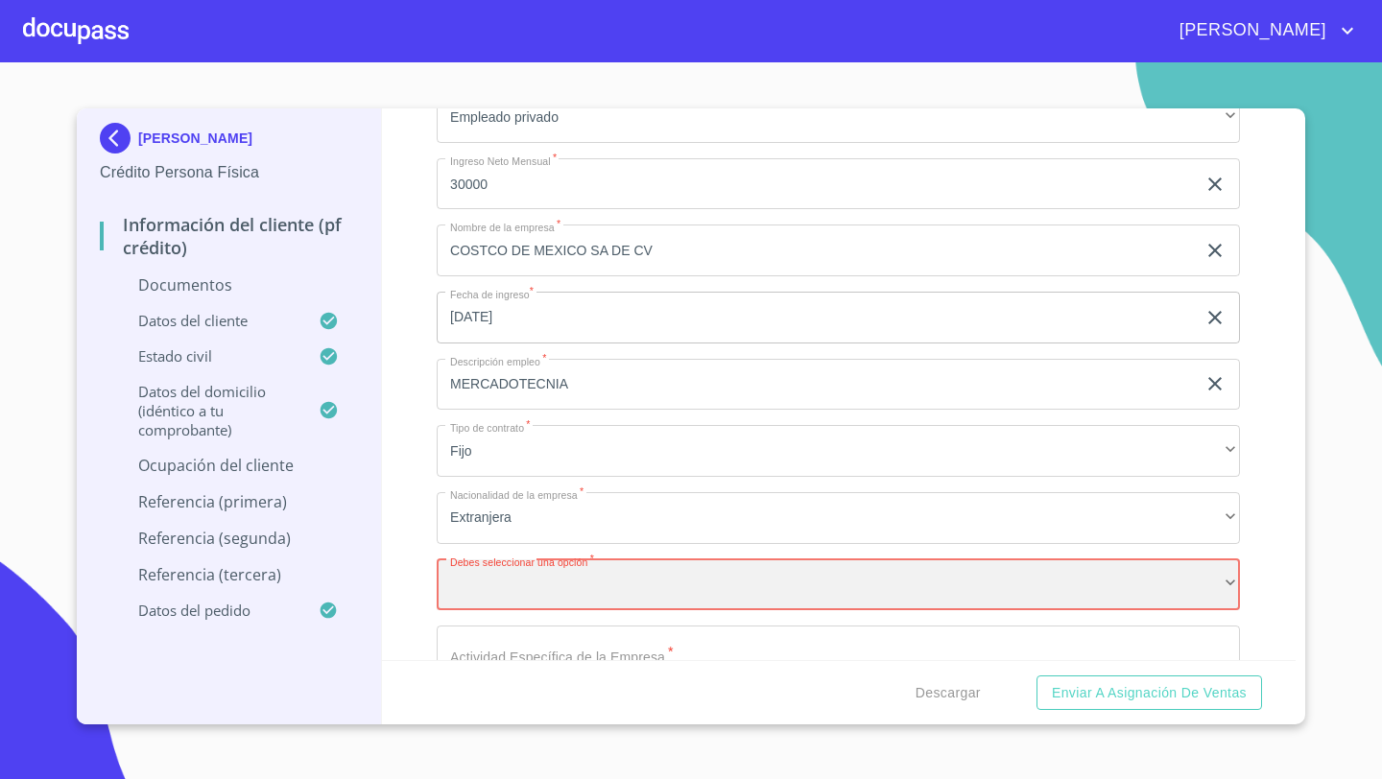
click at [442, 568] on div "​" at bounding box center [838, 586] width 803 height 52
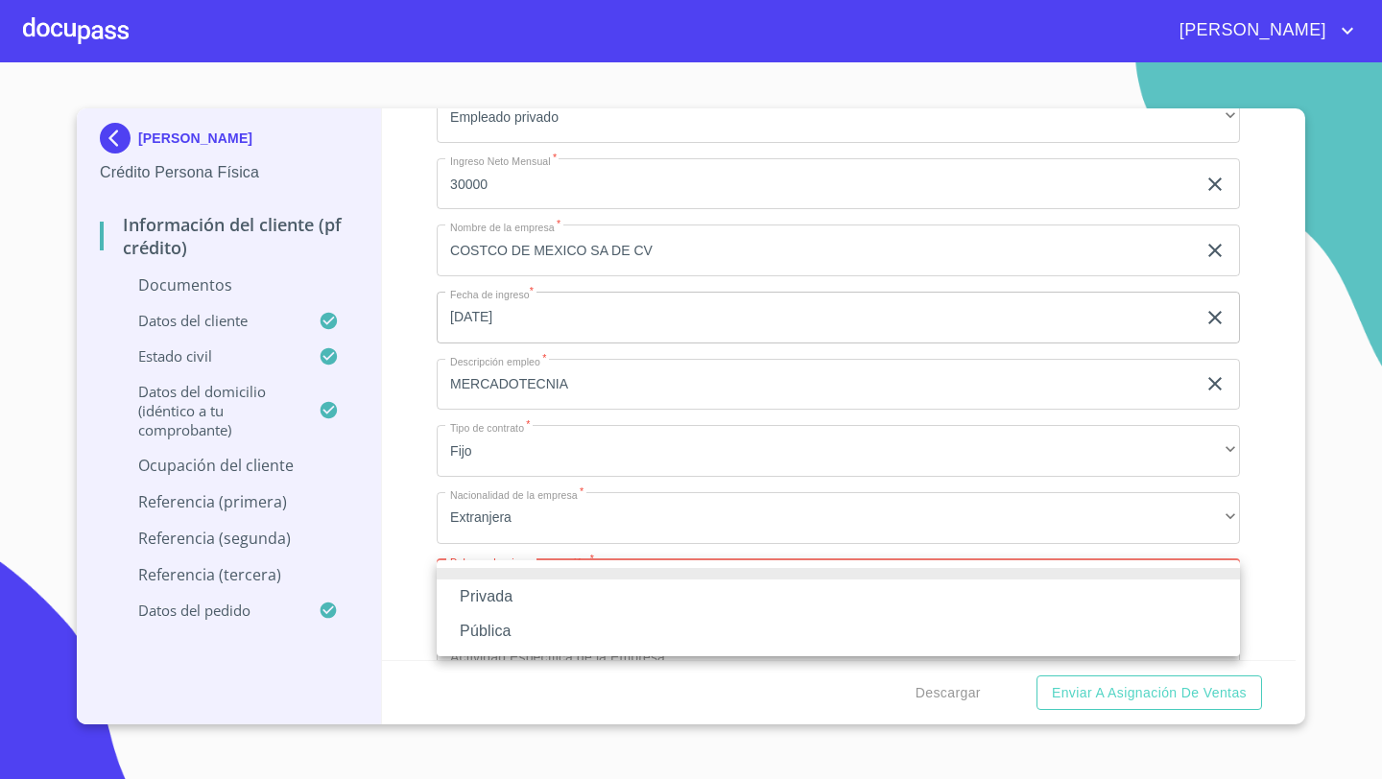
click at [476, 594] on li "Privada" at bounding box center [838, 597] width 803 height 35
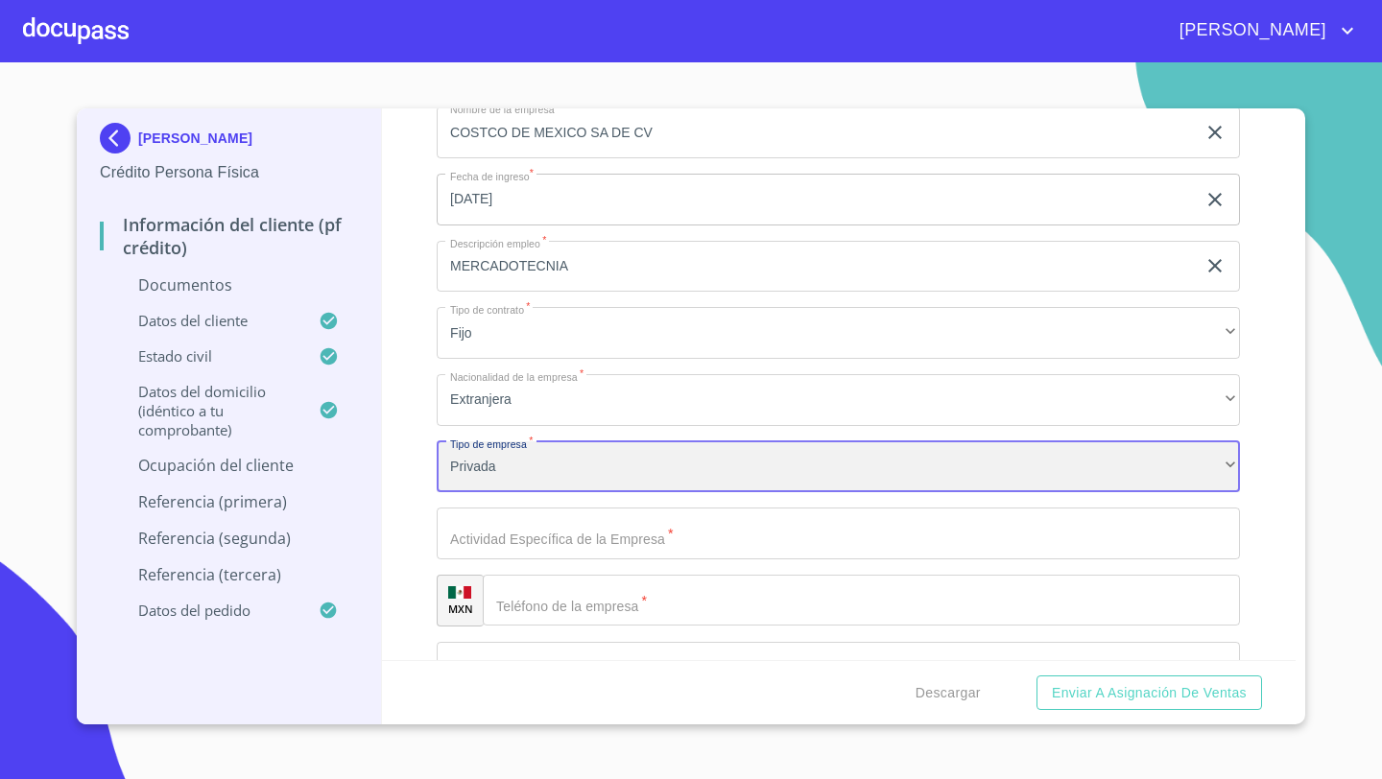
scroll to position [6585, 0]
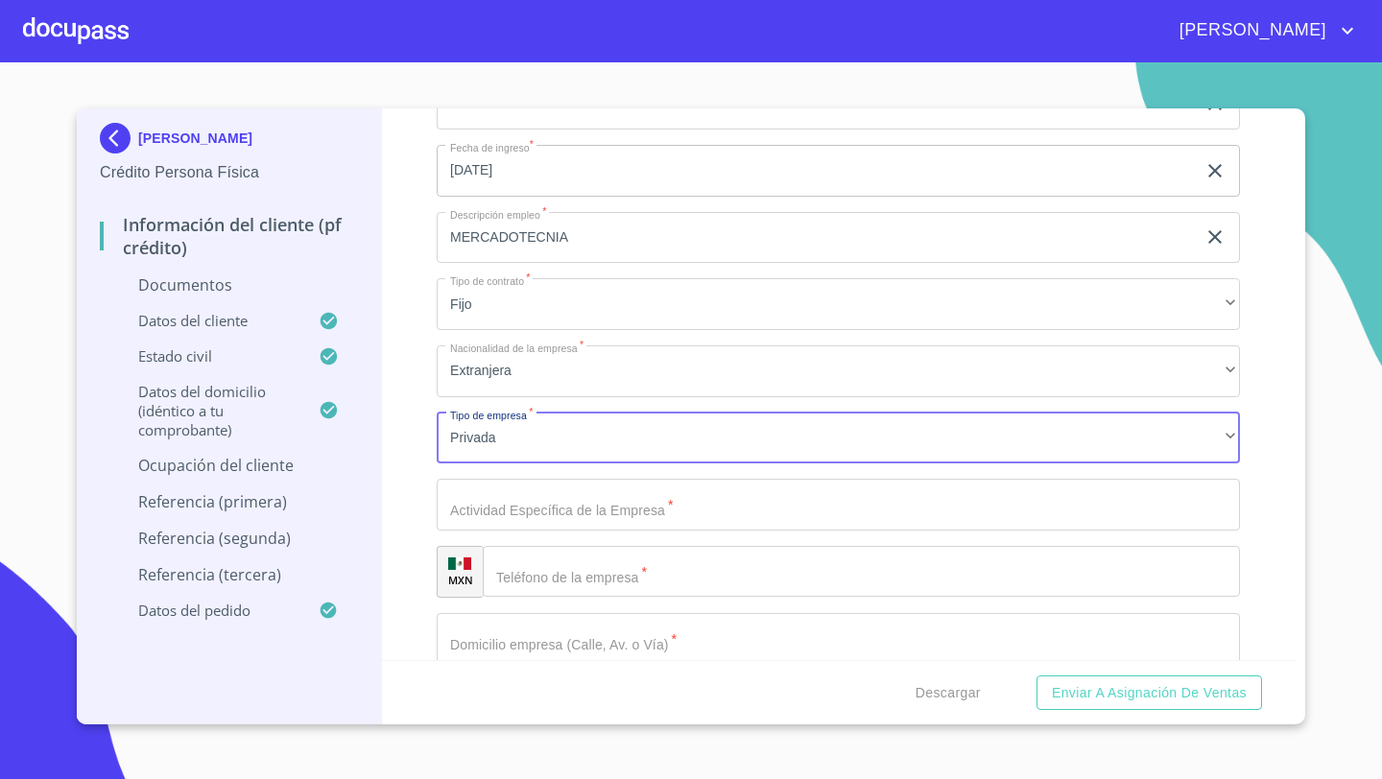
click at [472, 494] on input "Documento de identificación   *" at bounding box center [838, 505] width 803 height 52
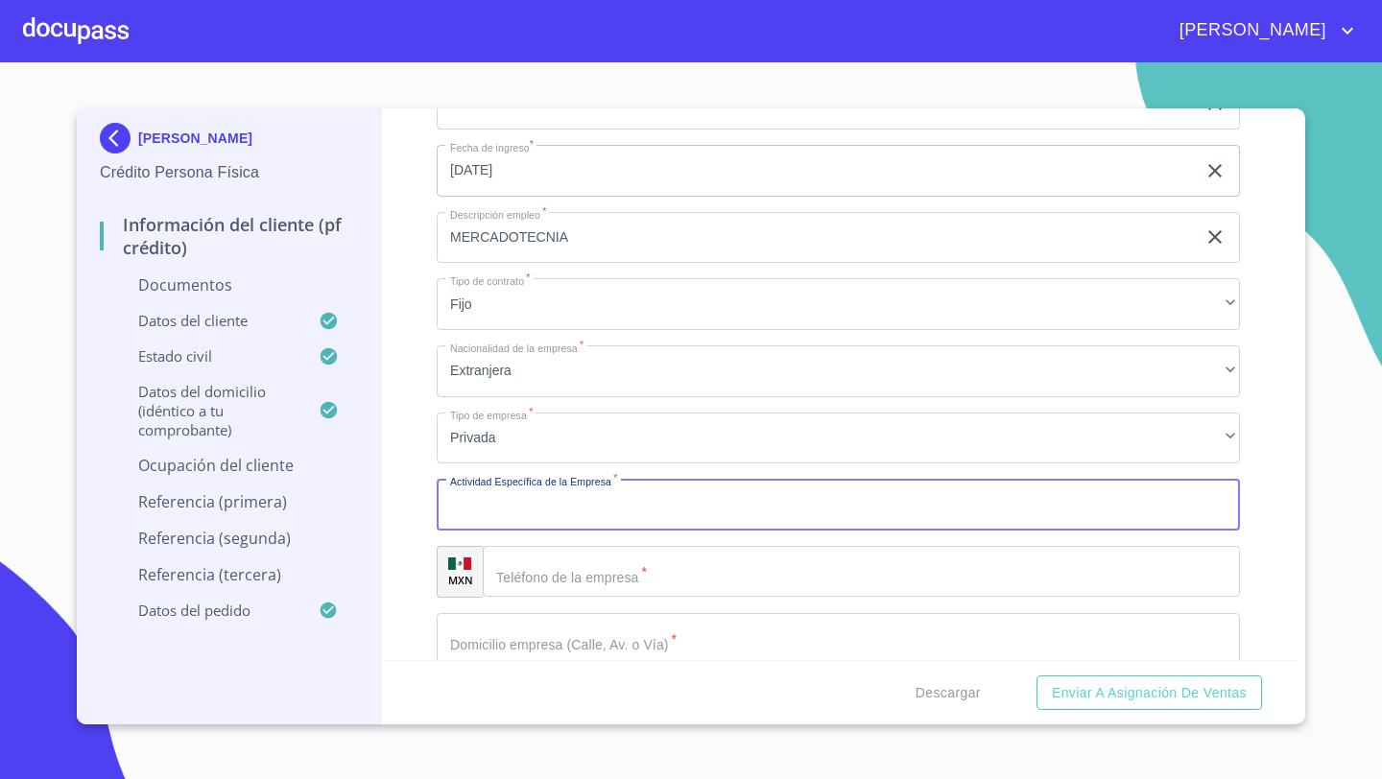
scroll to position [6666, 0]
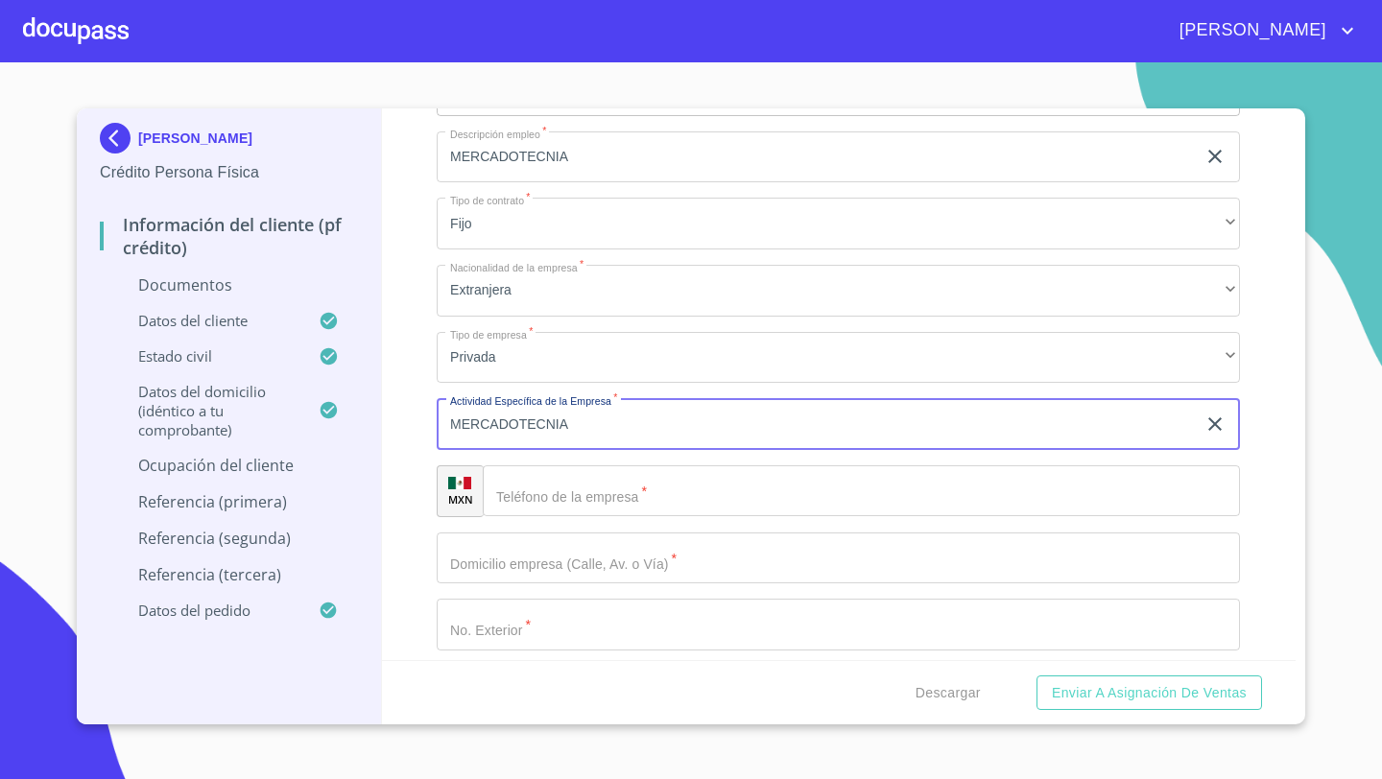
type input "MERCADOTECNIA"
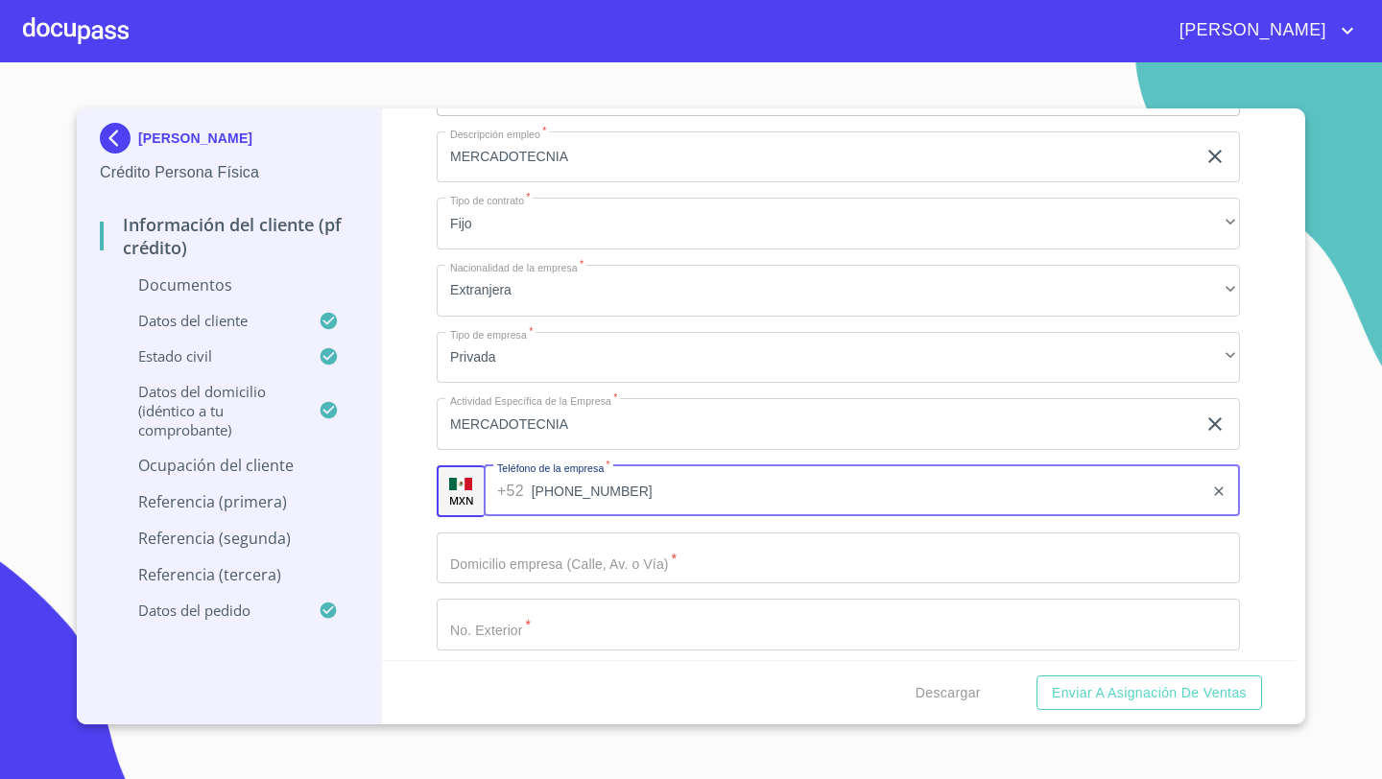
type input "(33)14360548"
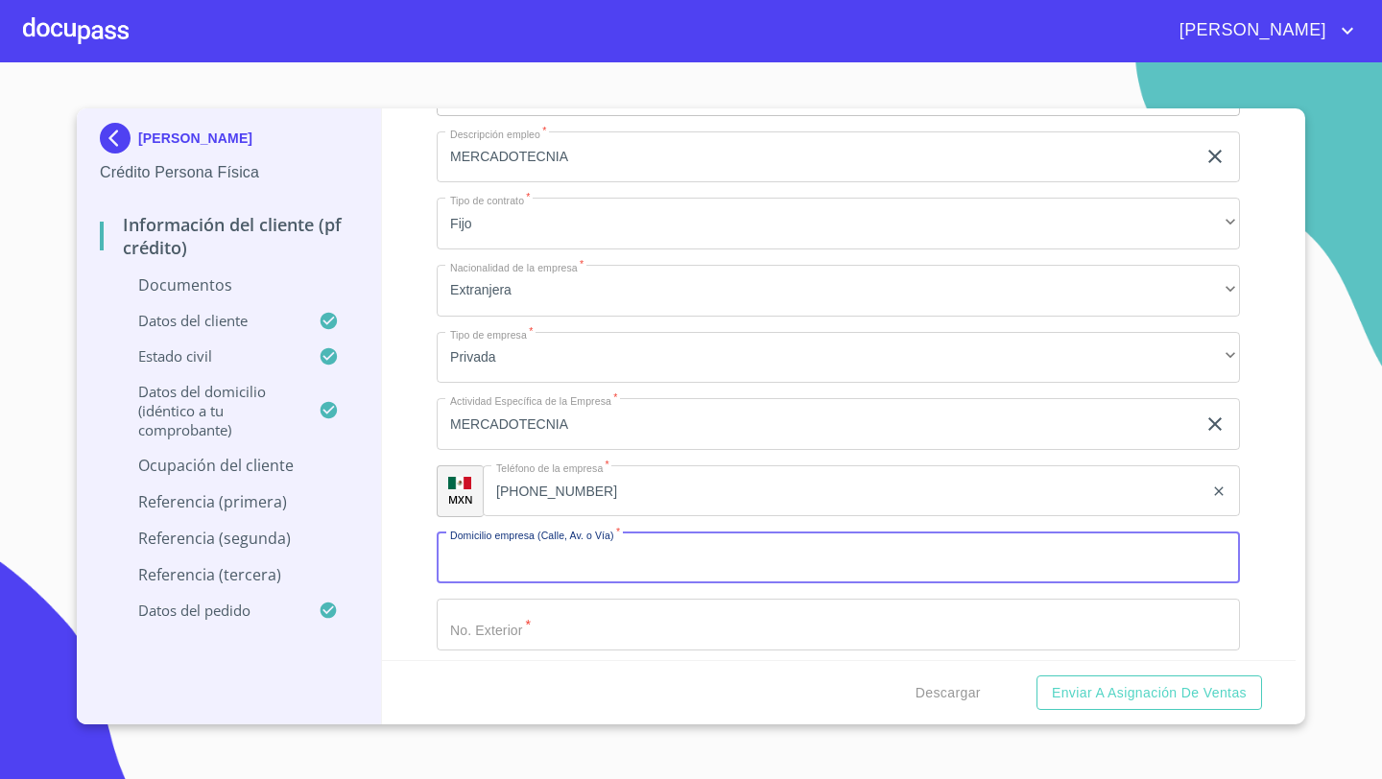
click at [501, 559] on input "Documento de identificación   *" at bounding box center [838, 559] width 803 height 52
type input "LOPEZ MATEOS"
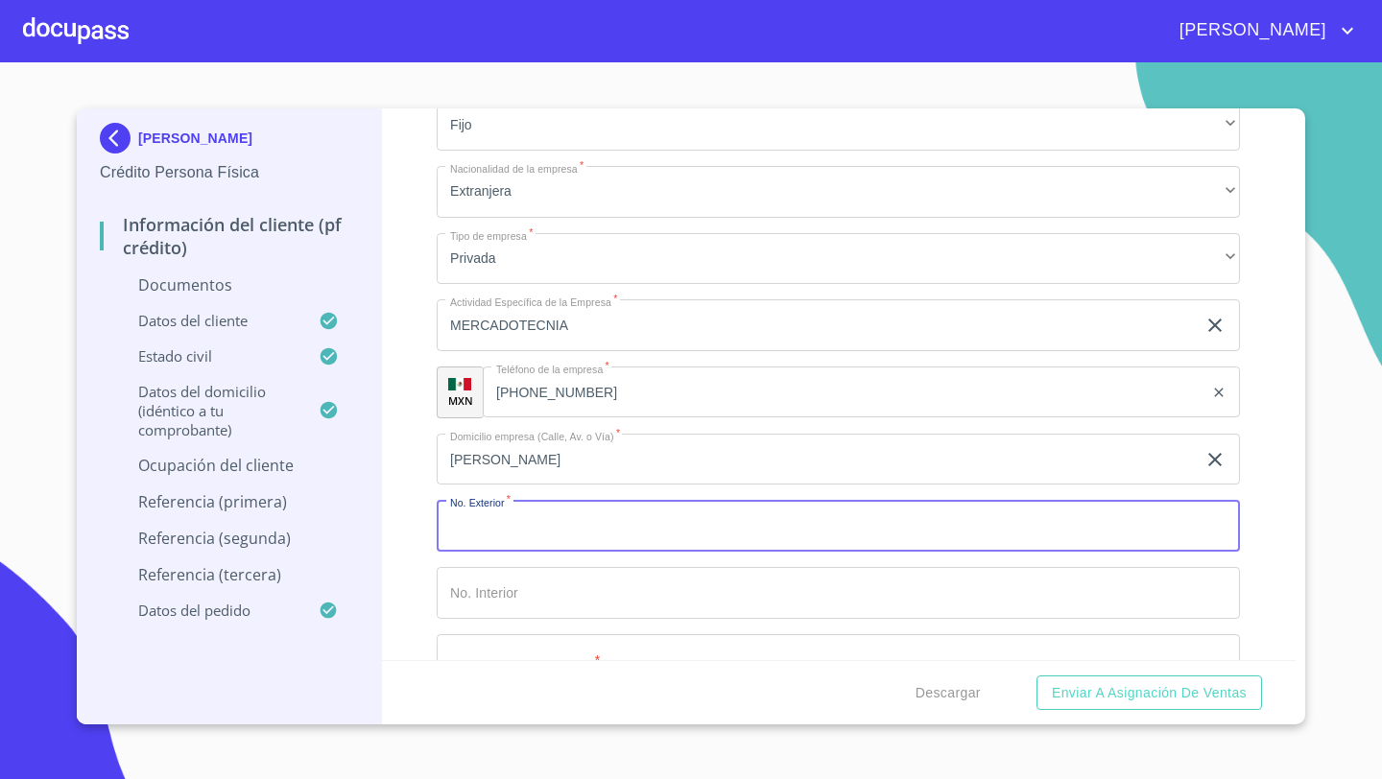
scroll to position [6831, 0]
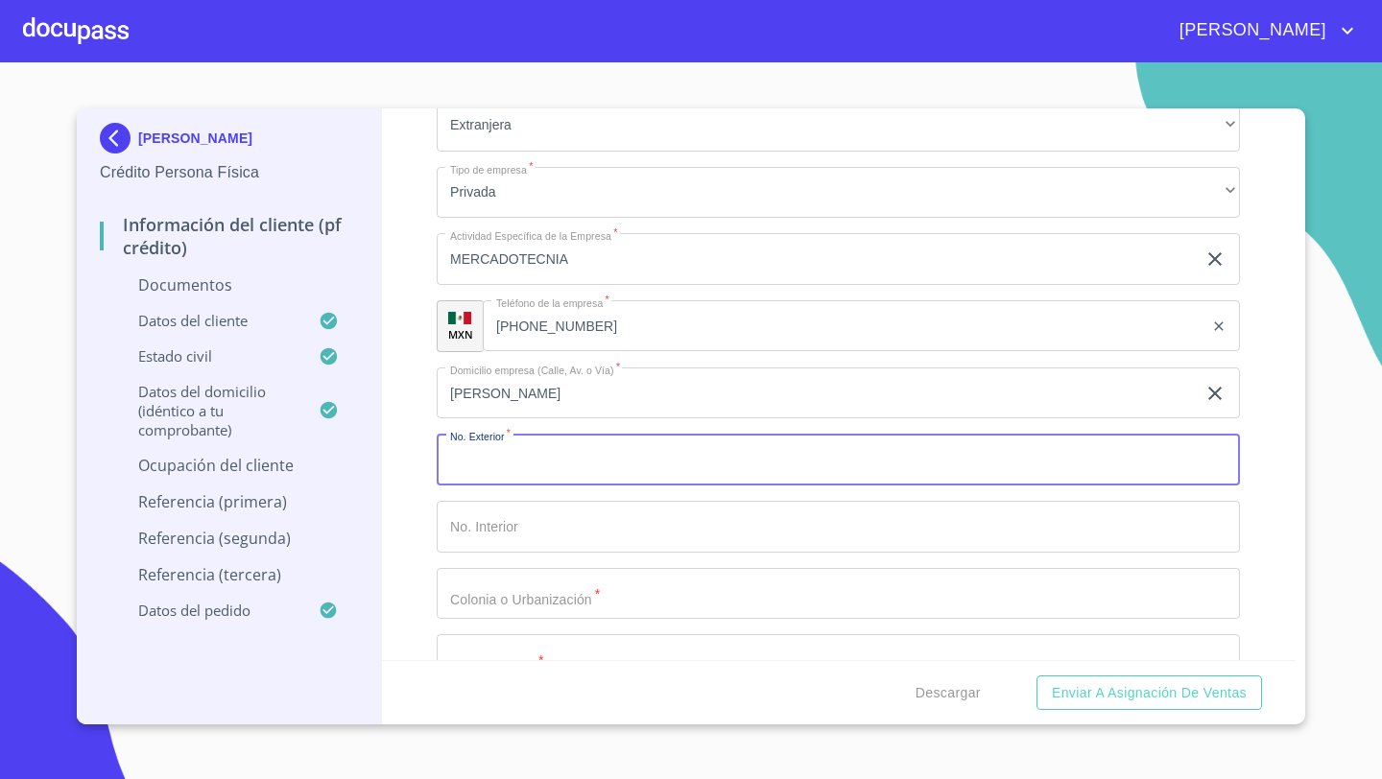
click at [482, 573] on input "Documento de identificación   *" at bounding box center [838, 594] width 803 height 52
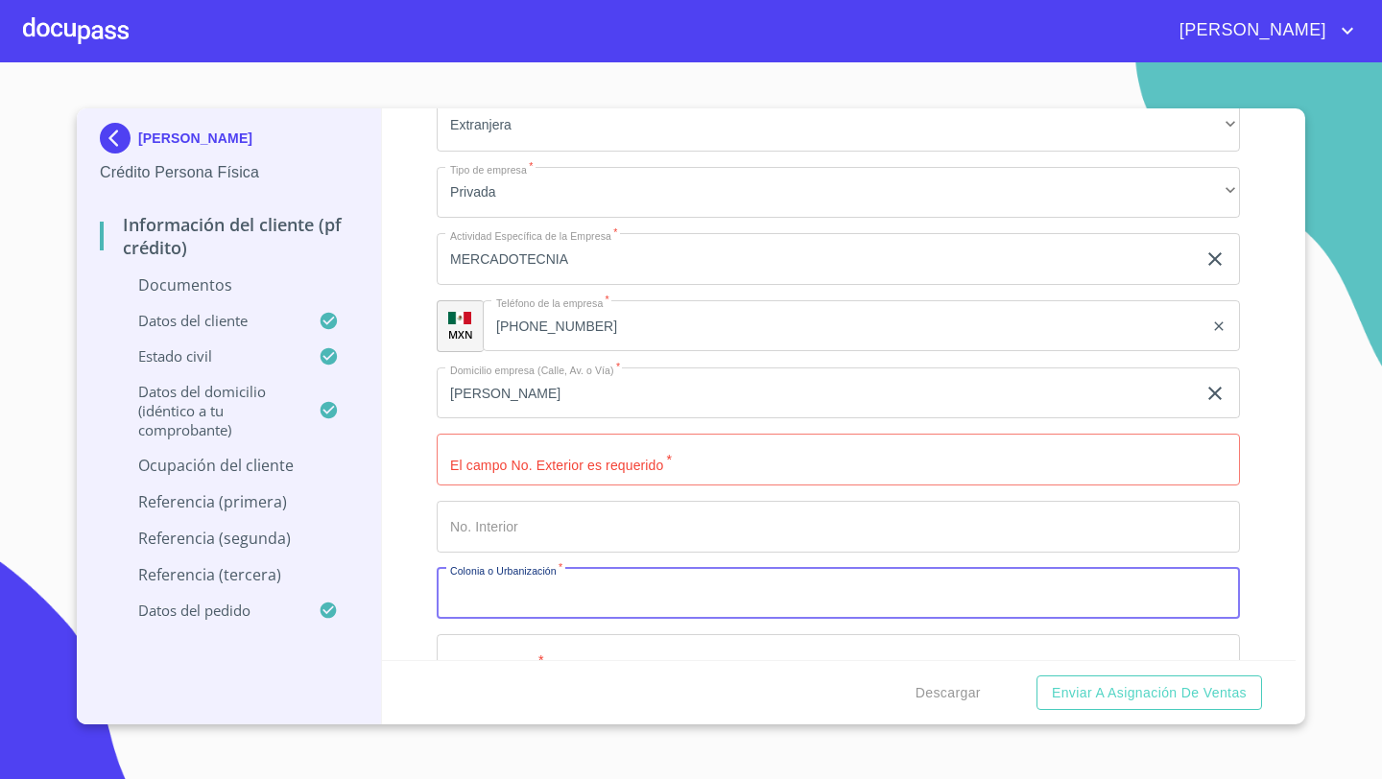
click at [485, 585] on input "Documento de identificación   *" at bounding box center [838, 594] width 803 height 52
type input "LOS GAVILANES"
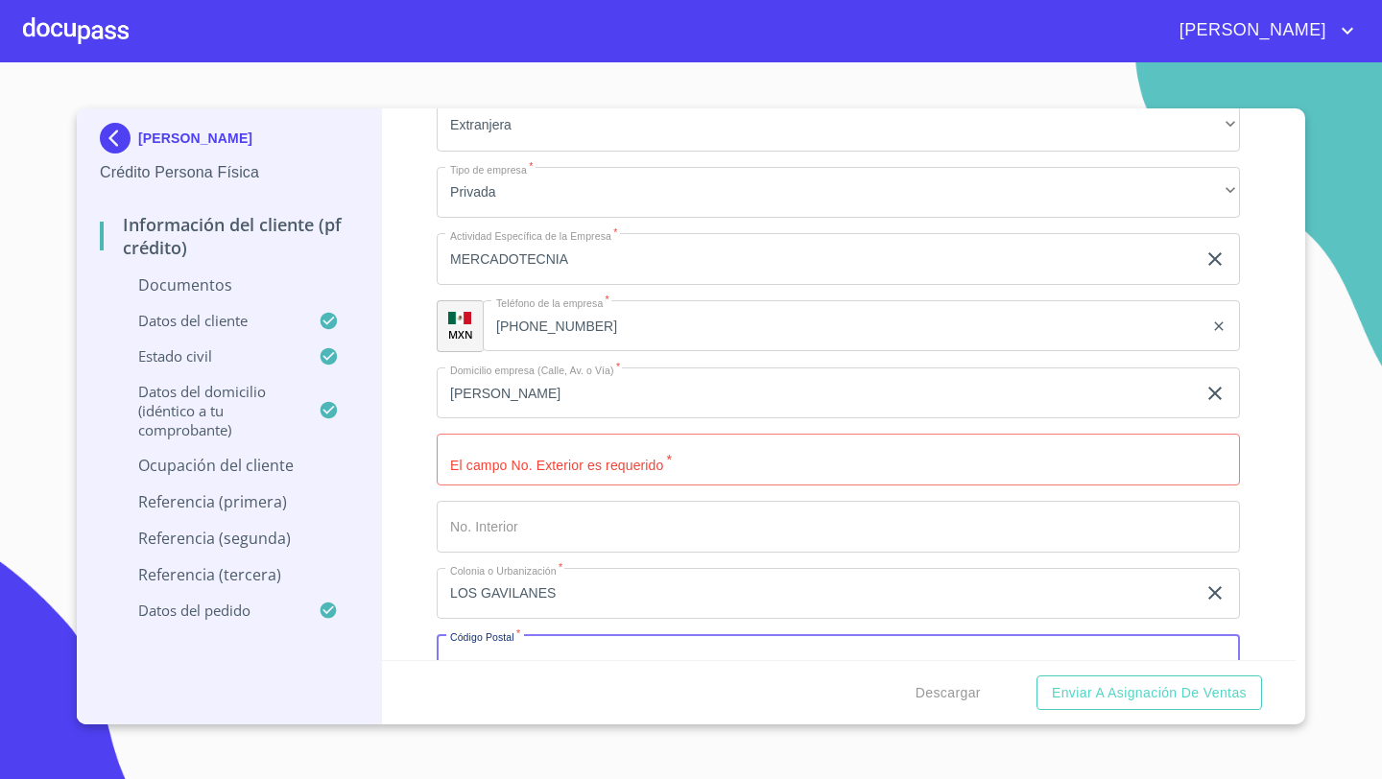
scroll to position [6856, 0]
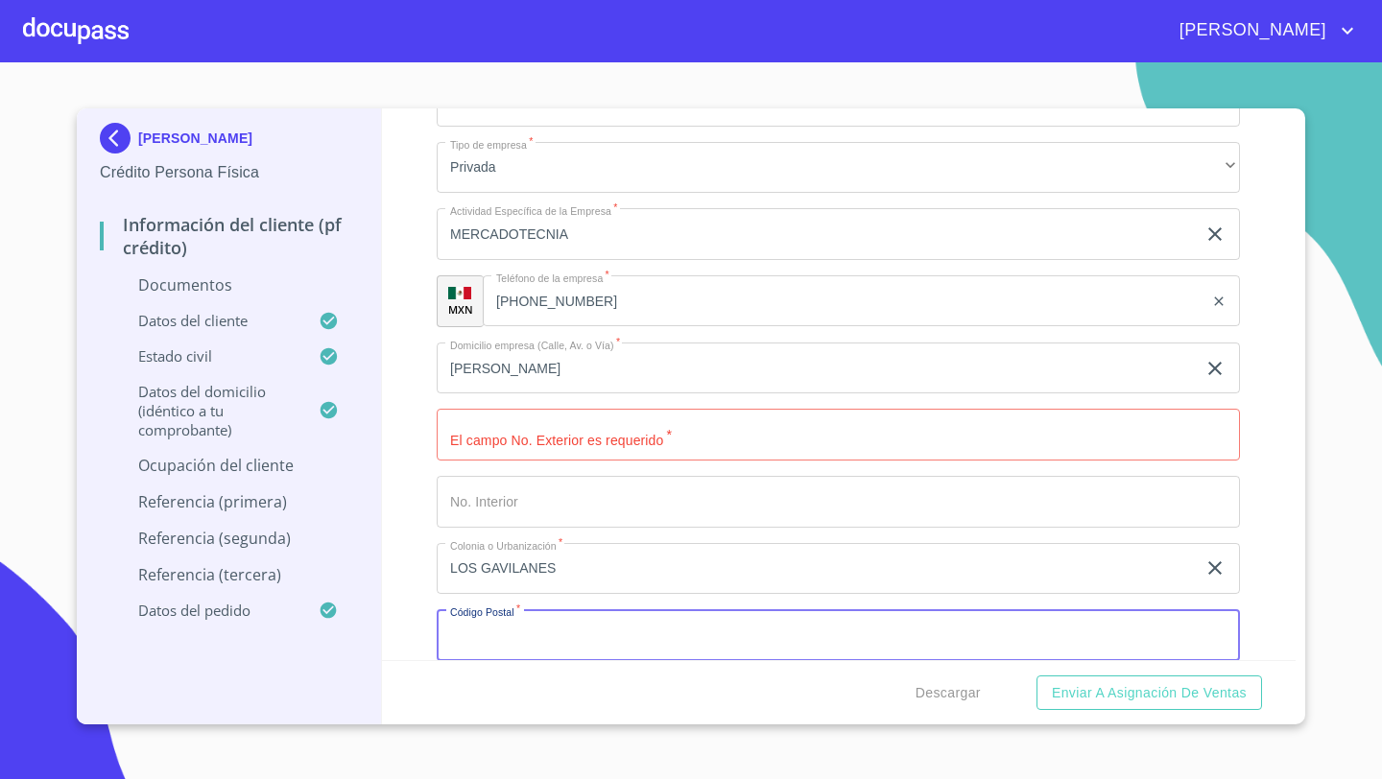
click at [478, 631] on input "Documento de identificación   *" at bounding box center [838, 635] width 803 height 52
type input "45650"
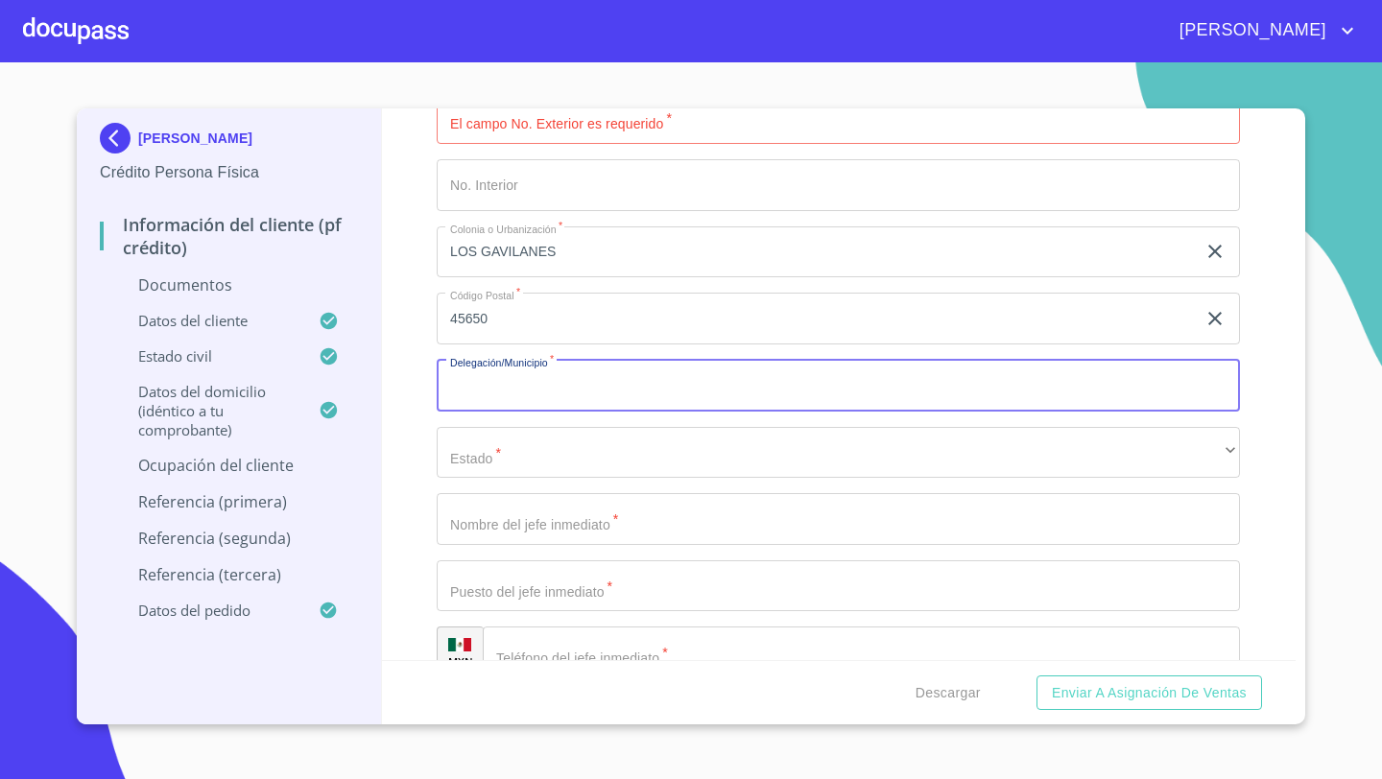
click at [472, 392] on input "Documento de identificación   *" at bounding box center [838, 386] width 803 height 52
type input "TLAJOMULCO DE ZUÑIGA"
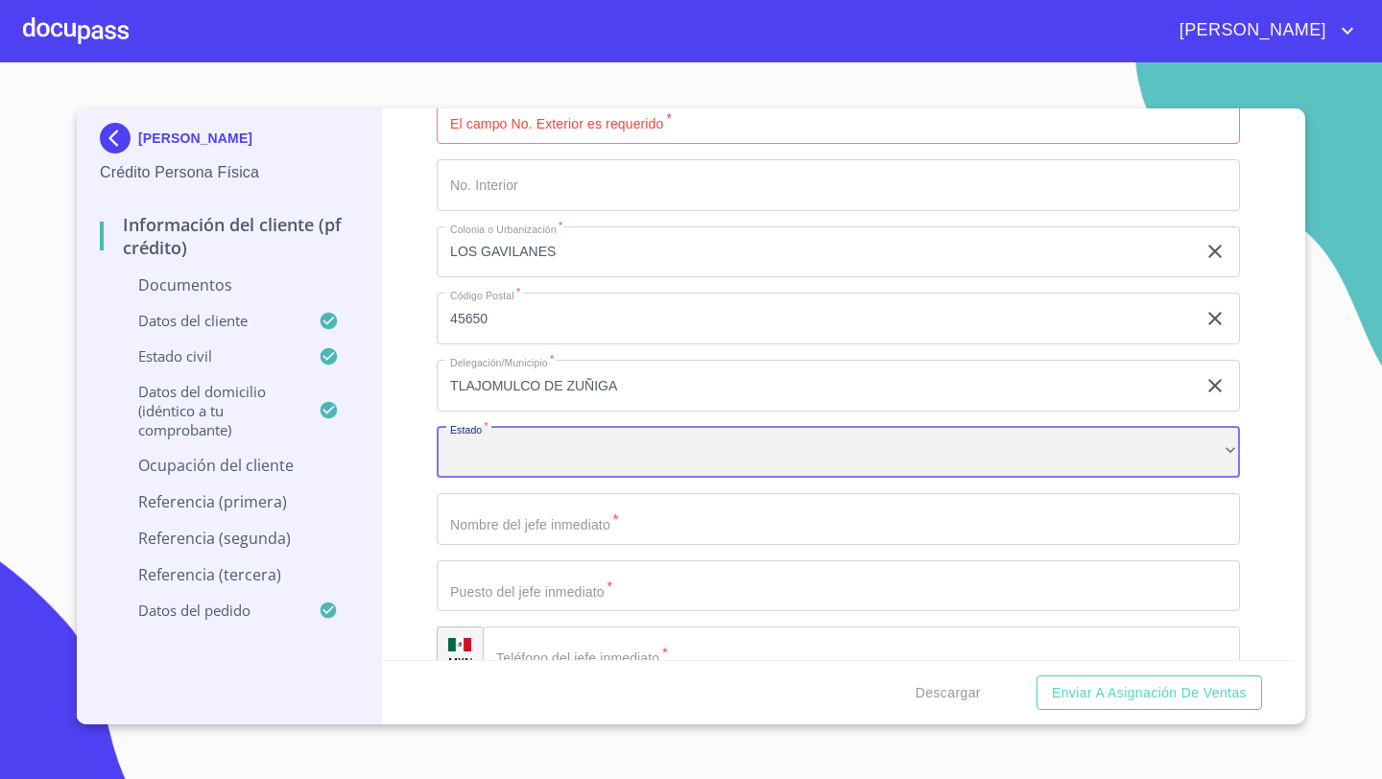
click at [516, 459] on div "​" at bounding box center [838, 453] width 803 height 52
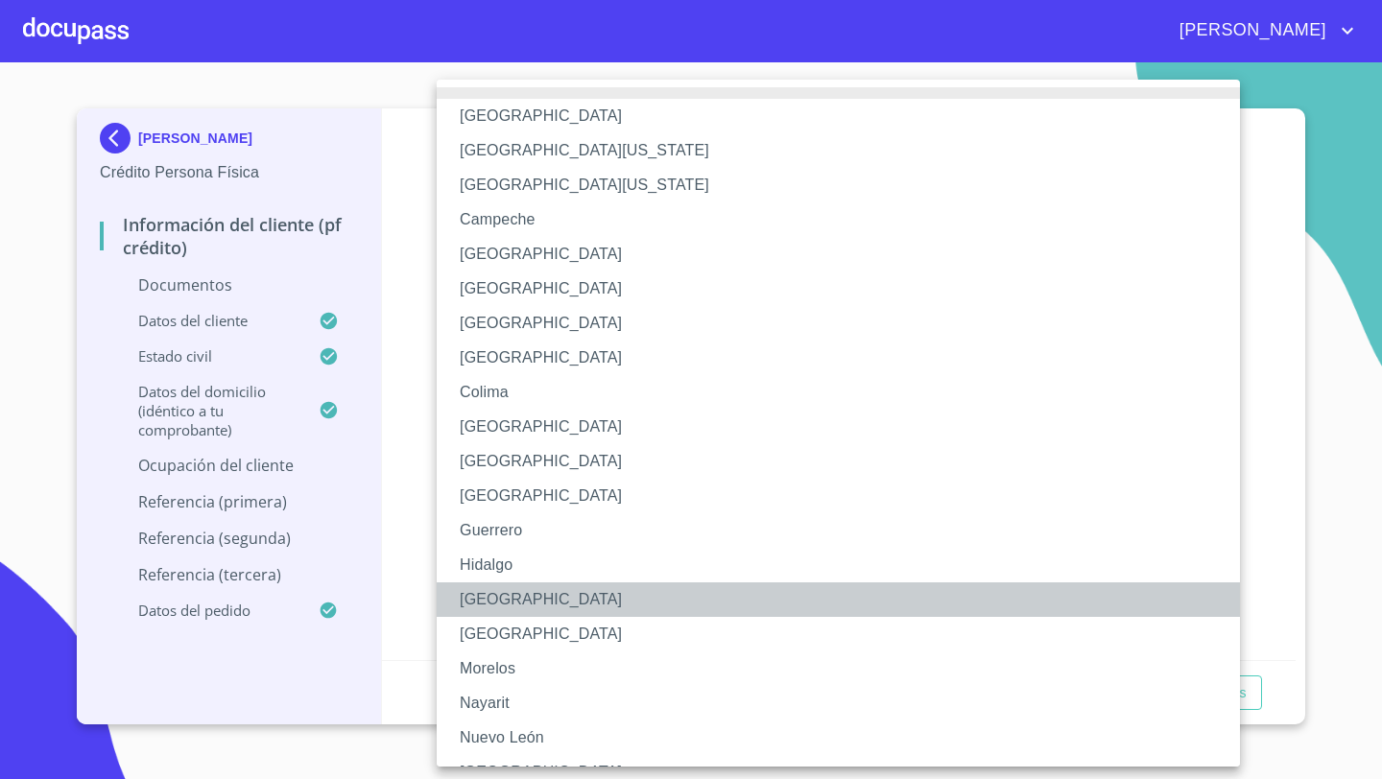
click at [483, 585] on li "[GEOGRAPHIC_DATA]" at bounding box center [838, 600] width 803 height 35
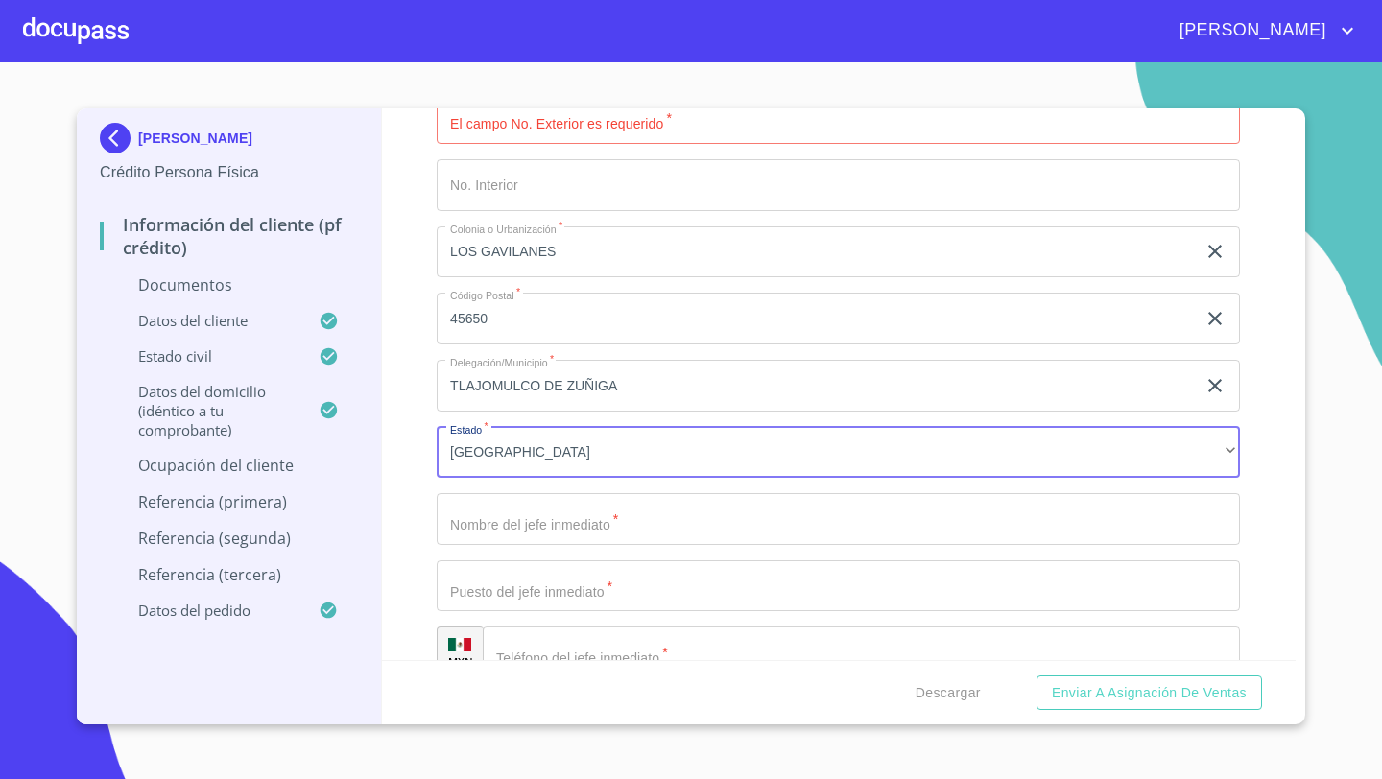
click at [489, 516] on input "Documento de identificación   *" at bounding box center [838, 519] width 803 height 52
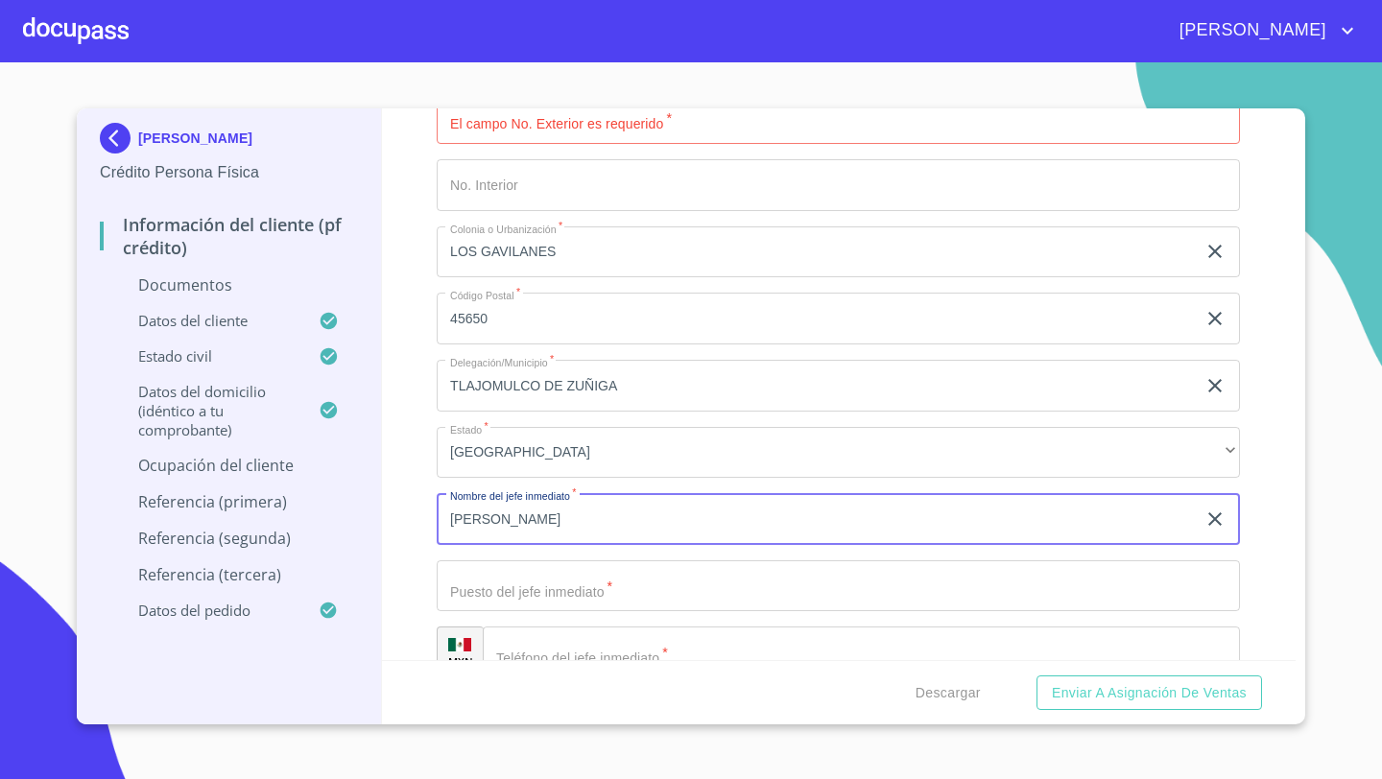
type input "REBECA RAMIREZ"
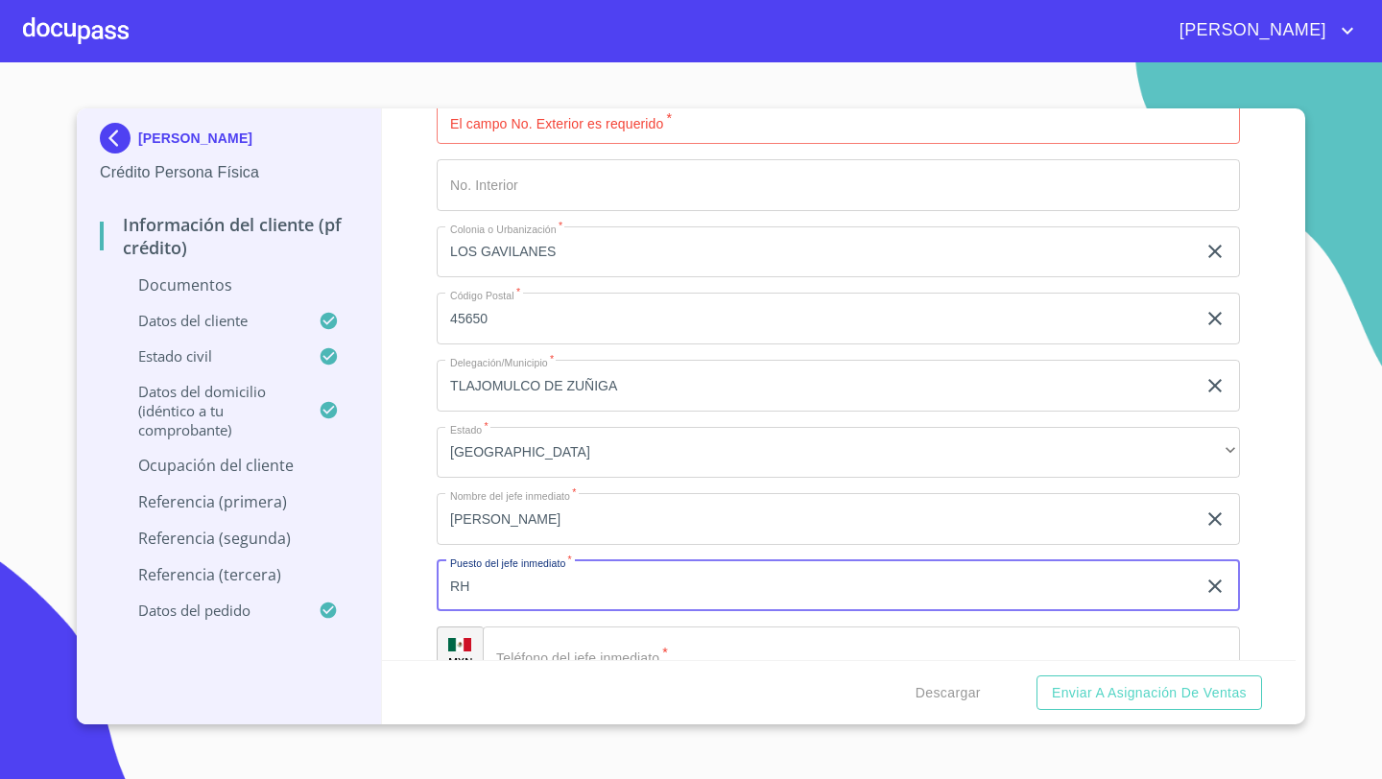
type input "RH"
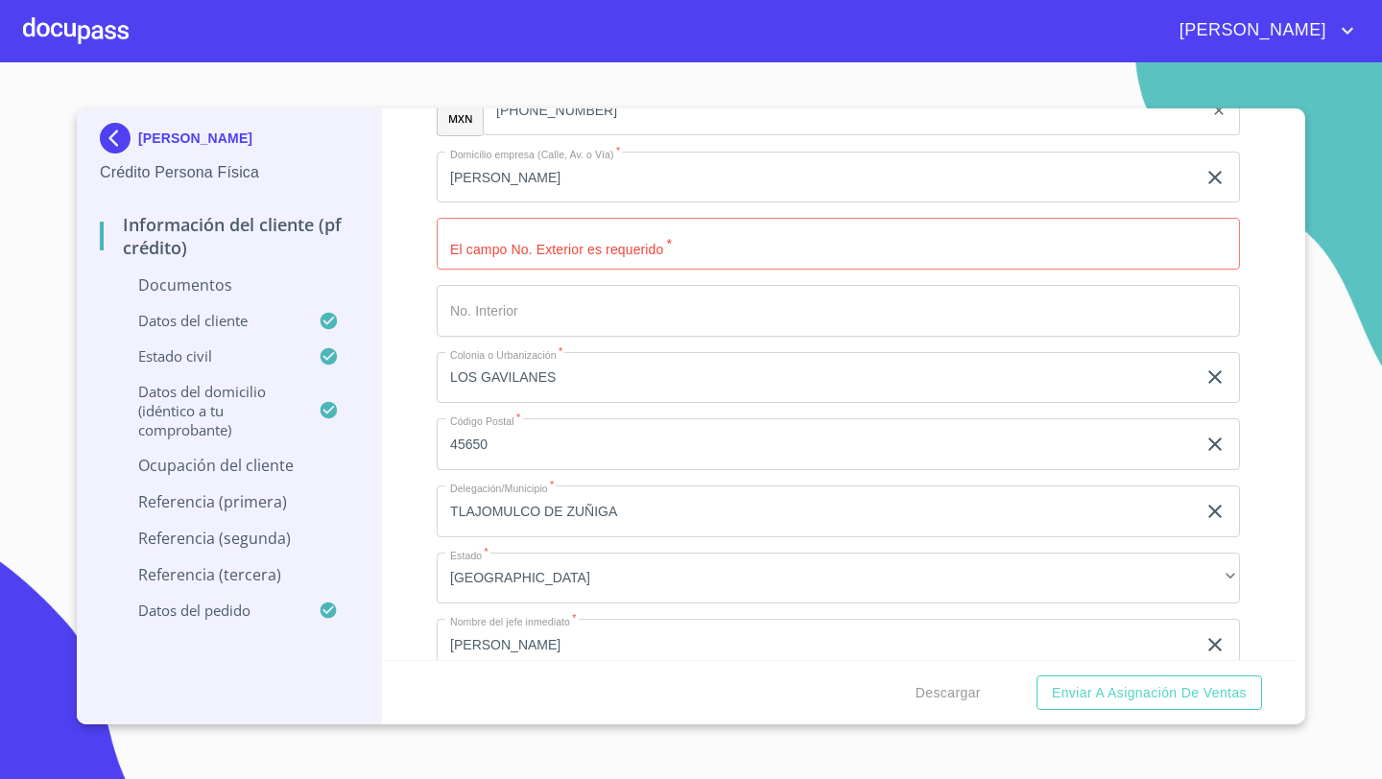
scroll to position [6863, 0]
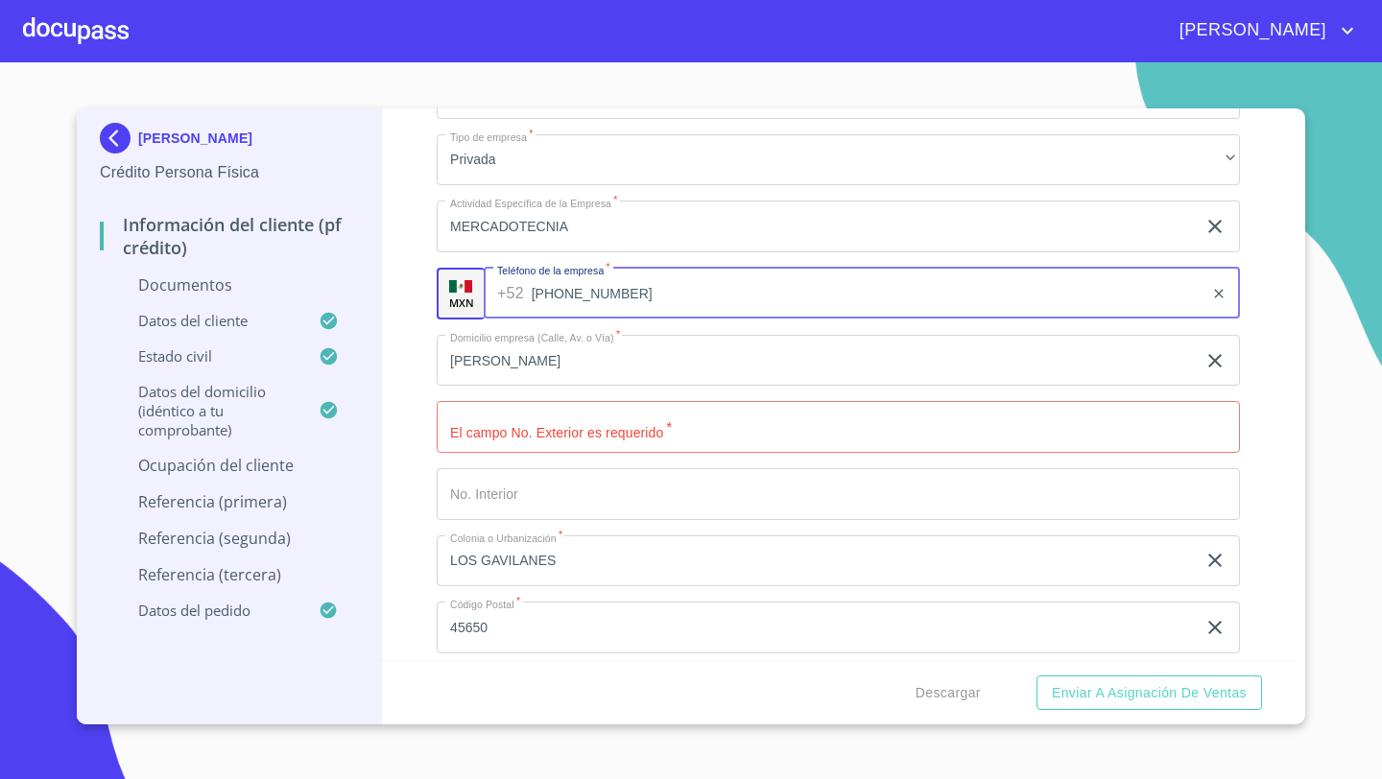
drag, startPoint x: 588, startPoint y: 298, endPoint x: 549, endPoint y: 298, distance: 39.4
click at [549, 298] on input "(33)14360548" at bounding box center [868, 294] width 673 height 52
drag, startPoint x: 633, startPoint y: 290, endPoint x: 537, endPoint y: 295, distance: 96.1
click at [536, 294] on input "(33)14360548" at bounding box center [868, 294] width 673 height 52
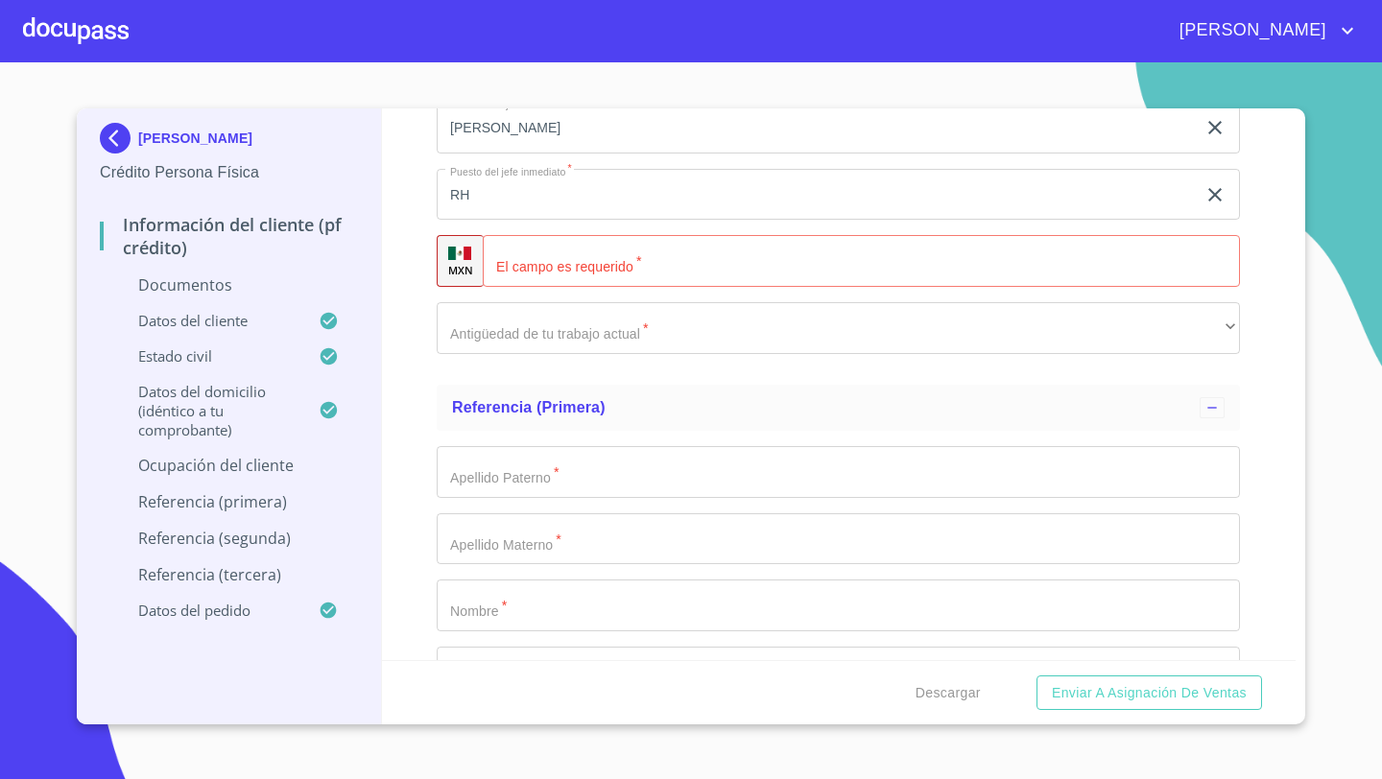
scroll to position [7584, 0]
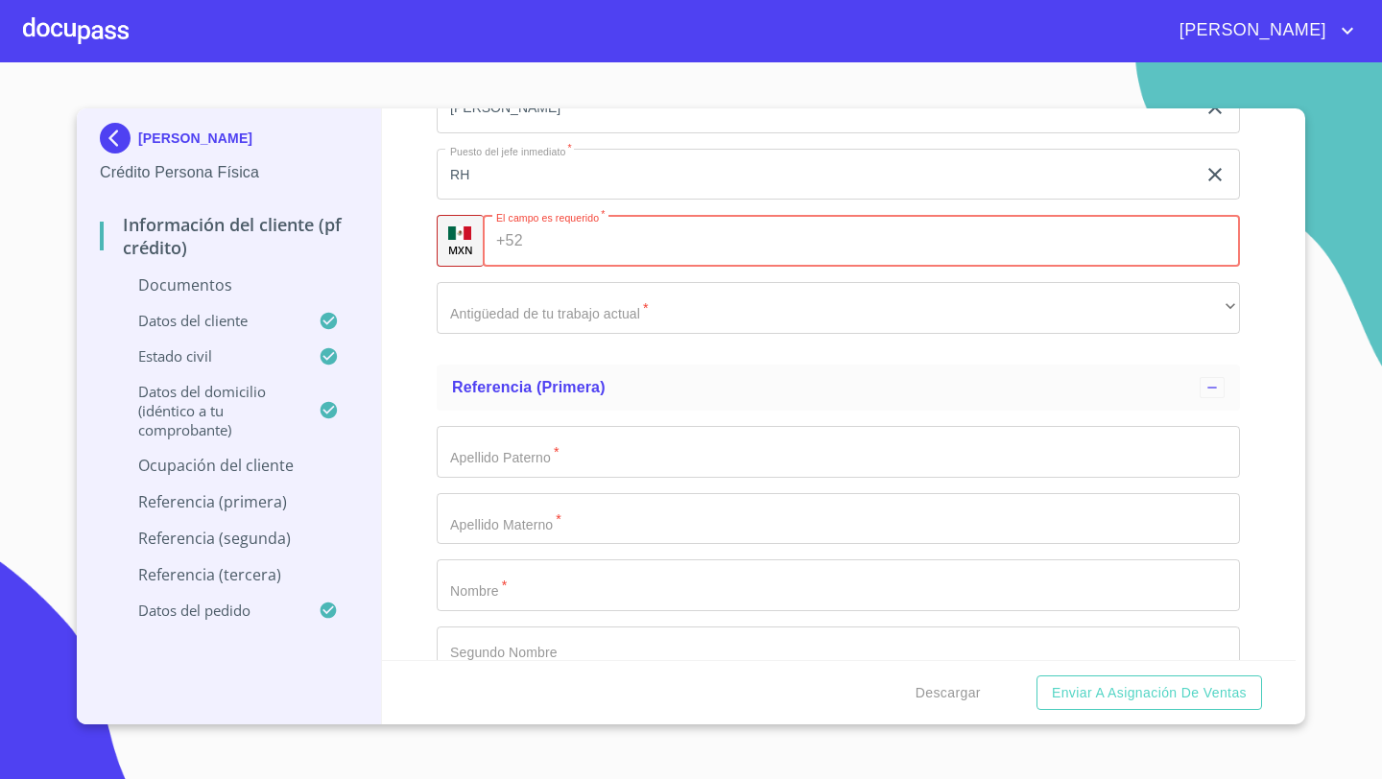
click at [508, 244] on div "+52 ​" at bounding box center [861, 241] width 757 height 52
paste input "(33)14360548"
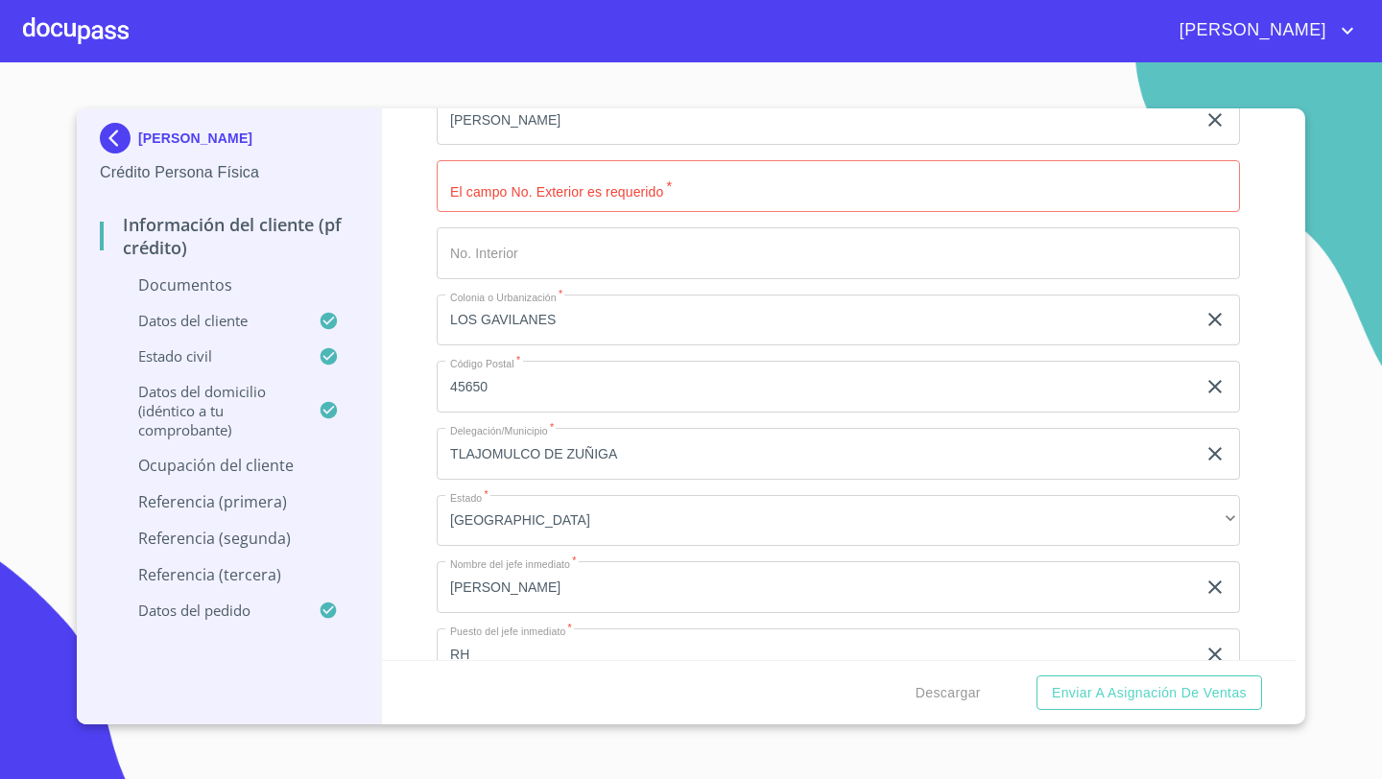
type input "(33)14360548"
click at [467, 196] on input "Documento de identificación   *" at bounding box center [838, 186] width 803 height 52
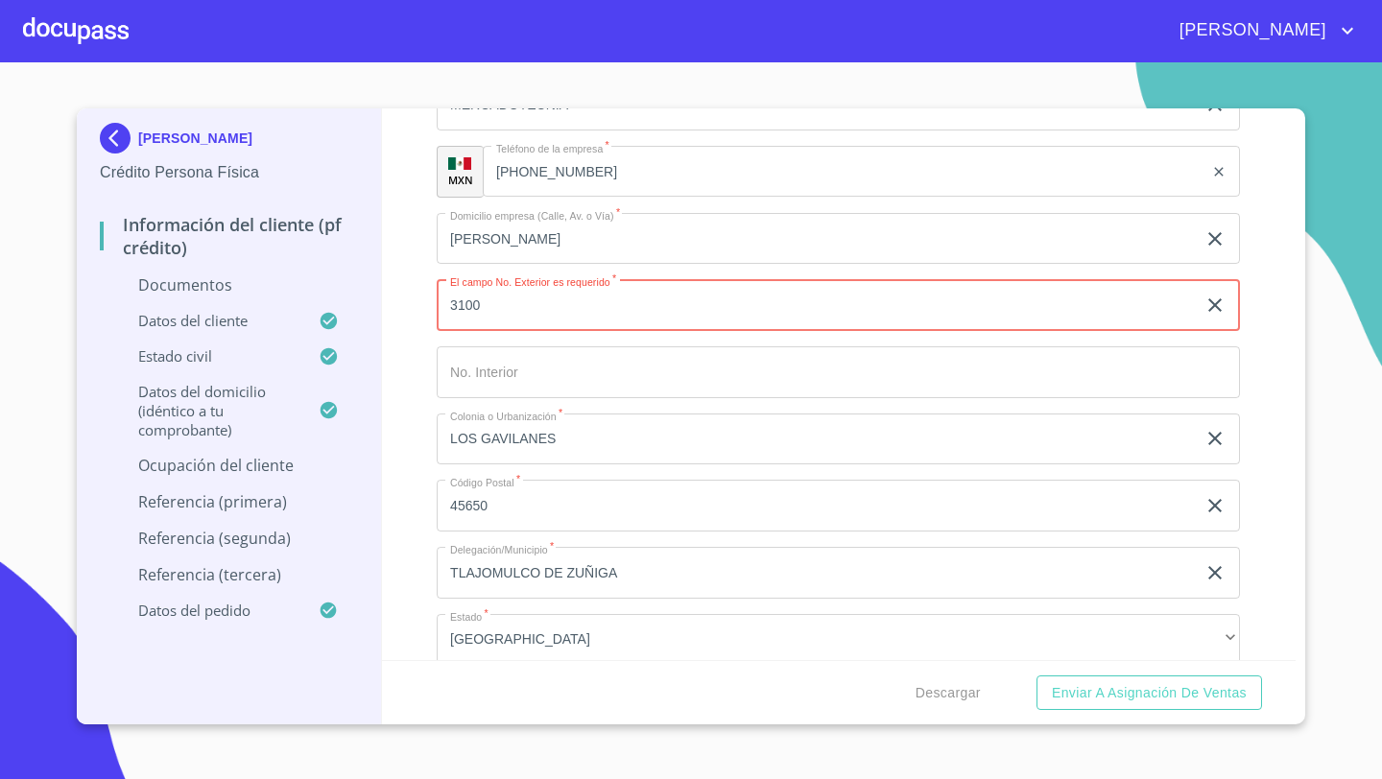
scroll to position [7125, 0]
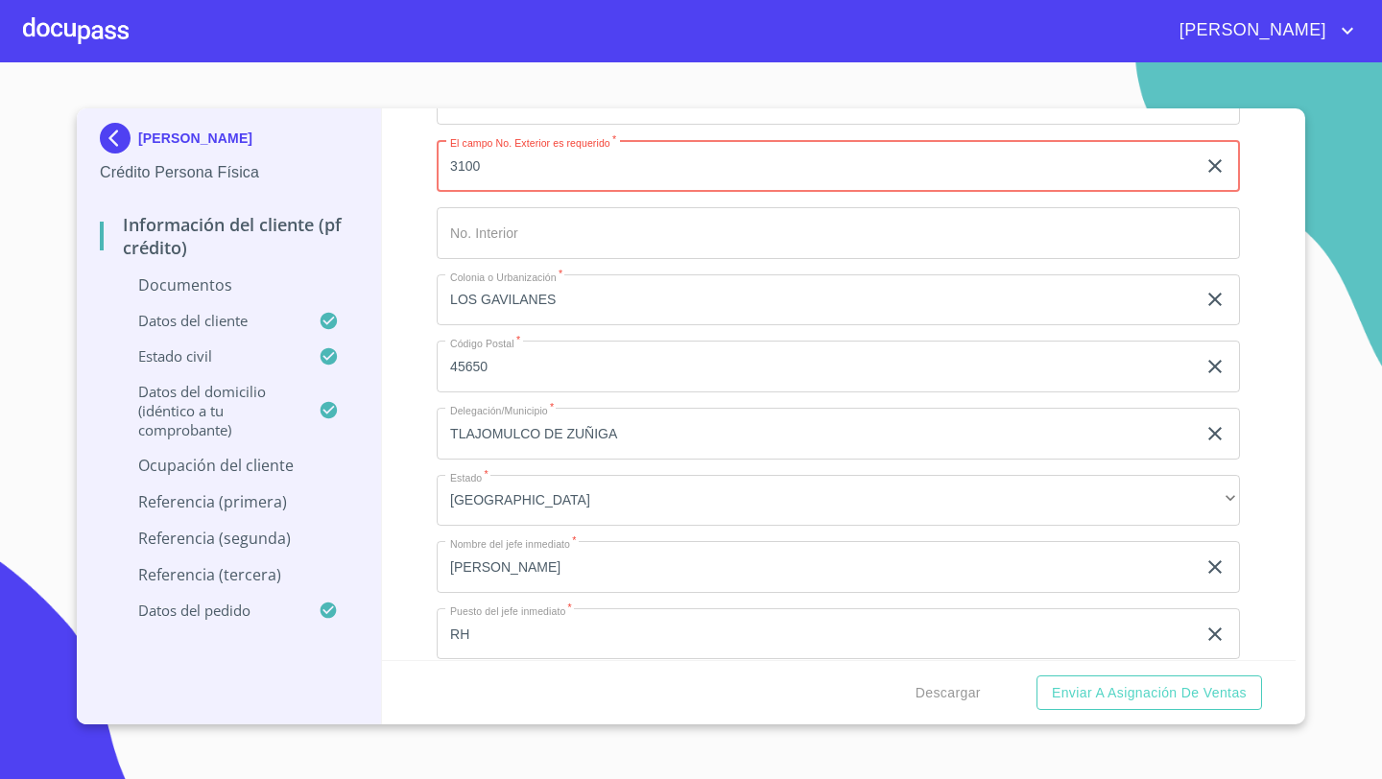
type input "3100"
click at [566, 304] on input "LOS GAVILANES" at bounding box center [816, 301] width 759 height 52
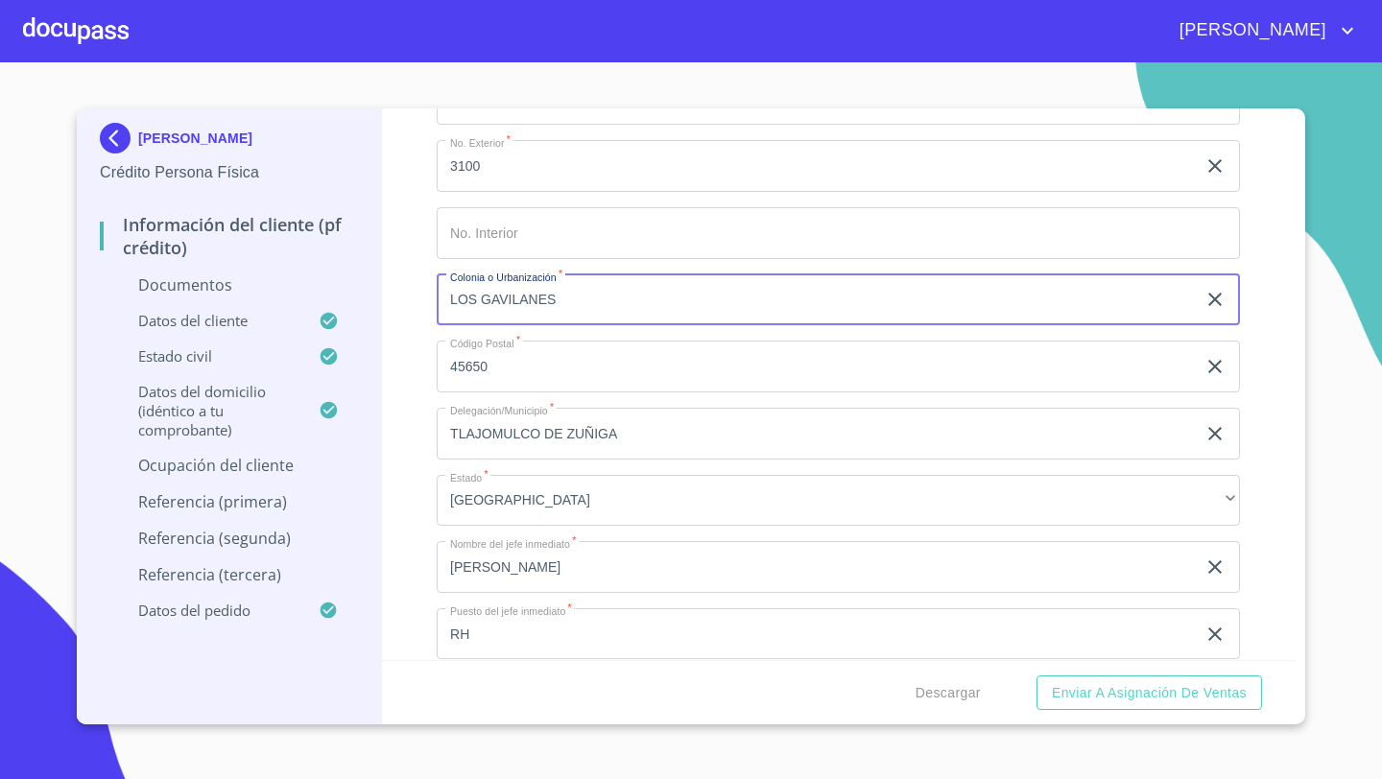
click at [566, 304] on input "LOS GAVILANES" at bounding box center [816, 301] width 759 height 52
type input "NUEVA GALICIA"
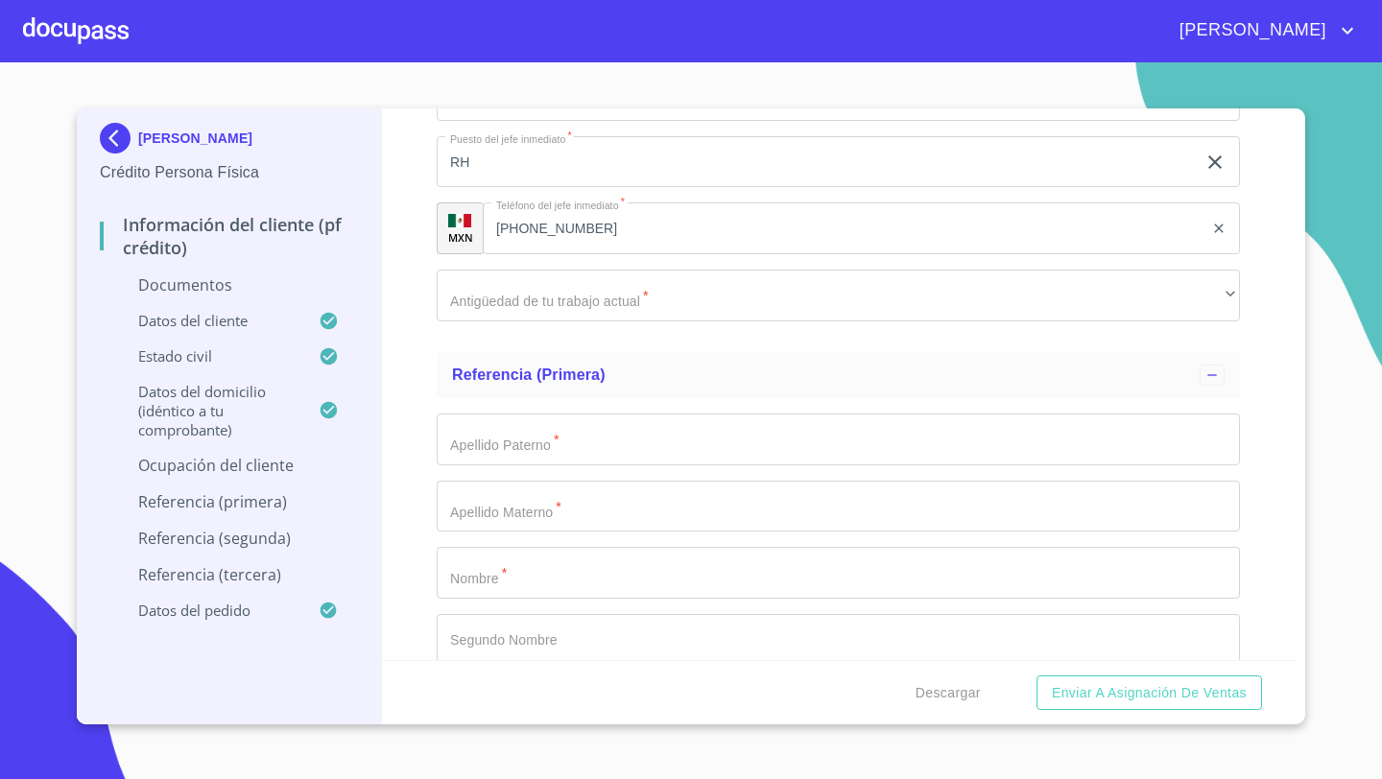
scroll to position [7600, 0]
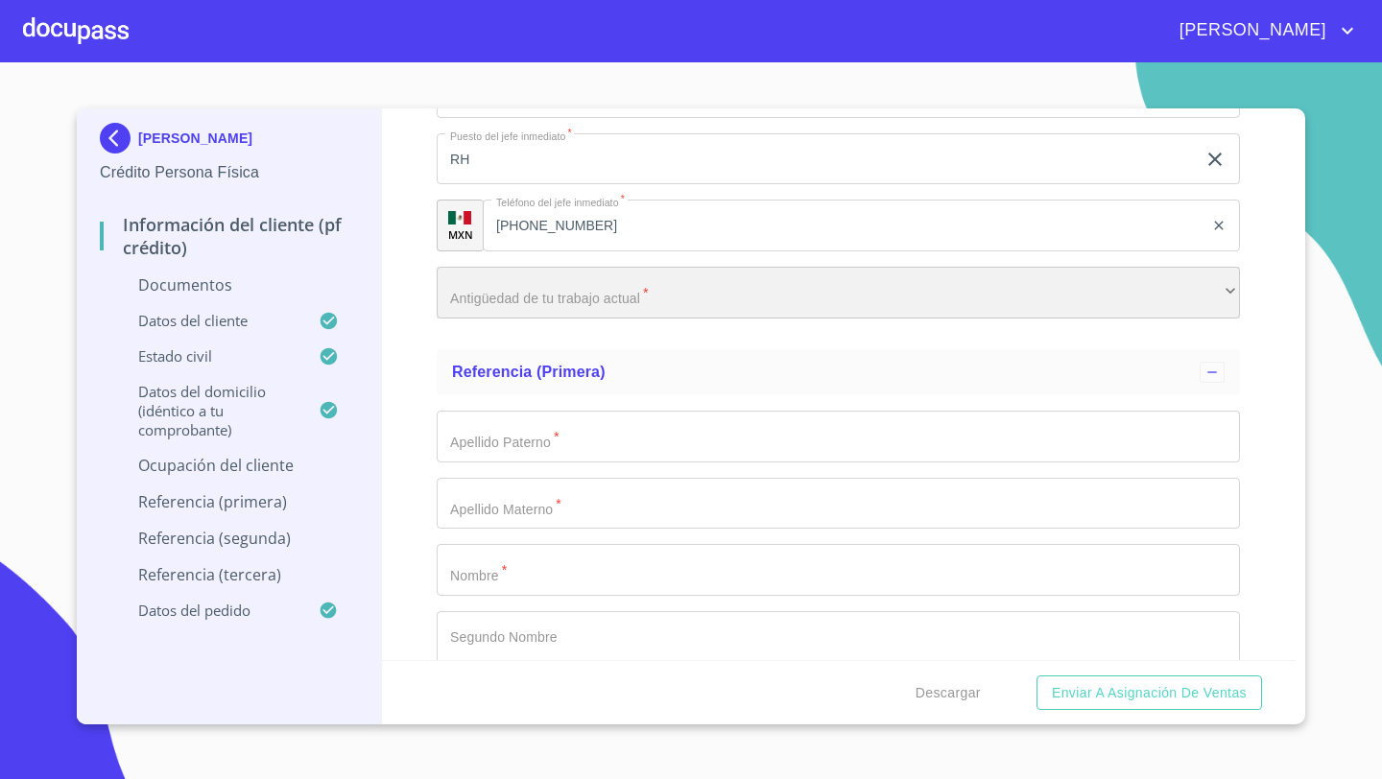
click at [465, 298] on div "​" at bounding box center [838, 293] width 803 height 52
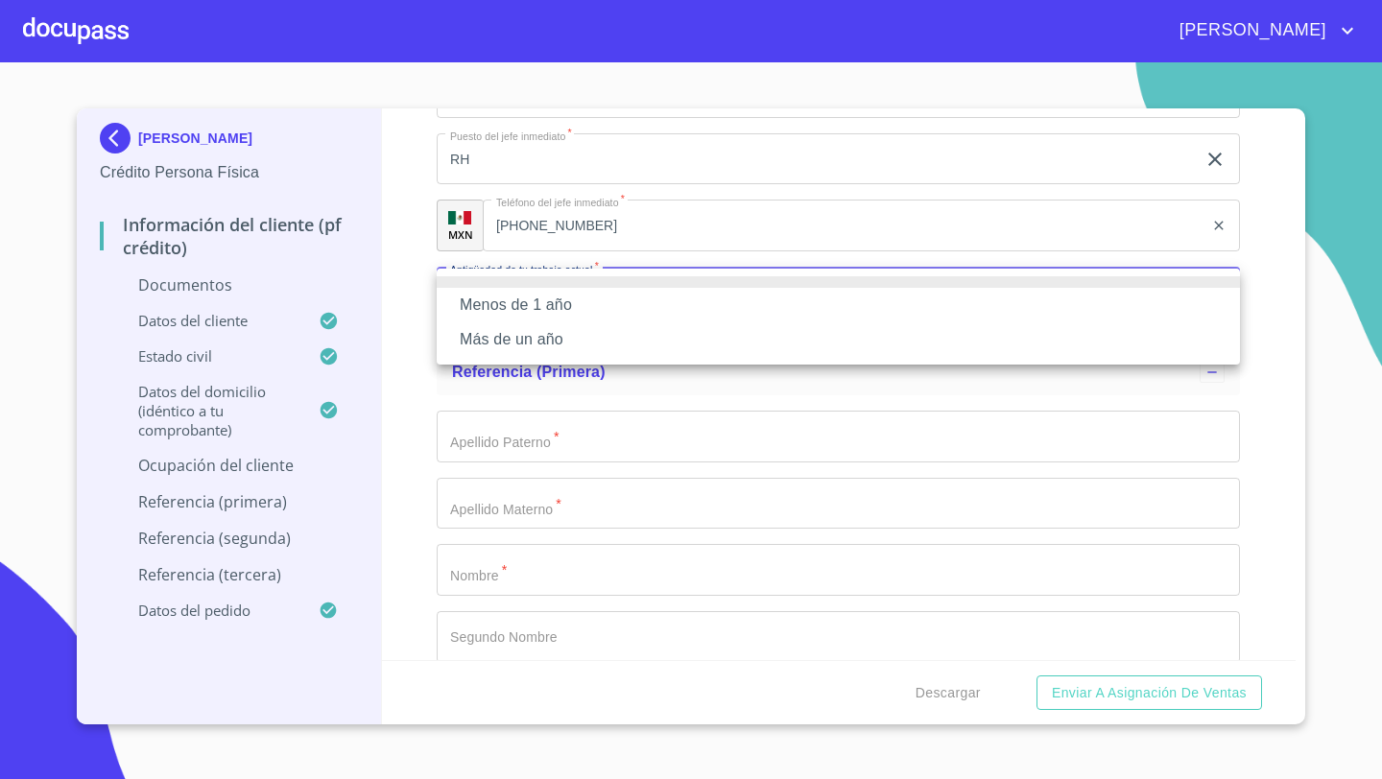
click at [507, 346] on li "Más de un año" at bounding box center [838, 339] width 803 height 35
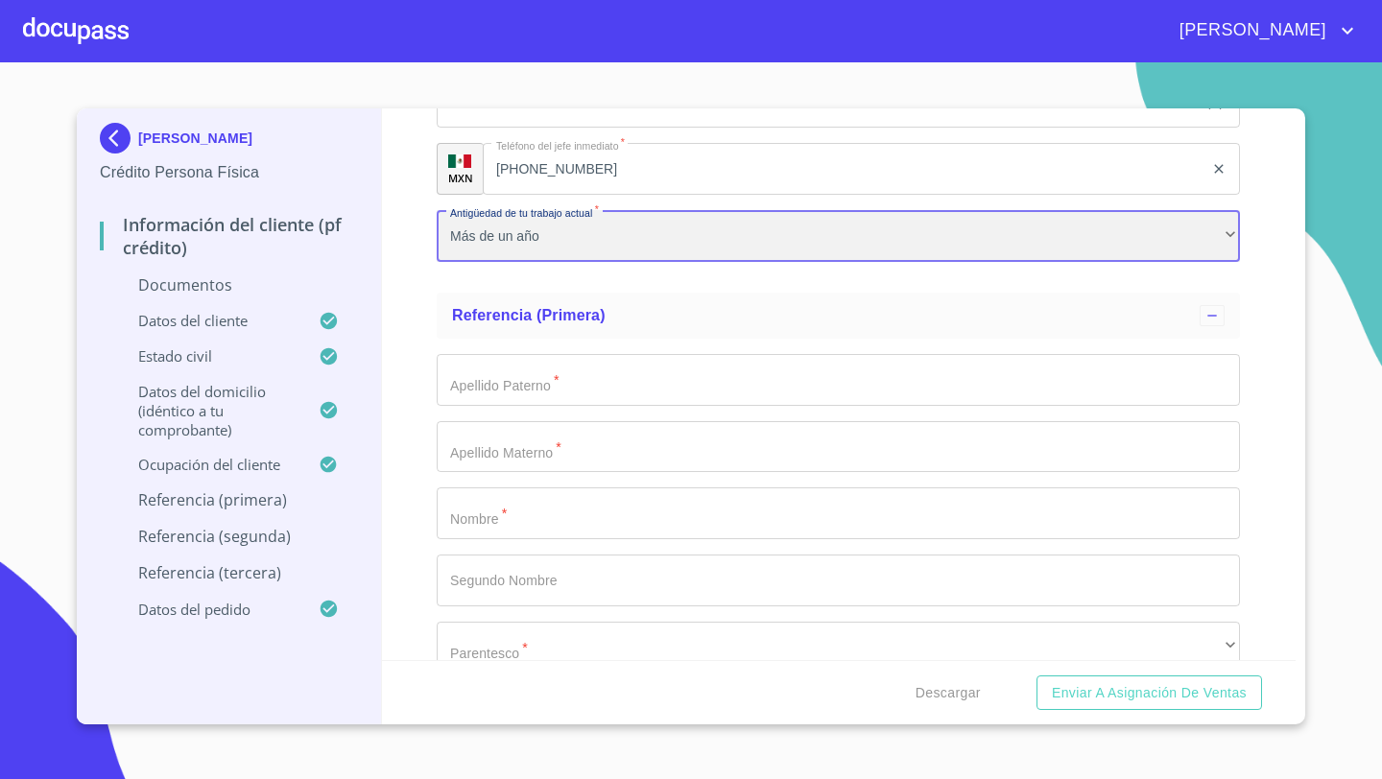
scroll to position [7707, 0]
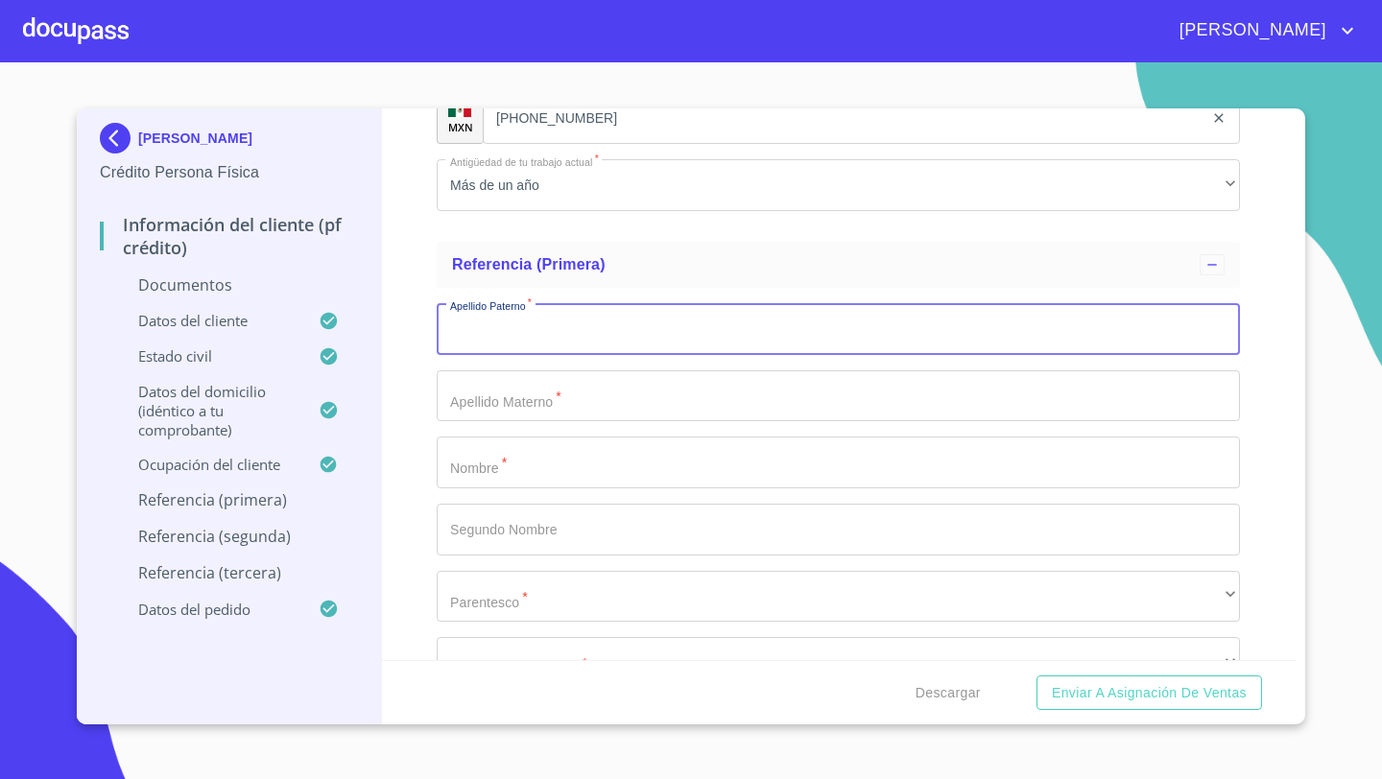
click at [459, 336] on input "Documento de identificación   *" at bounding box center [838, 329] width 803 height 52
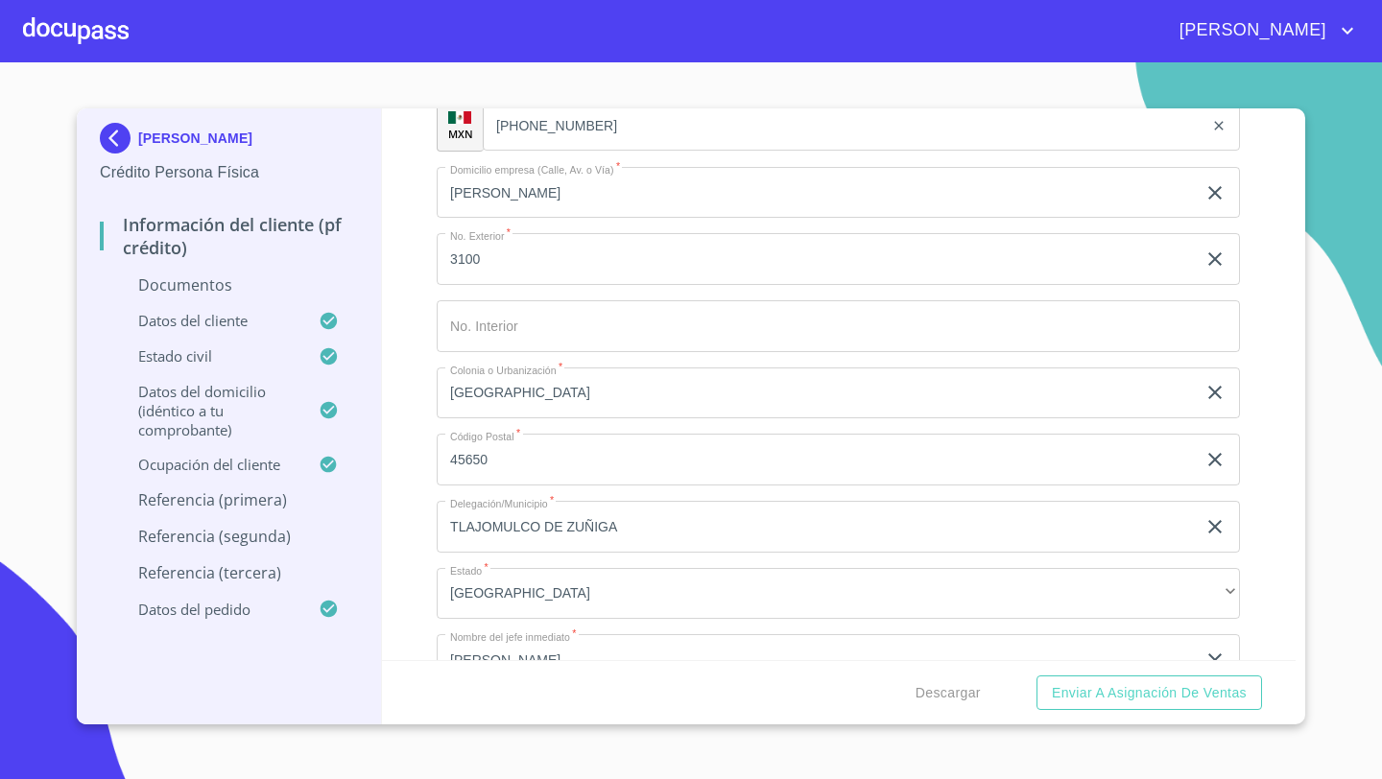
scroll to position [7063, 0]
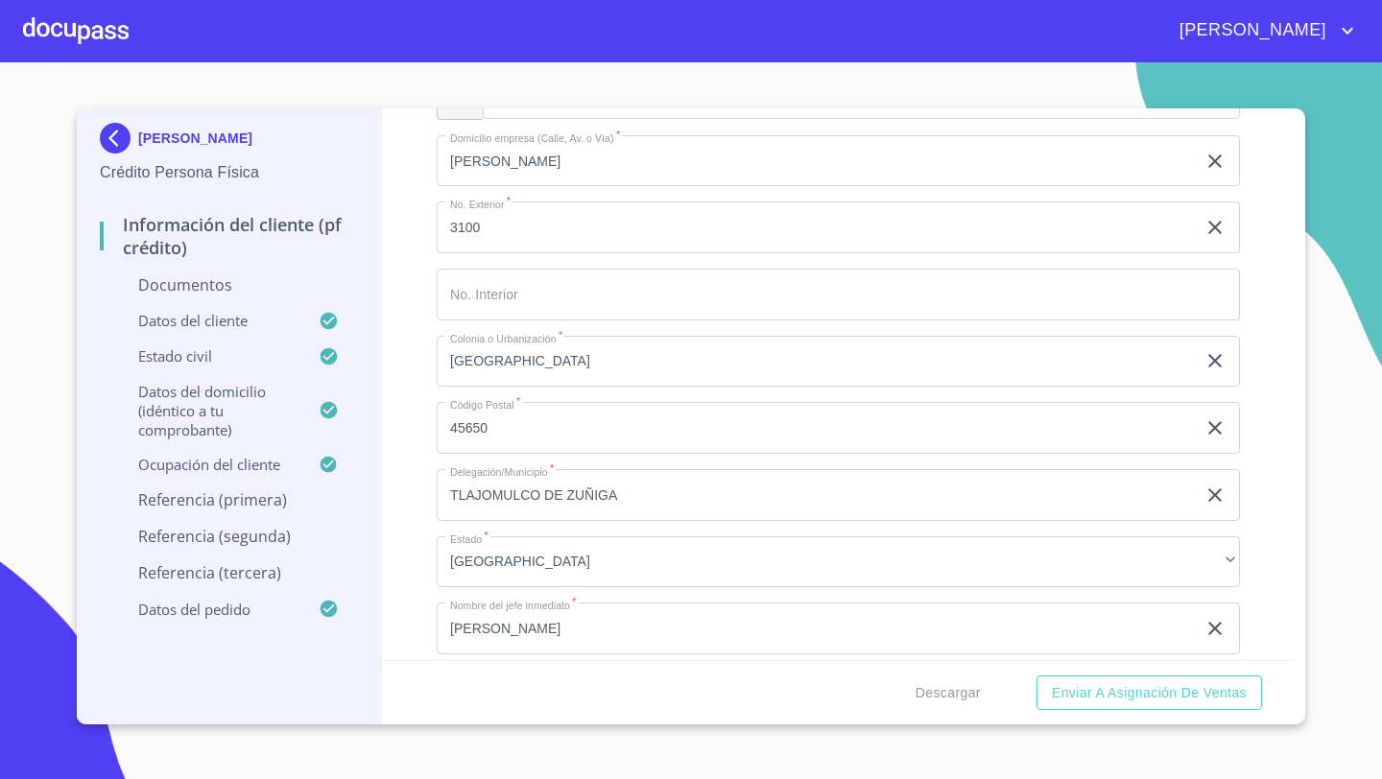
click at [500, 435] on input "45650" at bounding box center [816, 428] width 759 height 52
type input "45640"
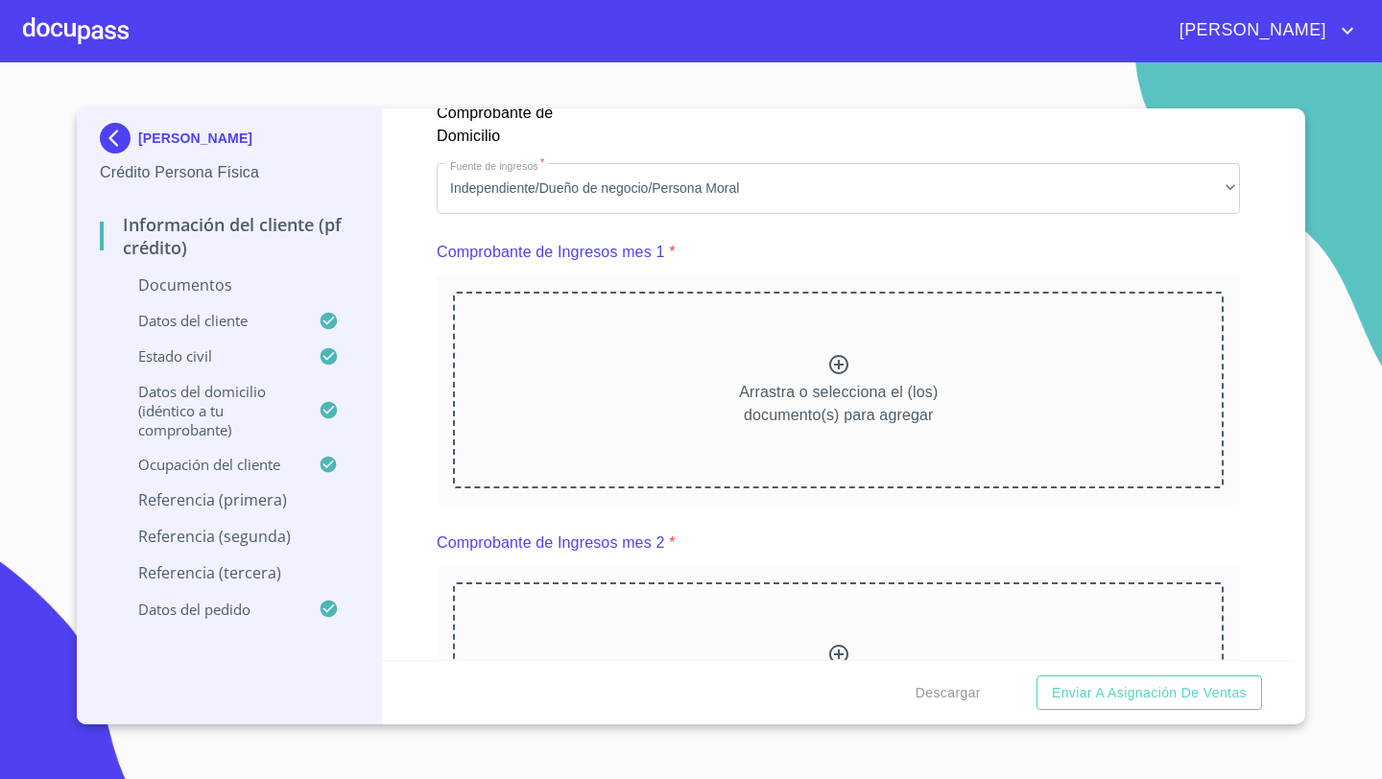
scroll to position [1976, 0]
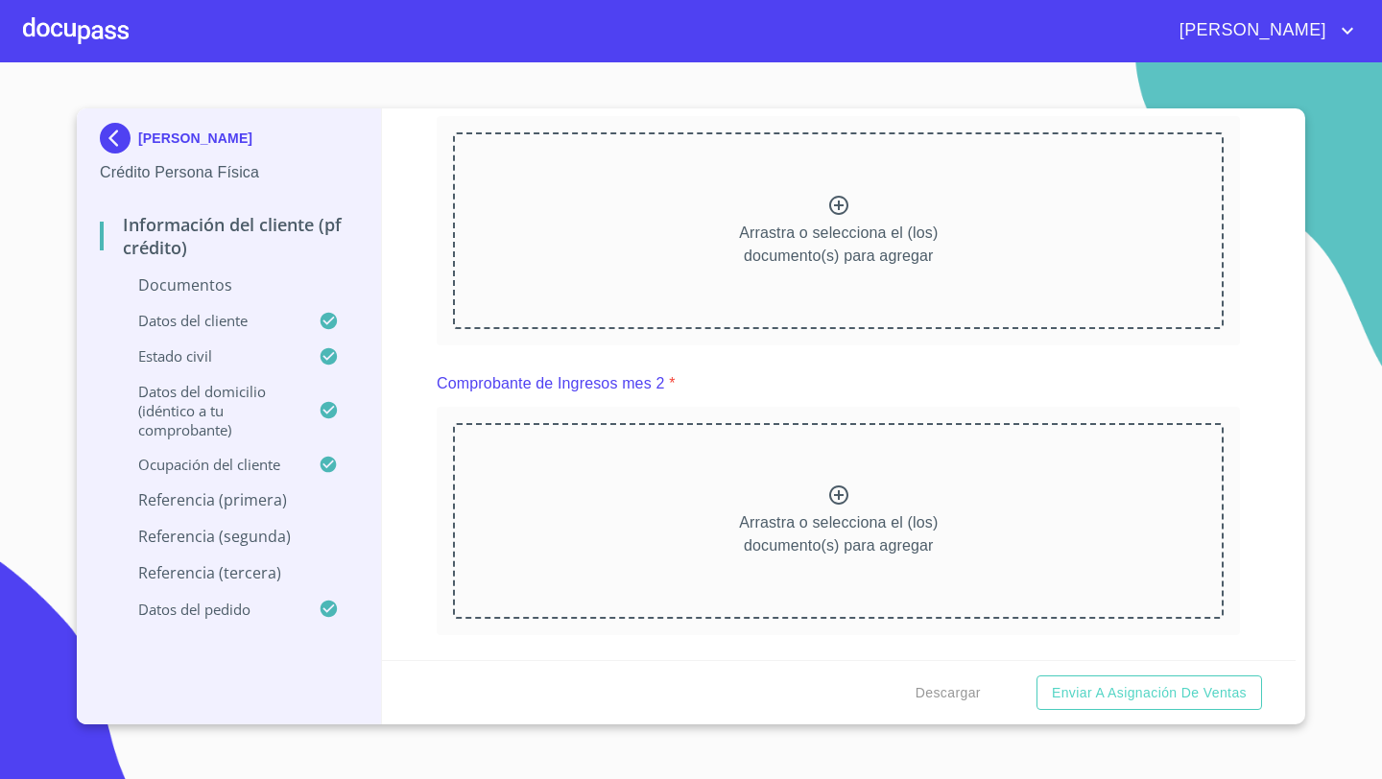
click at [829, 203] on icon at bounding box center [838, 205] width 19 height 19
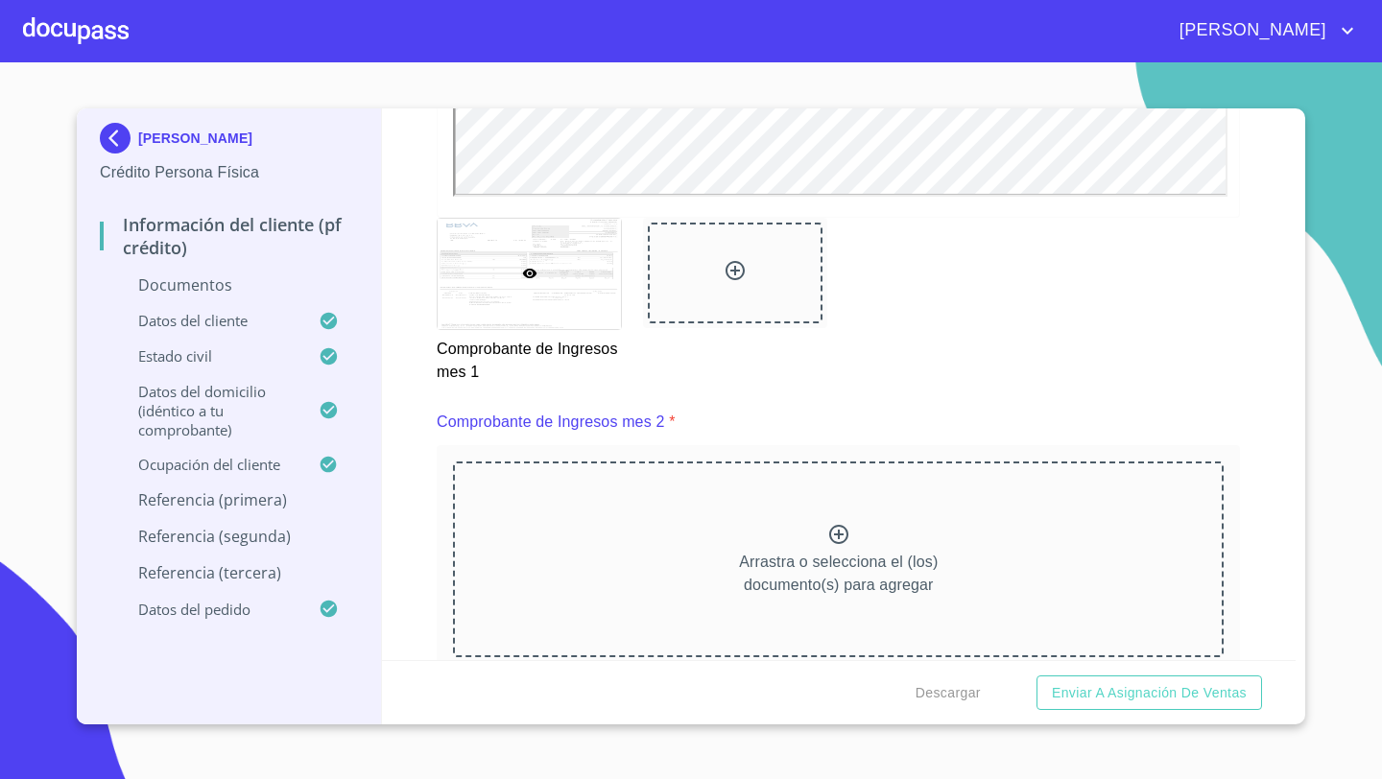
scroll to position [2677, 0]
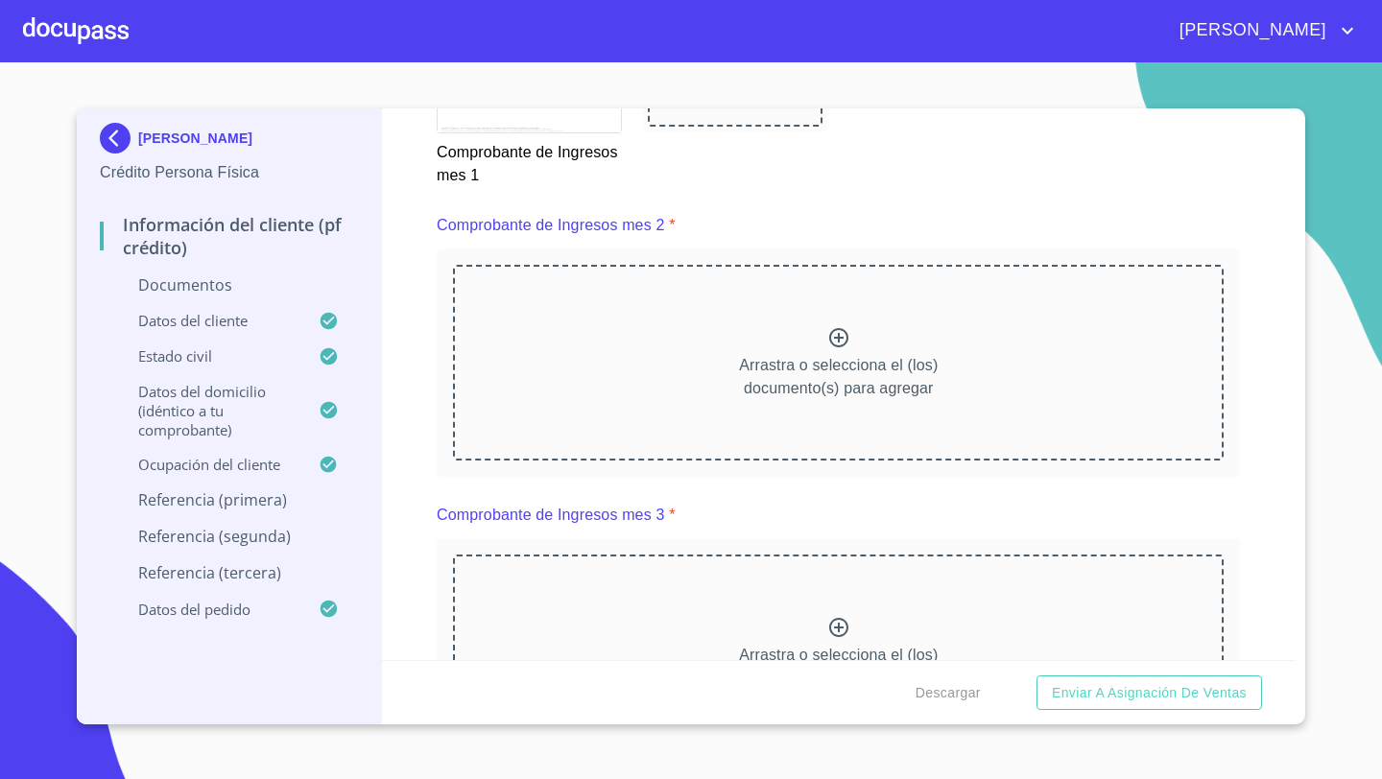
click at [782, 325] on div "Arrastra o selecciona el (los) documento(s) para agregar" at bounding box center [838, 363] width 771 height 196
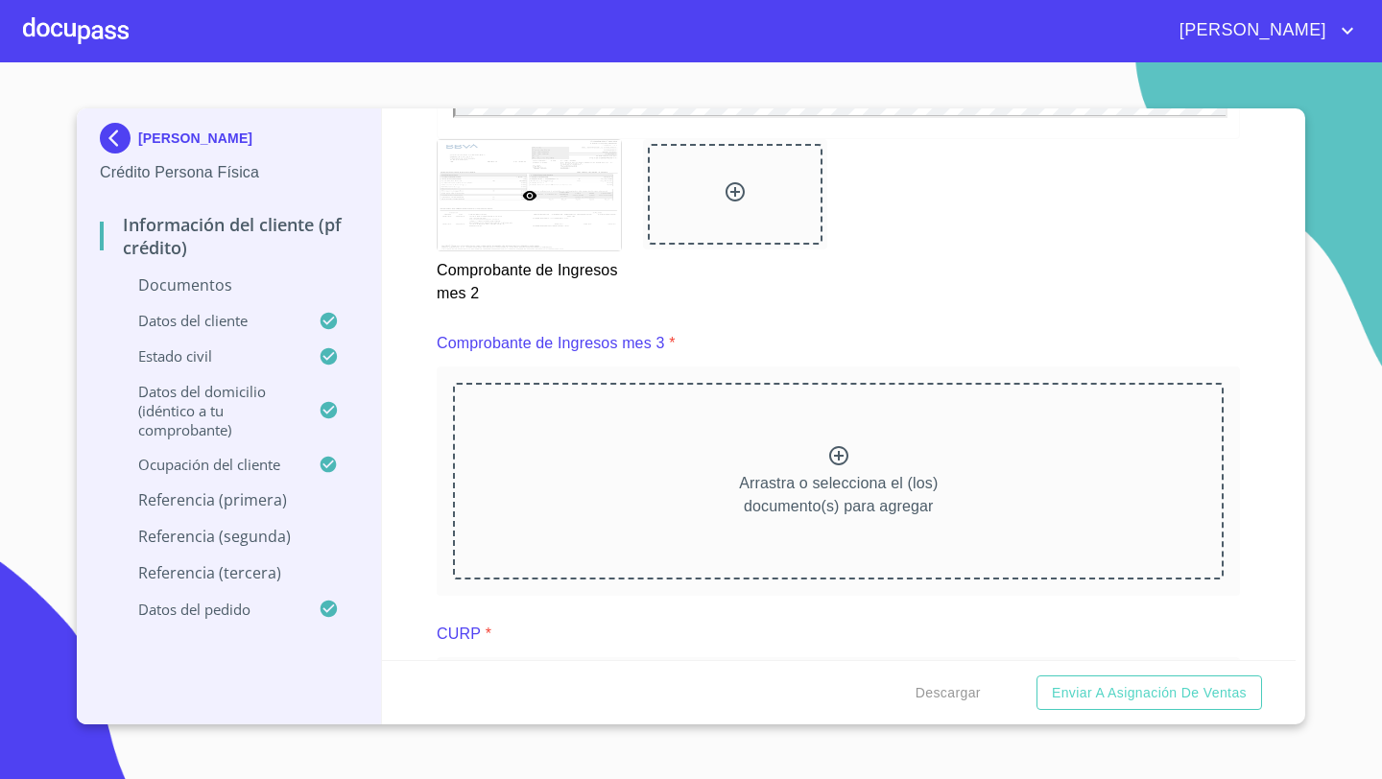
scroll to position [3401, 0]
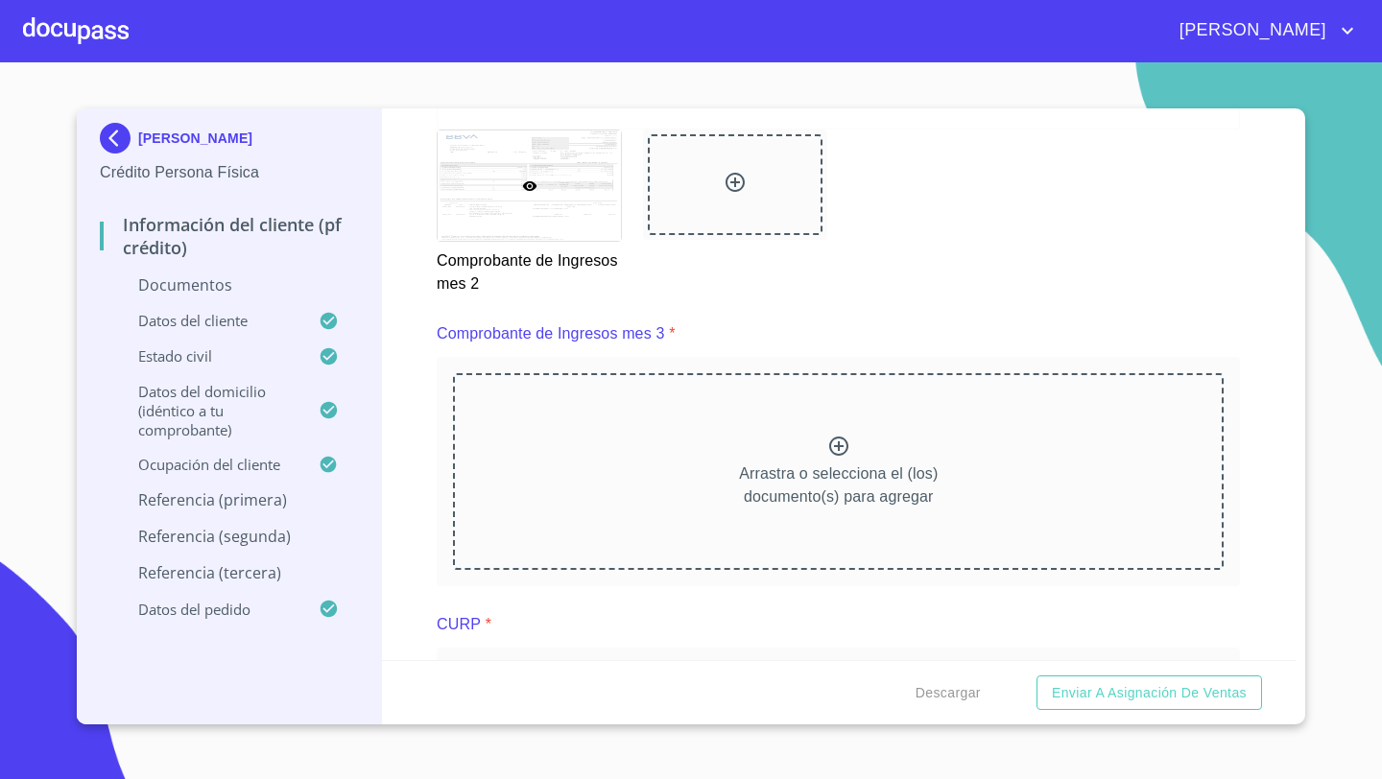
click at [782, 442] on div "Arrastra o selecciona el (los) documento(s) para agregar" at bounding box center [838, 471] width 771 height 196
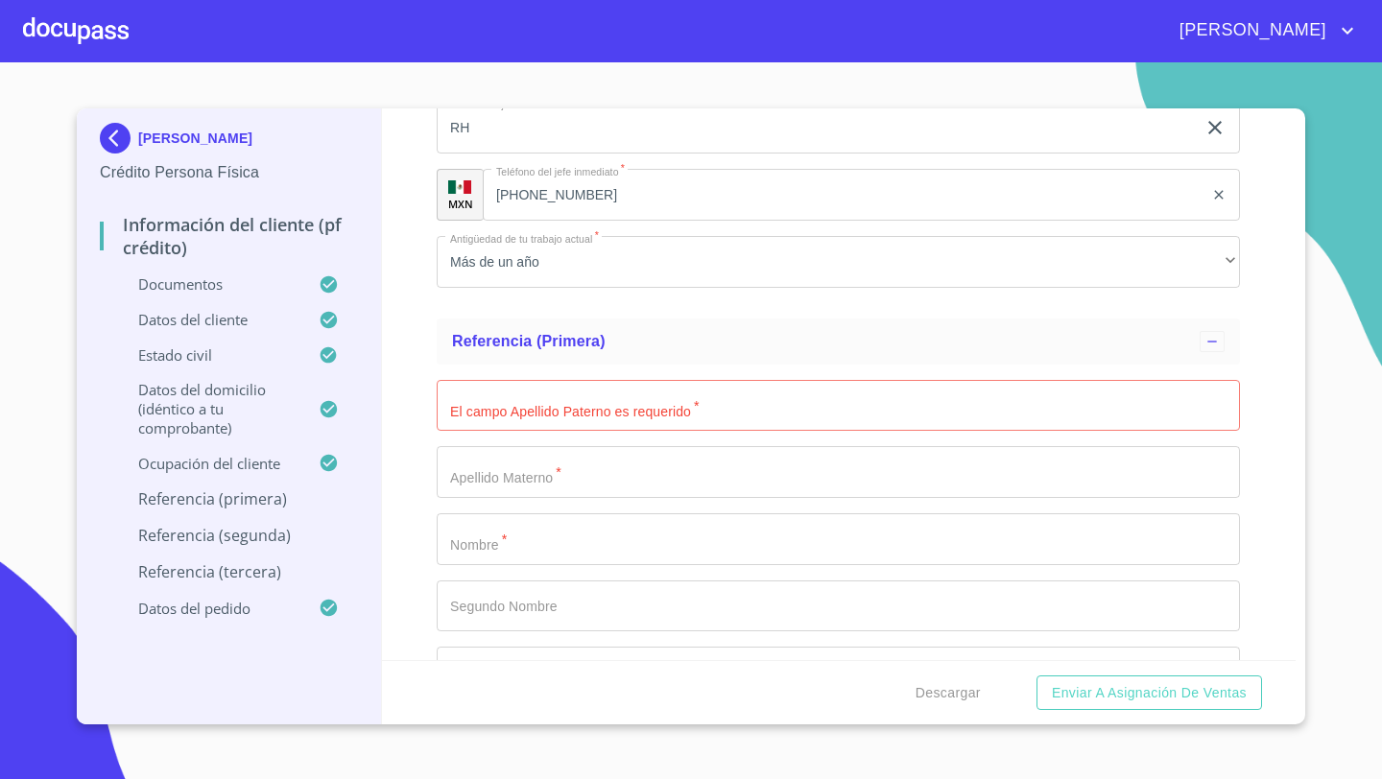
scroll to position [9335, 0]
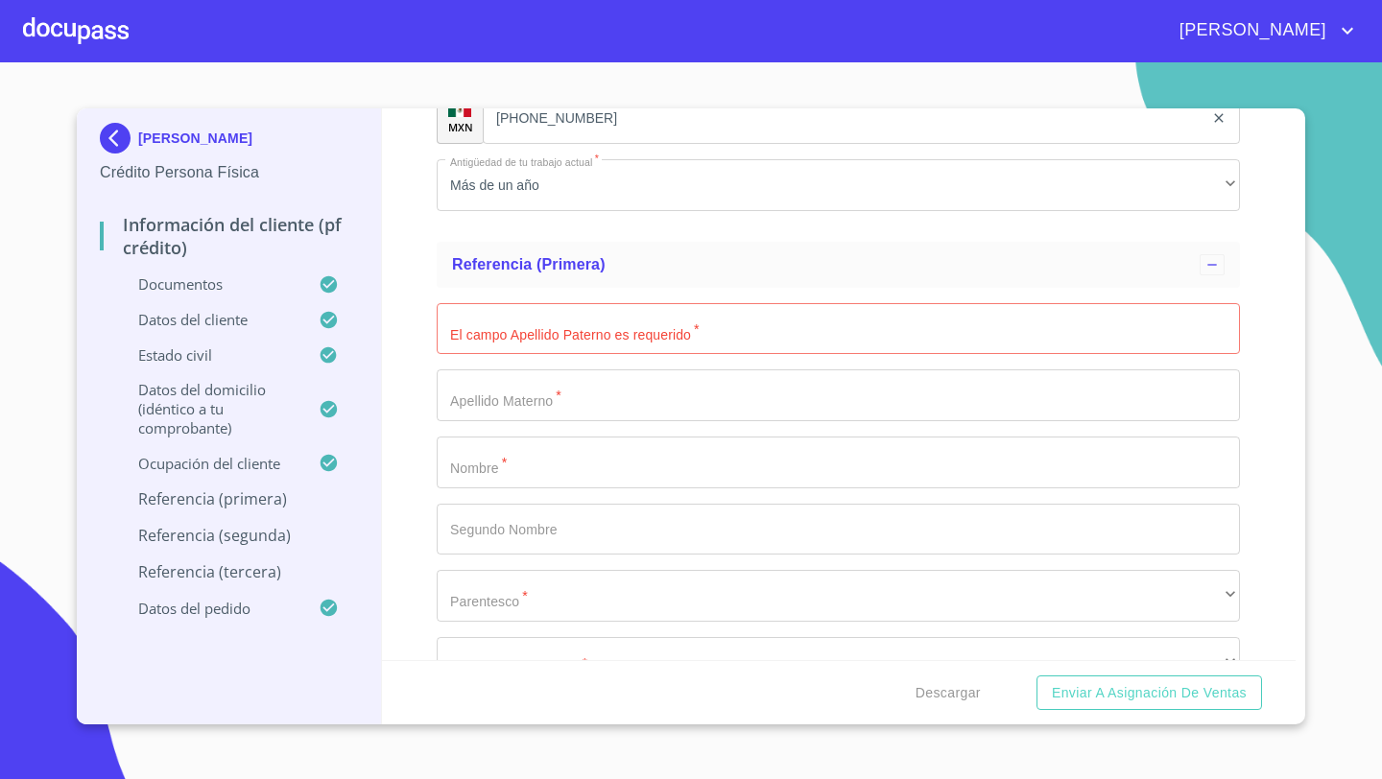
click at [501, 315] on input "Documento de identificación   *" at bounding box center [838, 329] width 803 height 52
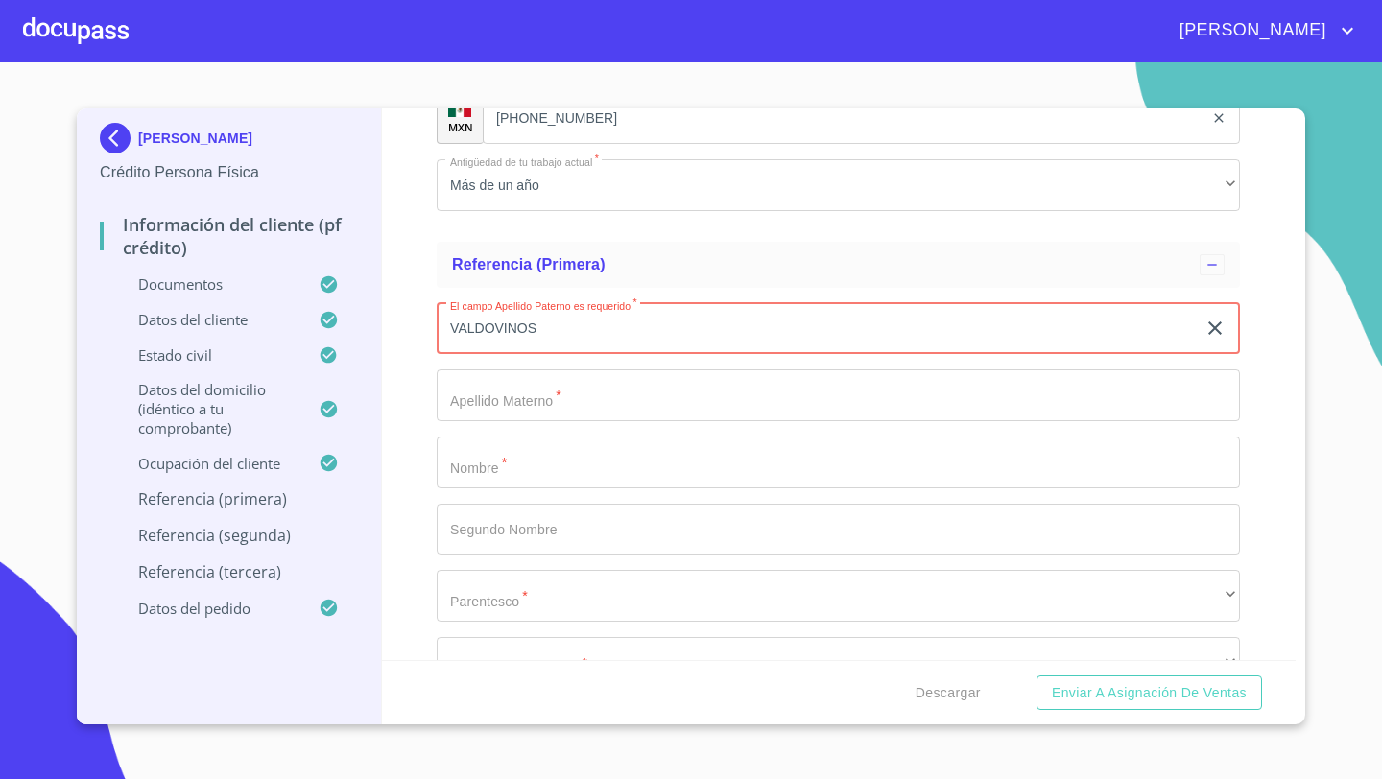
type input "VALDOVINOS"
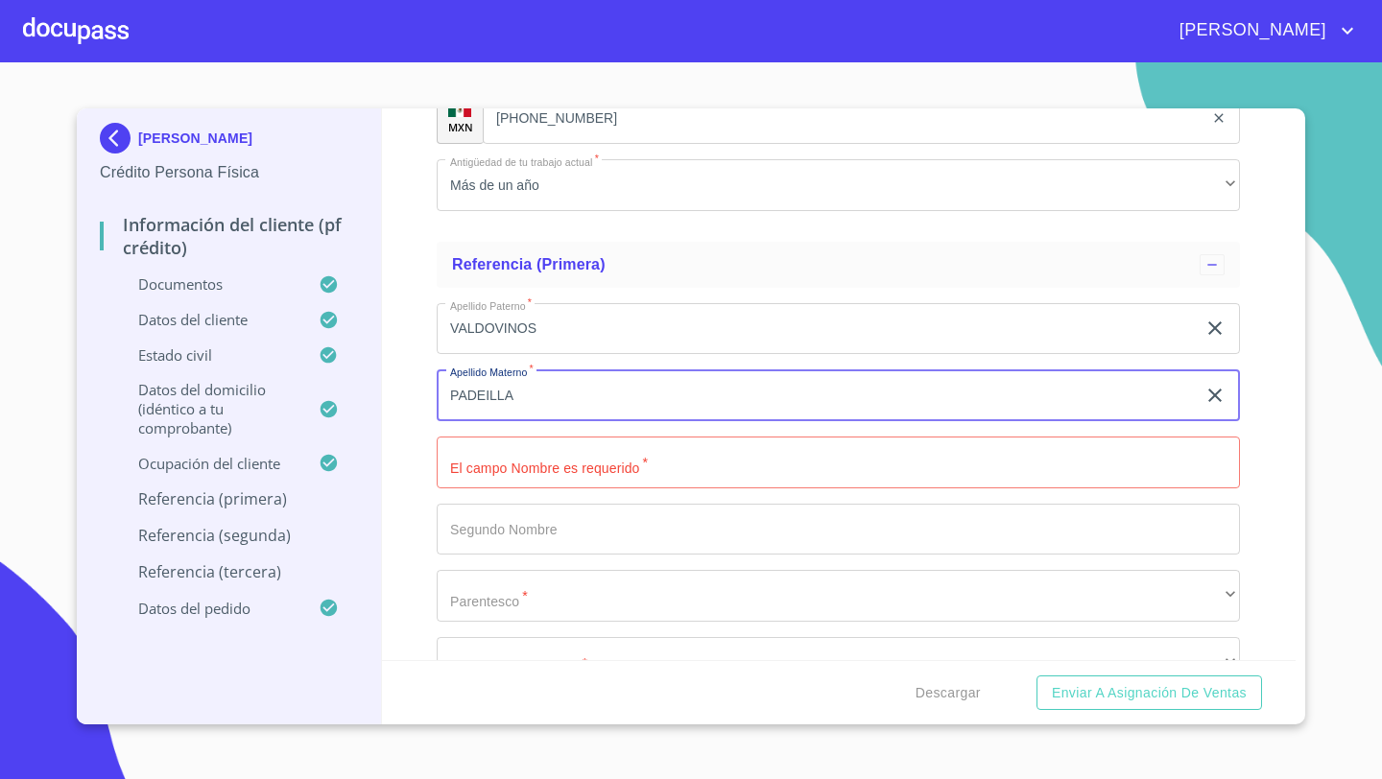
click at [485, 392] on input "PADEILLA" at bounding box center [816, 396] width 759 height 52
type input "PADILLA"
click at [467, 459] on input "Documento de identificación   *" at bounding box center [838, 463] width 803 height 52
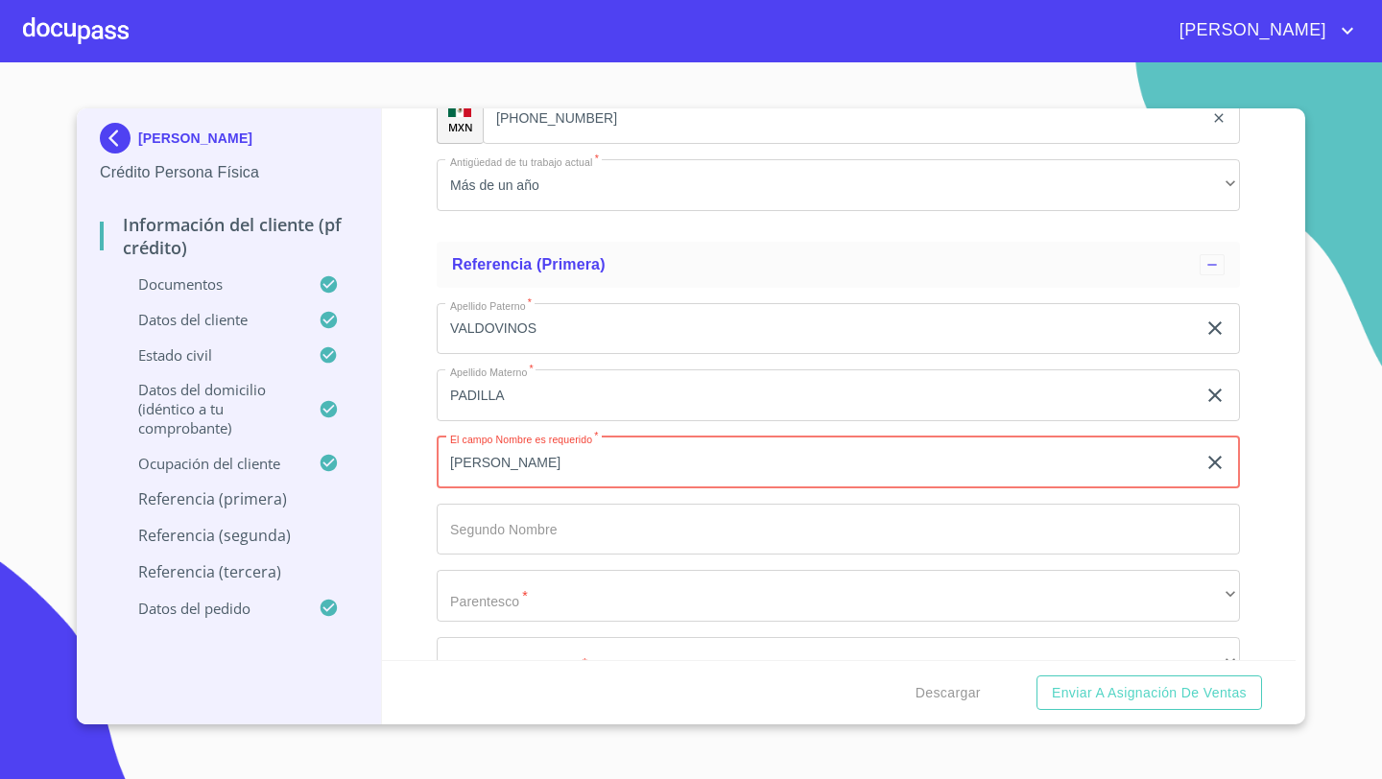
type input "[PERSON_NAME]"
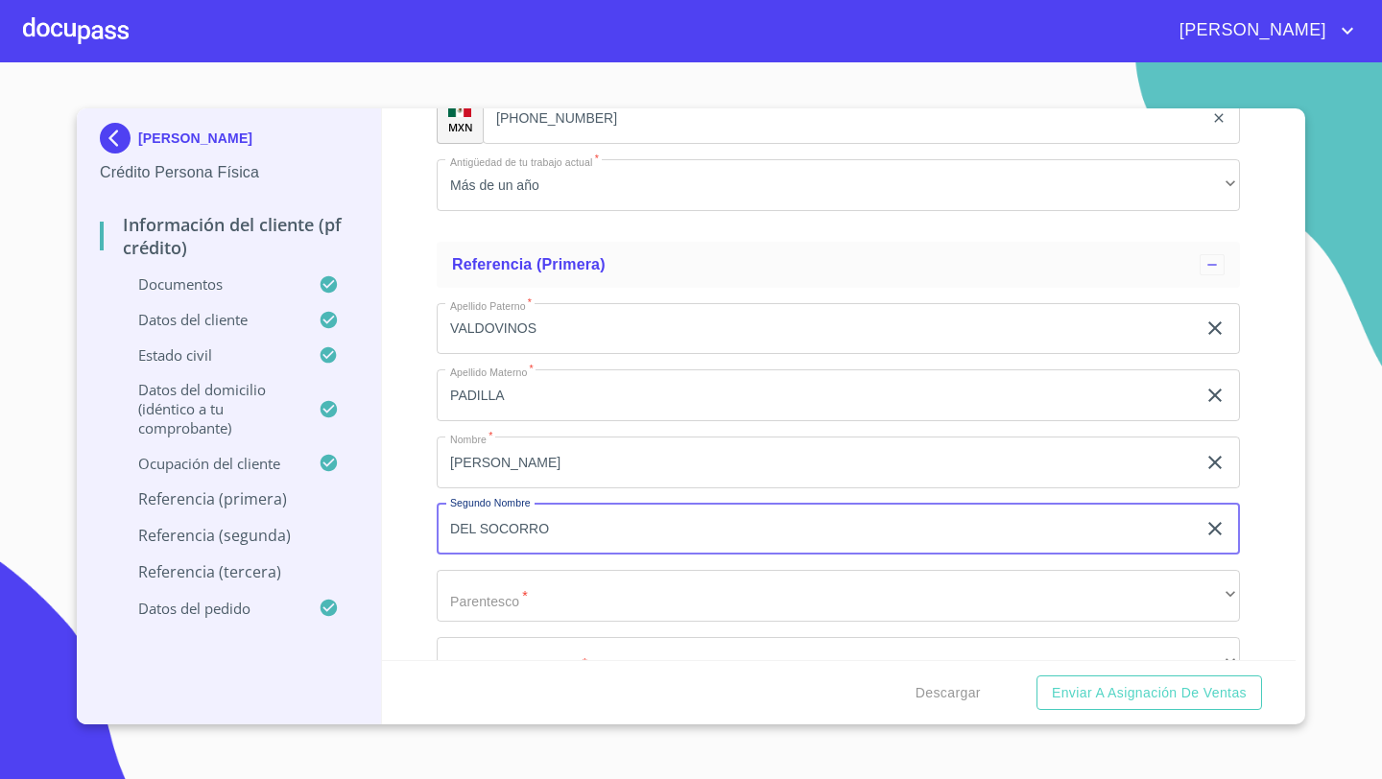
type input "DEL SOCORRO"
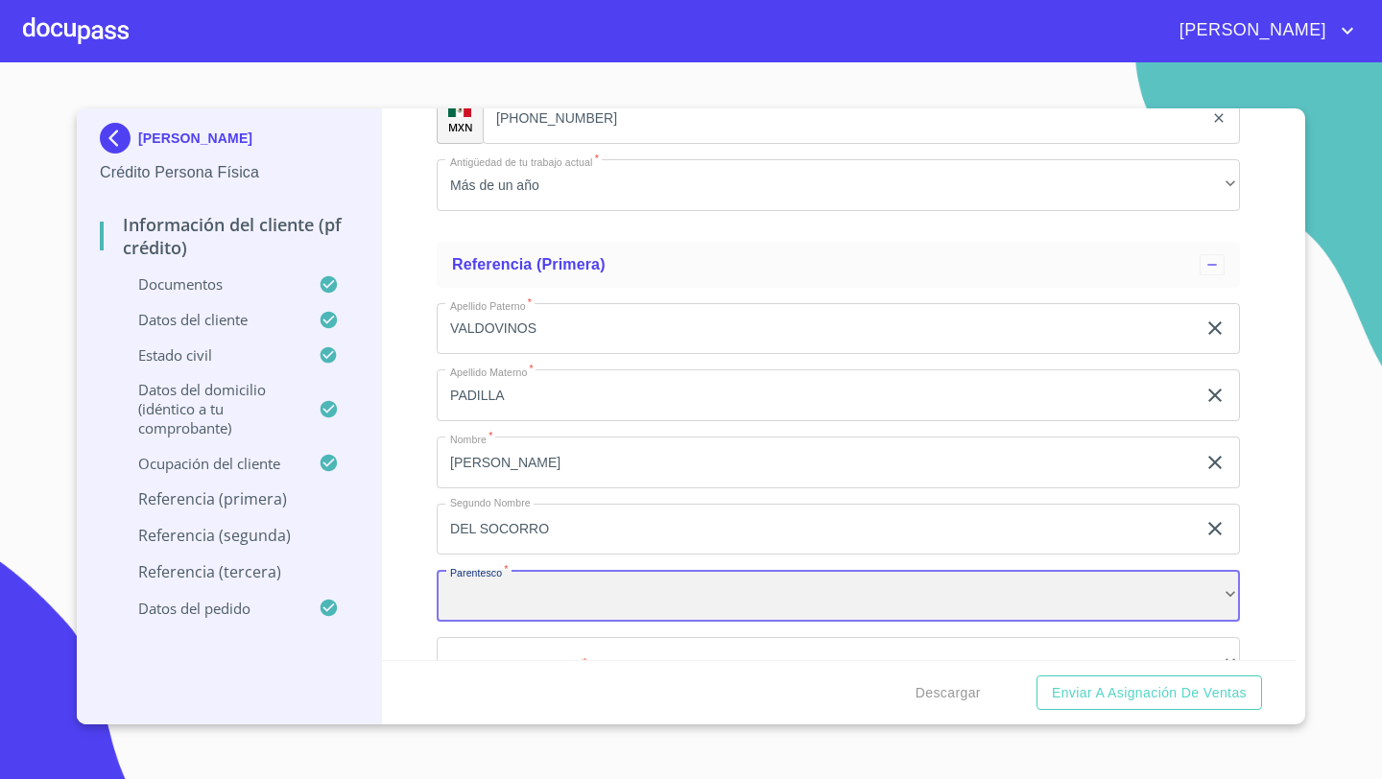
click at [480, 609] on div "​" at bounding box center [838, 596] width 803 height 52
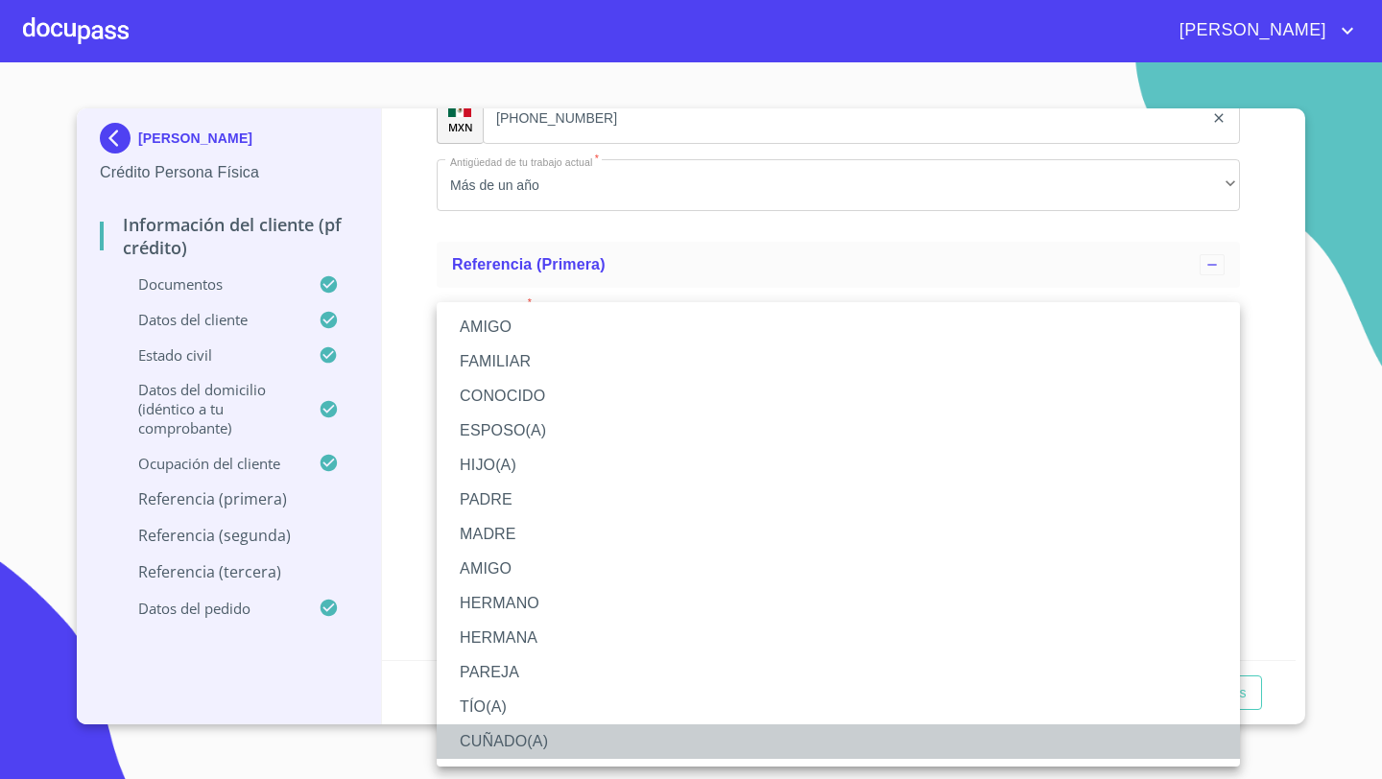
click at [488, 735] on li "CUÑADO(A)" at bounding box center [838, 742] width 803 height 35
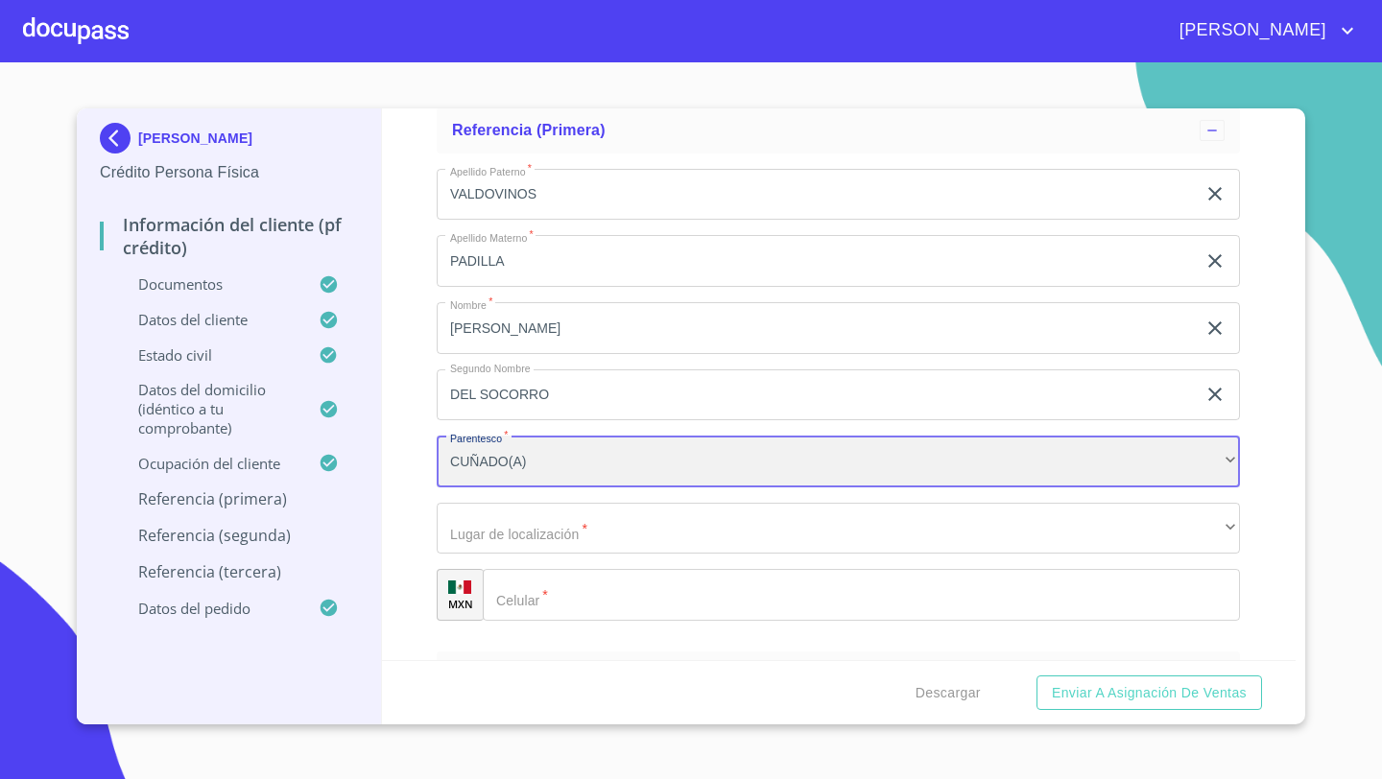
scroll to position [9511, 0]
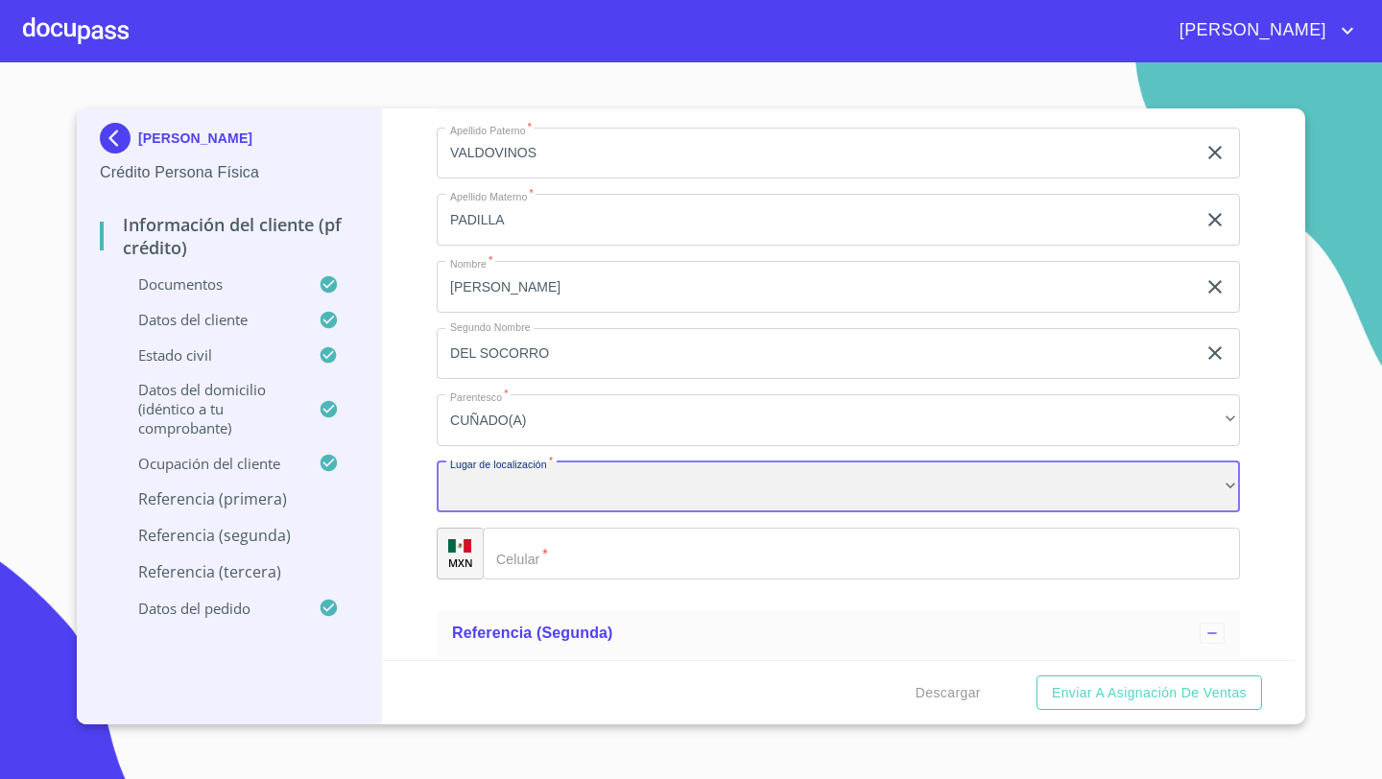
click at [481, 490] on div "​" at bounding box center [838, 488] width 803 height 52
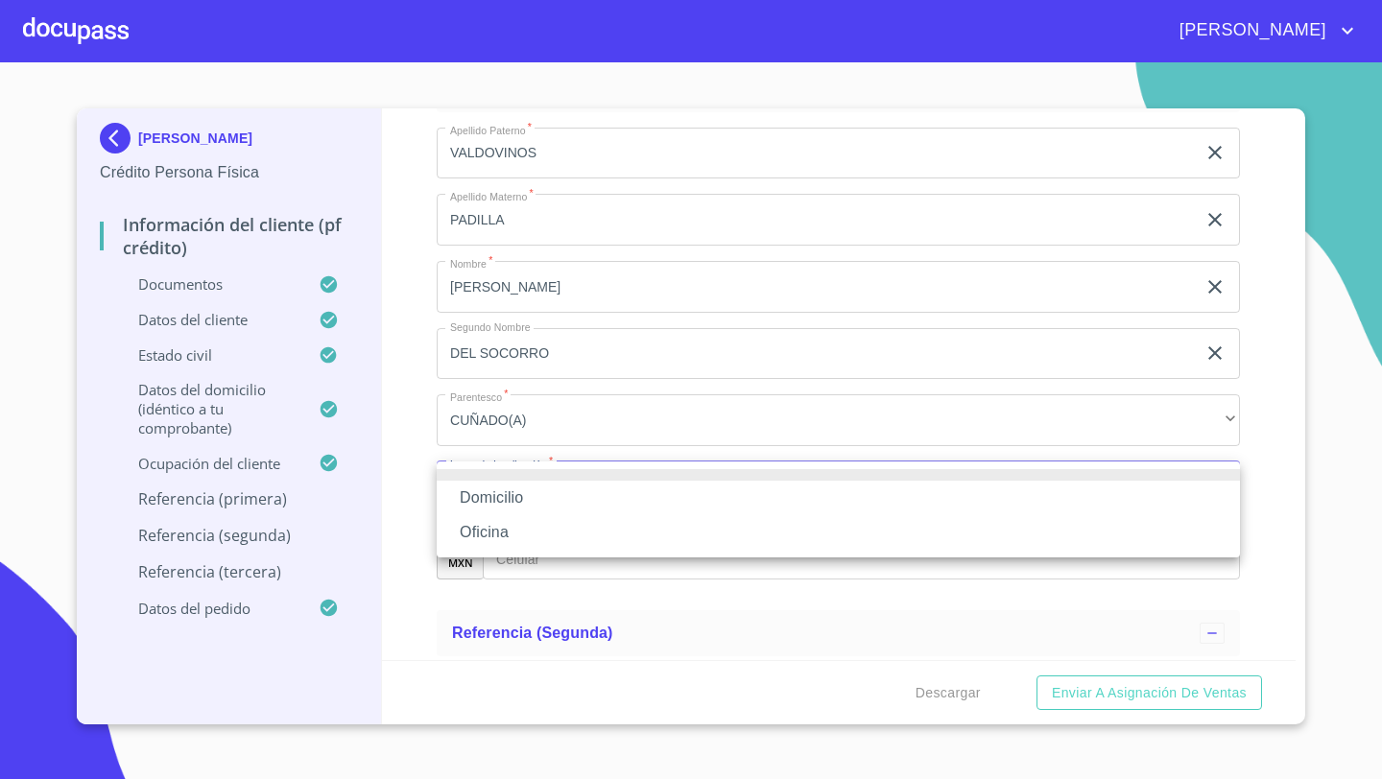
click at [476, 520] on li "Oficina" at bounding box center [838, 532] width 803 height 35
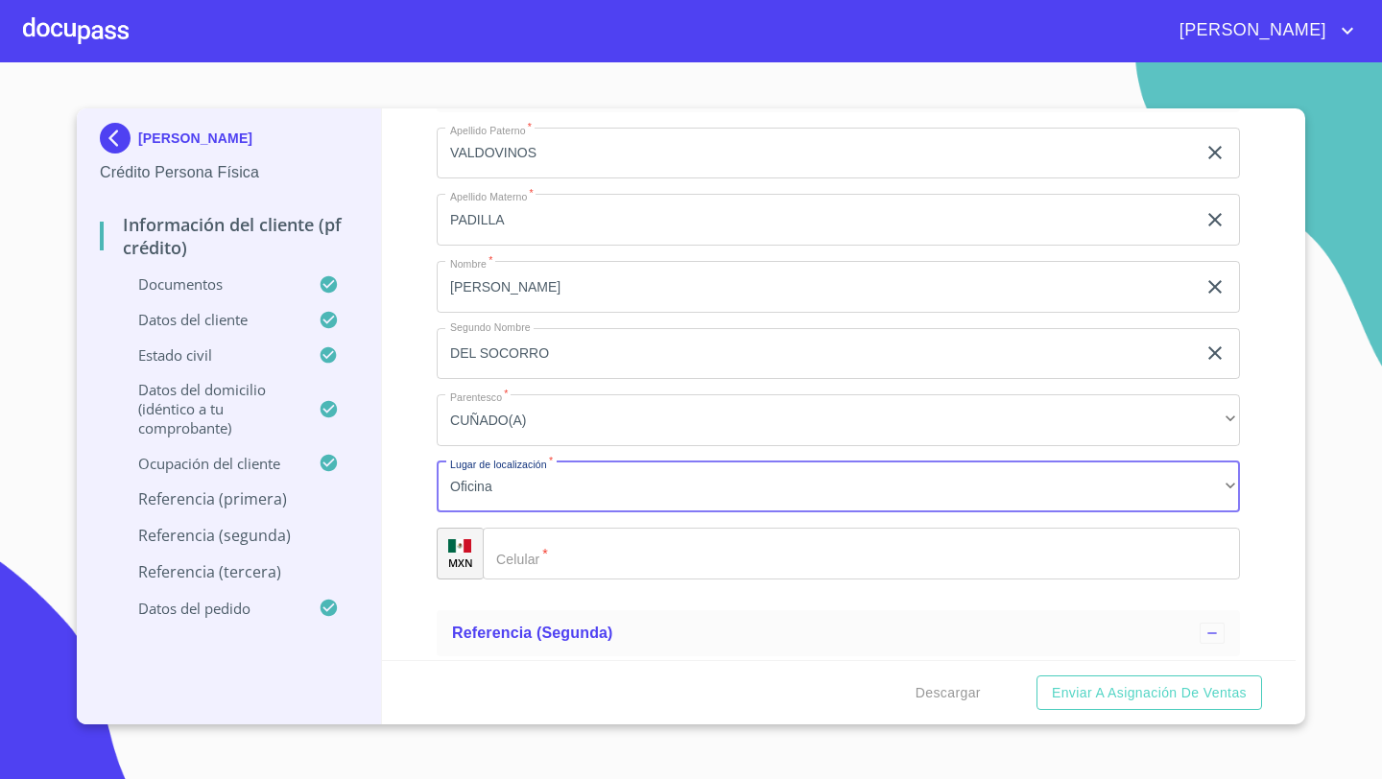
click at [511, 541] on div "​" at bounding box center [861, 554] width 757 height 52
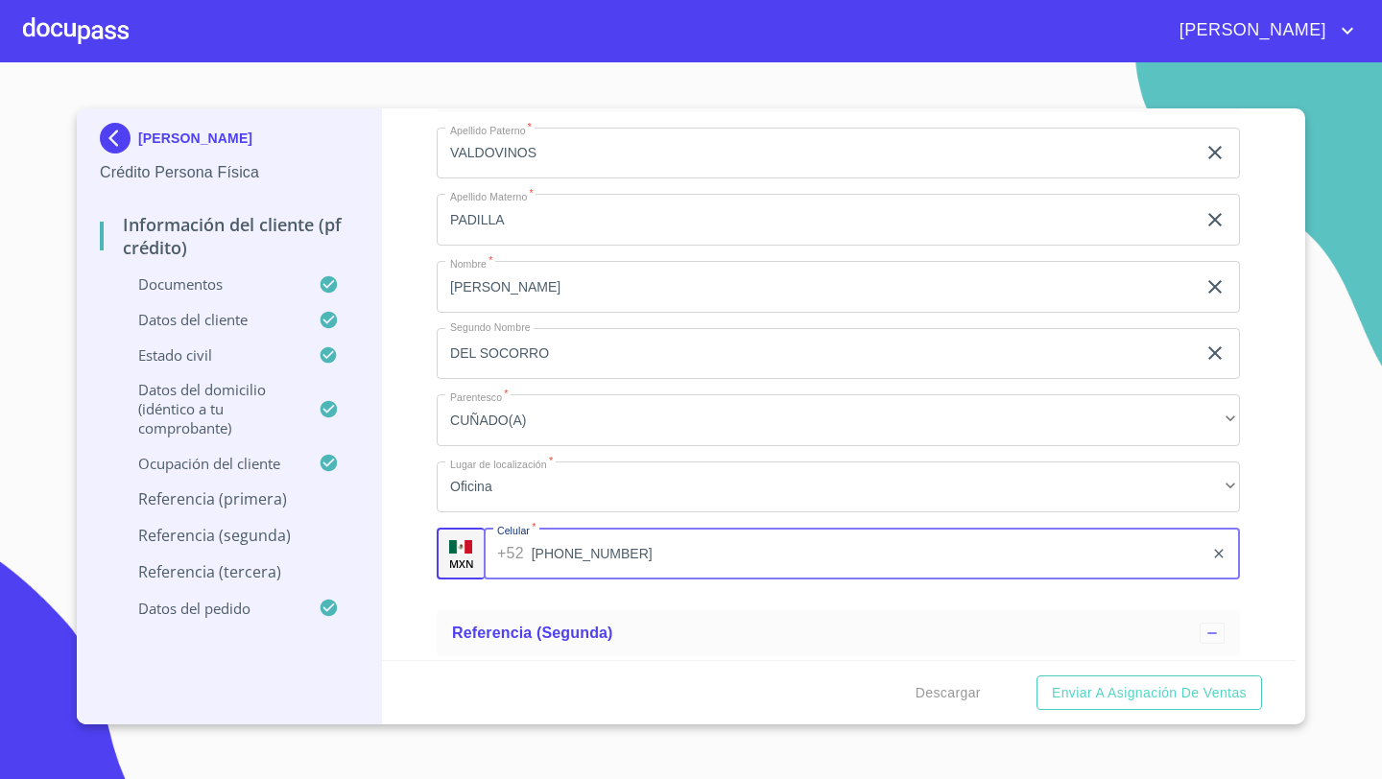
type input "(31)41054767"
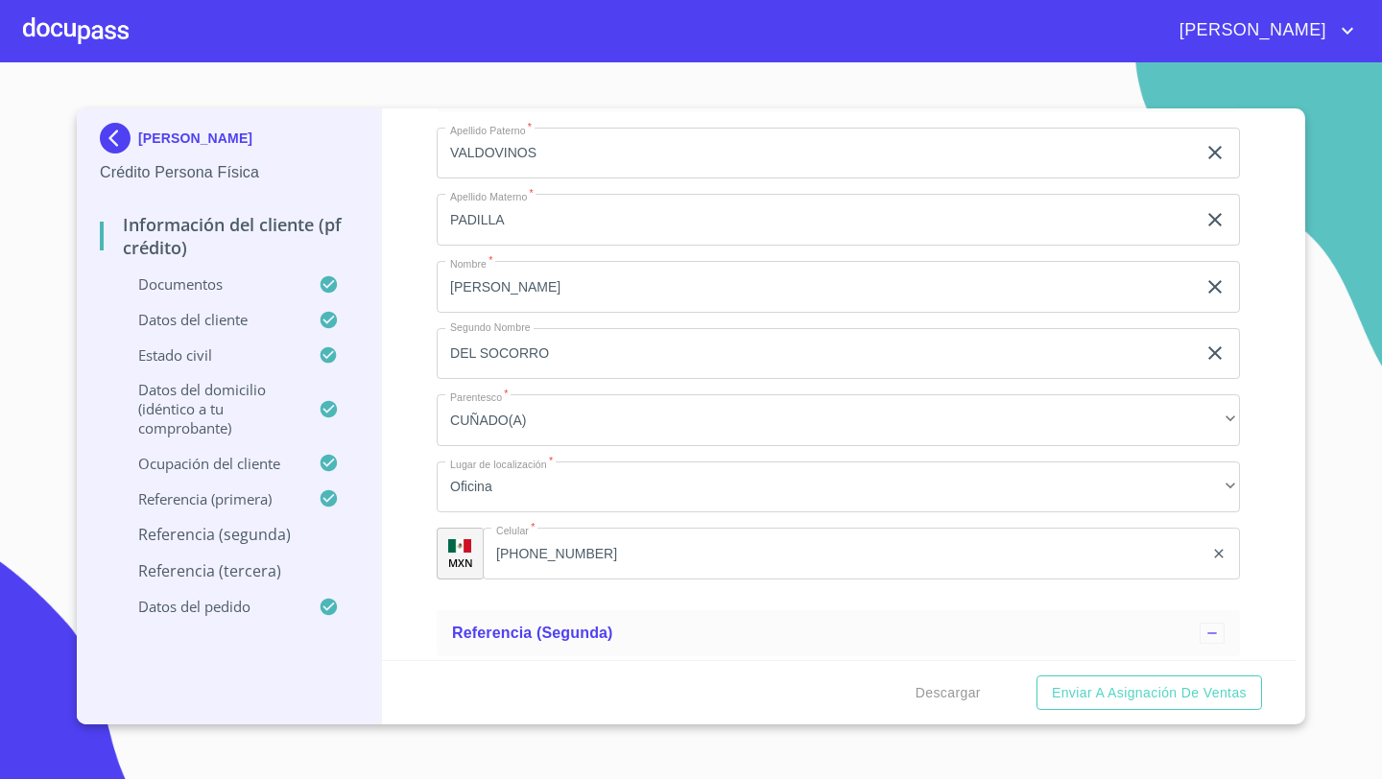
click at [417, 602] on div "Información del cliente (PF crédito) Documentos Documento de identificación   *…" at bounding box center [839, 384] width 915 height 552
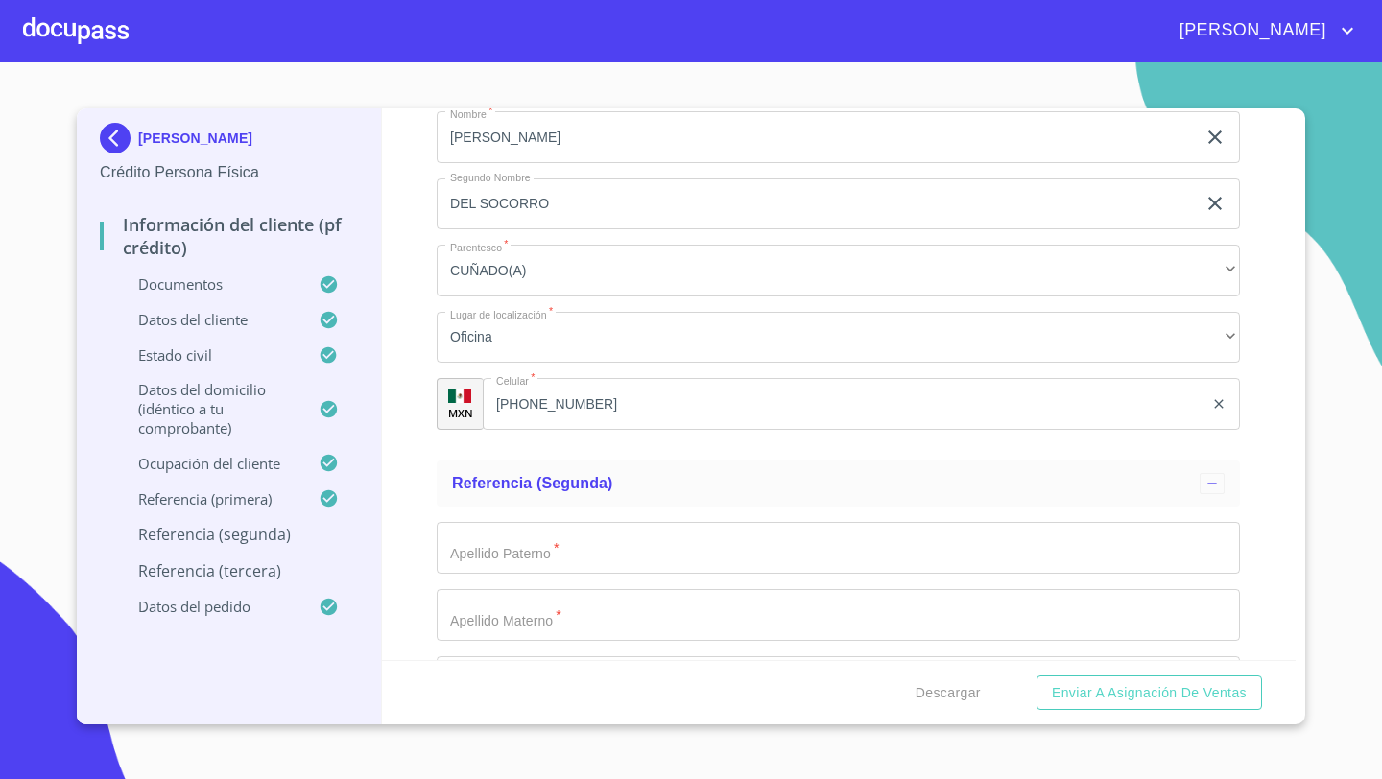
scroll to position [9680, 0]
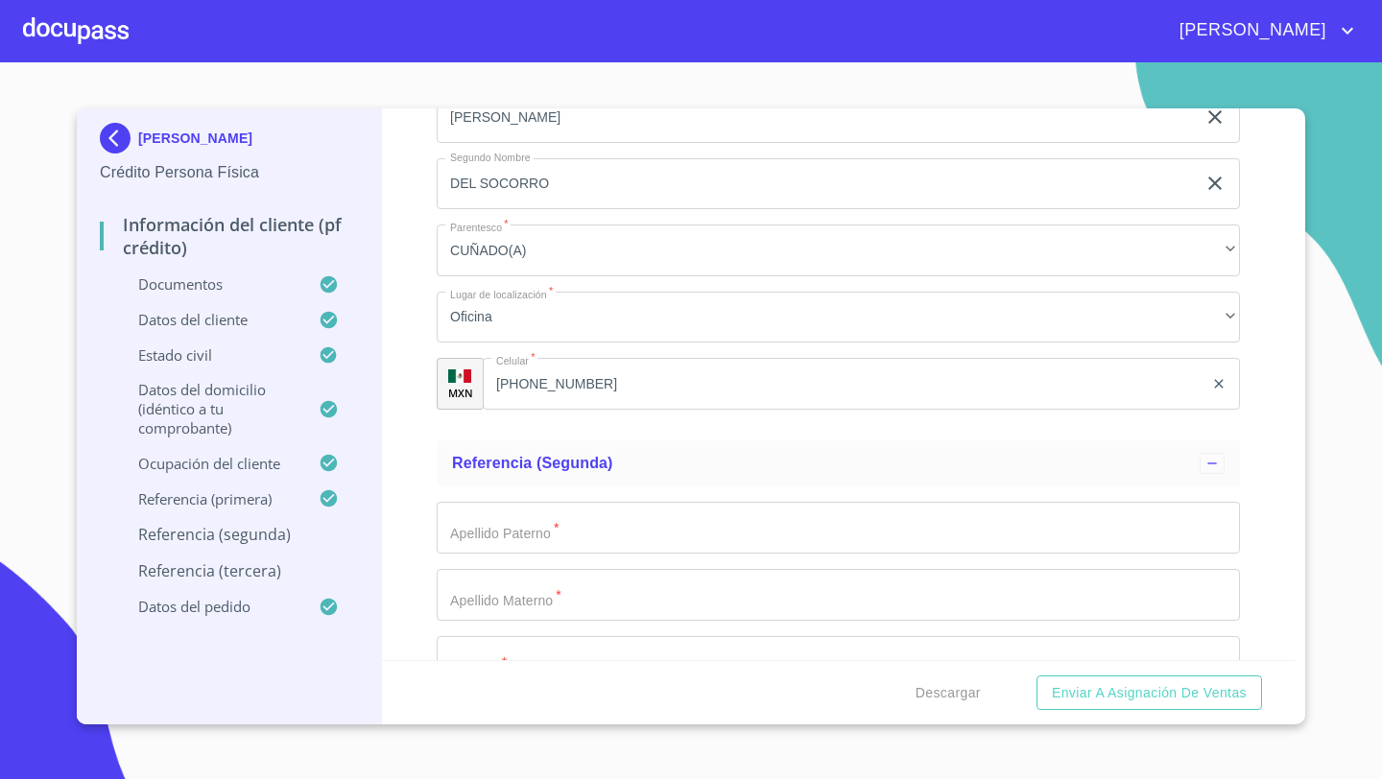
click at [480, 523] on input "Documento de identificación   *" at bounding box center [838, 528] width 803 height 52
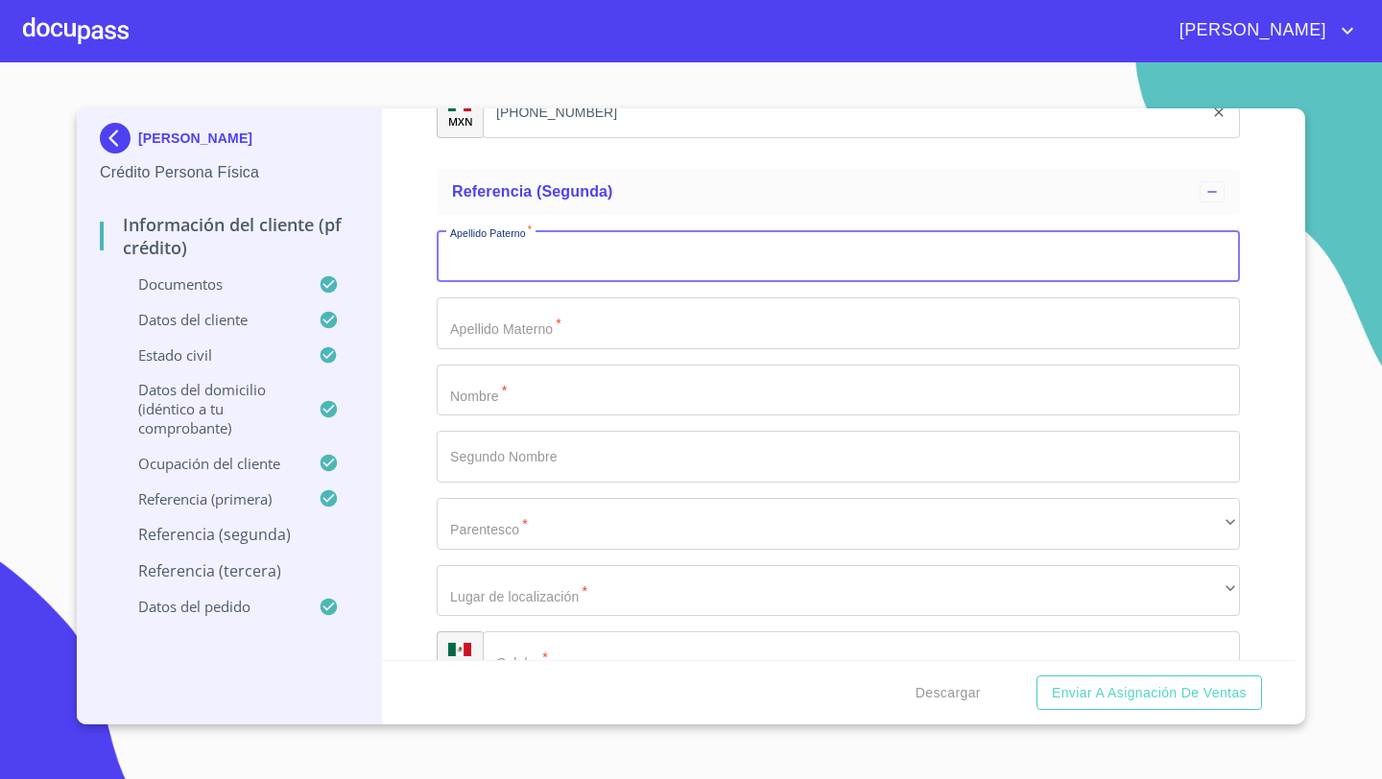
scroll to position [9956, 0]
type input "VALDOVINOS"
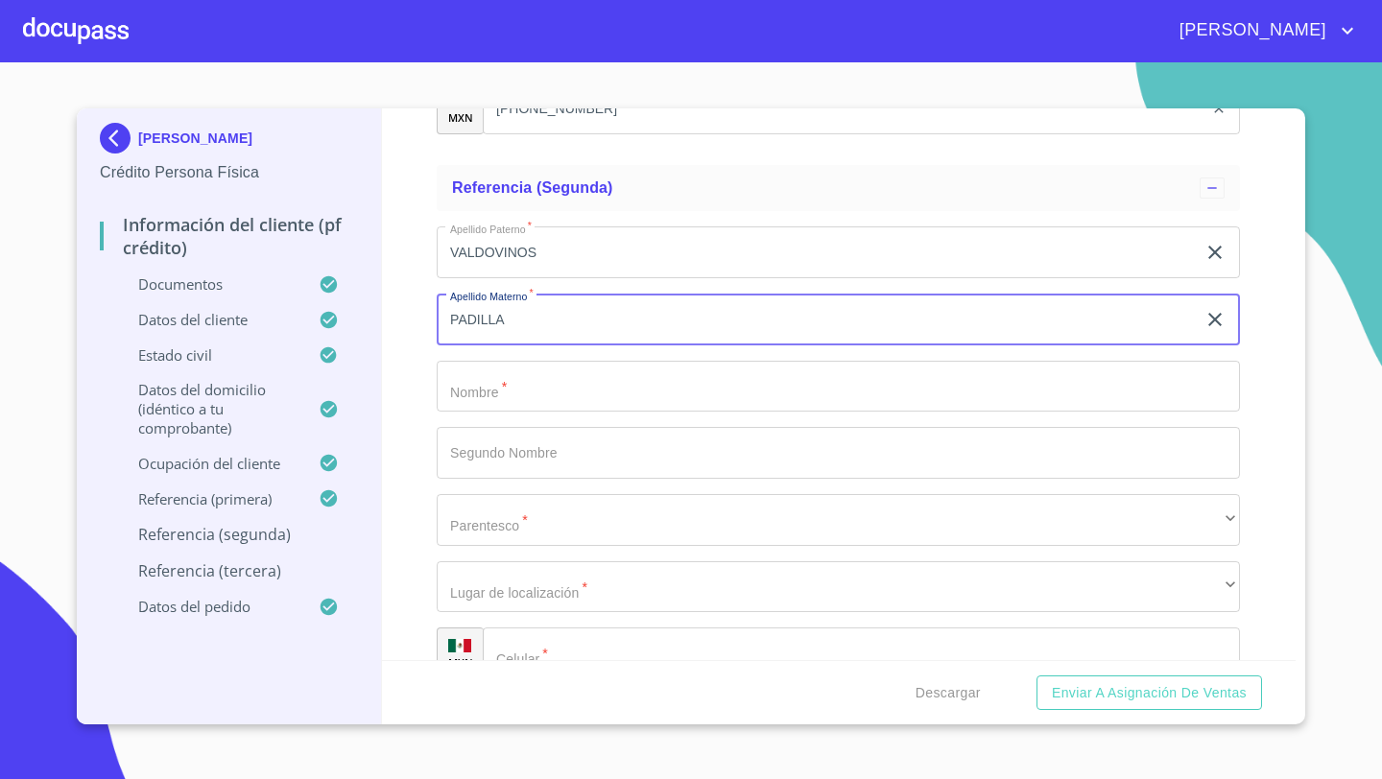
type input "PADILLA"
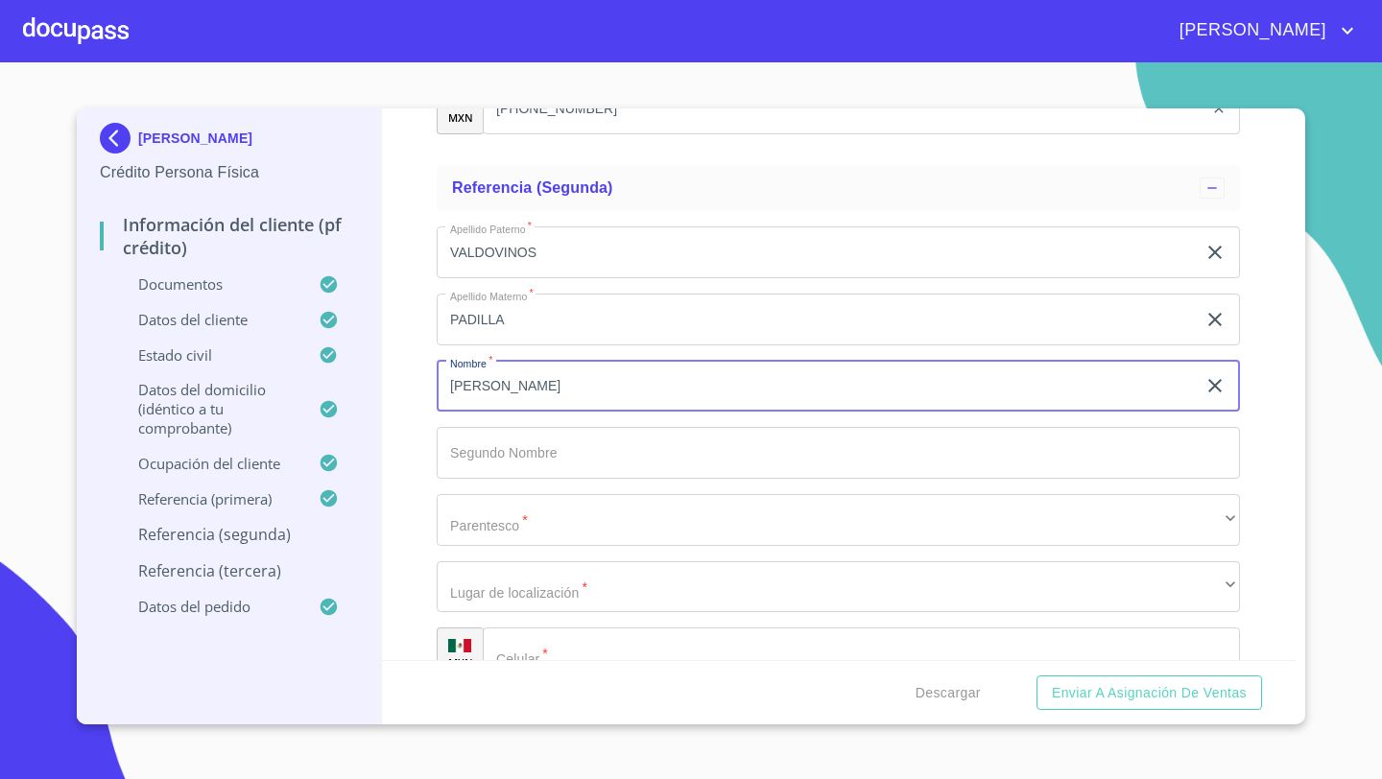
type input "LUIS"
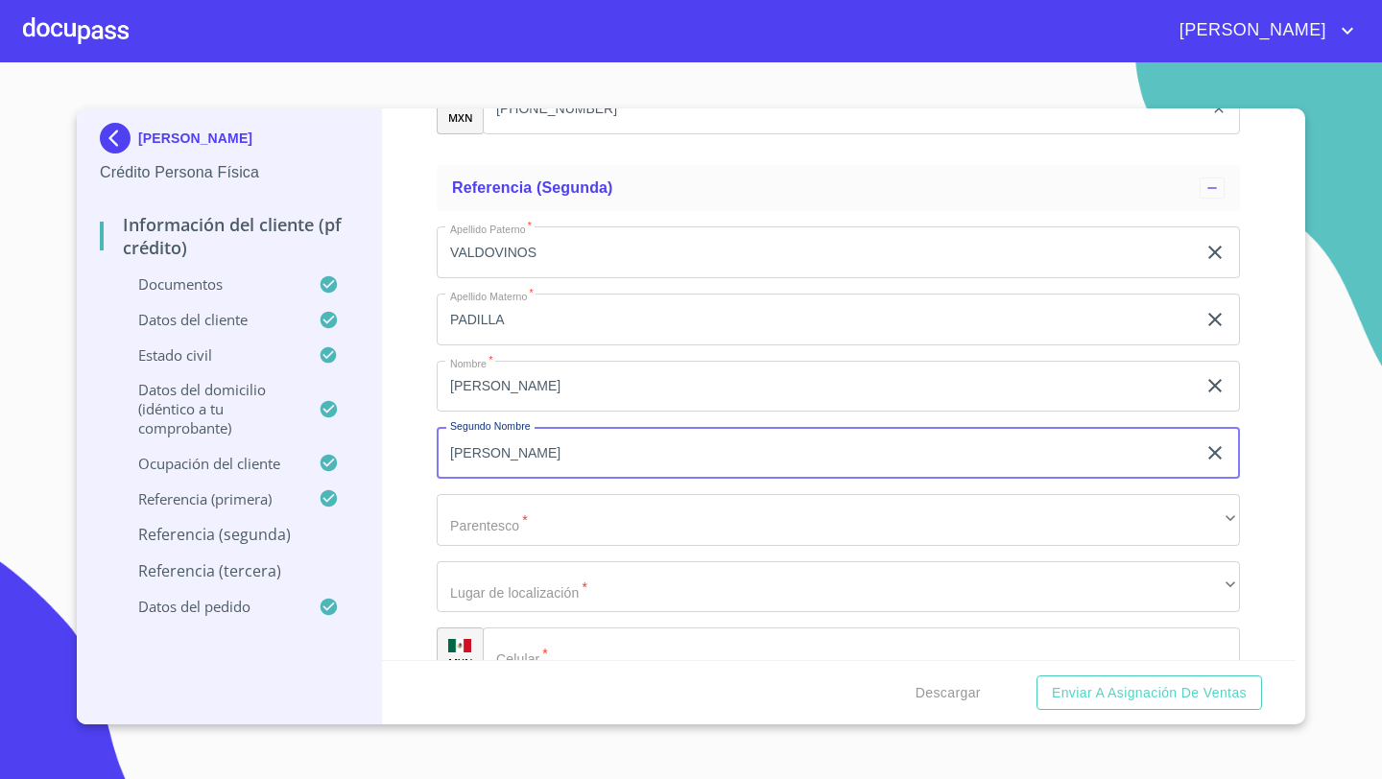
type input "ANTONIO"
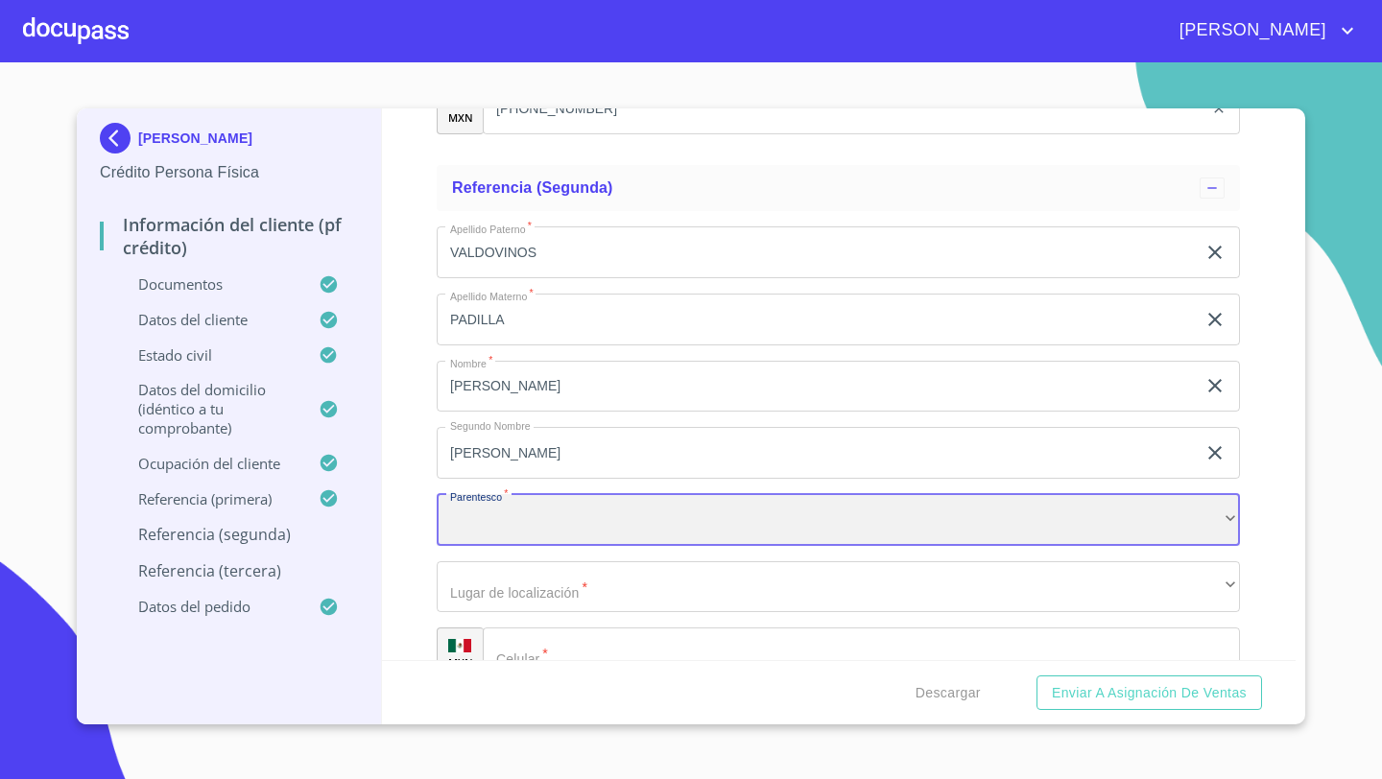
click at [497, 511] on div "​" at bounding box center [838, 520] width 803 height 52
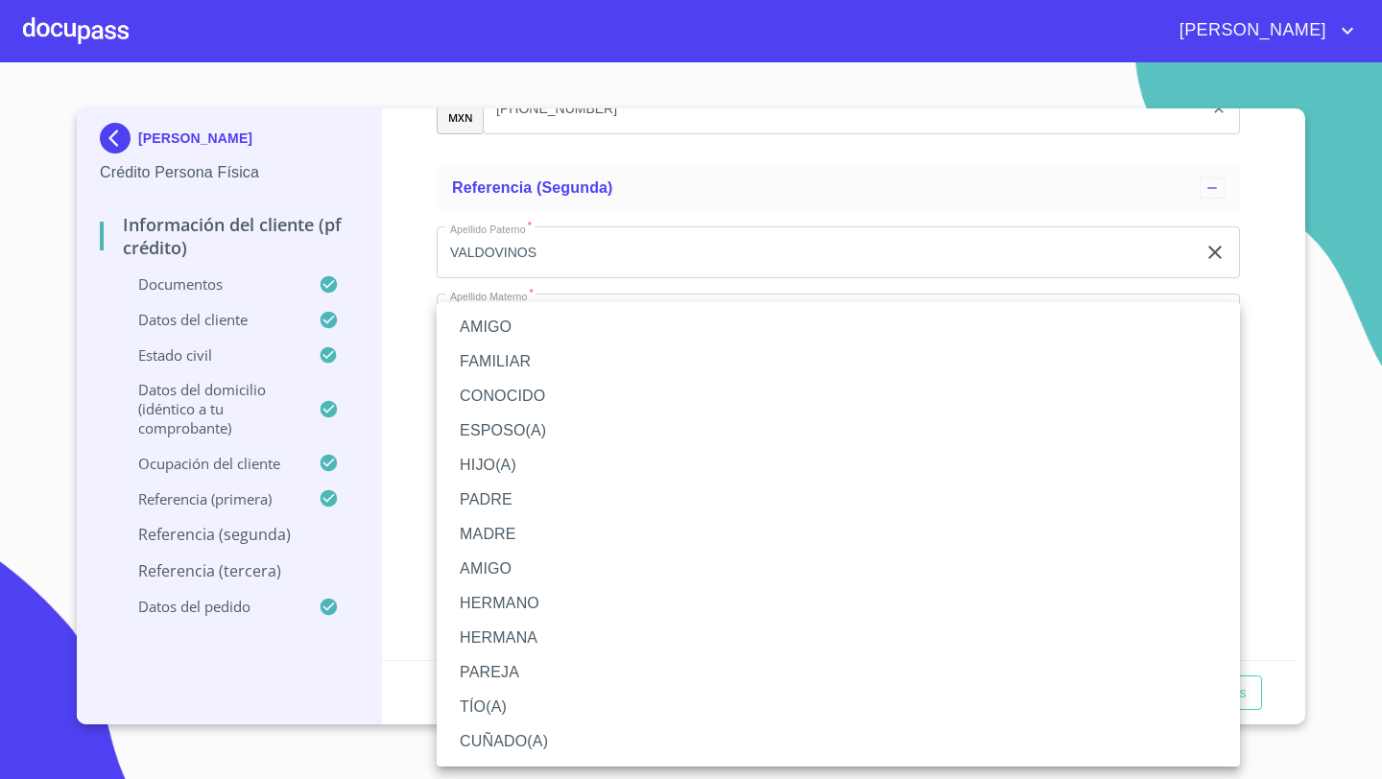
click at [503, 432] on li "ESPOSO(A)" at bounding box center [838, 431] width 803 height 35
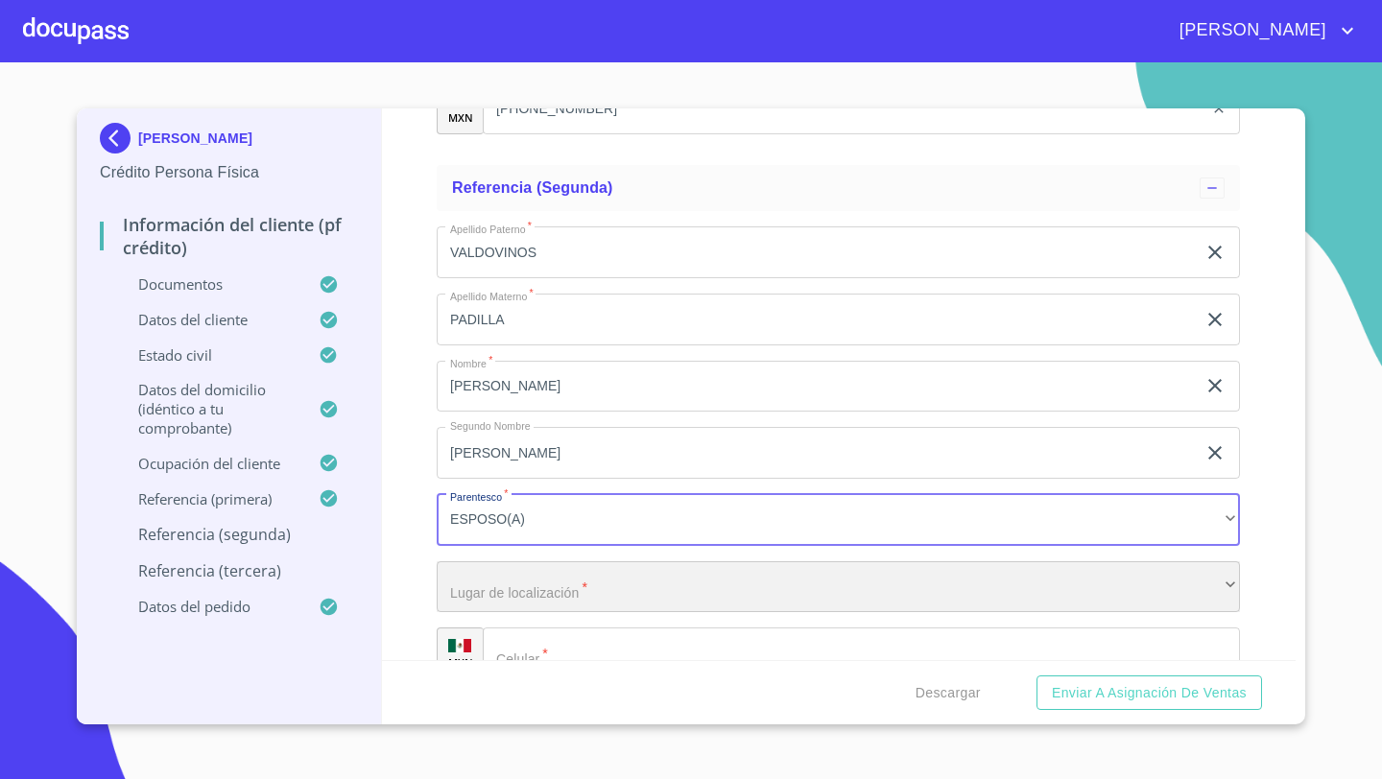
click at [492, 595] on div "​" at bounding box center [838, 587] width 803 height 52
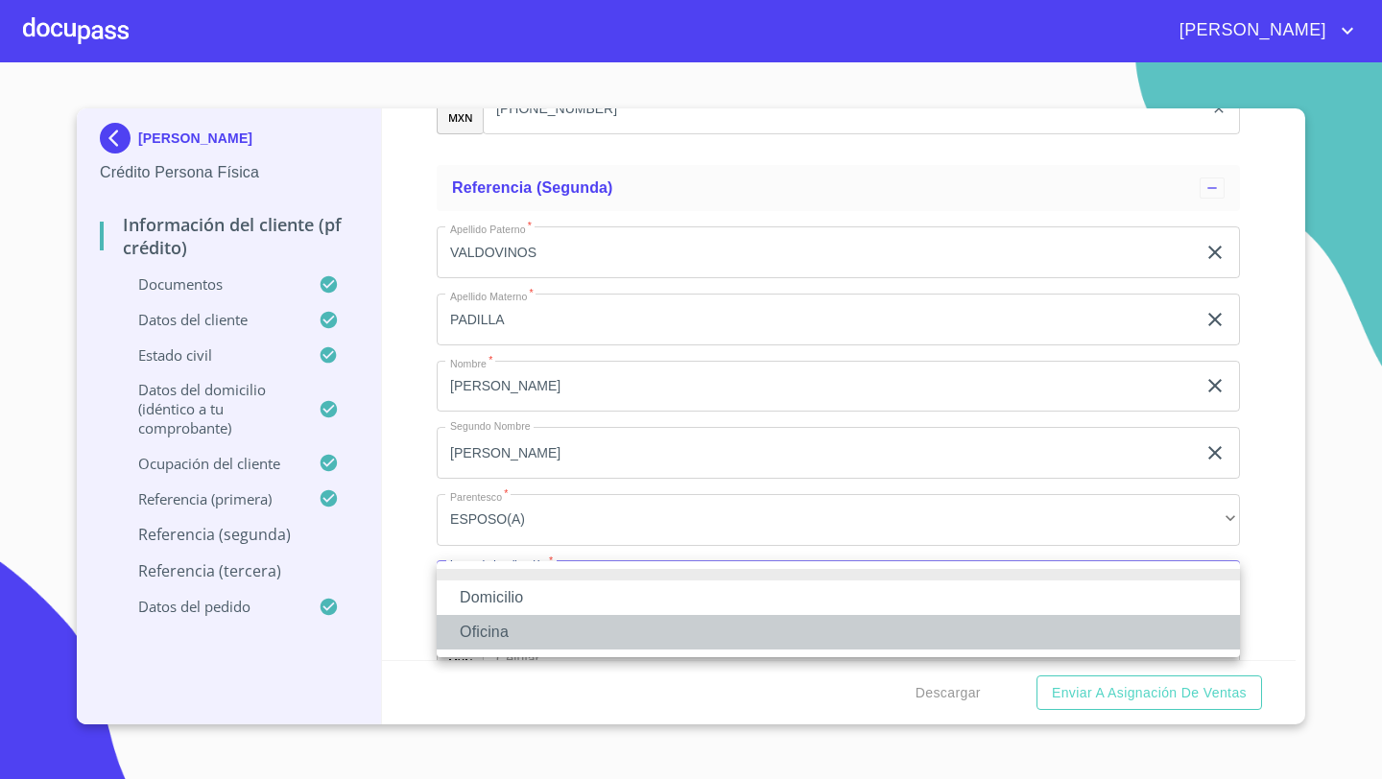
click at [493, 617] on li "Oficina" at bounding box center [838, 632] width 803 height 35
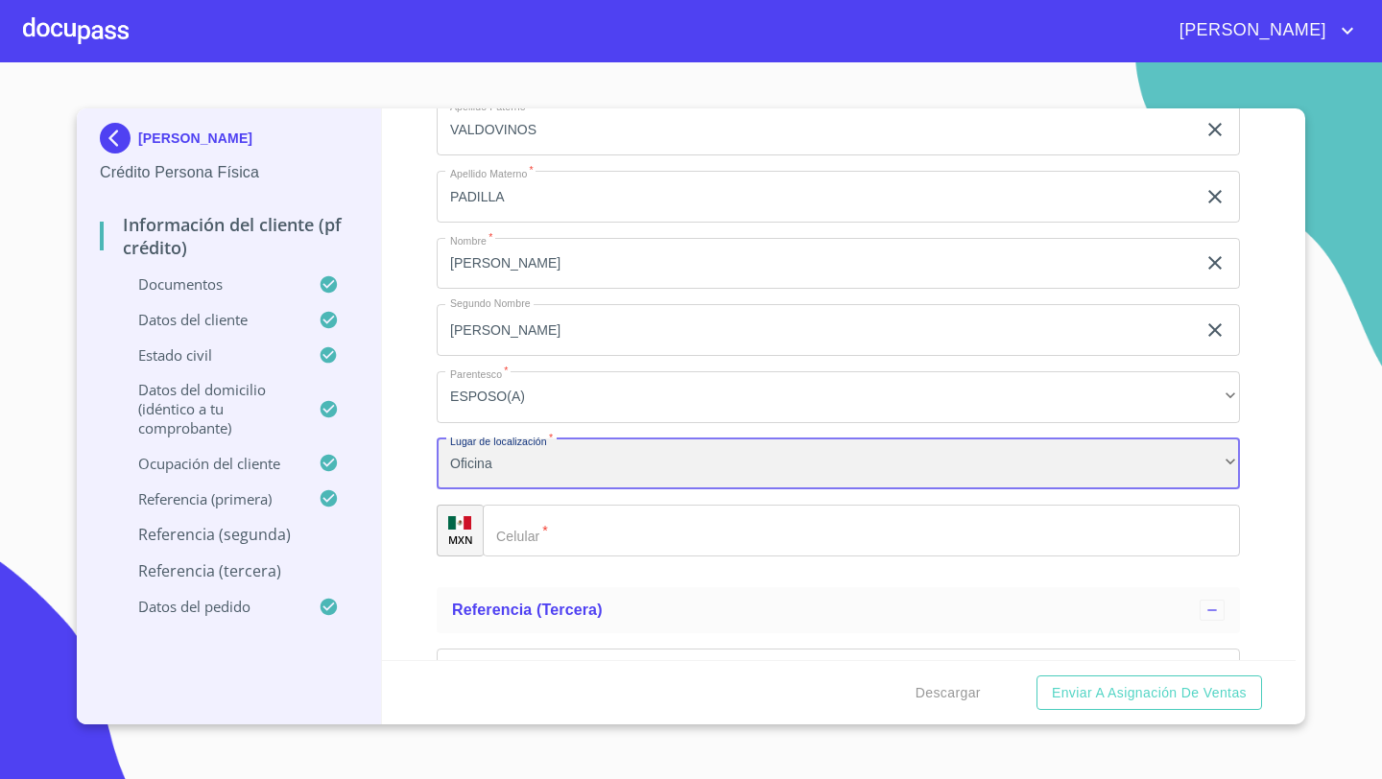
scroll to position [10101, 0]
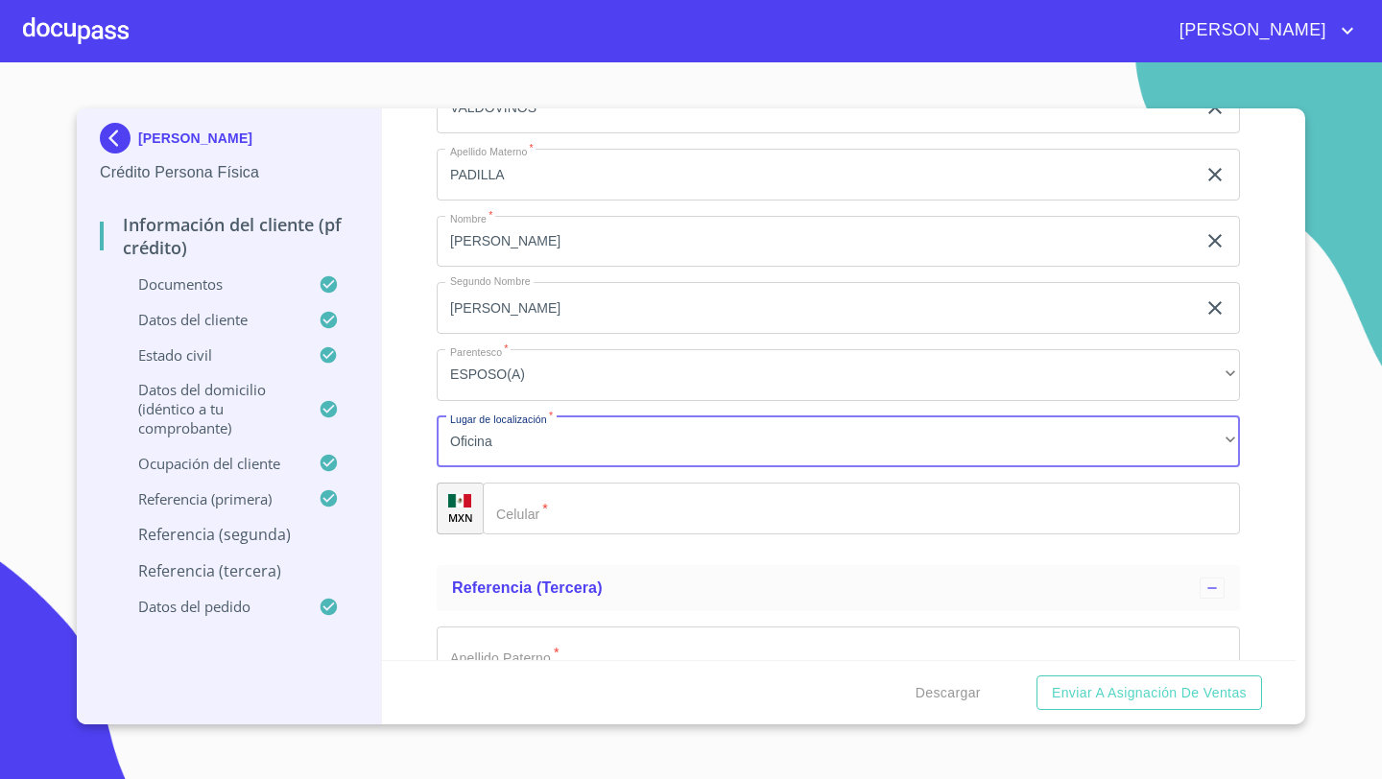
click at [514, 537] on div "Apellido Paterno   * VALDOVINOS ​ Apellido Materno   * PADILLA ​ Nombre   * LUI…" at bounding box center [838, 308] width 803 height 484
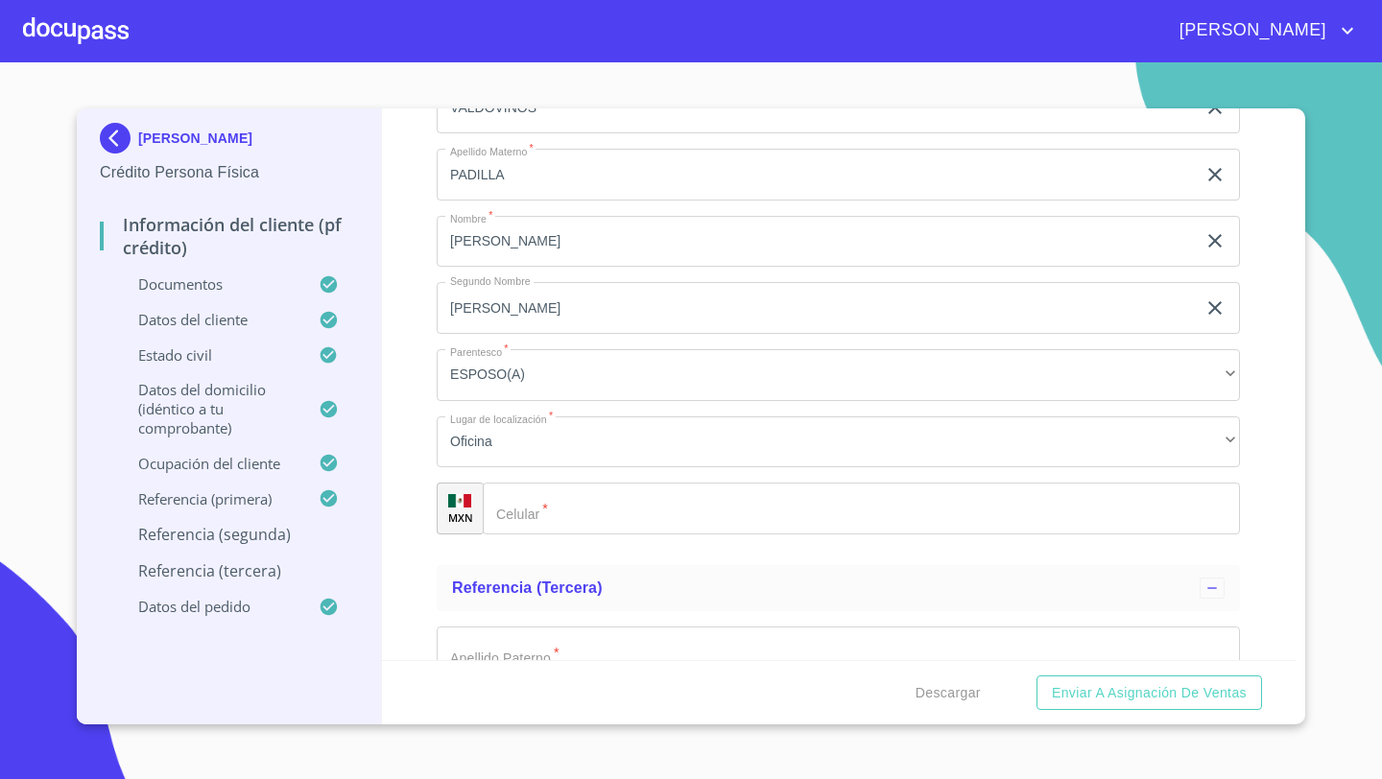
click at [510, 512] on div "​" at bounding box center [861, 509] width 757 height 52
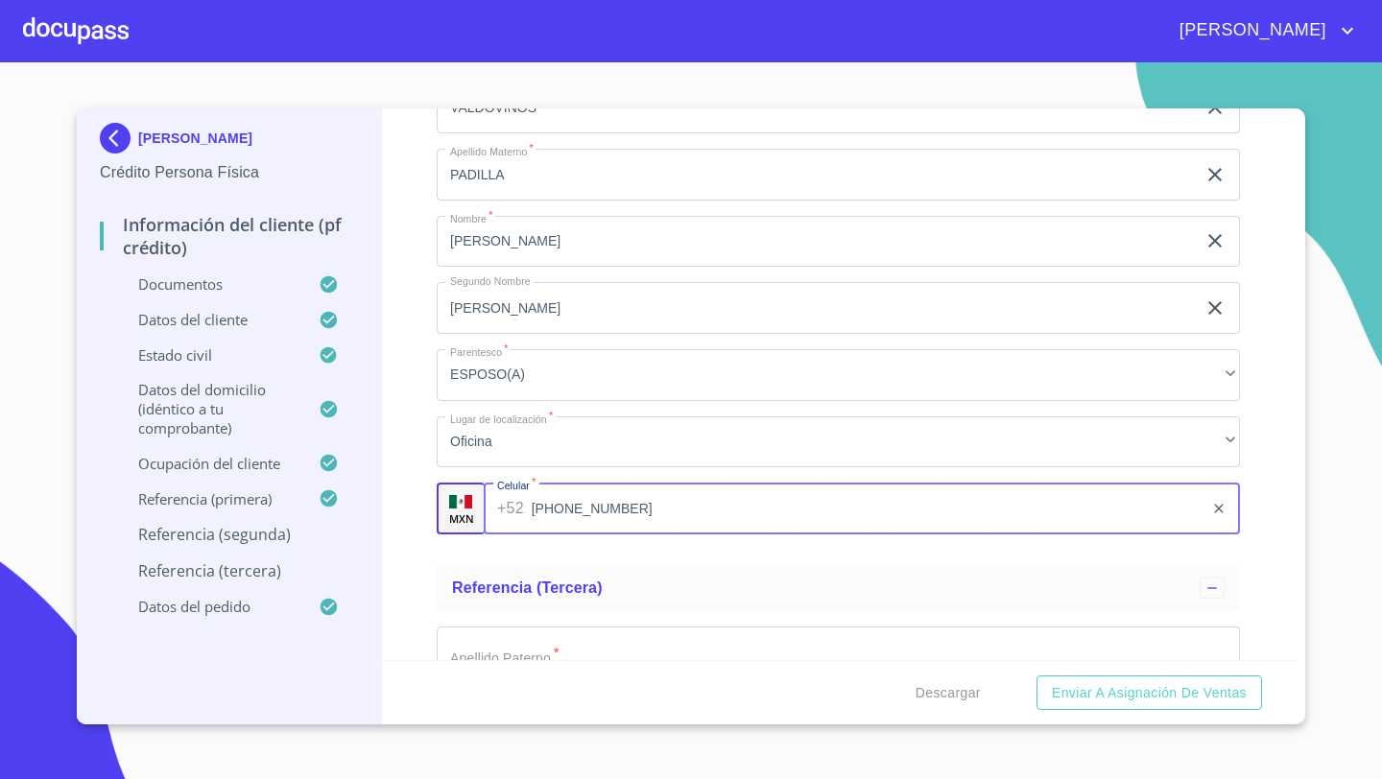
type input "(33)35817304"
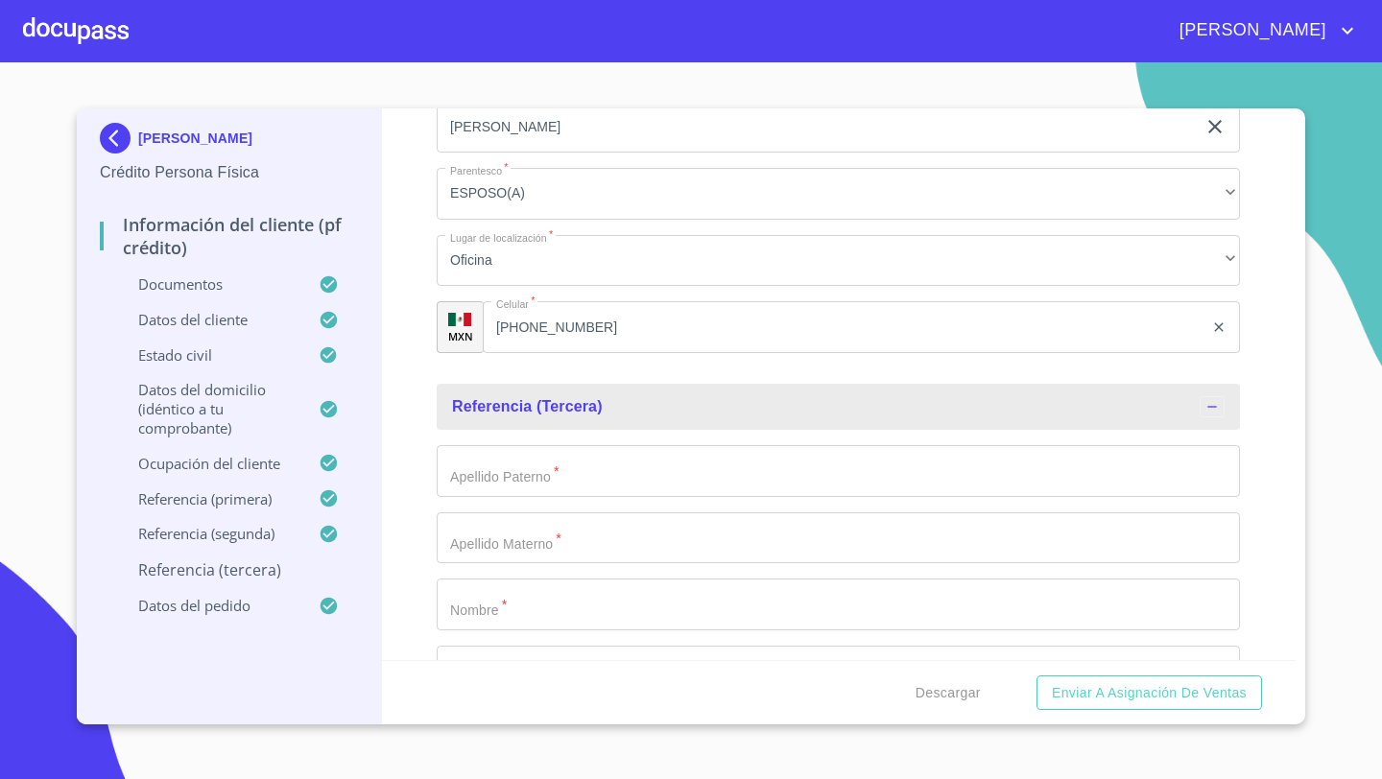
scroll to position [10364, 0]
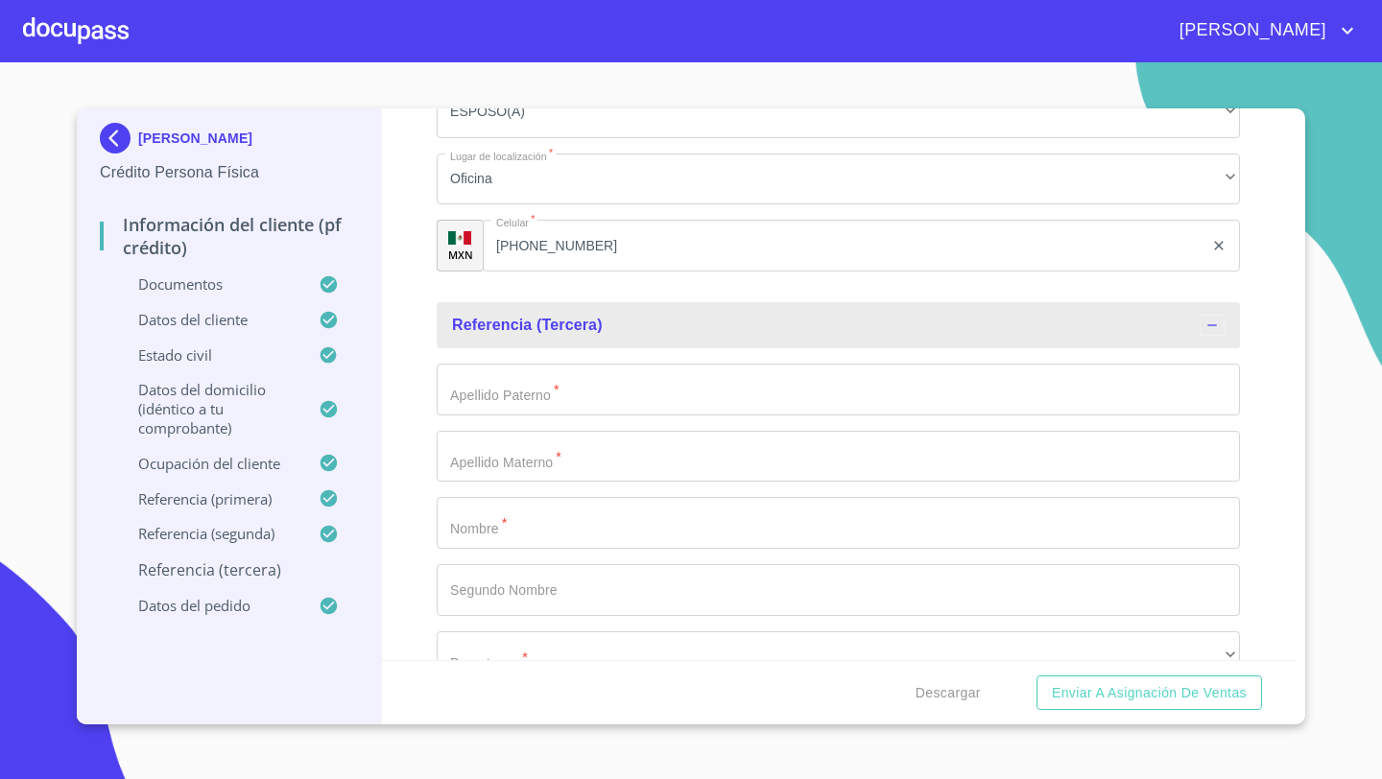
click at [484, 382] on input "Documento de identificación   *" at bounding box center [838, 390] width 803 height 52
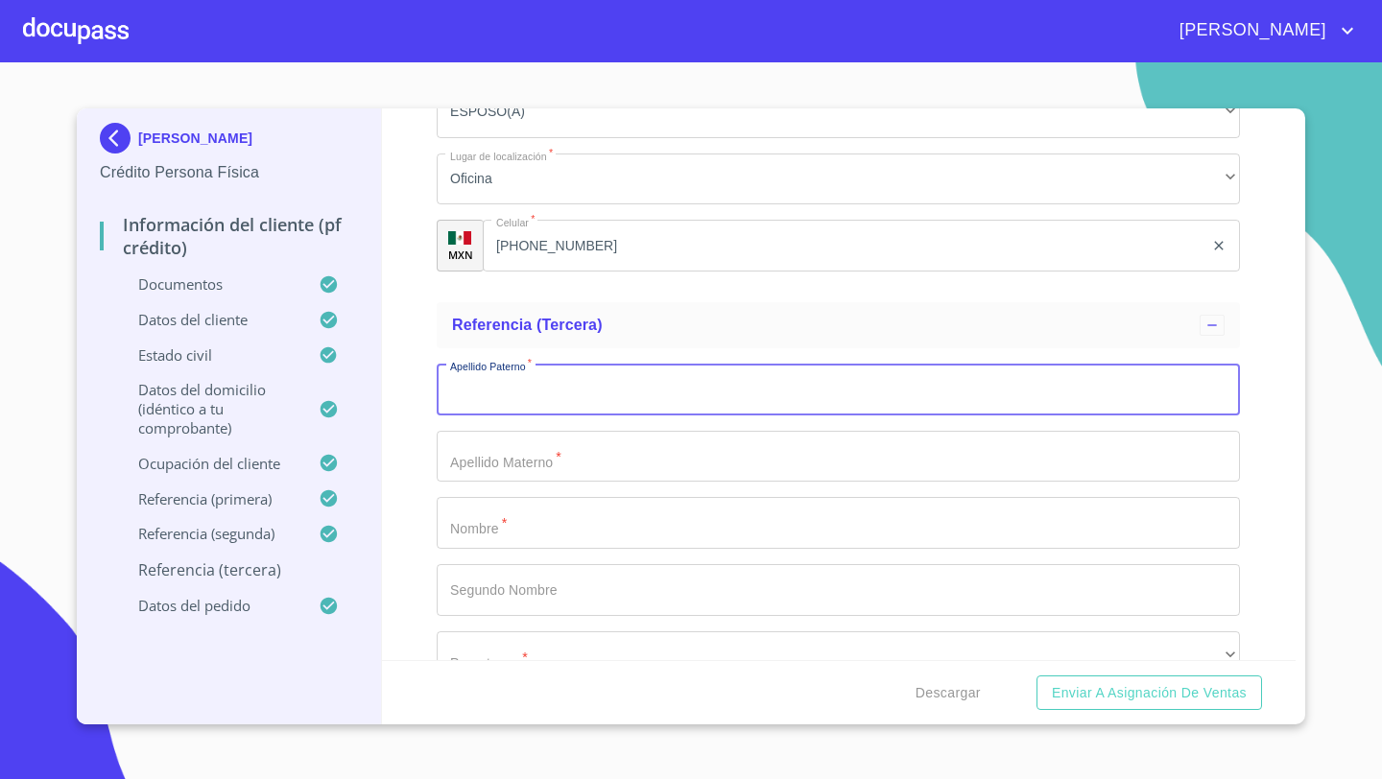
scroll to position [10380, 0]
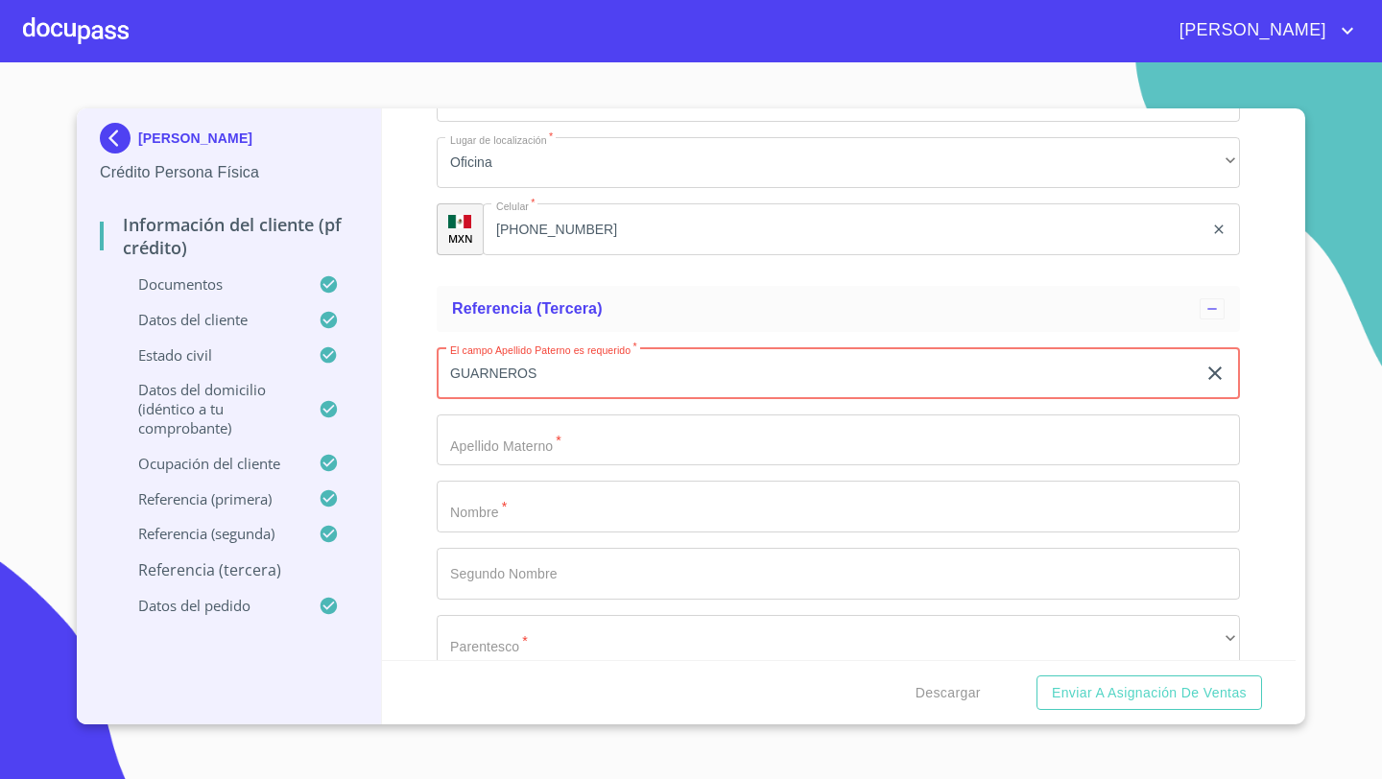
type input "GUARNEROS"
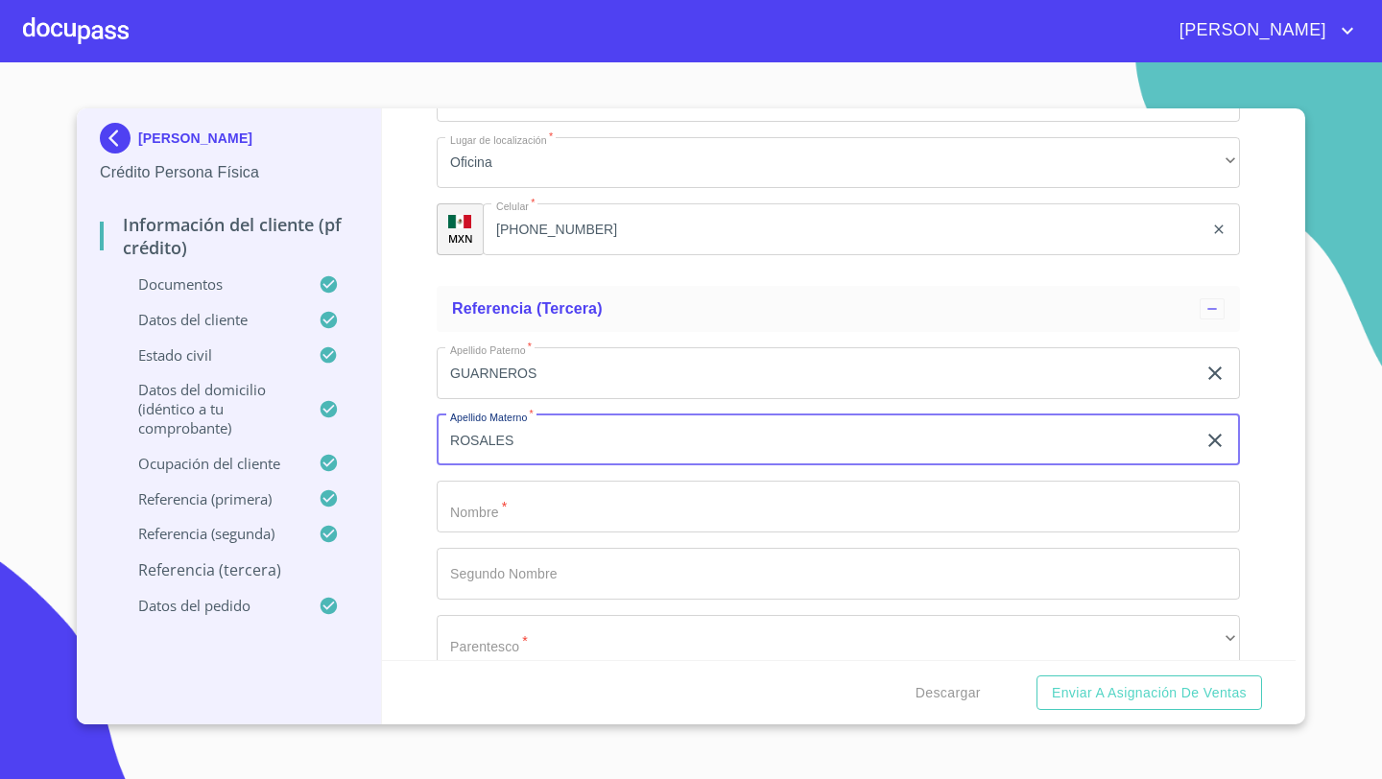
type input "ROSALES"
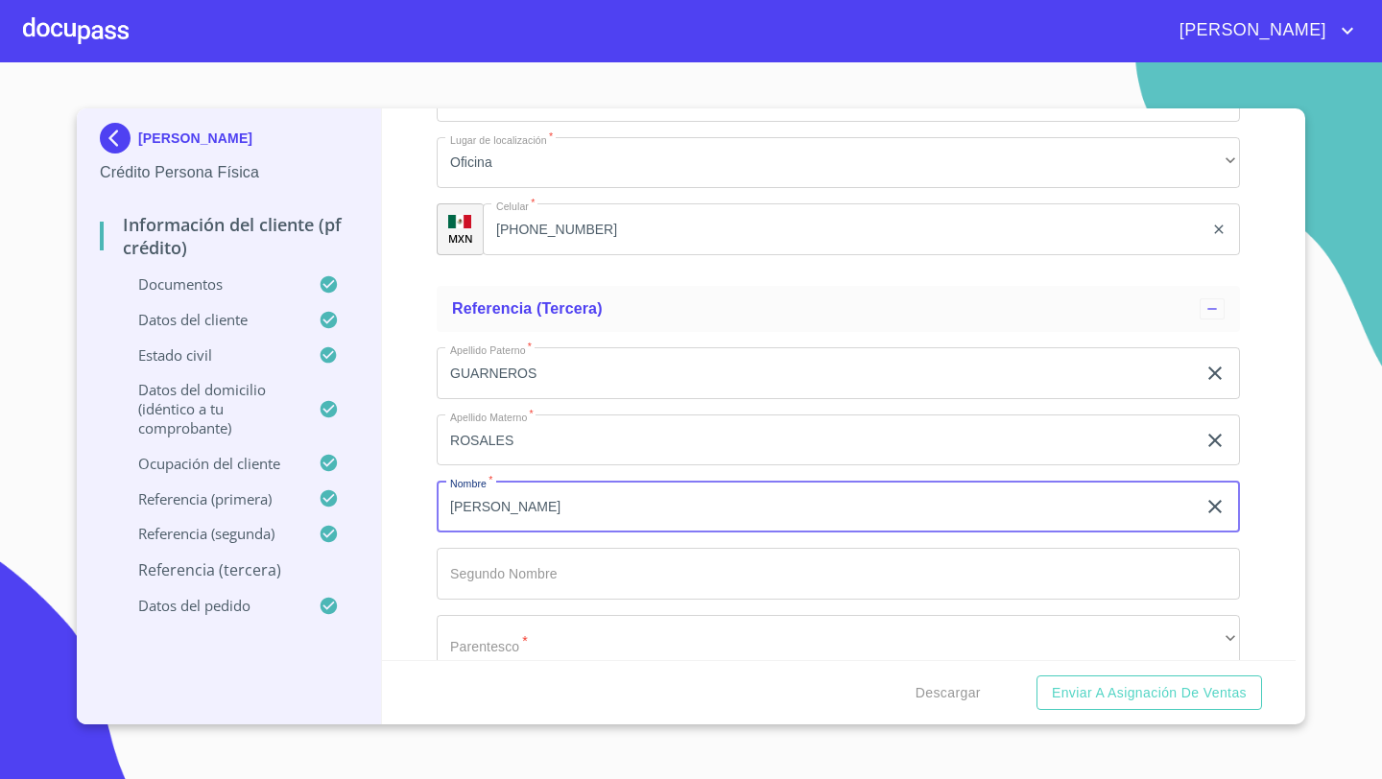
type input "LORENIA"
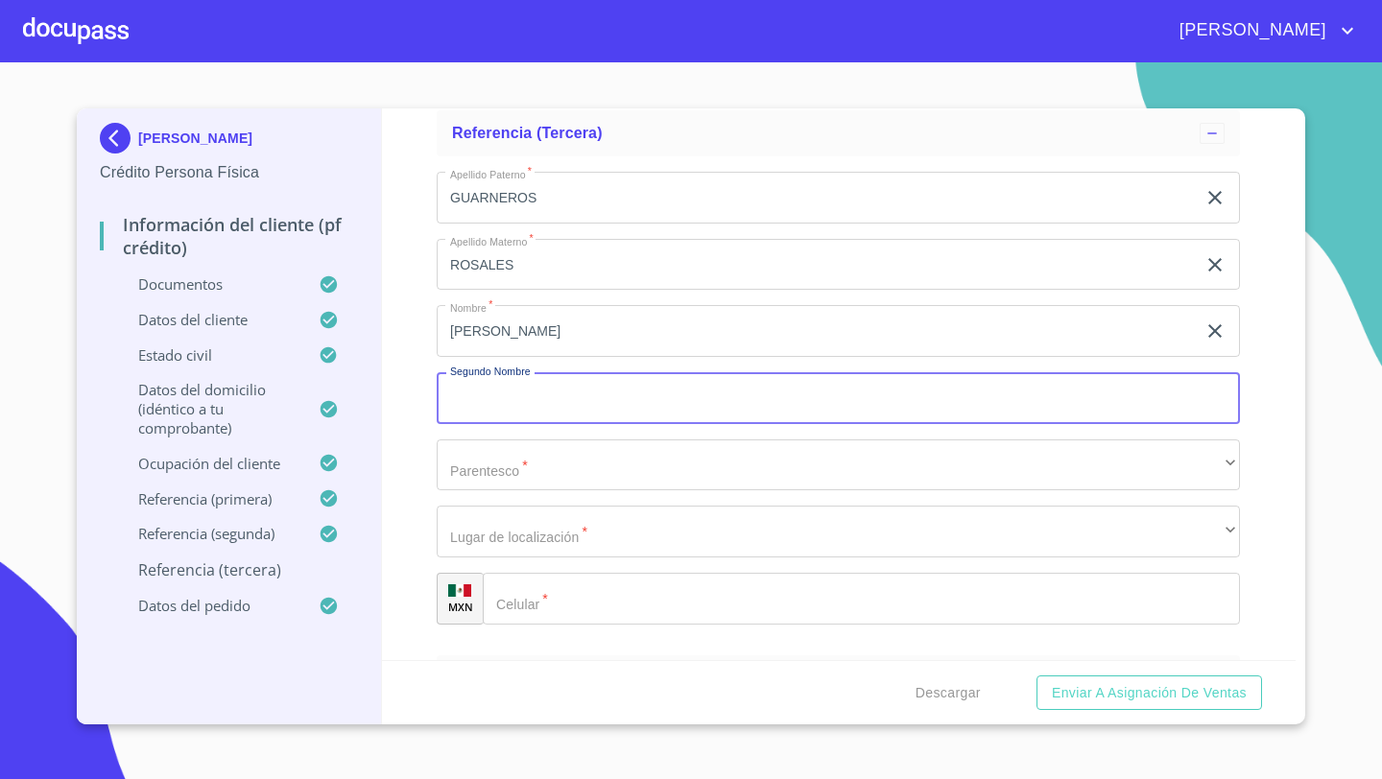
scroll to position [10667, 0]
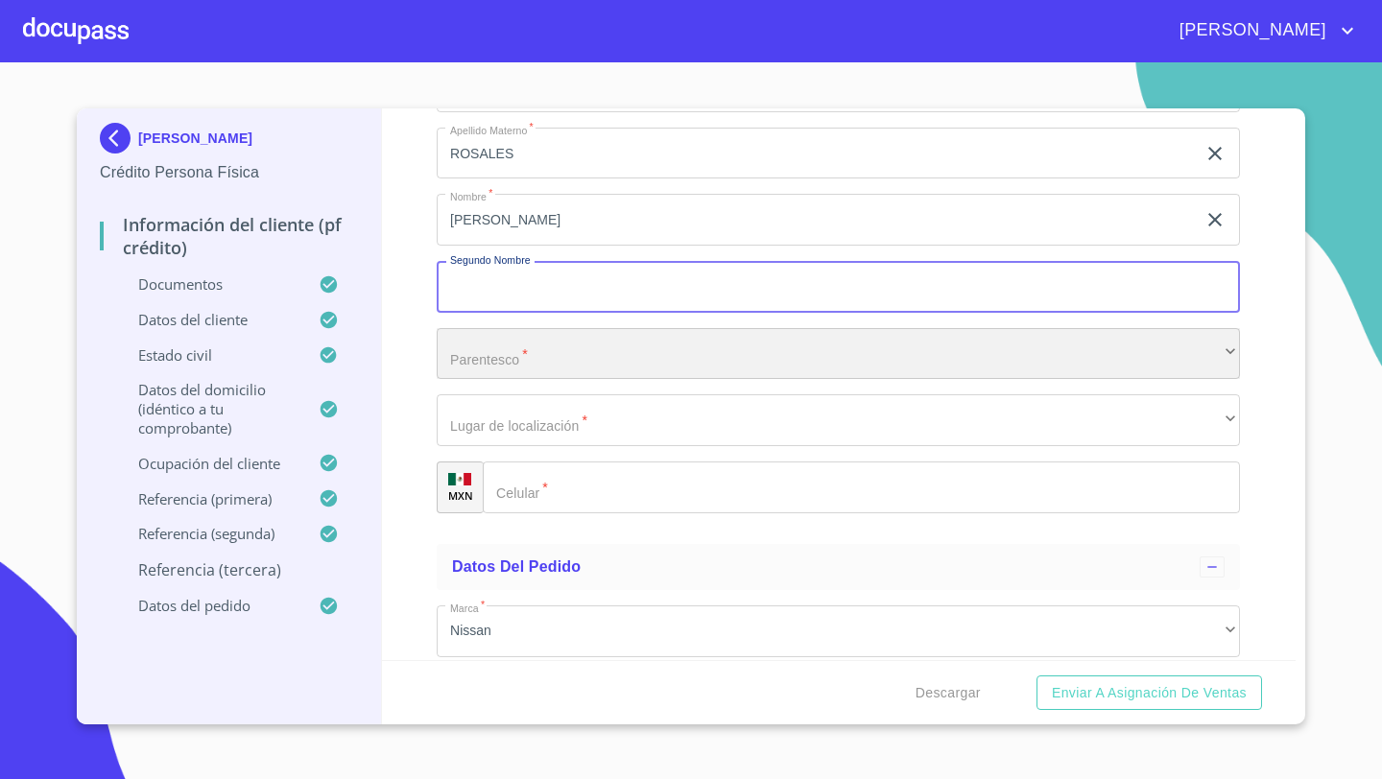
click at [477, 363] on div "​" at bounding box center [838, 354] width 803 height 52
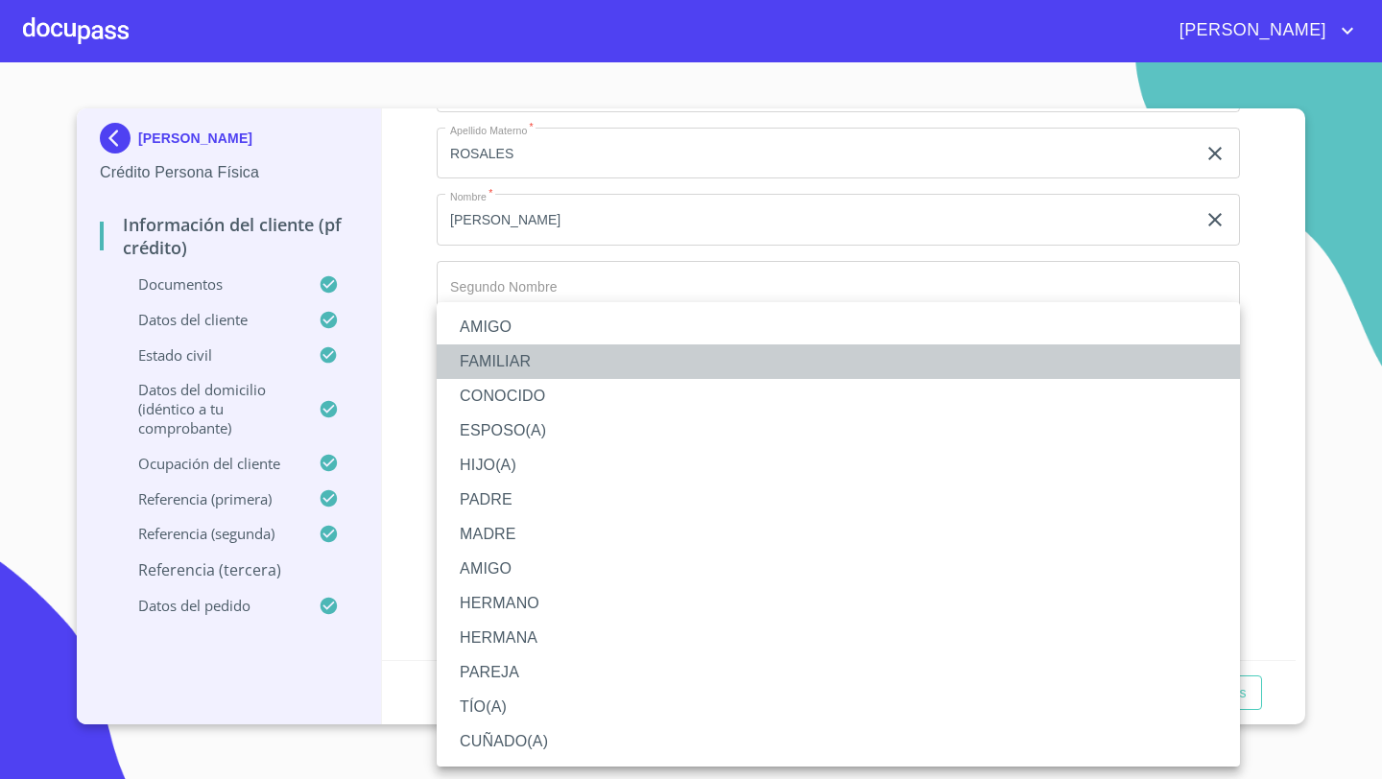
click at [499, 361] on li "FAMILIAR" at bounding box center [838, 362] width 803 height 35
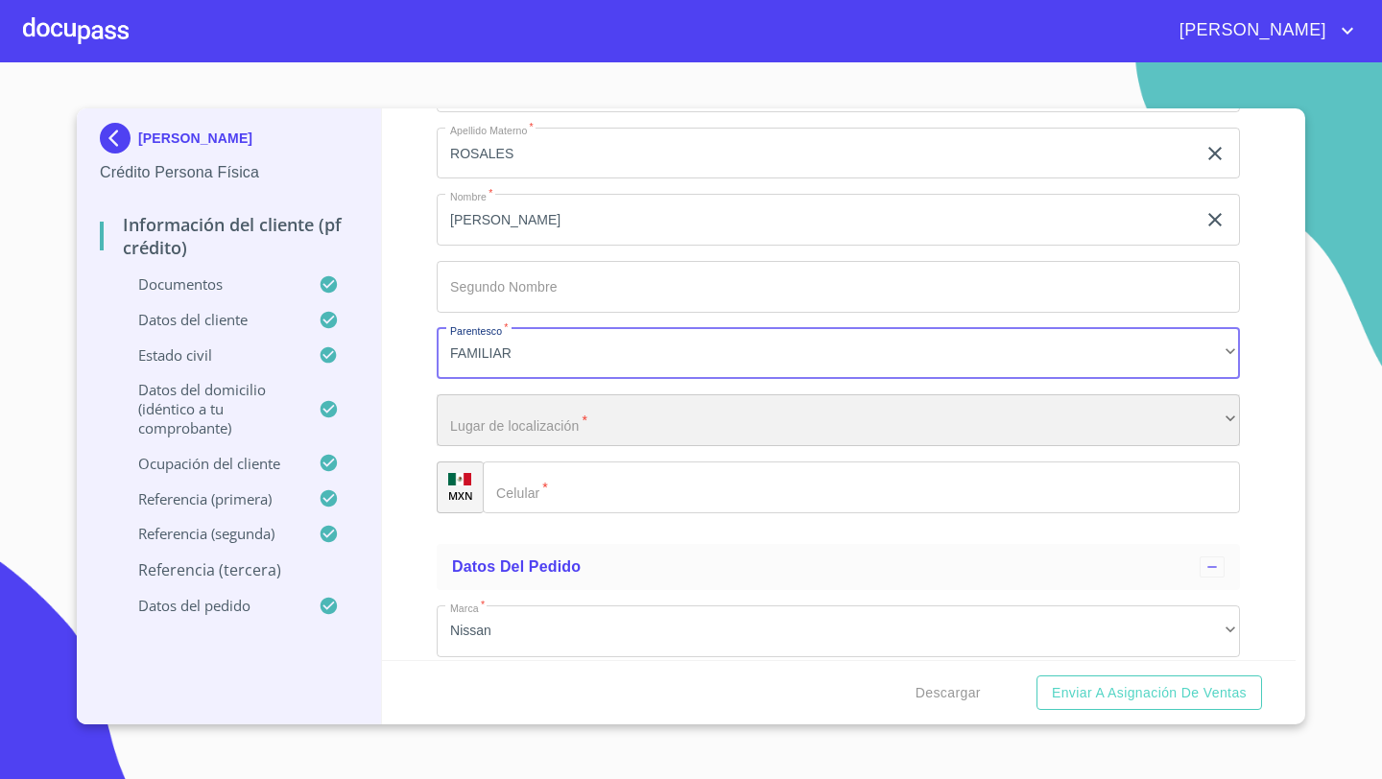
click at [482, 419] on div "​" at bounding box center [838, 420] width 803 height 52
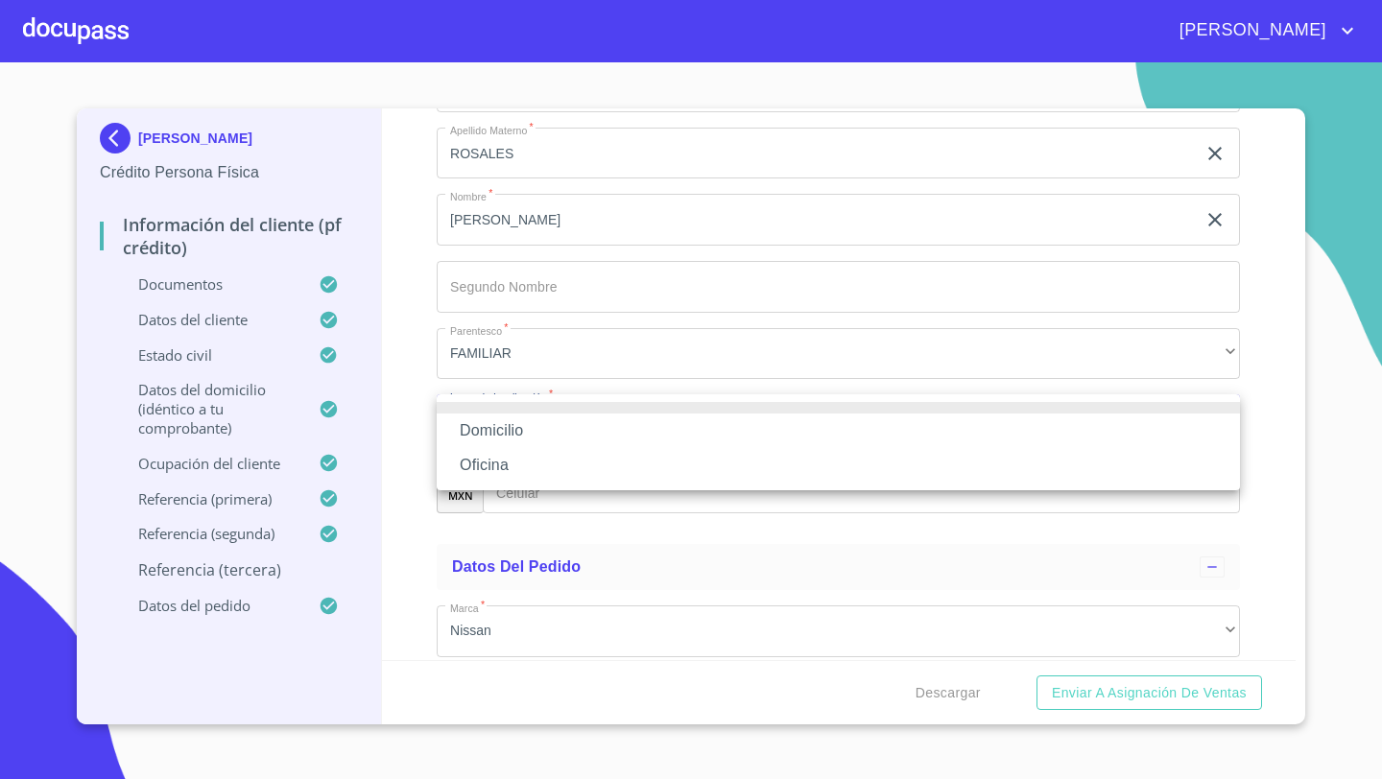
click at [489, 465] on li "Oficina" at bounding box center [838, 465] width 803 height 35
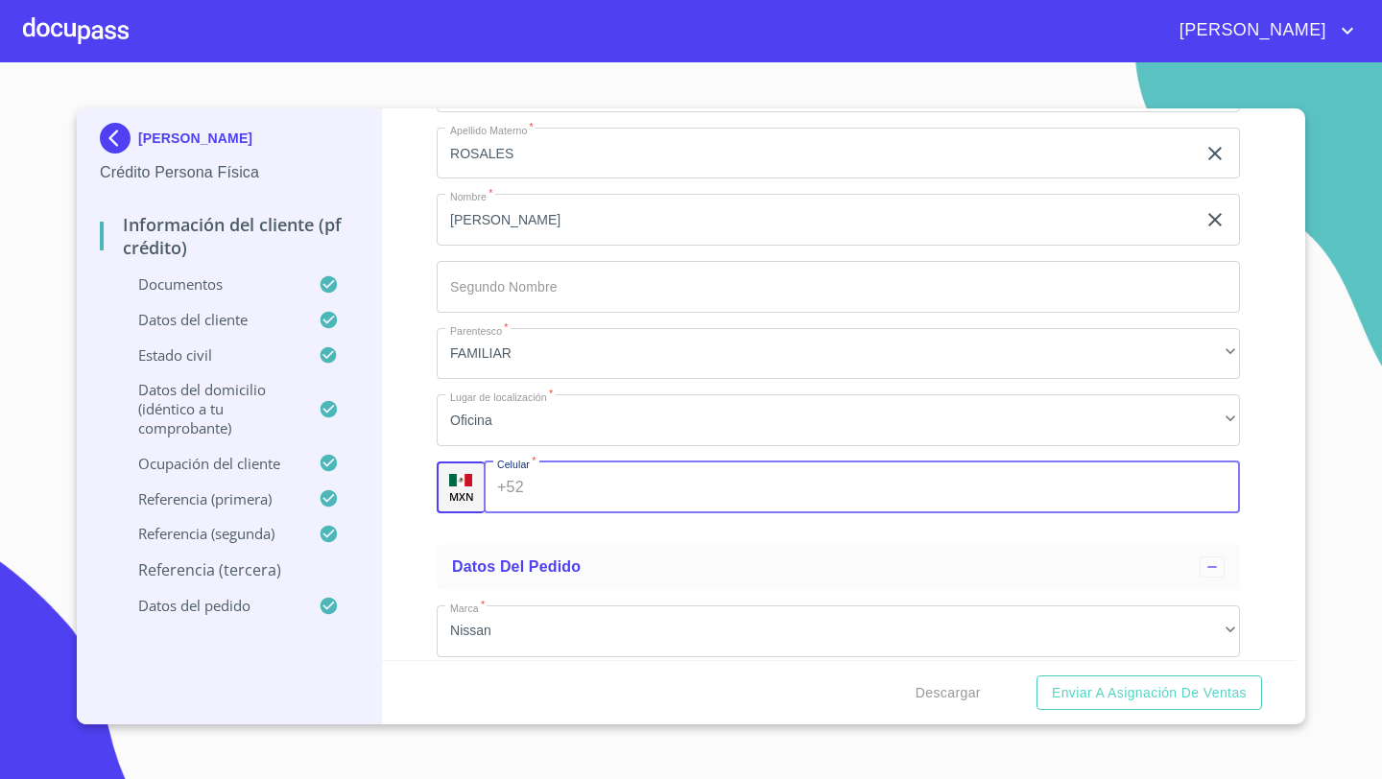
click at [533, 480] on input "Documento de identificación   *" at bounding box center [886, 488] width 709 height 52
type input "(33)32078816"
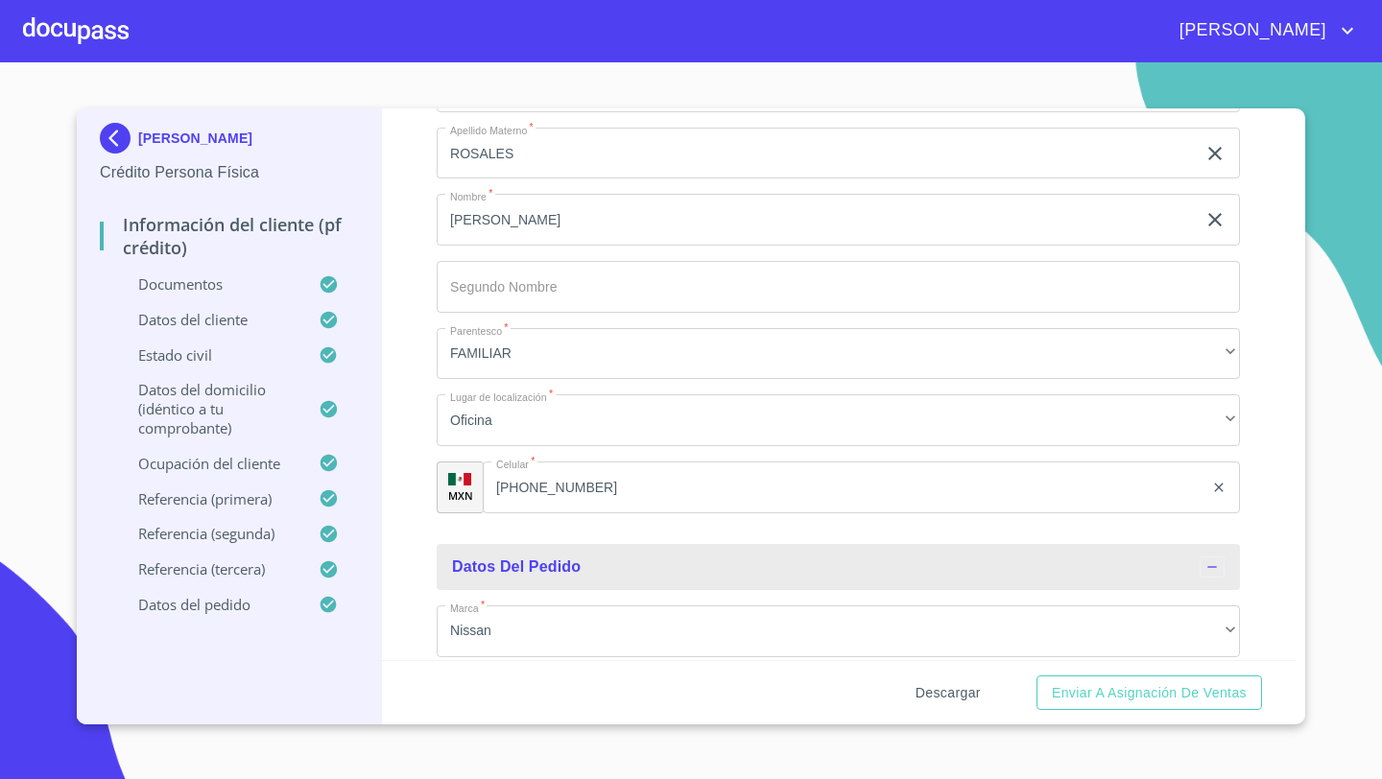
click at [950, 699] on span "Descargar" at bounding box center [948, 693] width 65 height 24
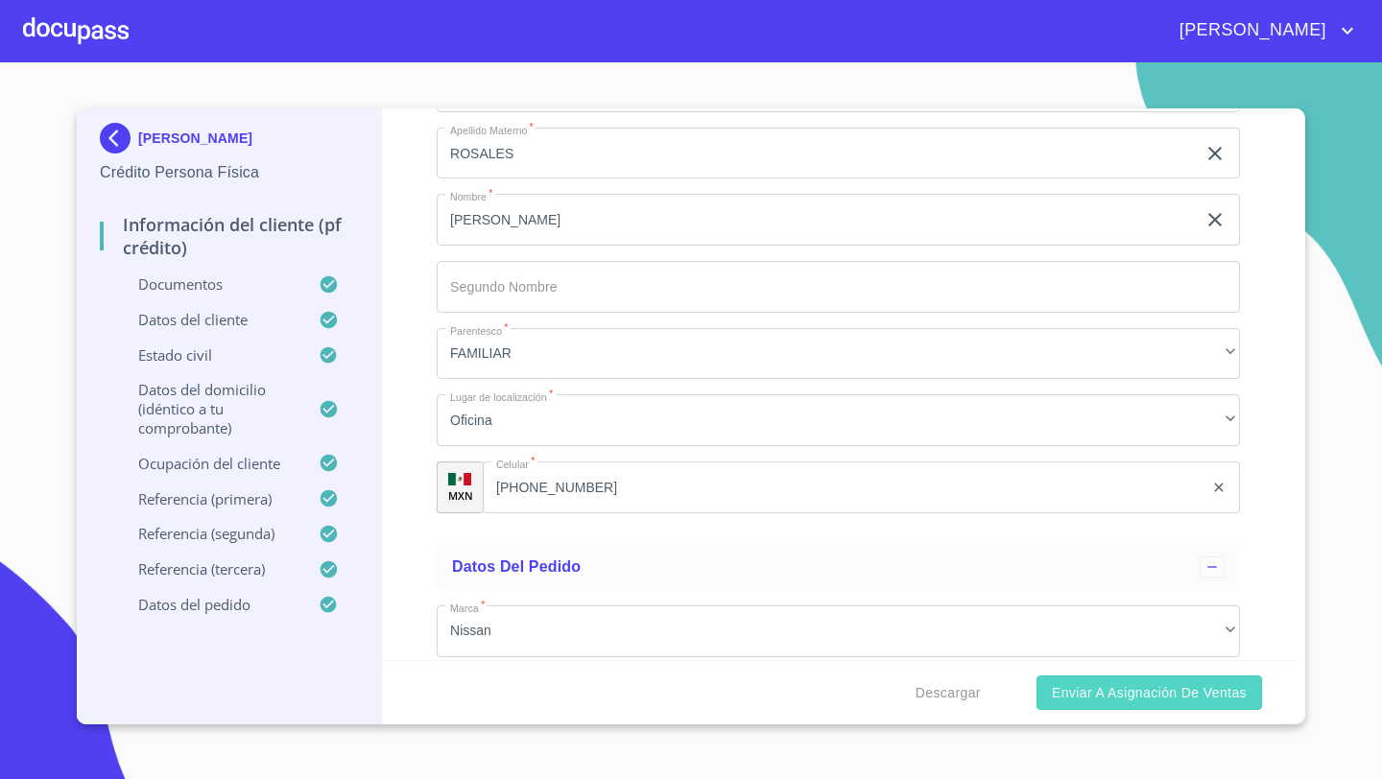
click at [1098, 697] on span "Enviar a Asignación de Ventas" at bounding box center [1149, 693] width 195 height 24
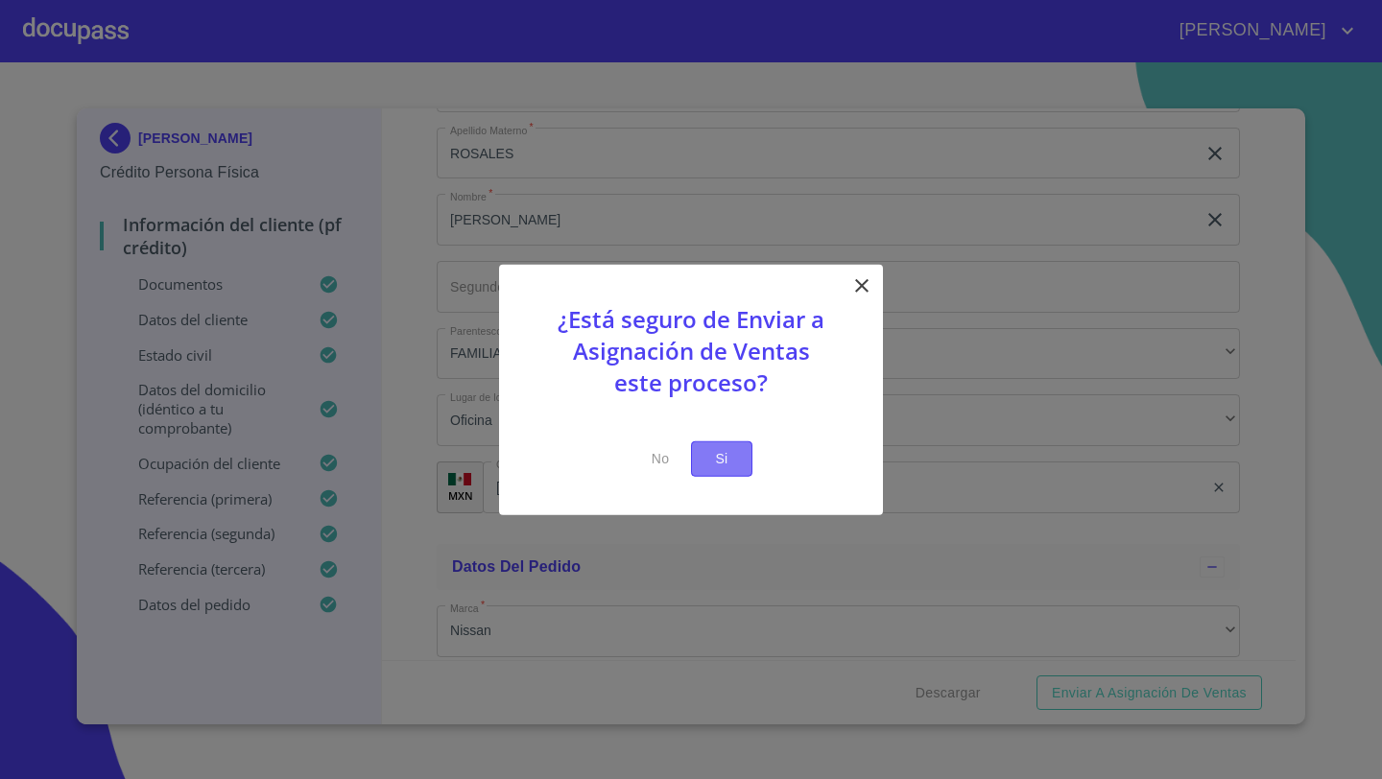
click at [725, 455] on span "Si" at bounding box center [721, 459] width 31 height 24
